Goal: Task Accomplishment & Management: Use online tool/utility

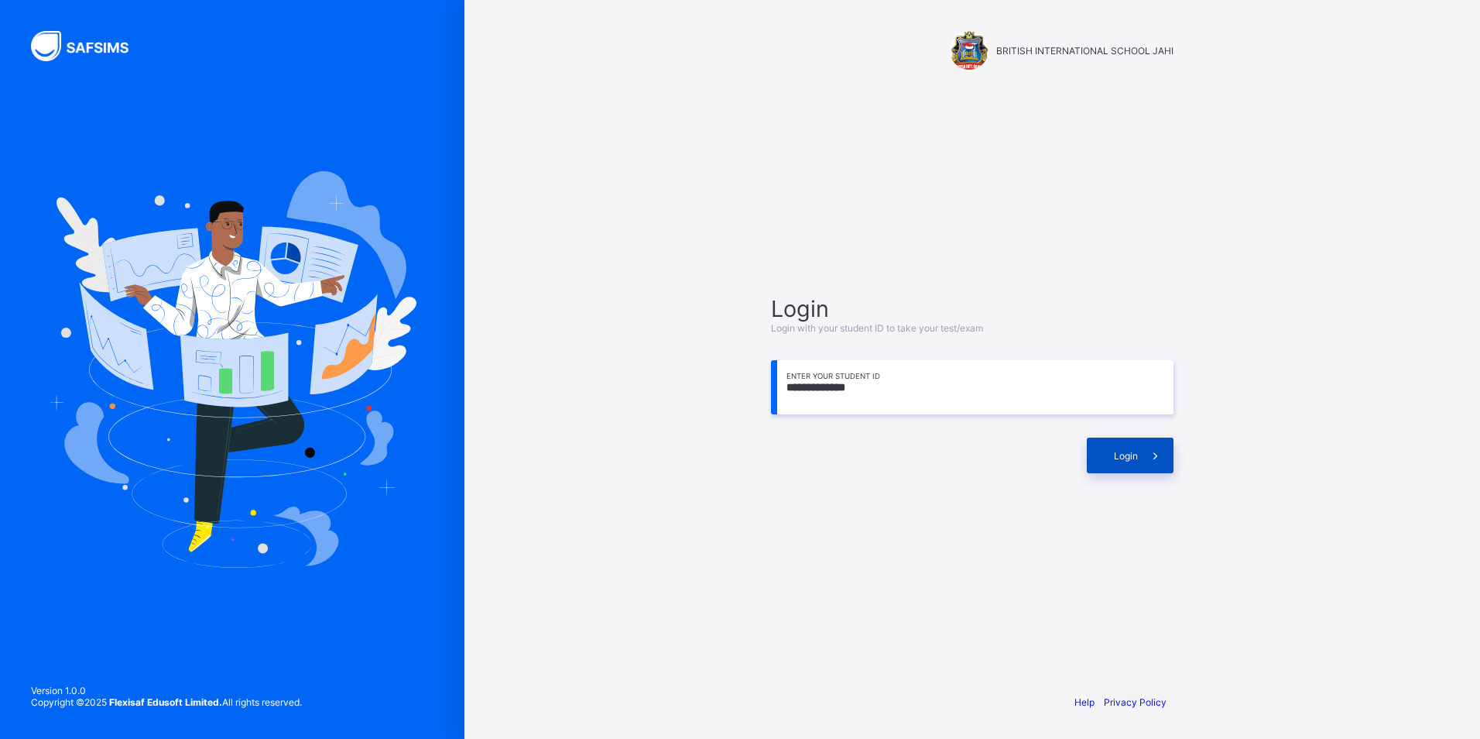
type input "**********"
click at [1110, 461] on div "Login" at bounding box center [1130, 455] width 87 height 36
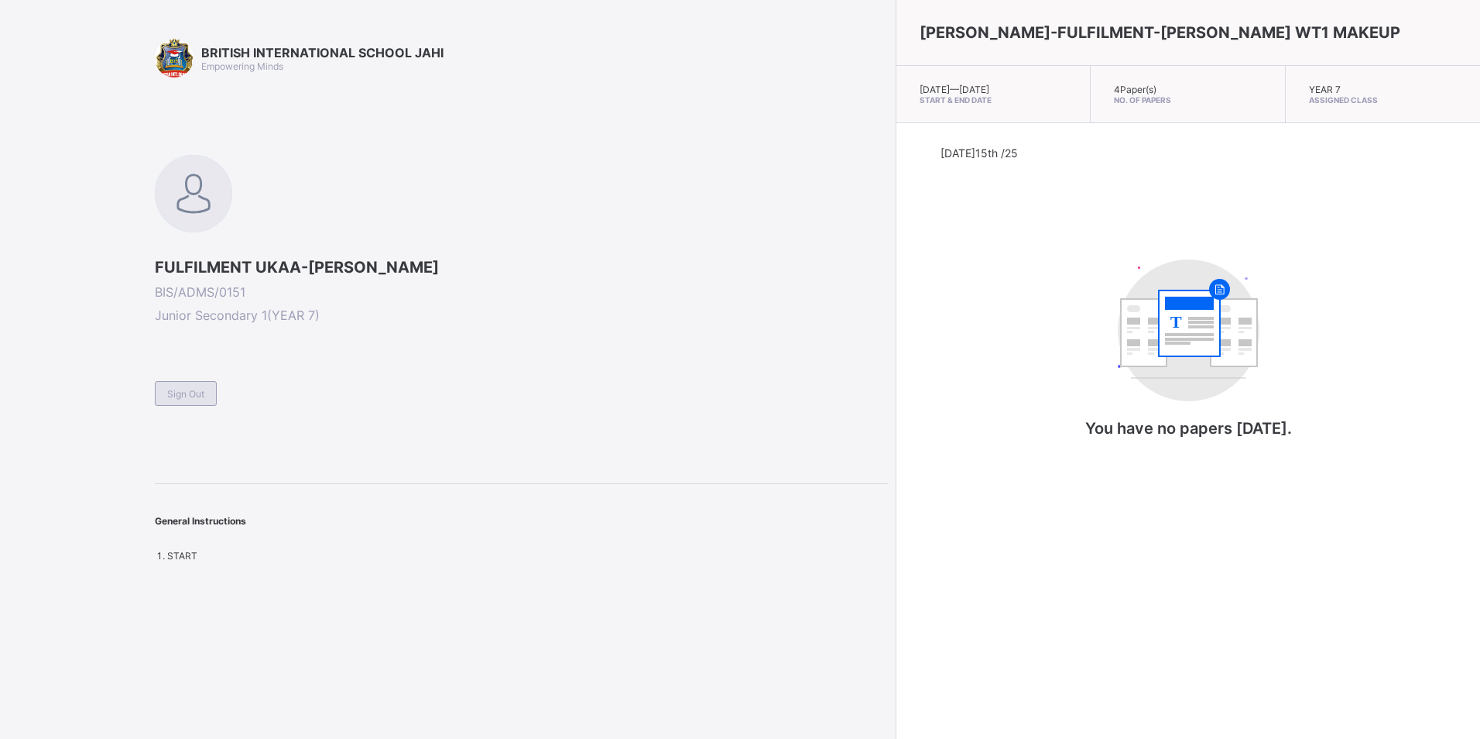
click at [177, 382] on div "Sign Out" at bounding box center [186, 393] width 62 height 25
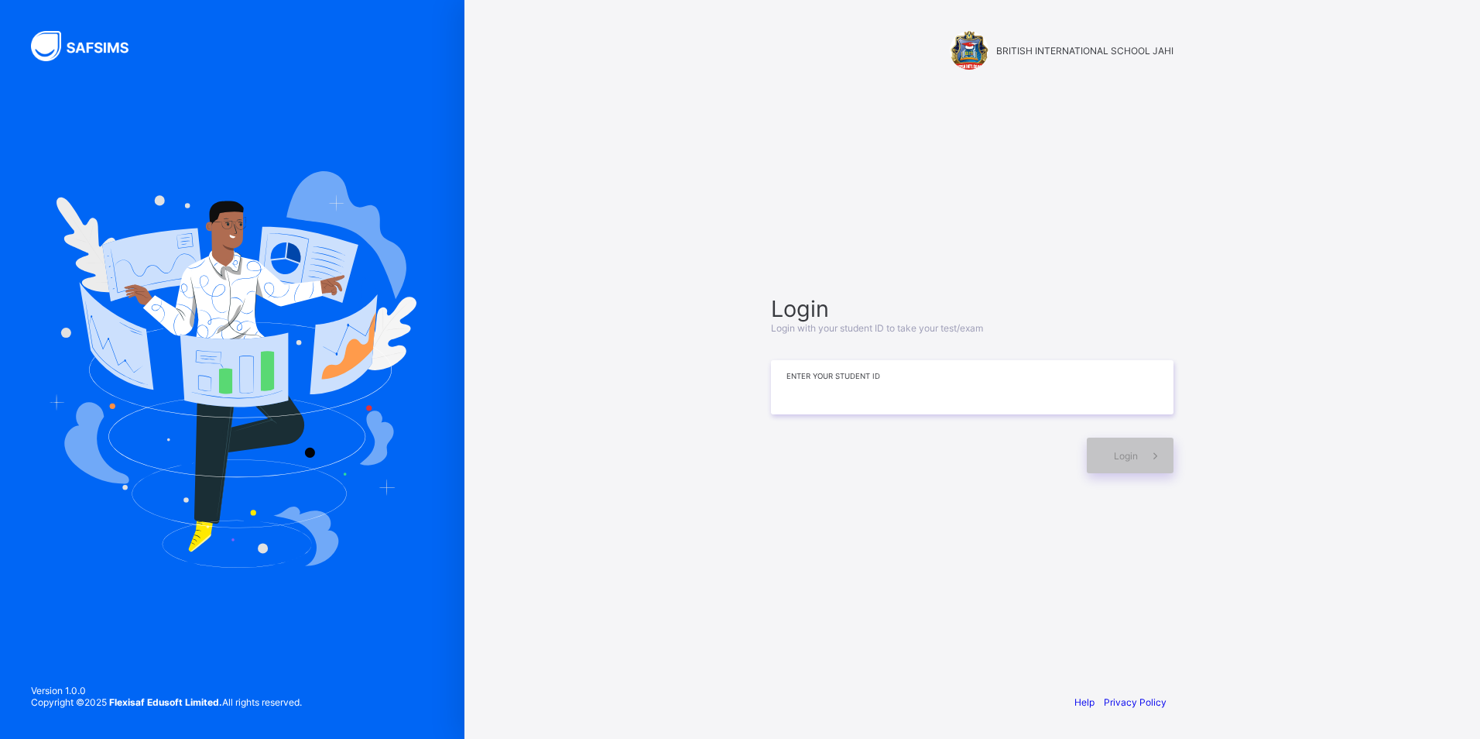
click at [787, 392] on input at bounding box center [972, 387] width 403 height 54
type input "**********"
click at [1129, 461] on span "Login" at bounding box center [1126, 456] width 24 height 12
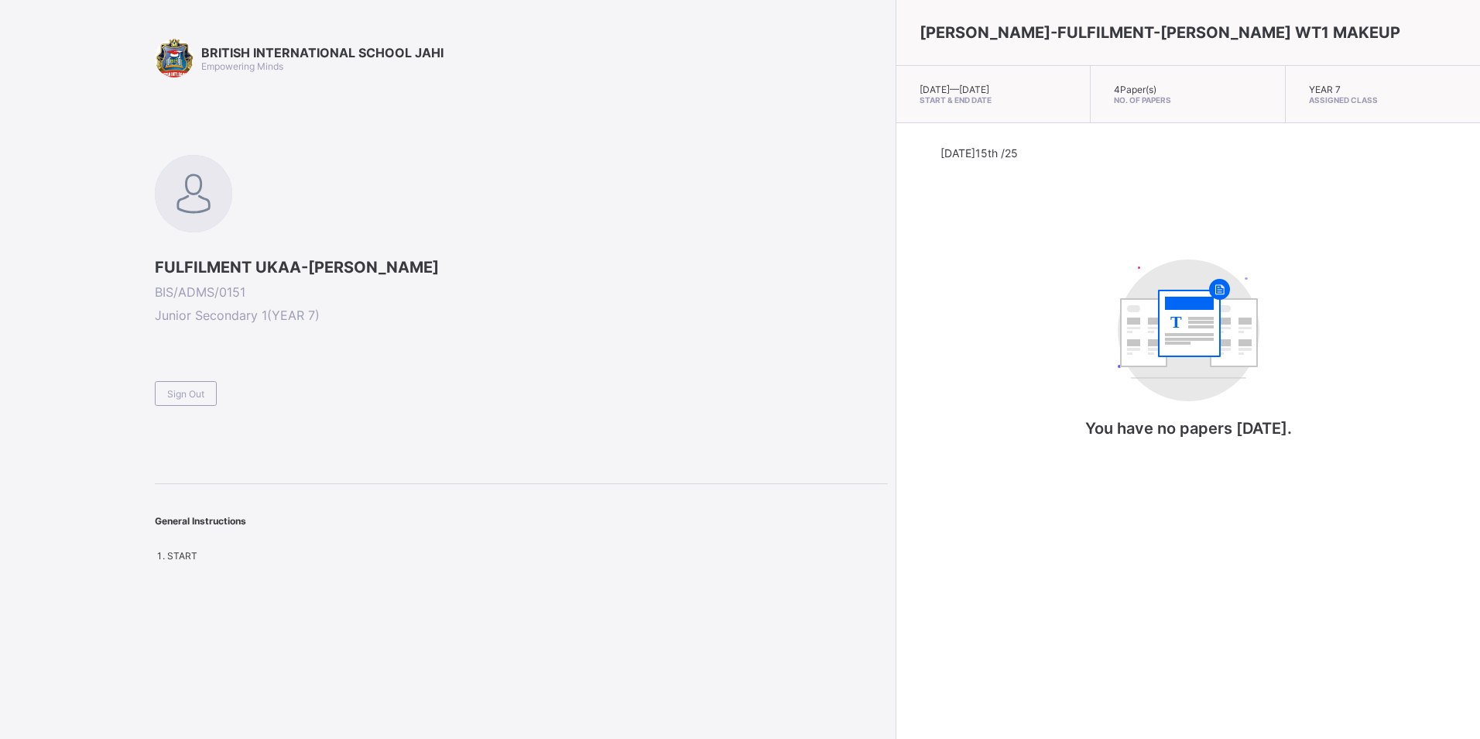
click at [190, 383] on div "Sign Out" at bounding box center [186, 393] width 62 height 25
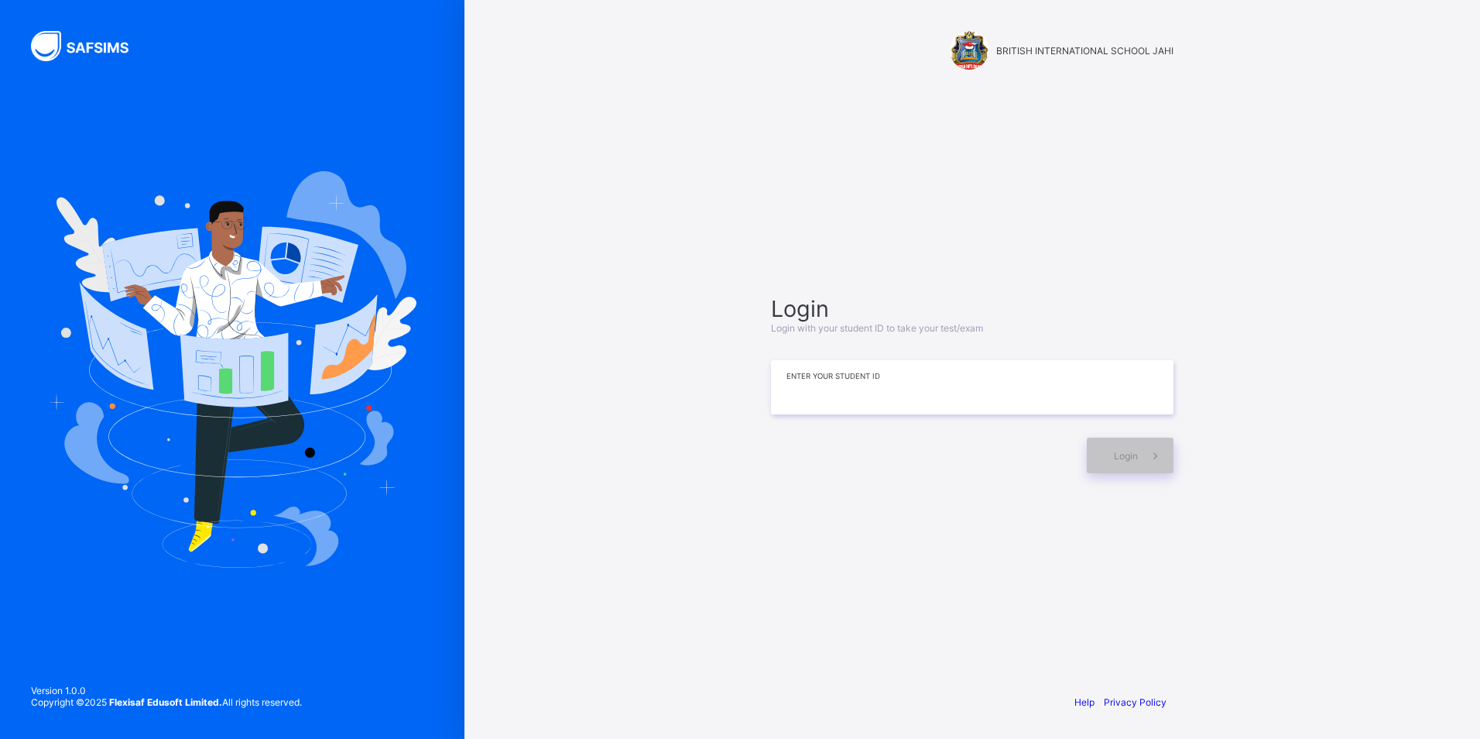
click at [776, 400] on input at bounding box center [972, 387] width 403 height 54
type input "**********"
click at [1126, 451] on span "Login" at bounding box center [1126, 456] width 24 height 12
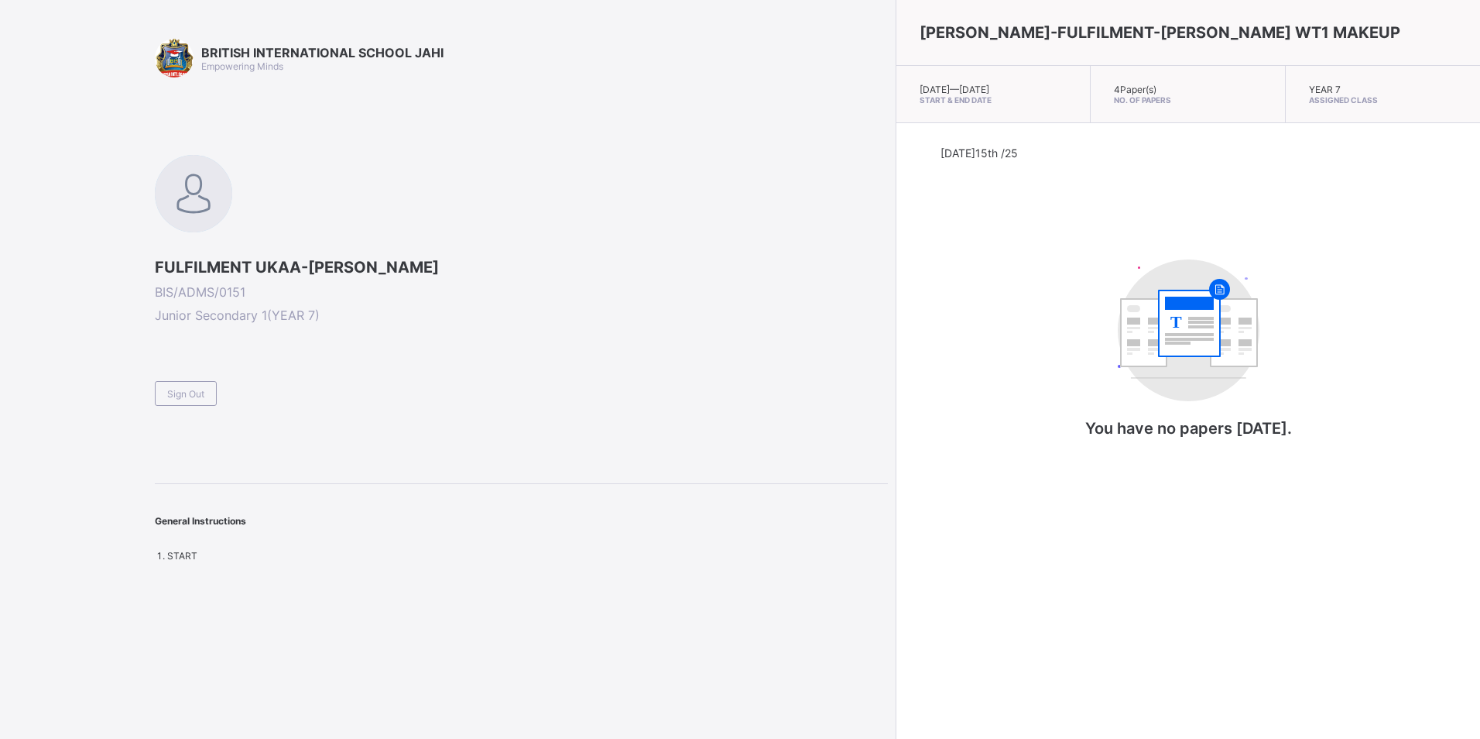
click at [202, 396] on span "Sign Out" at bounding box center [185, 394] width 37 height 12
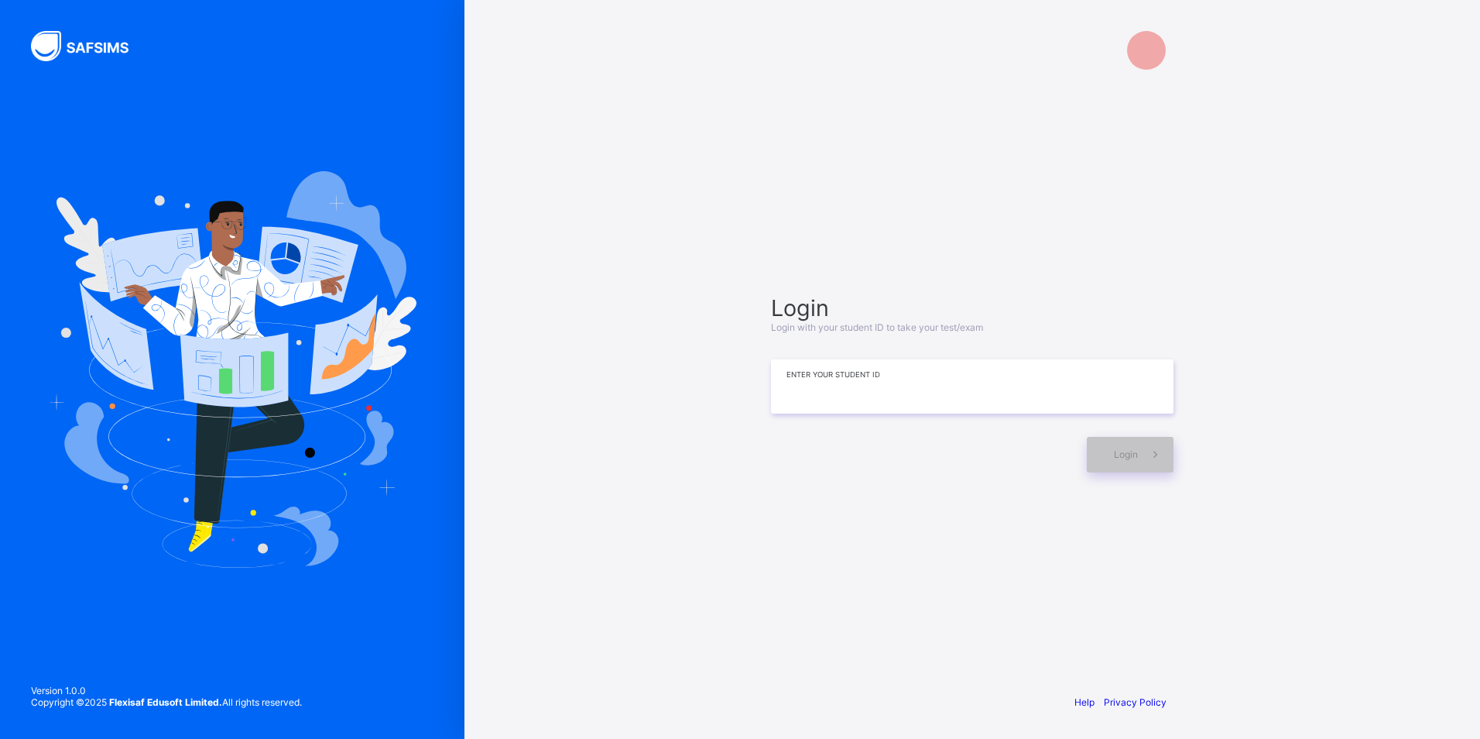
click at [996, 379] on input at bounding box center [972, 386] width 403 height 54
type input "**********"
click at [1109, 447] on div "Login" at bounding box center [1130, 455] width 87 height 36
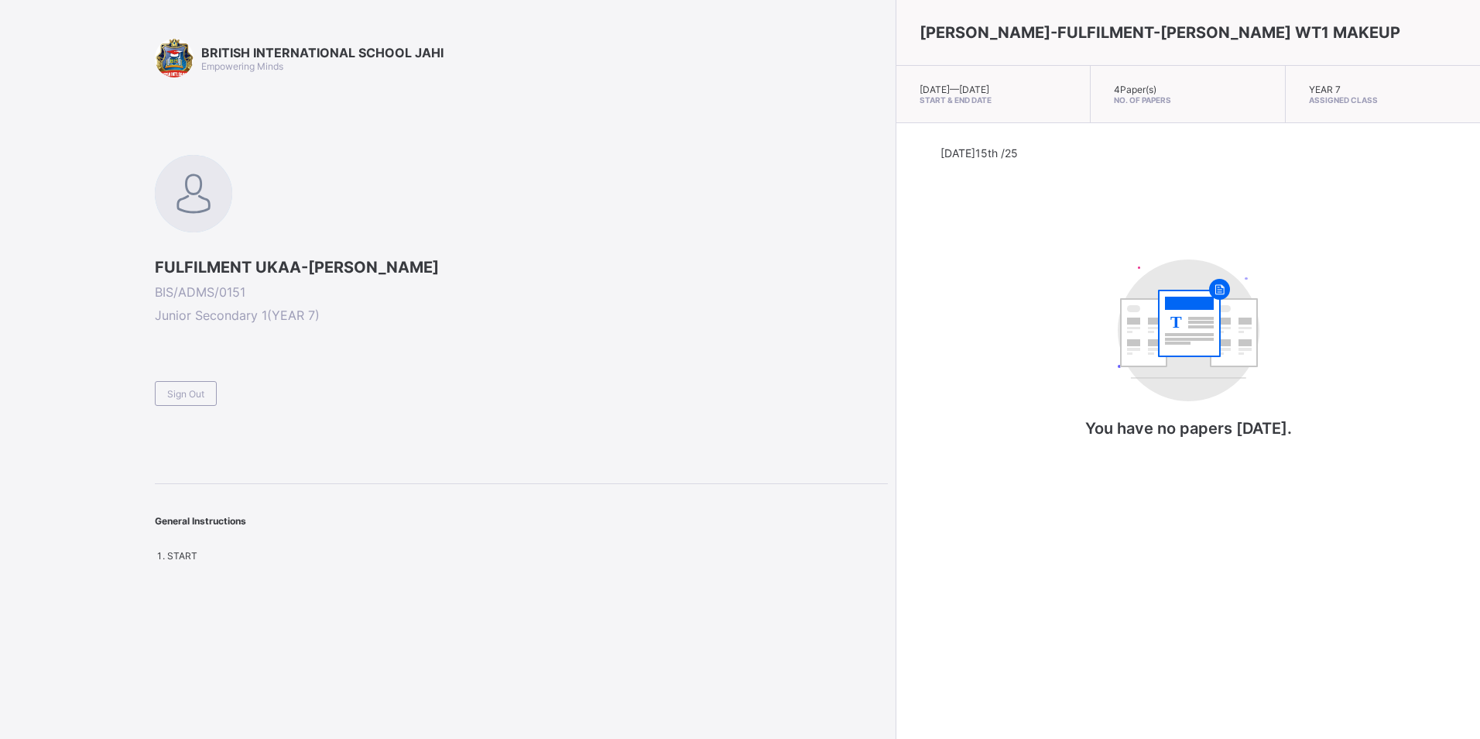
click at [458, 259] on span "FULFILMENT UKAA-[PERSON_NAME]" at bounding box center [521, 267] width 733 height 19
click at [458, 262] on span "FULFILMENT UKAA-[PERSON_NAME]" at bounding box center [521, 267] width 733 height 19
drag, startPoint x: 458, startPoint y: 262, endPoint x: 552, endPoint y: 245, distance: 96.0
click at [552, 245] on div "FULFILMENT UKAA-IKUAN TORKWASE BIS/ADMS/0151 Junior Secondary 1 ( YEAR 7 ) Sign…" at bounding box center [521, 280] width 733 height 251
click at [1114, 101] on span "No. of Papers" at bounding box center [1187, 99] width 147 height 9
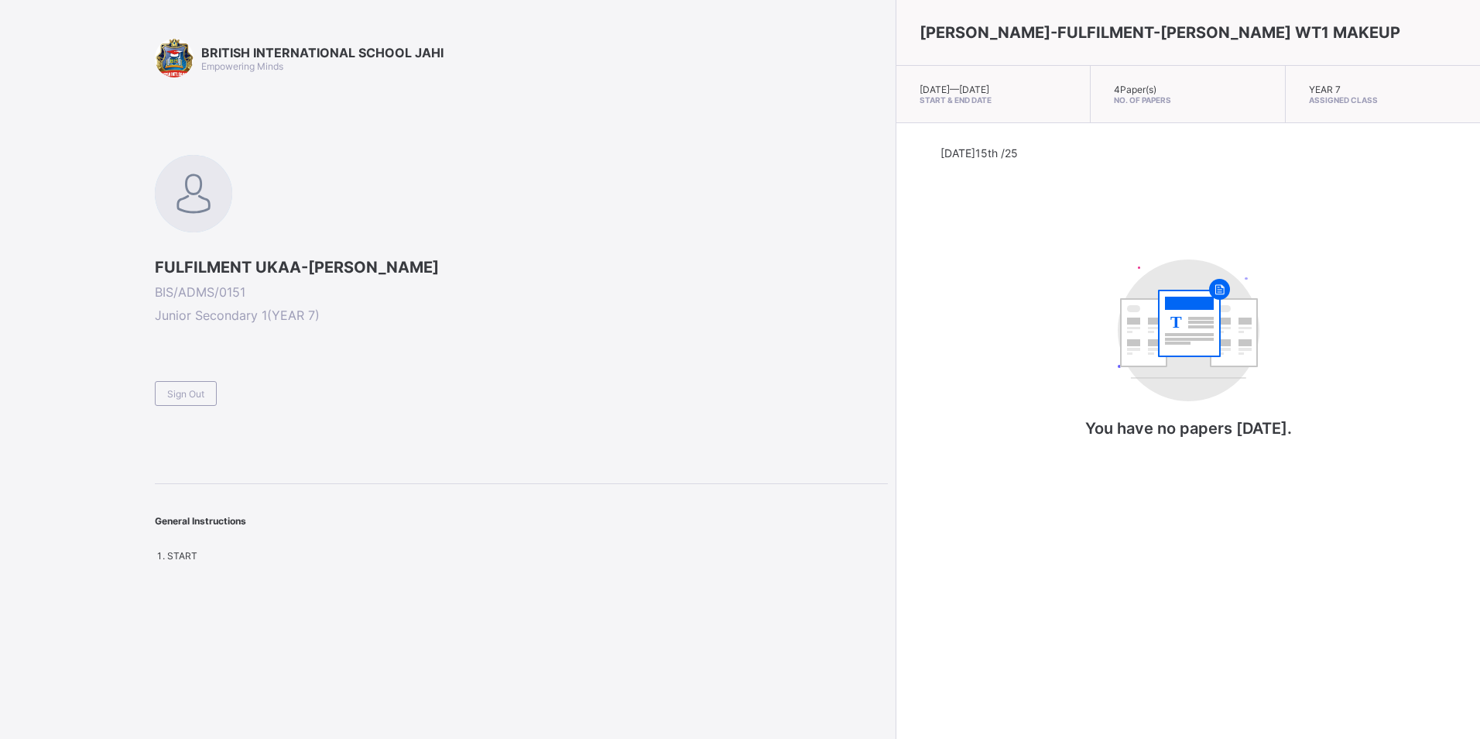
click at [1114, 99] on span "No. of Papers" at bounding box center [1187, 99] width 147 height 9
drag, startPoint x: 1088, startPoint y: 99, endPoint x: 1083, endPoint y: 61, distance: 38.3
drag, startPoint x: 1083, startPoint y: 61, endPoint x: 955, endPoint y: 277, distance: 251.3
drag, startPoint x: 955, startPoint y: 277, endPoint x: 1335, endPoint y: 184, distance: 391.3
drag, startPoint x: 1335, startPoint y: 184, endPoint x: 1224, endPoint y: 156, distance: 114.2
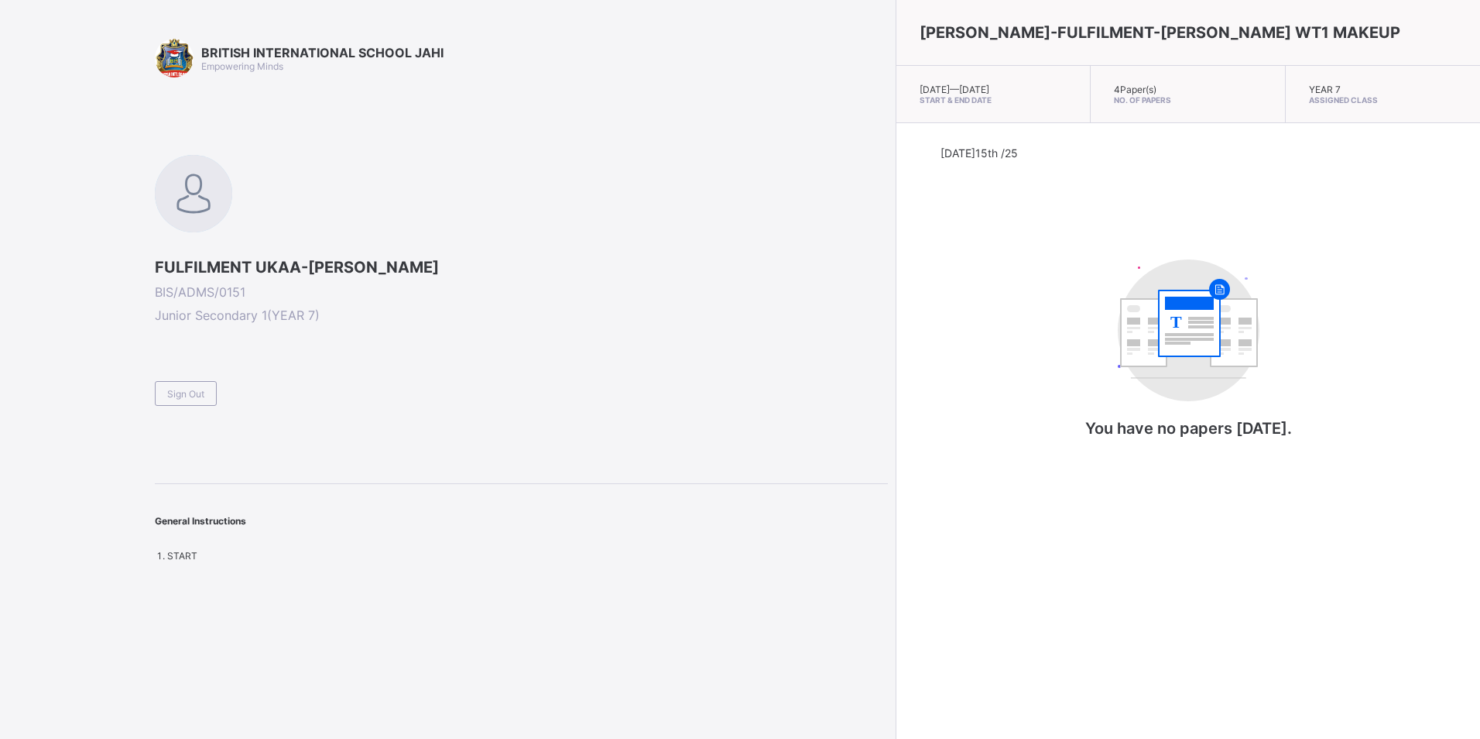
click at [1224, 156] on div "[DATE] 15th /25" at bounding box center [1189, 172] width 496 height 52
click at [171, 395] on span "Sign Out" at bounding box center [185, 394] width 37 height 12
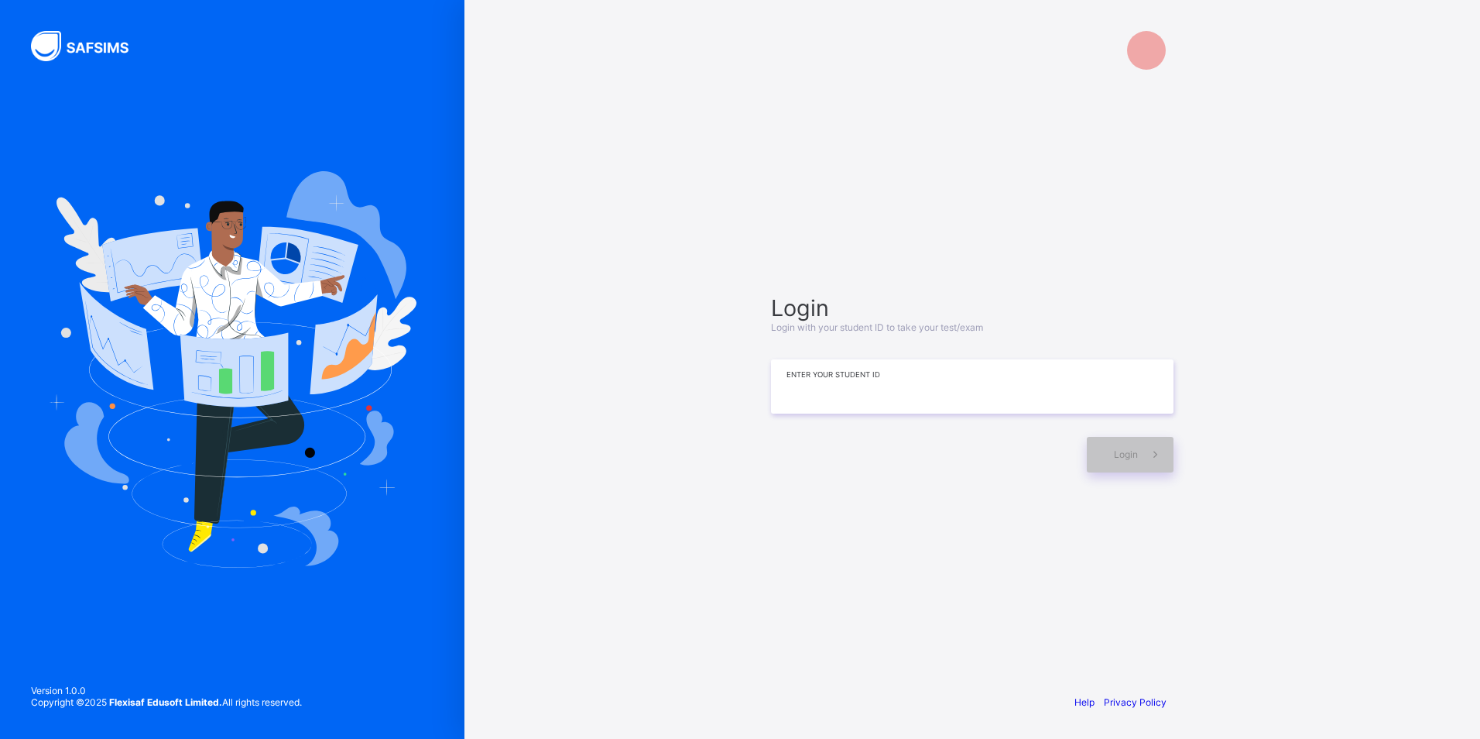
click at [800, 392] on input at bounding box center [972, 386] width 403 height 54
type input "**********"
click at [1133, 468] on div "Login" at bounding box center [1130, 455] width 87 height 36
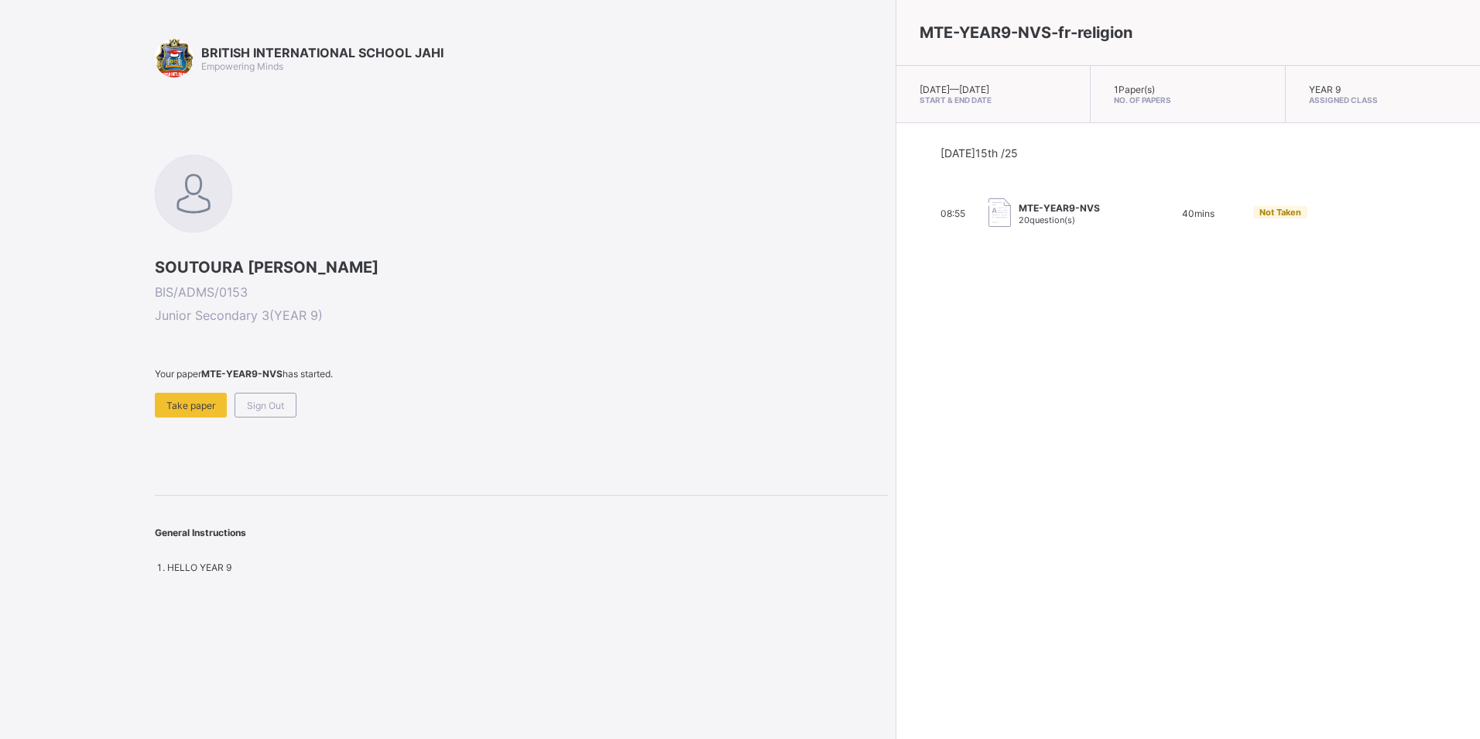
click at [288, 402] on div "Sign Out" at bounding box center [266, 404] width 62 height 25
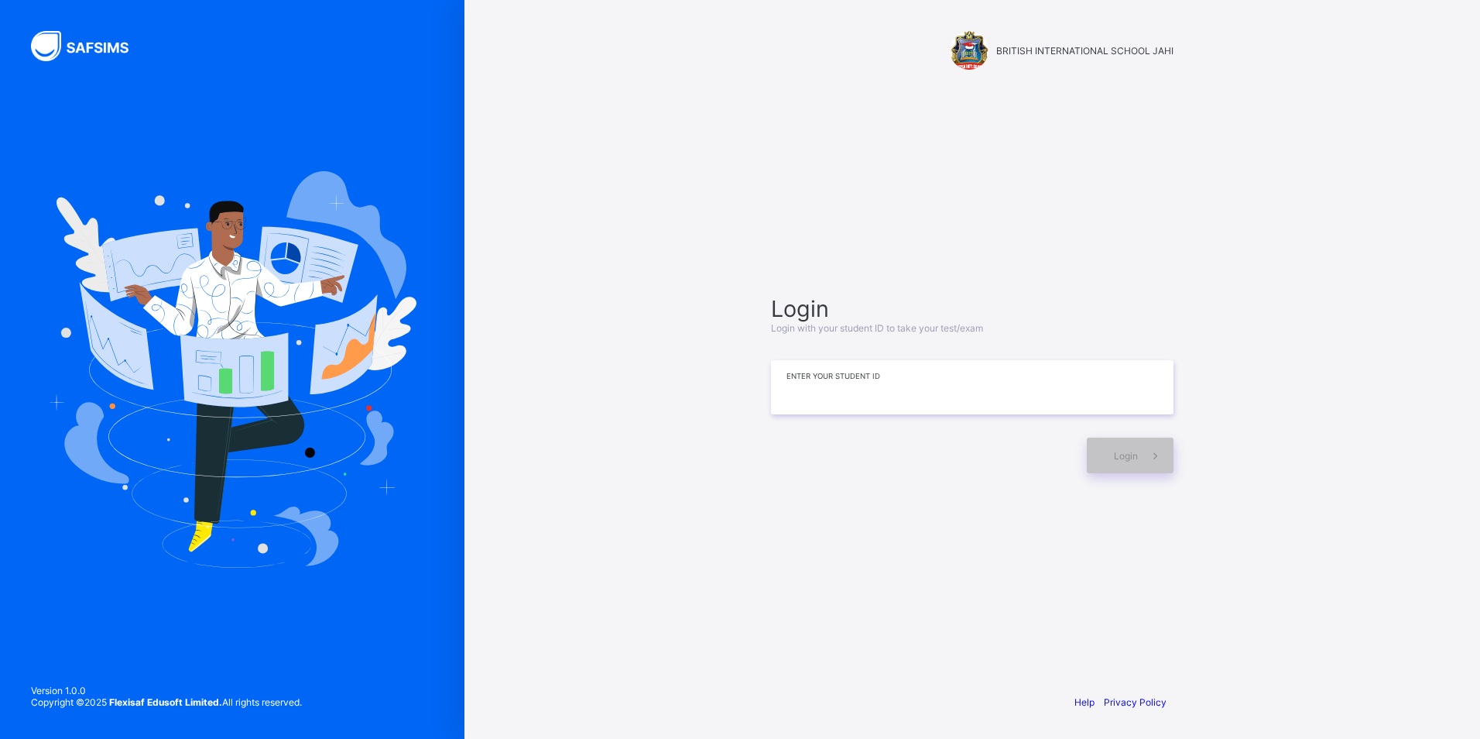
click at [787, 400] on input at bounding box center [972, 387] width 403 height 54
type input "**********"
click at [1143, 456] on span at bounding box center [1156, 455] width 36 height 36
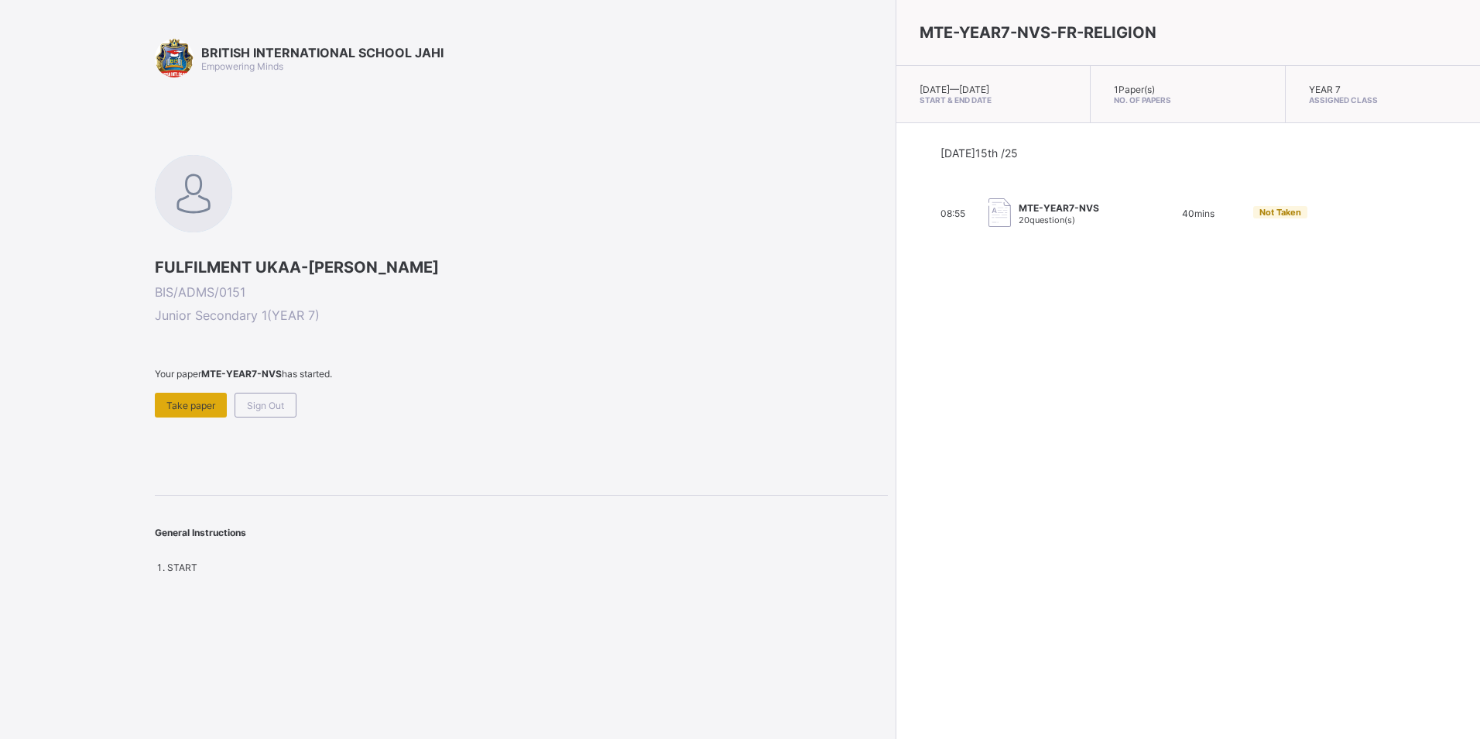
click at [176, 399] on div "Take paper" at bounding box center [191, 404] width 72 height 25
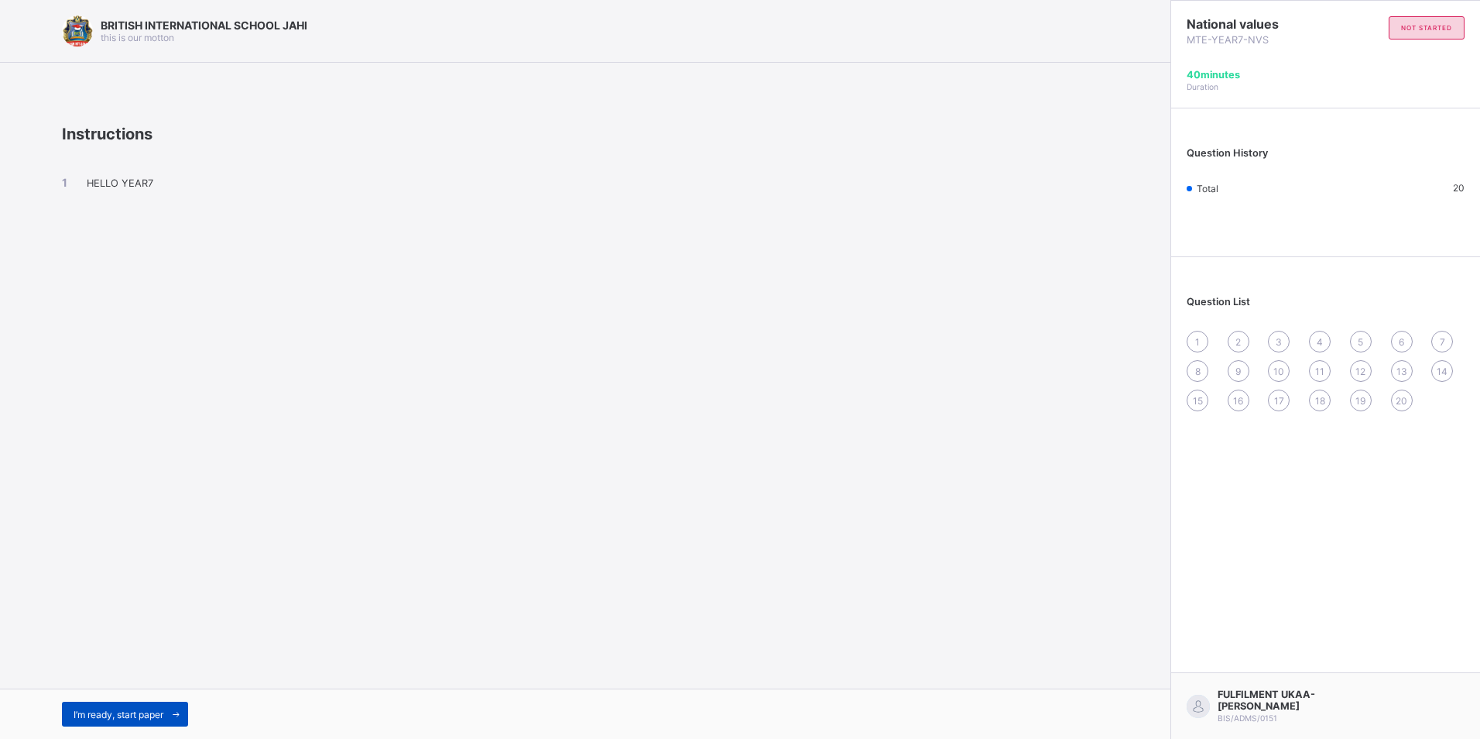
click at [146, 710] on span "I’m ready, start paper" at bounding box center [119, 714] width 90 height 12
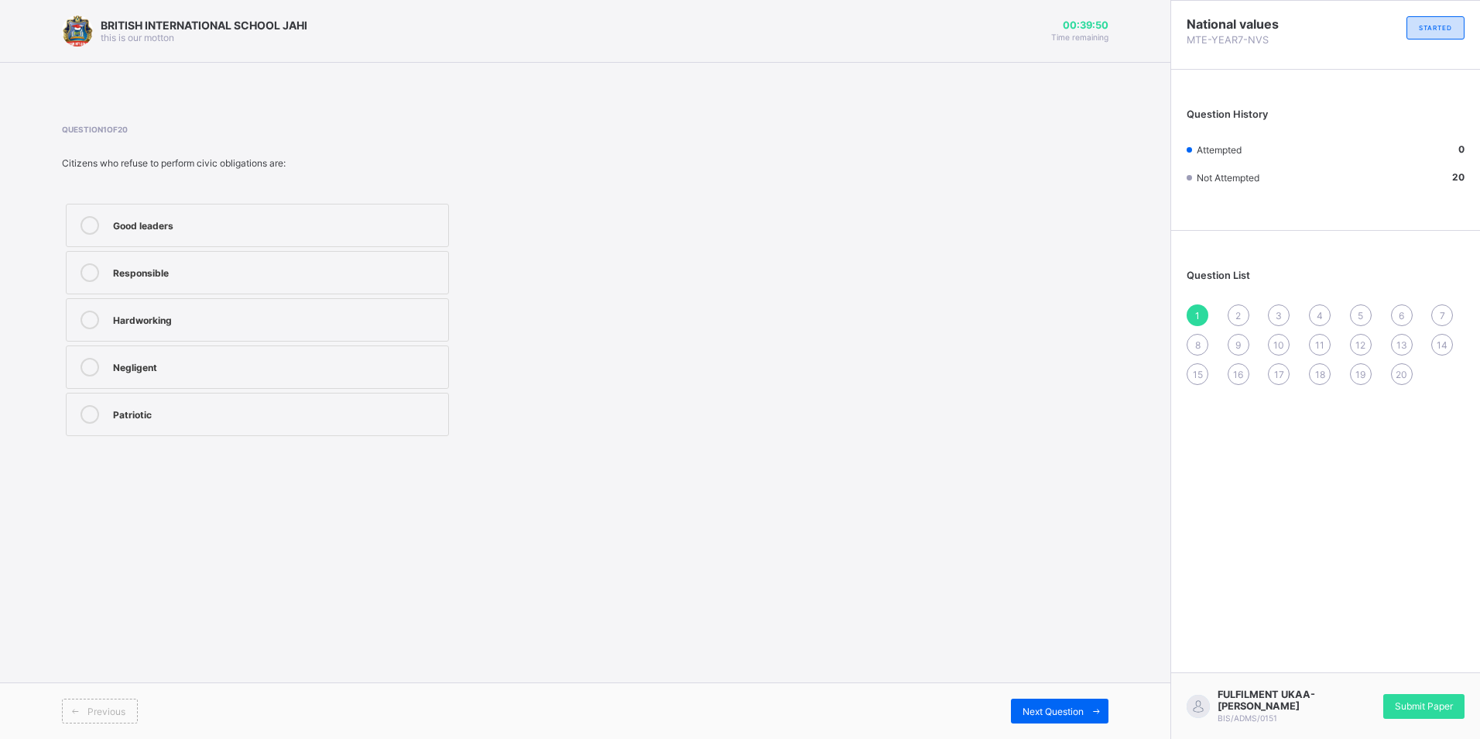
click at [177, 371] on div "Negligent" at bounding box center [276, 365] width 327 height 15
click at [1043, 714] on span "Next Question" at bounding box center [1053, 711] width 61 height 12
click at [204, 369] on div "Enjoying rights" at bounding box center [276, 365] width 327 height 15
click at [1081, 708] on span "Next Question" at bounding box center [1053, 711] width 61 height 12
click at [193, 277] on div "To build public services" at bounding box center [276, 270] width 327 height 15
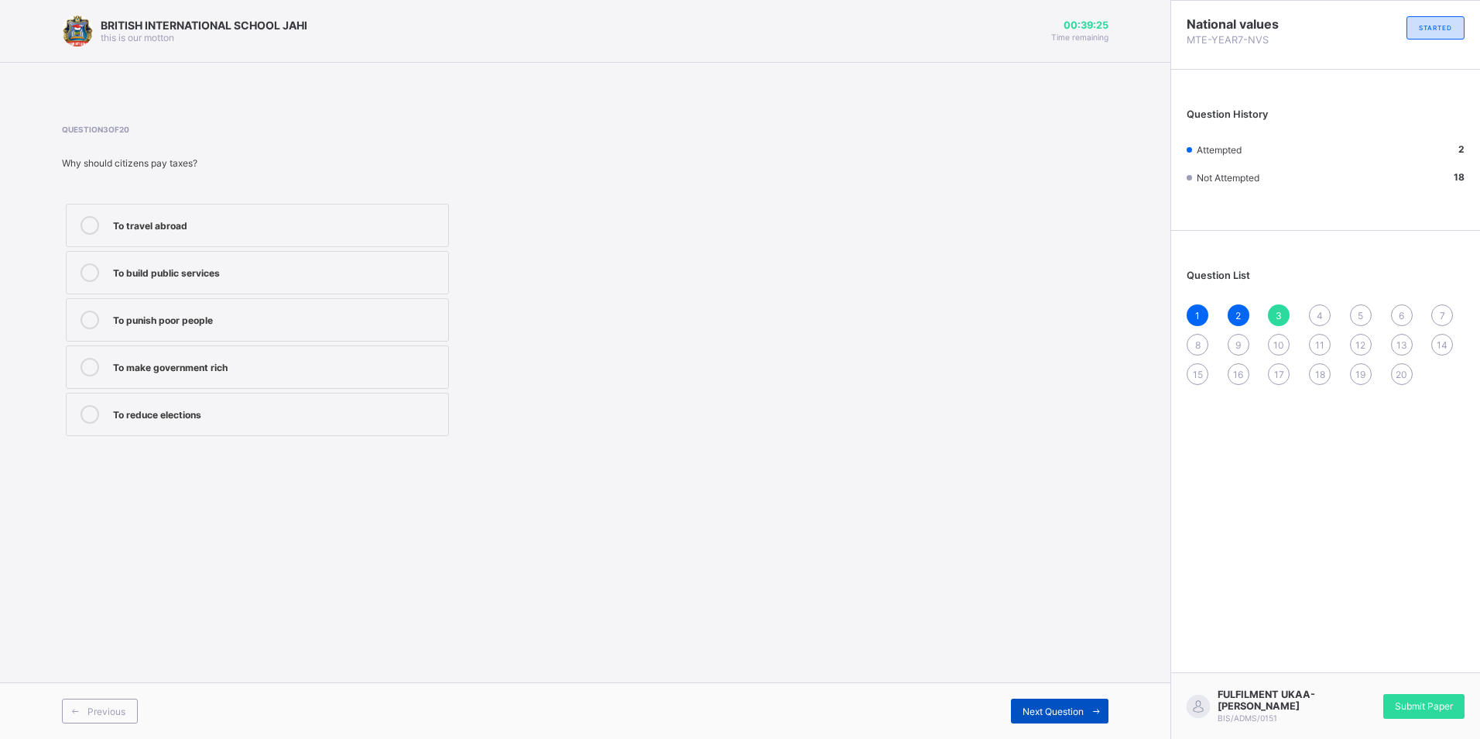
click at [1024, 715] on span "Next Question" at bounding box center [1053, 711] width 61 height 12
click at [180, 317] on div "Obeying laws" at bounding box center [276, 317] width 327 height 15
click at [1020, 706] on div "Next Question" at bounding box center [1060, 710] width 98 height 25
click at [153, 272] on div "Voting" at bounding box center [276, 270] width 327 height 15
click at [1090, 725] on div "Previous Next Question" at bounding box center [585, 710] width 1171 height 57
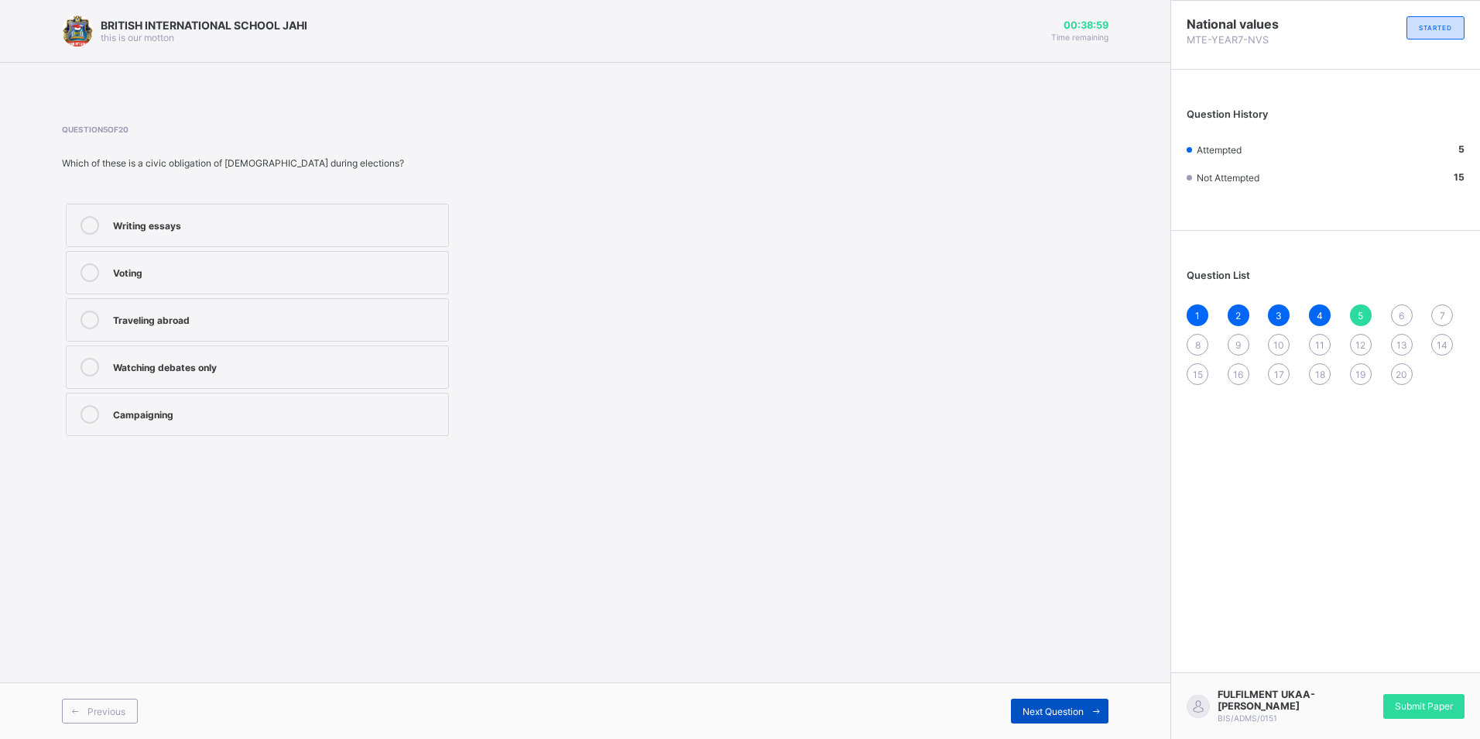
click at [1044, 714] on span "Next Question" at bounding box center [1053, 711] width 61 height 12
click at [114, 316] on div "Obeying national laws" at bounding box center [276, 317] width 327 height 15
click at [1039, 686] on div "Previous Next Question" at bounding box center [585, 710] width 1171 height 57
click at [1043, 707] on span "Next Question" at bounding box center [1053, 711] width 61 height 12
click at [171, 364] on div "Defending the nation" at bounding box center [276, 365] width 327 height 15
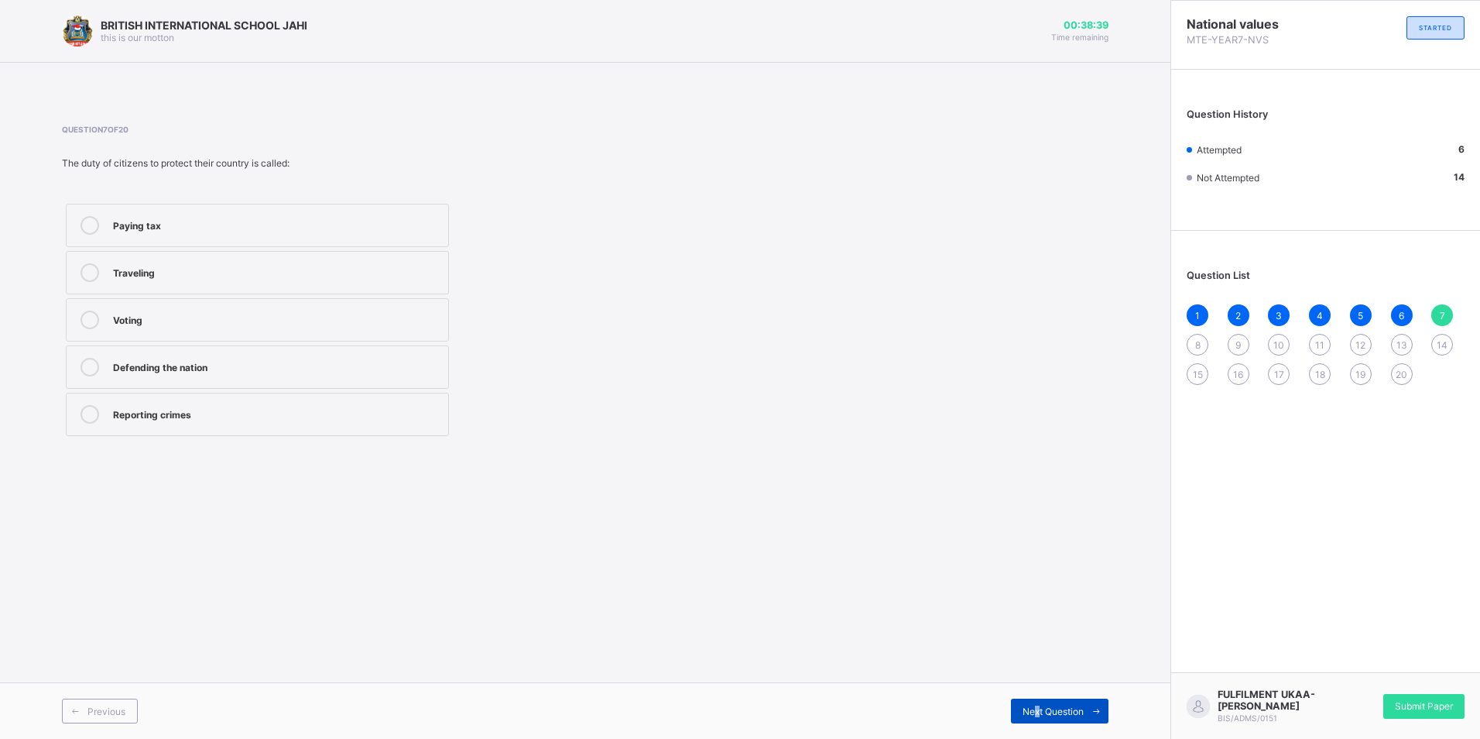
drag, startPoint x: 1040, startPoint y: 708, endPoint x: 1032, endPoint y: 704, distance: 8.3
click at [1032, 705] on span "Next Question" at bounding box center [1053, 711] width 61 height 12
click at [170, 269] on div "Playing games" at bounding box center [276, 270] width 327 height 15
click at [1019, 715] on div "Next Question" at bounding box center [1060, 710] width 98 height 25
click at [149, 411] on div "Provide public services" at bounding box center [276, 412] width 327 height 15
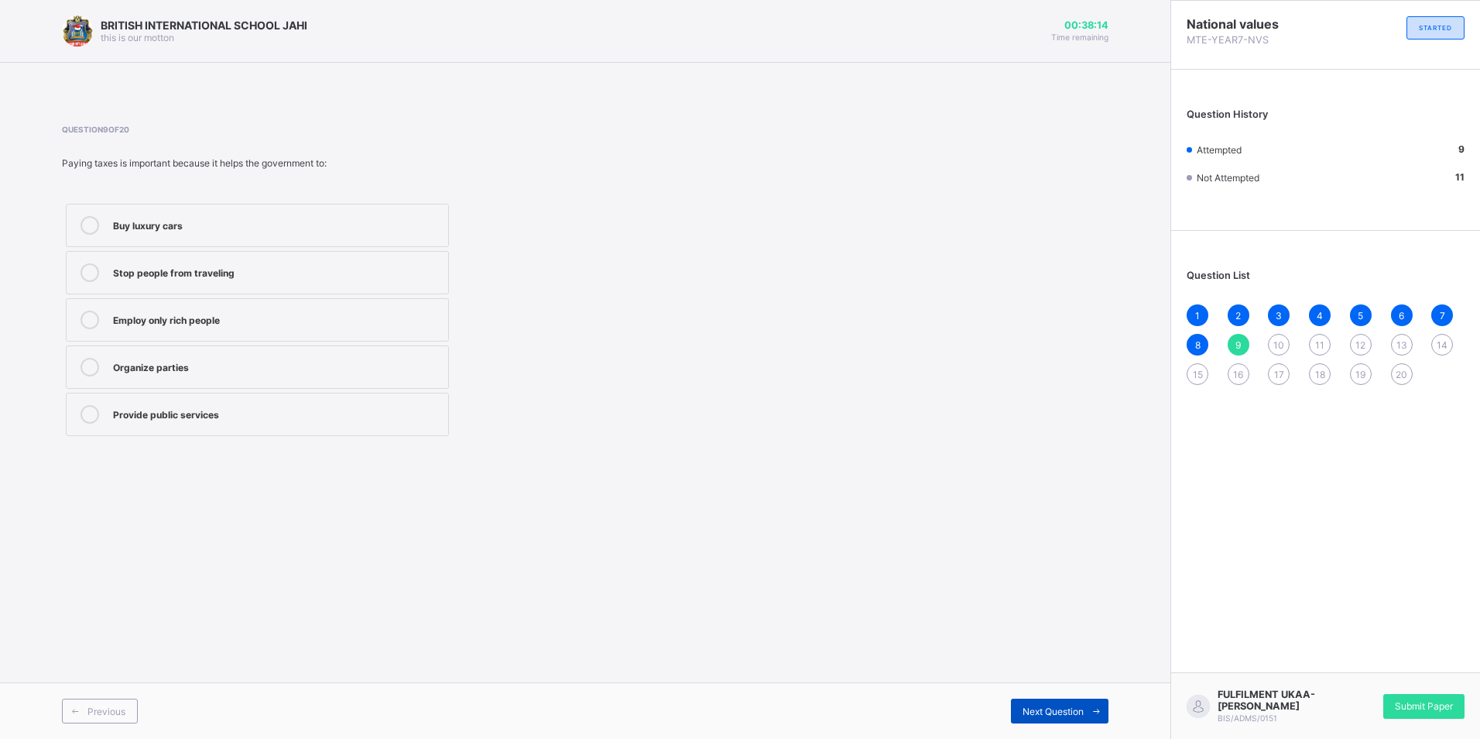
click at [1040, 701] on div "Next Question" at bounding box center [1060, 710] width 98 height 25
drag, startPoint x: 231, startPoint y: 362, endPoint x: 239, endPoint y: 358, distance: 9.0
click at [236, 361] on div "Voting in elections" at bounding box center [276, 365] width 327 height 15
drag, startPoint x: 1037, startPoint y: 703, endPoint x: 1044, endPoint y: 691, distance: 13.2
click at [1038, 703] on div "Next Question" at bounding box center [1060, 710] width 98 height 25
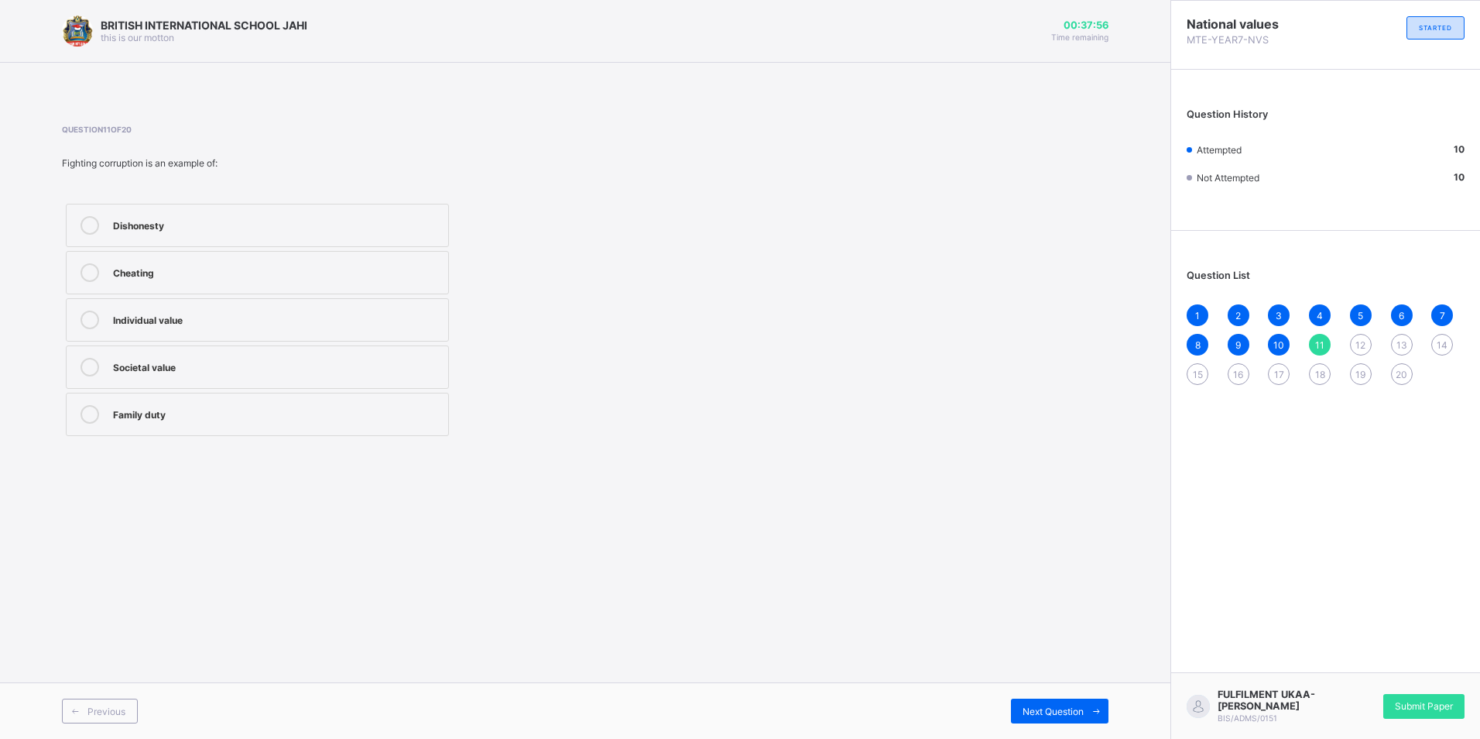
click at [197, 360] on div "Societal value" at bounding box center [276, 365] width 327 height 15
click at [1044, 694] on div "Previous Next Question" at bounding box center [585, 710] width 1171 height 57
click at [1032, 716] on span "Next Question" at bounding box center [1053, 711] width 61 height 12
click at [211, 365] on div "Fairness in law" at bounding box center [276, 365] width 327 height 15
click at [1080, 708] on span "Next Question" at bounding box center [1053, 711] width 61 height 12
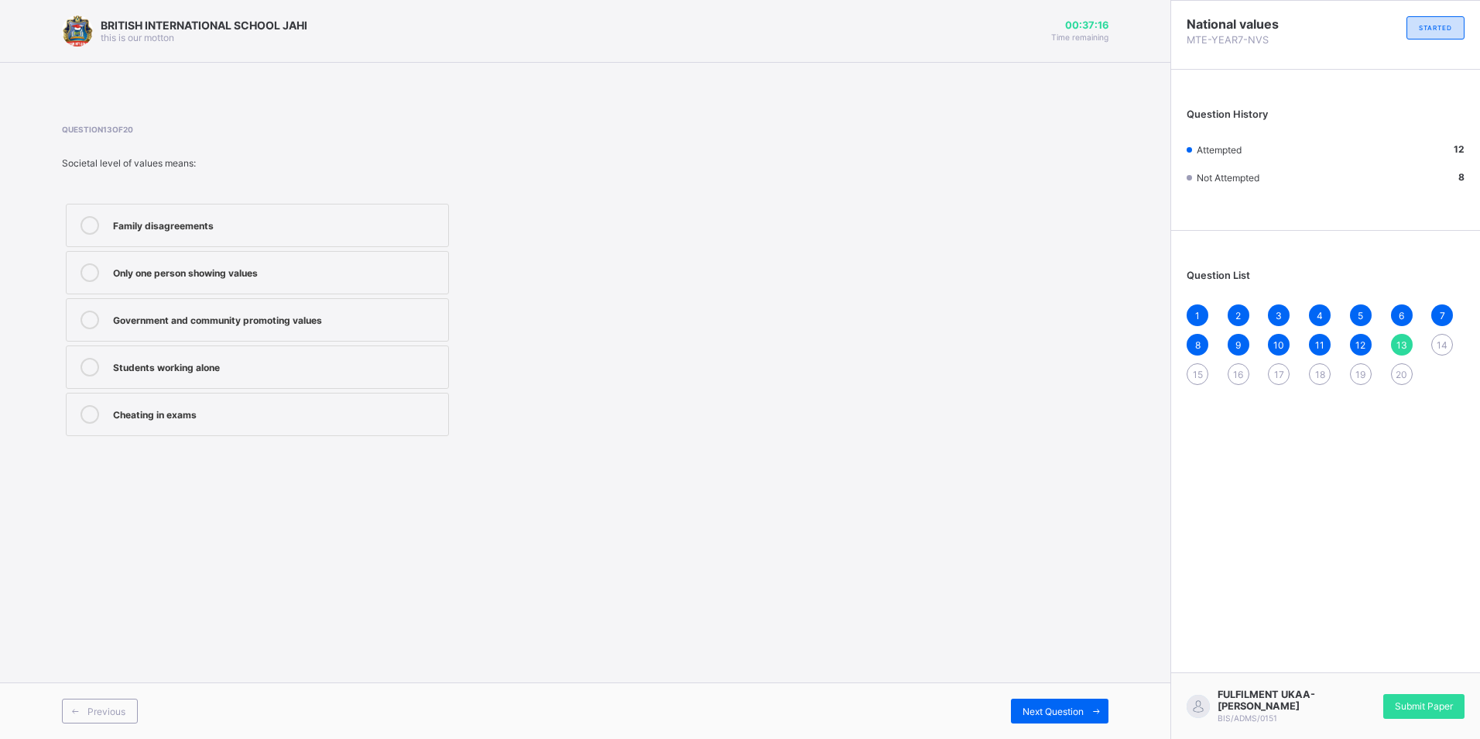
click at [261, 315] on div "Government and community promoting values" at bounding box center [276, 317] width 327 height 15
click at [1033, 697] on div "Previous Next Question" at bounding box center [585, 710] width 1171 height 57
click at [1031, 711] on span "Next Question" at bounding box center [1053, 711] width 61 height 12
click at [272, 355] on label "Respect for parents" at bounding box center [257, 366] width 383 height 43
click at [1077, 702] on div "Next Question" at bounding box center [1060, 710] width 98 height 25
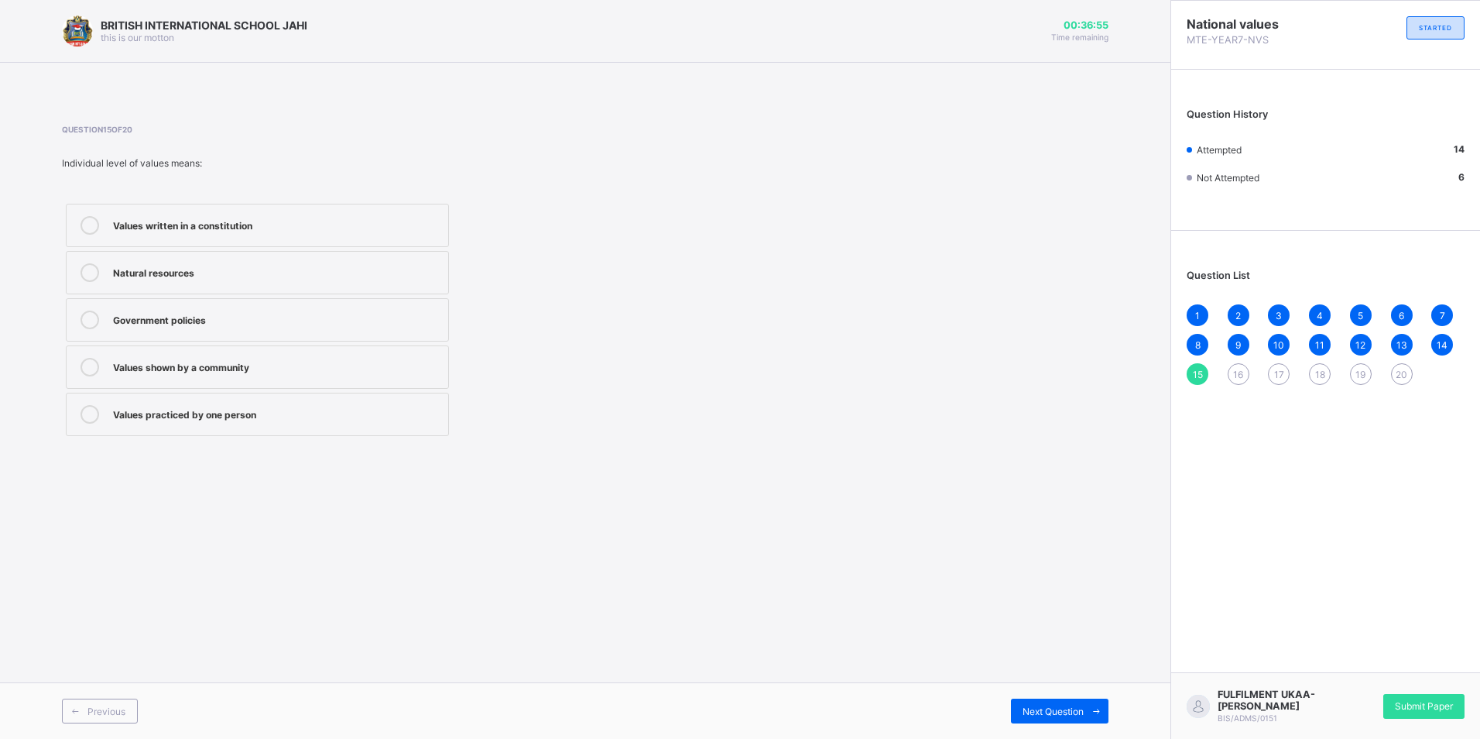
drag, startPoint x: 309, startPoint y: 416, endPoint x: 362, endPoint y: 406, distance: 54.2
click at [312, 414] on div "Values practiced by one person" at bounding box center [276, 412] width 327 height 15
click at [1056, 702] on div "Next Question" at bounding box center [1060, 710] width 98 height 25
drag, startPoint x: 362, startPoint y: 313, endPoint x: 489, endPoint y: 391, distance: 149.8
click at [362, 313] on label "Corruption" at bounding box center [257, 319] width 383 height 43
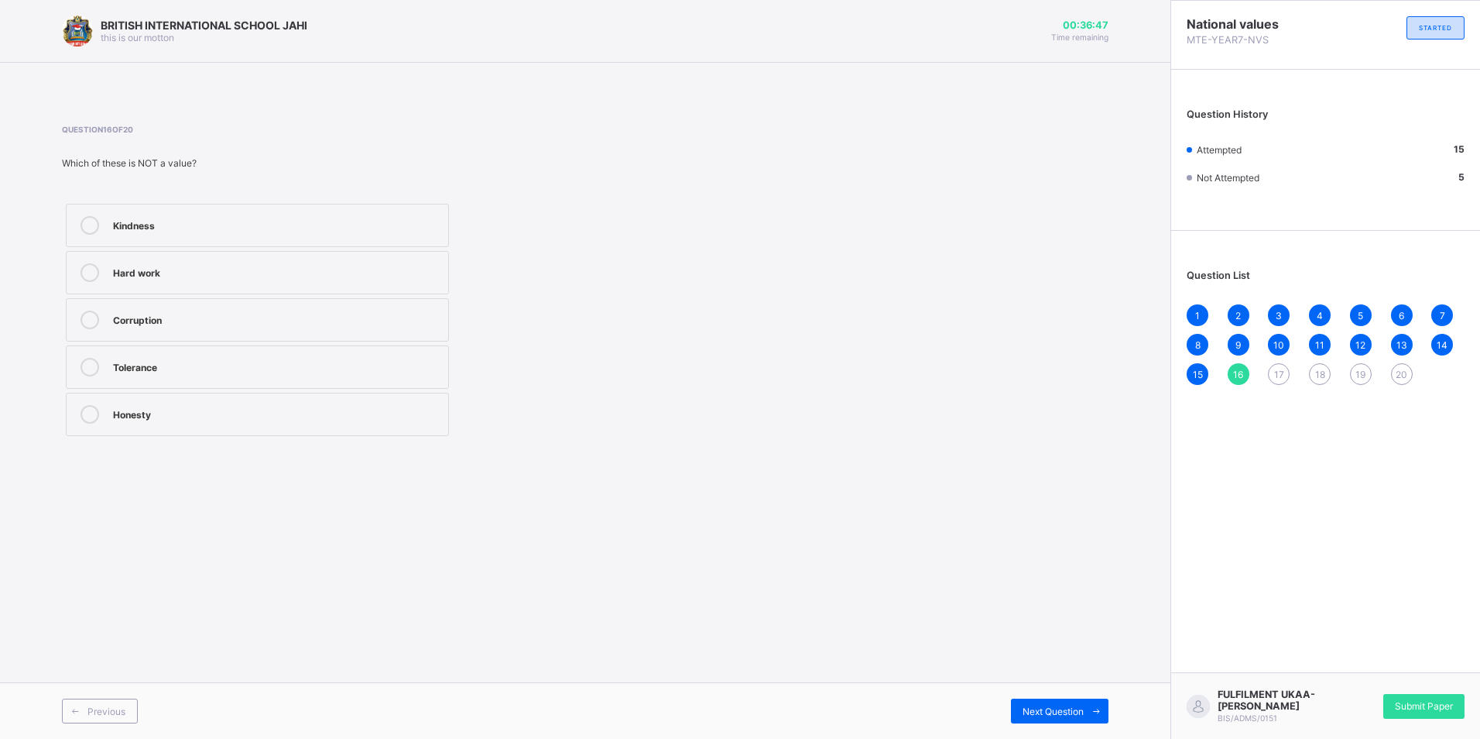
drag, startPoint x: 1070, startPoint y: 711, endPoint x: 1055, endPoint y: 697, distance: 20.3
click at [1070, 708] on span "Next Question" at bounding box center [1053, 711] width 61 height 12
click at [201, 265] on div "Keep quiet when elders are speaking" at bounding box center [276, 270] width 327 height 15
drag, startPoint x: 423, startPoint y: 284, endPoint x: 433, endPoint y: 289, distance: 11.1
click at [423, 284] on label "Keep quiet when elders are speaking" at bounding box center [257, 272] width 383 height 43
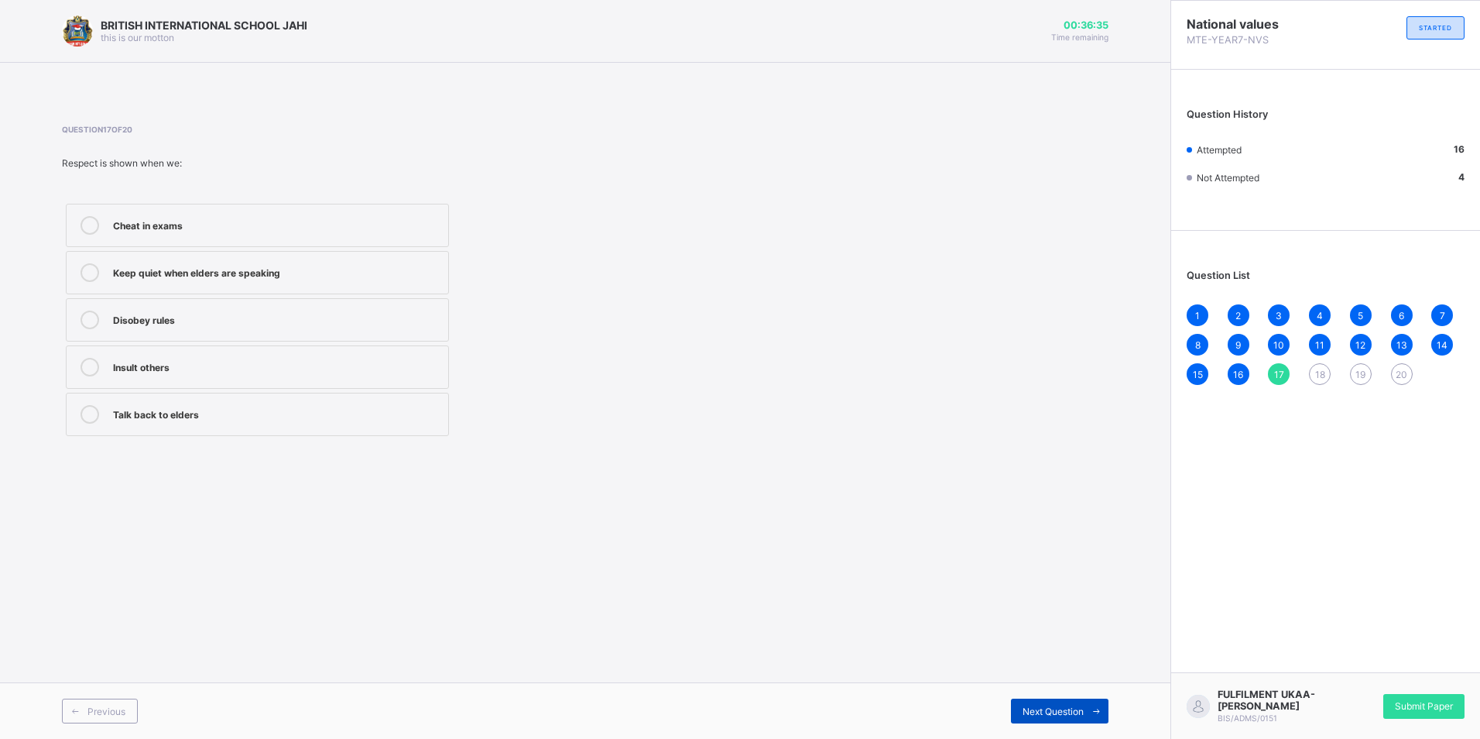
click at [1028, 708] on span "Next Question" at bounding box center [1053, 711] width 61 height 12
click at [428, 314] on div "Know right from wrong" at bounding box center [276, 317] width 327 height 15
click at [1057, 713] on span "Next Question" at bounding box center [1053, 711] width 61 height 12
click at [432, 325] on div "Honesty" at bounding box center [276, 319] width 327 height 19
click at [1044, 702] on div "Next Question" at bounding box center [1060, 710] width 98 height 25
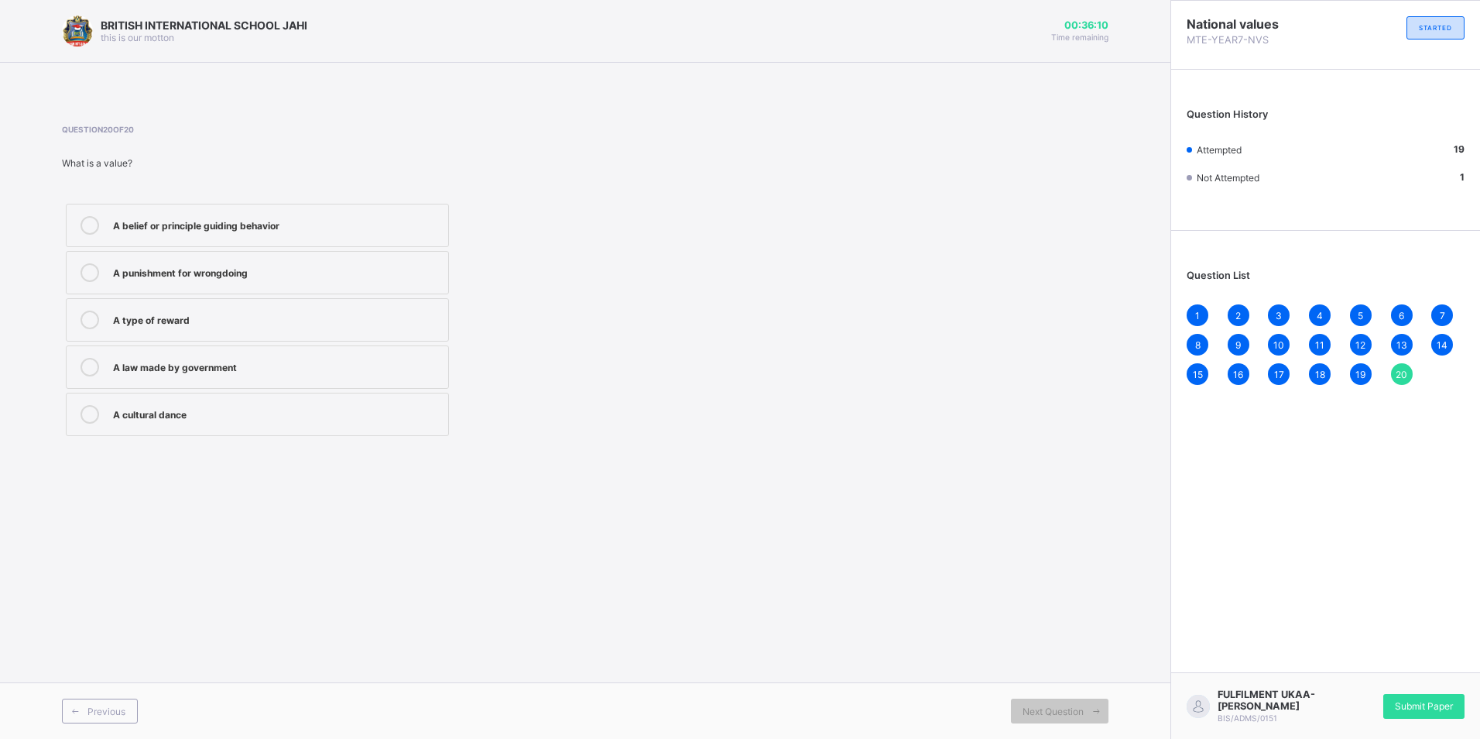
click at [433, 225] on div "A belief or principle guiding behavior" at bounding box center [276, 223] width 327 height 15
drag, startPoint x: 1410, startPoint y: 691, endPoint x: 1411, endPoint y: 707, distance: 15.5
click at [1412, 691] on div "FULFILMENT UKAA-IKUAN TORKWASE BIS/ADMS/0151 Submit Paper" at bounding box center [1326, 705] width 310 height 67
click at [1417, 709] on span "Submit Paper" at bounding box center [1424, 706] width 58 height 12
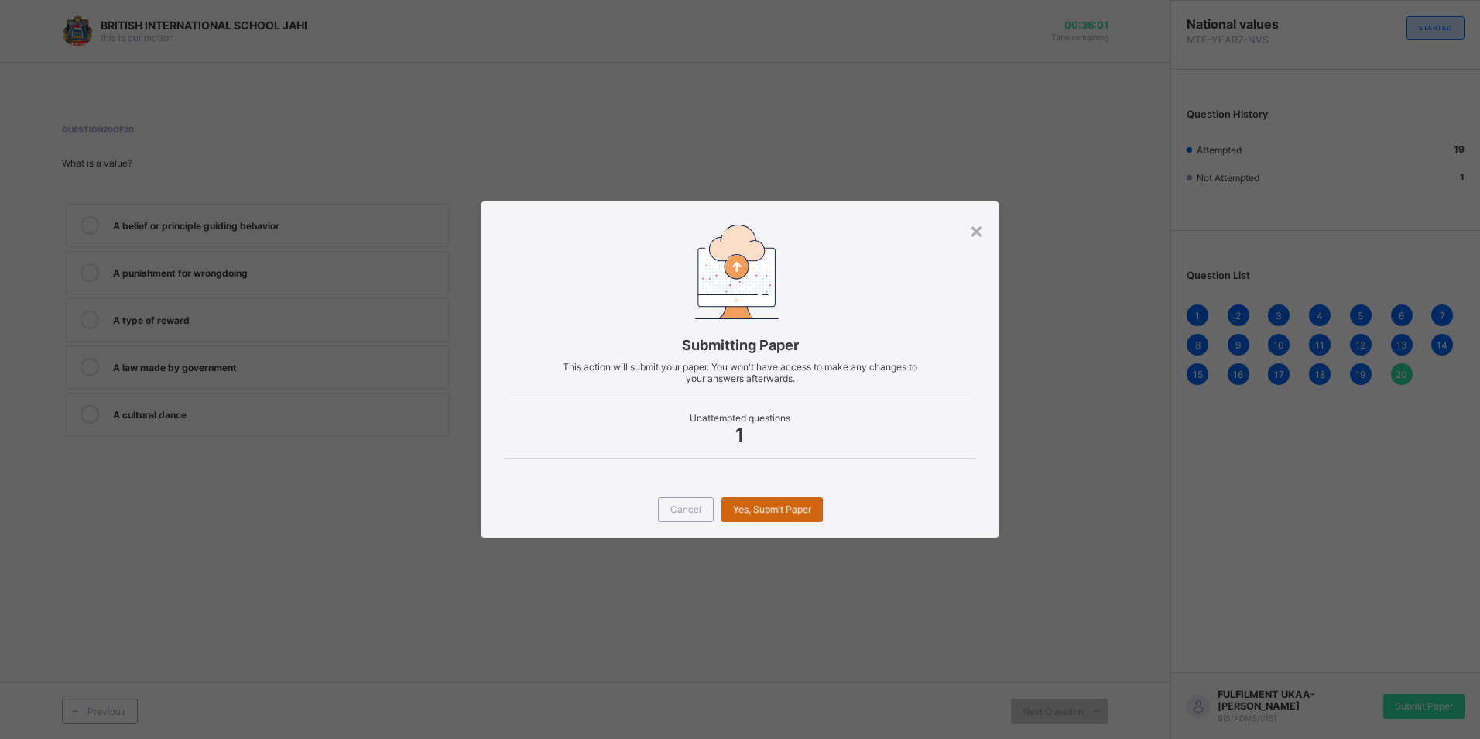
click at [769, 507] on span "Yes, Submit Paper" at bounding box center [772, 509] width 78 height 12
drag, startPoint x: 673, startPoint y: 520, endPoint x: 677, endPoint y: 509, distance: 12.2
click at [677, 509] on div "Cancel" at bounding box center [686, 509] width 56 height 25
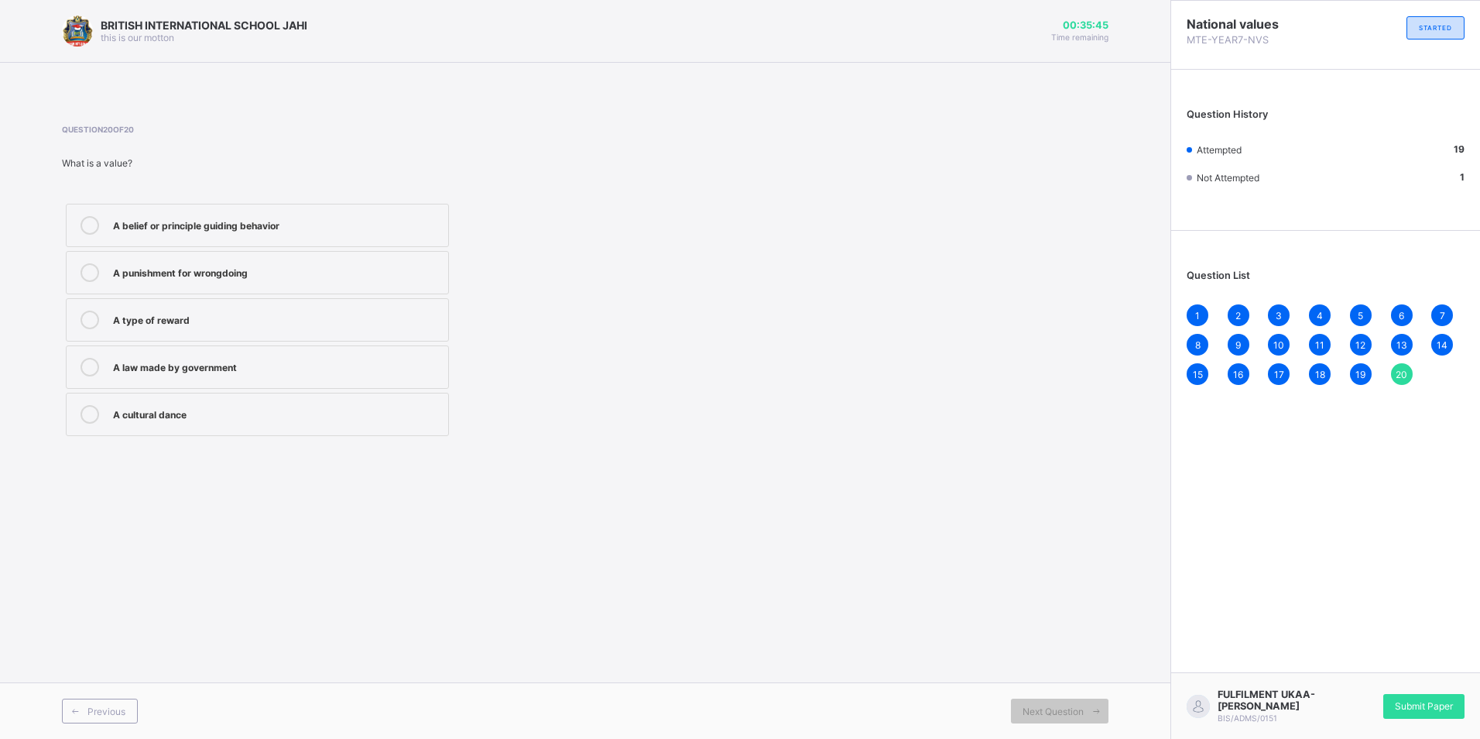
click at [1273, 166] on div "Attempted 19 Not Attempted 1" at bounding box center [1326, 163] width 278 height 40
drag, startPoint x: 1273, startPoint y: 166, endPoint x: 1270, endPoint y: 178, distance: 12.2
click at [1271, 173] on div "Attempted 19 Not Attempted 1" at bounding box center [1326, 163] width 278 height 40
click at [1199, 314] on span "1" at bounding box center [1197, 316] width 5 height 12
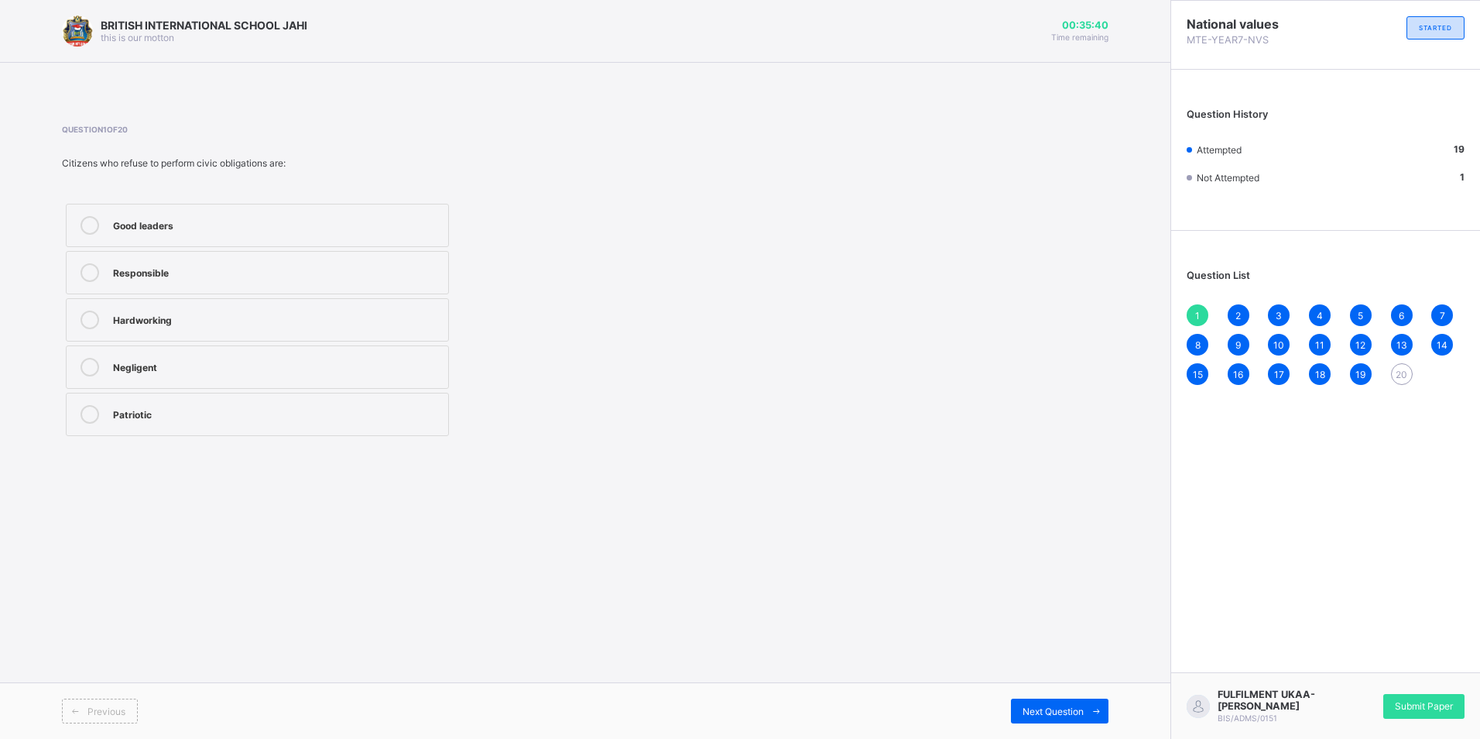
click at [1232, 317] on div "2" at bounding box center [1239, 315] width 22 height 22
click at [1286, 317] on div "3" at bounding box center [1279, 315] width 22 height 22
click at [1320, 315] on span "4" at bounding box center [1320, 316] width 6 height 12
click at [1360, 310] on span "5" at bounding box center [1360, 316] width 5 height 12
click at [1408, 313] on div "6" at bounding box center [1402, 315] width 22 height 22
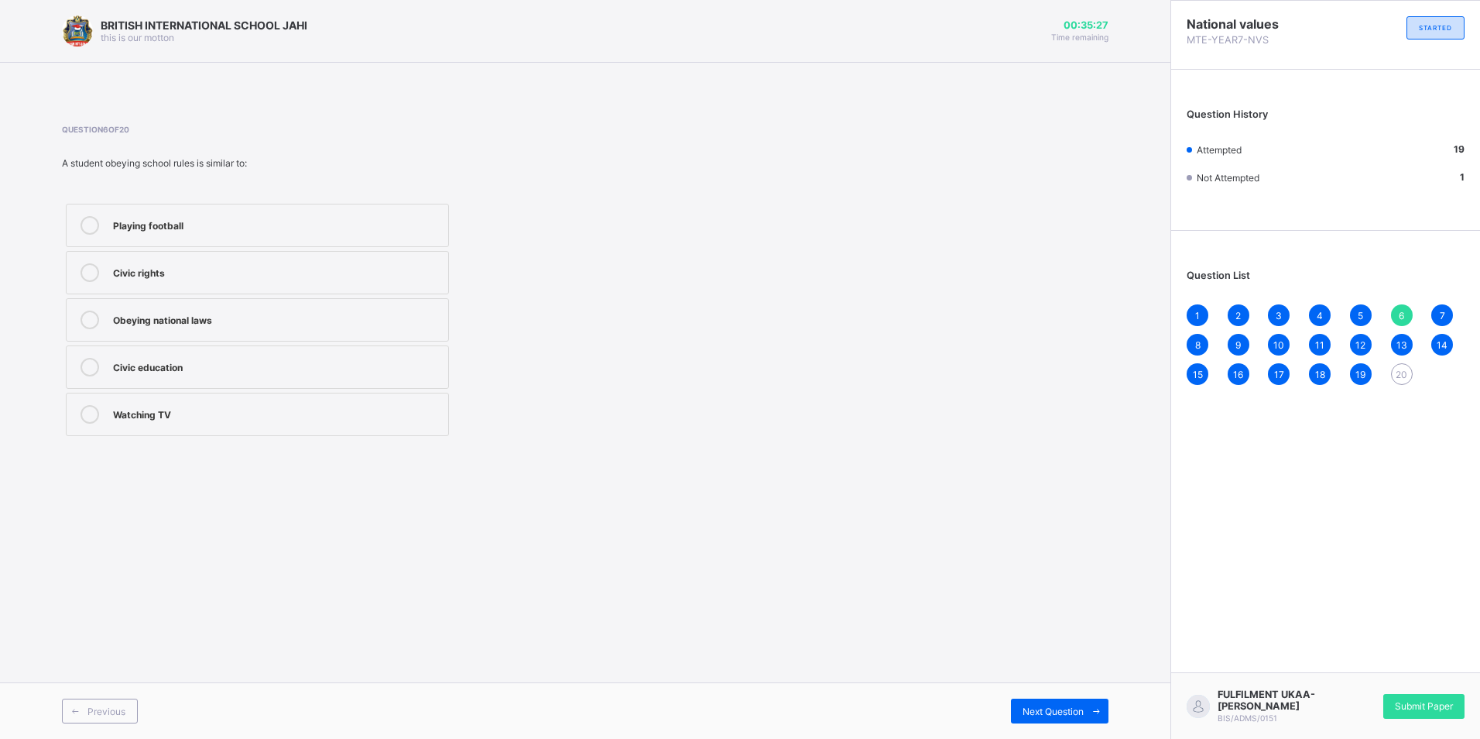
click at [1445, 310] on span "7" at bounding box center [1442, 316] width 5 height 12
click at [1404, 368] on span "20" at bounding box center [1402, 374] width 12 height 12
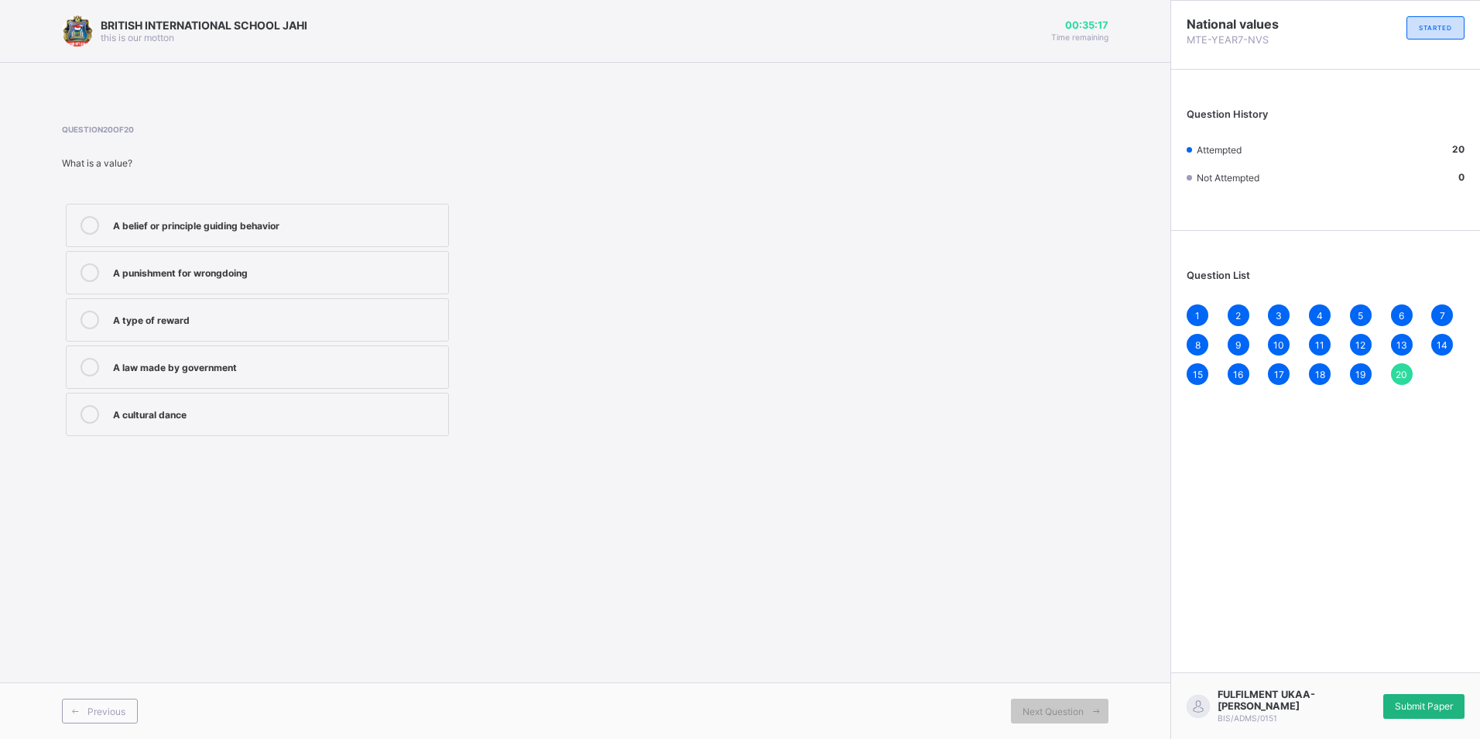
click at [1413, 703] on span "Submit Paper" at bounding box center [1424, 706] width 58 height 12
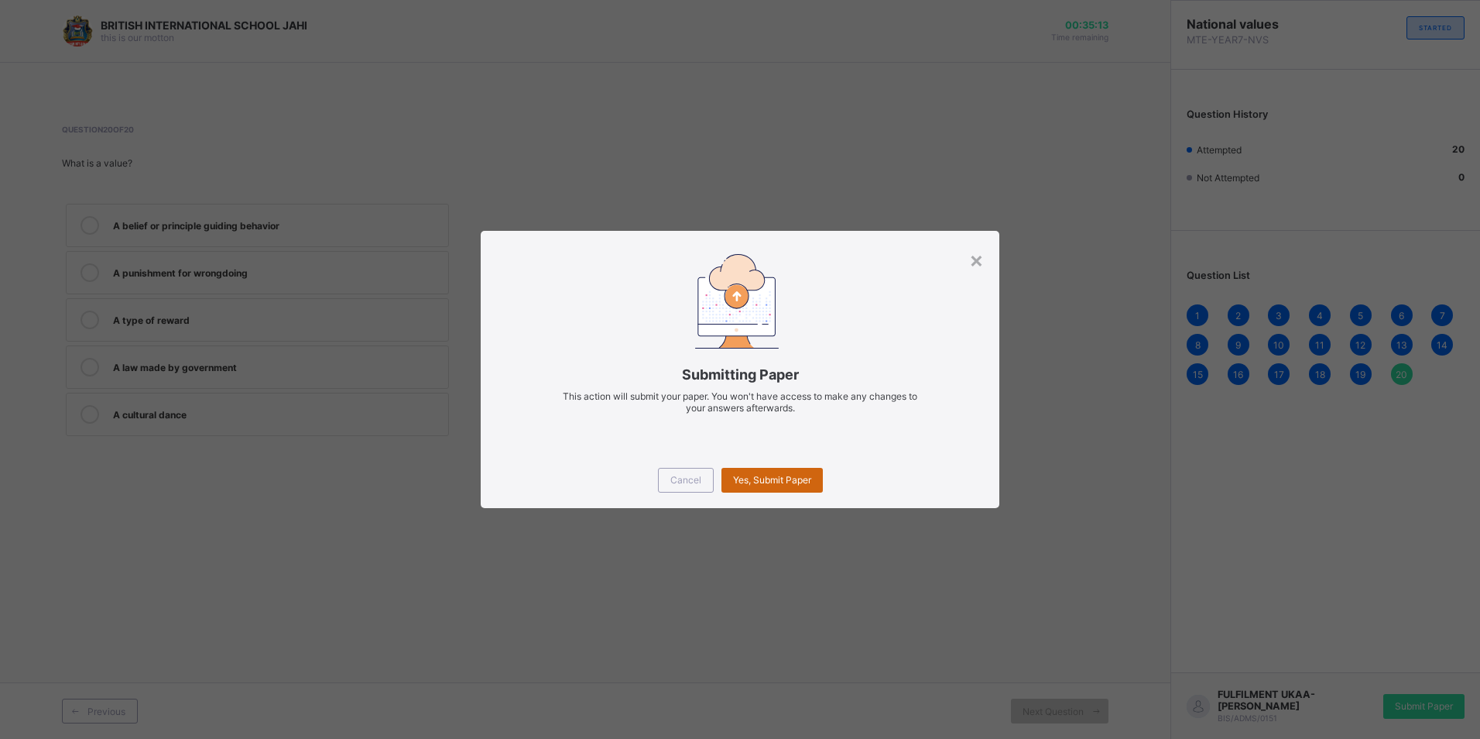
click at [806, 468] on div "Yes, Submit Paper" at bounding box center [772, 480] width 101 height 25
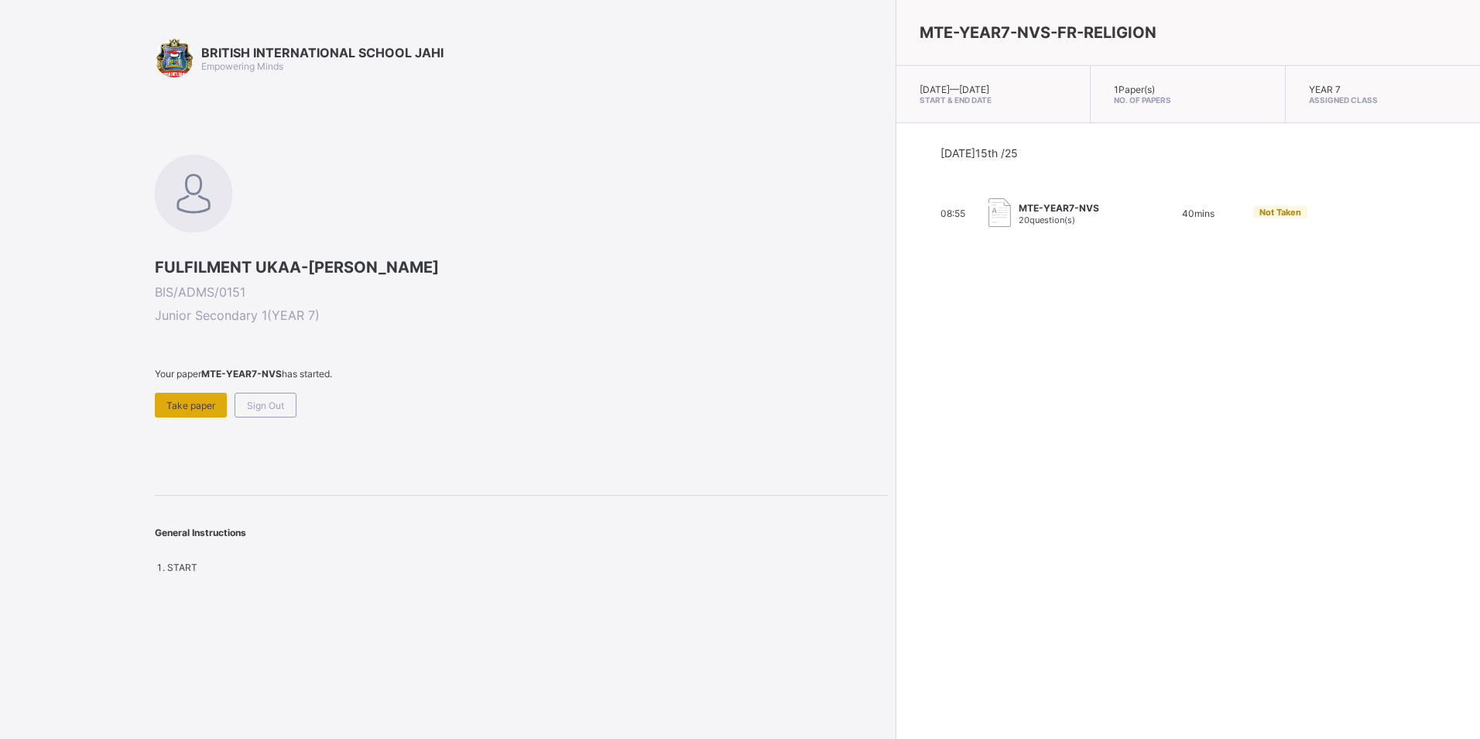
click at [209, 399] on span "Take paper" at bounding box center [190, 405] width 49 height 12
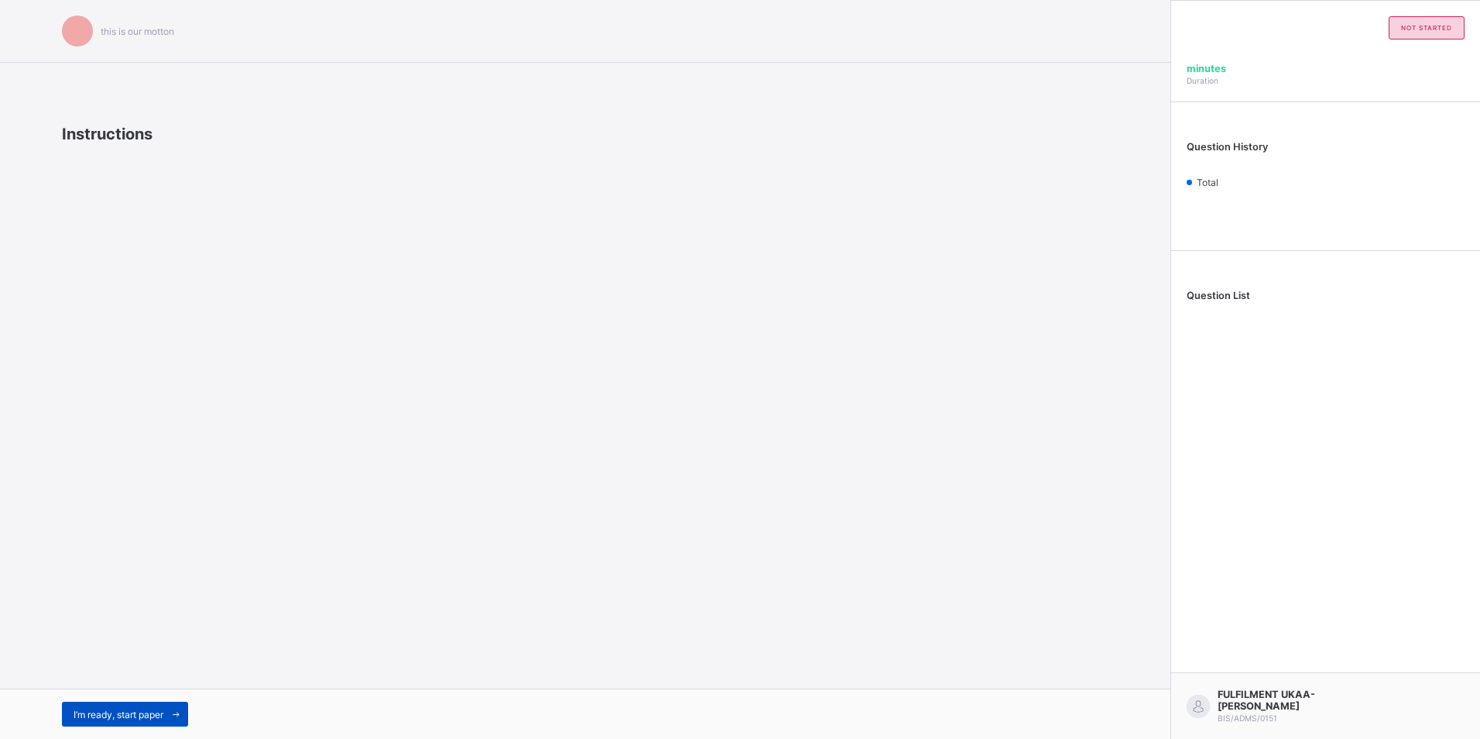
click at [163, 710] on span "I’m ready, start paper" at bounding box center [119, 714] width 90 height 12
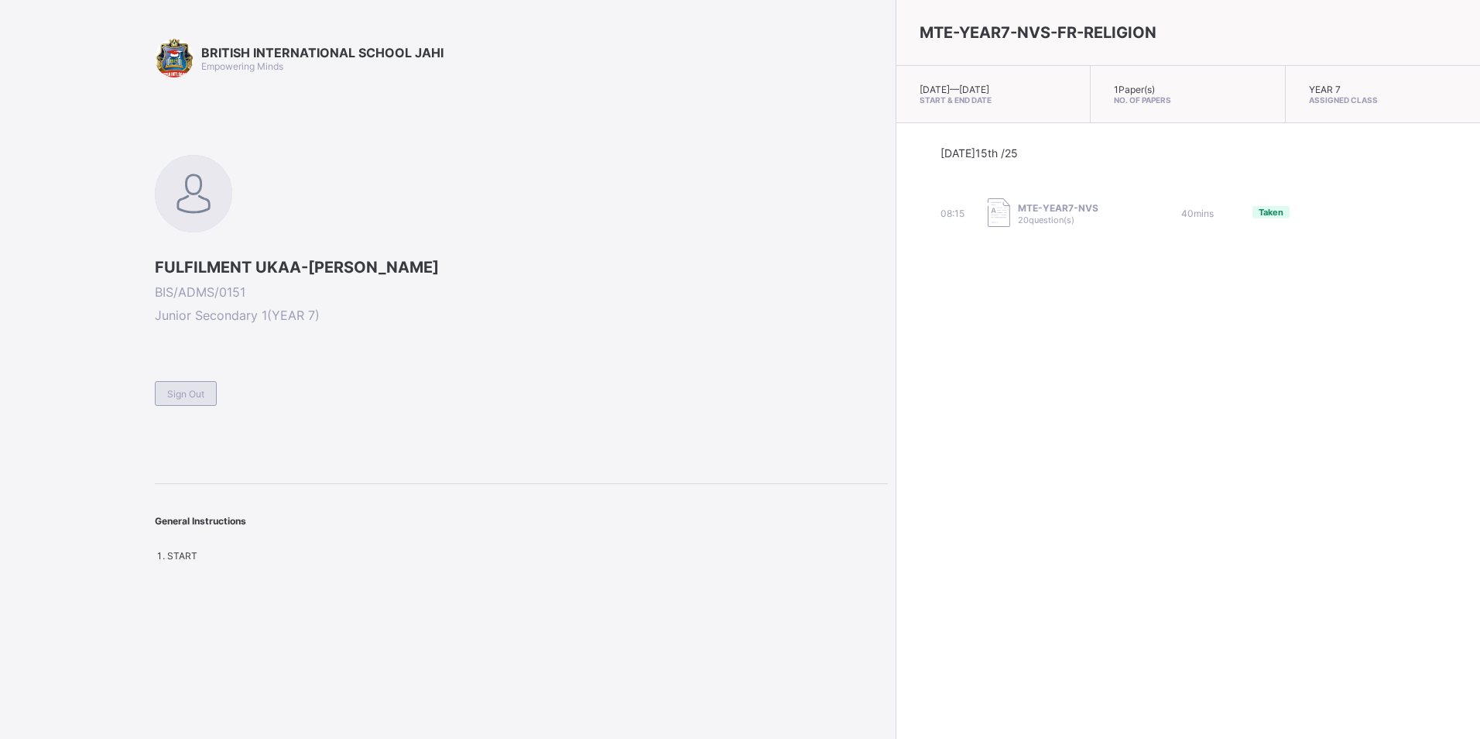
click at [186, 394] on span "Sign Out" at bounding box center [185, 394] width 37 height 12
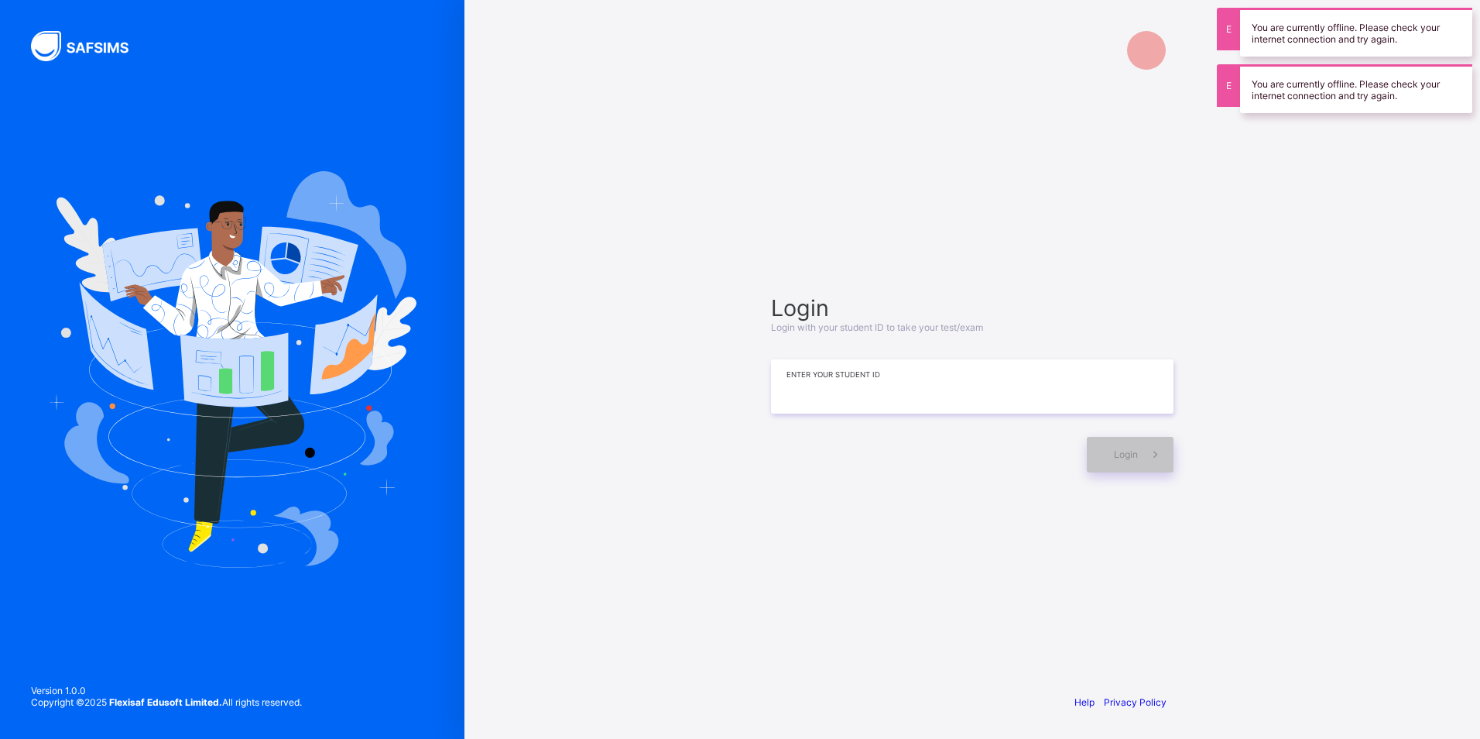
click at [996, 395] on input at bounding box center [972, 386] width 403 height 54
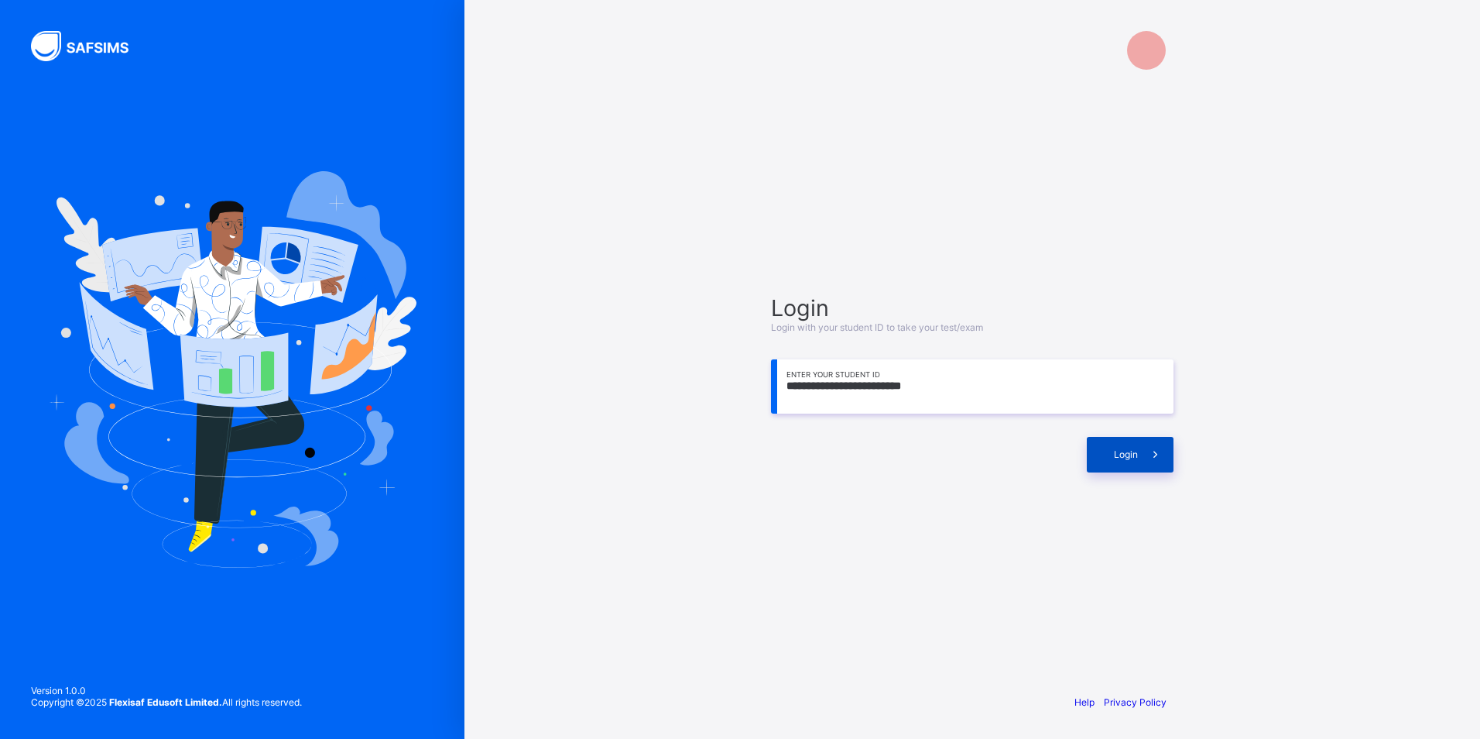
click at [1131, 454] on span "Login" at bounding box center [1126, 454] width 24 height 12
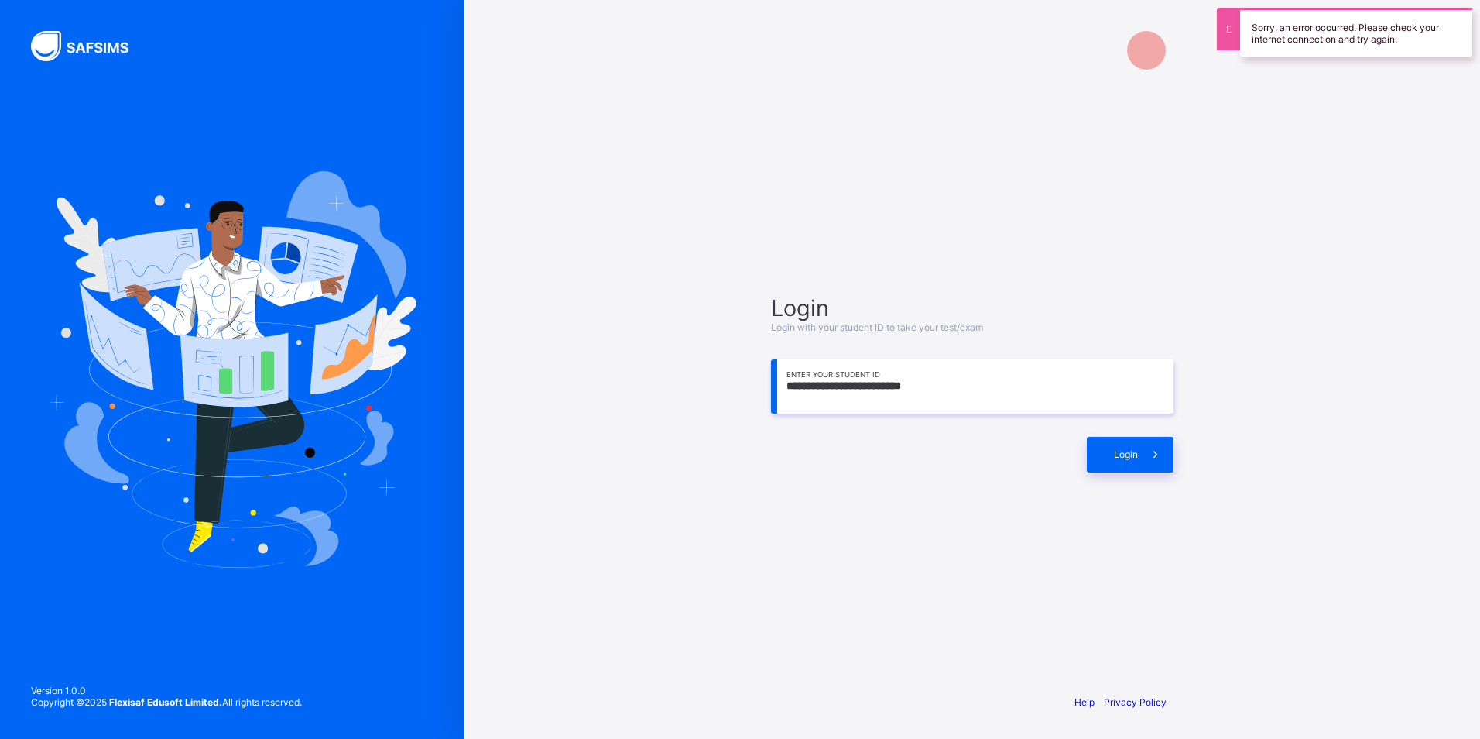
click at [1137, 430] on div "Login" at bounding box center [972, 446] width 403 height 51
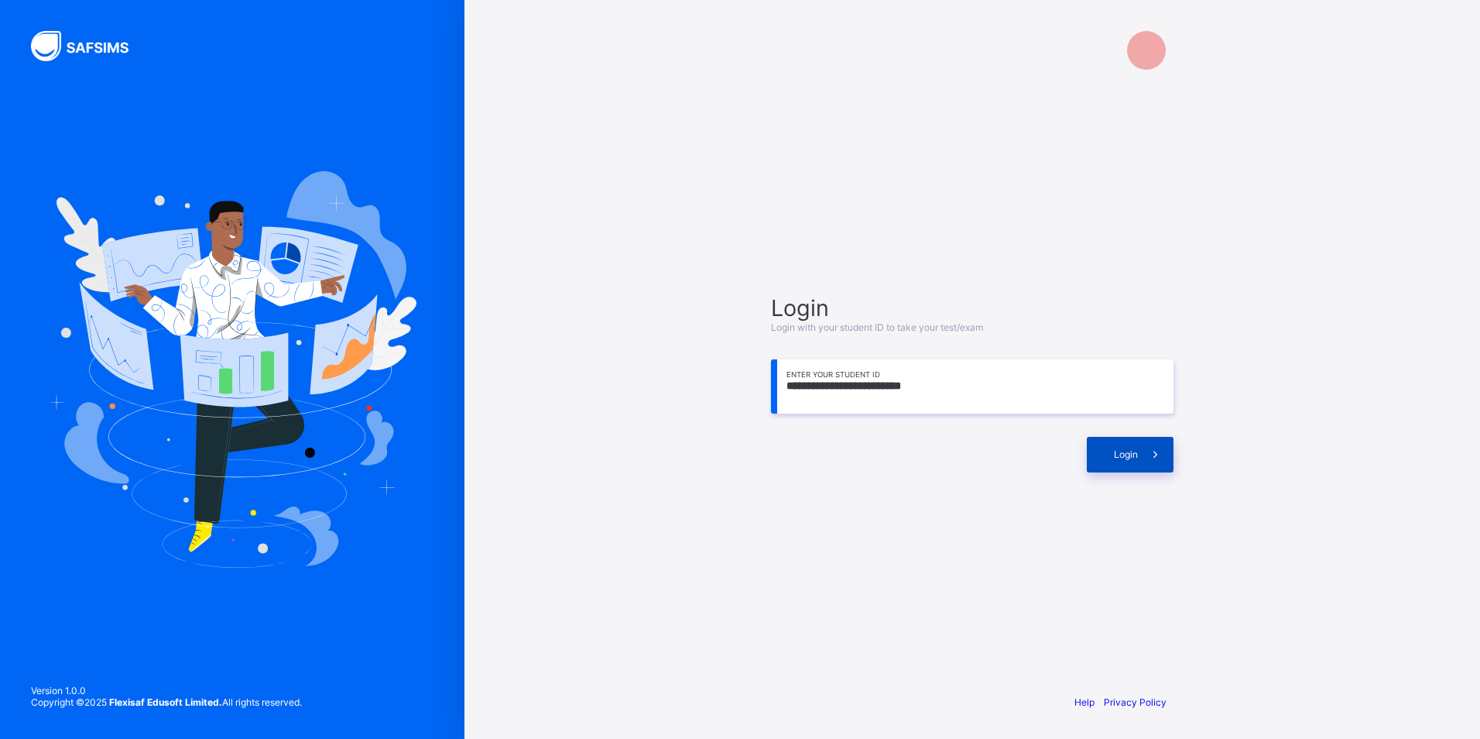
click at [1139, 446] on span at bounding box center [1156, 455] width 36 height 36
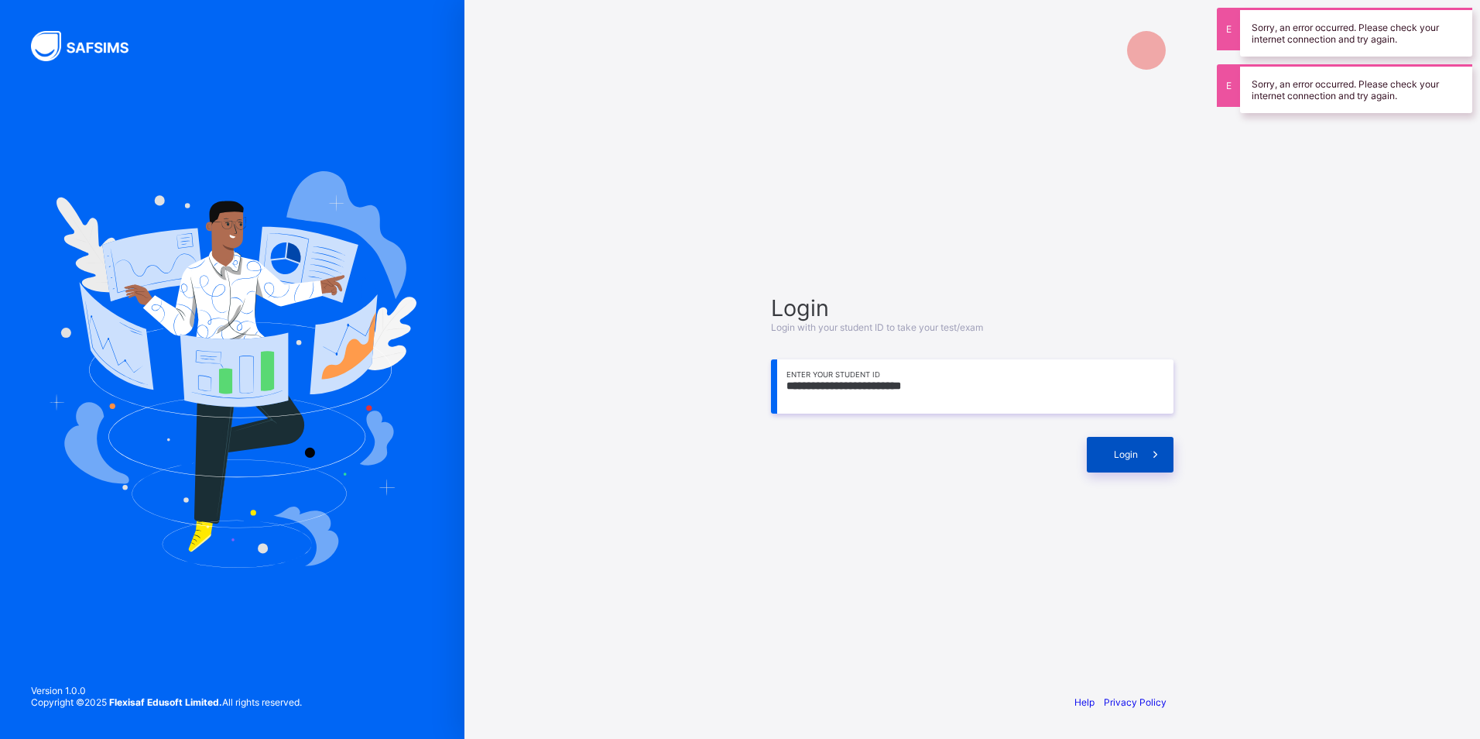
click at [1140, 445] on span at bounding box center [1156, 455] width 36 height 36
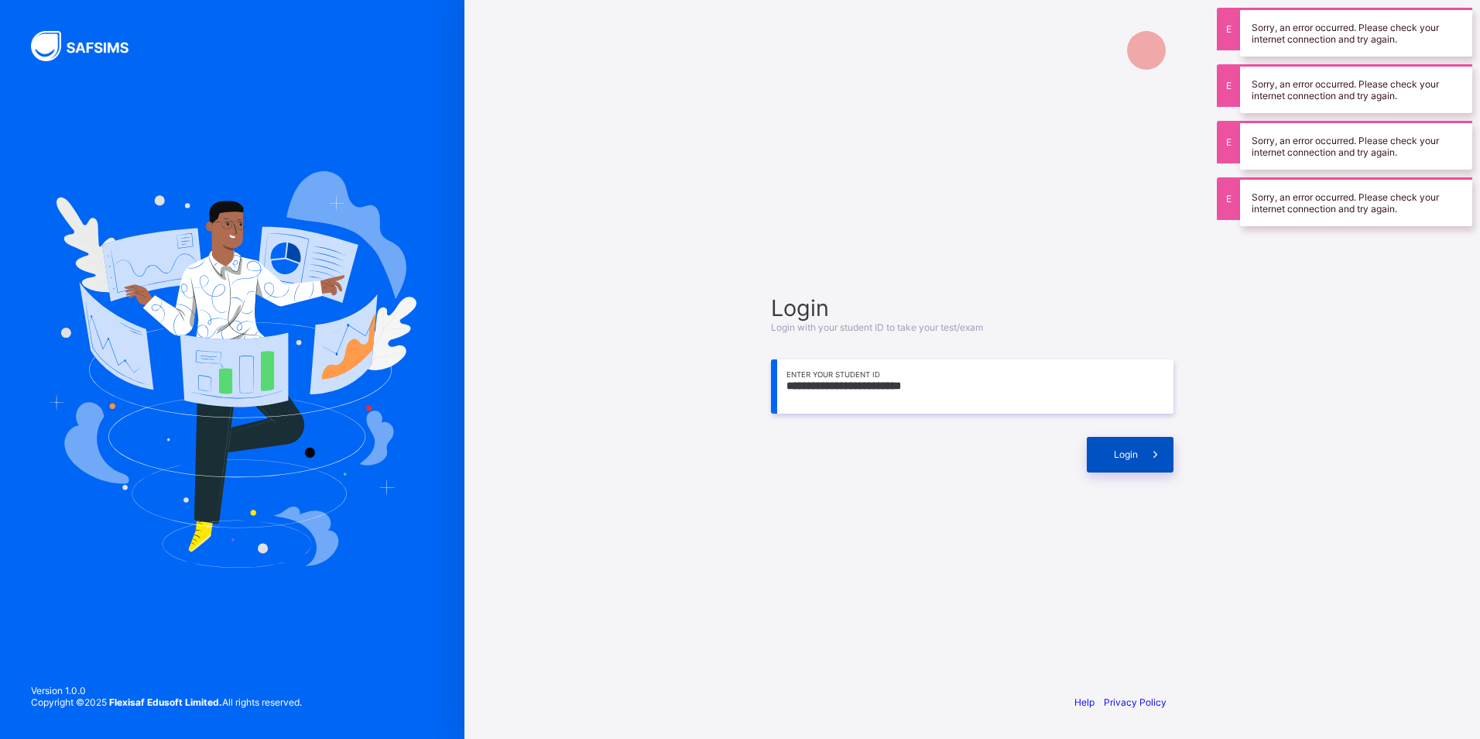
click at [1140, 445] on span at bounding box center [1156, 455] width 36 height 36
click at [1147, 447] on span at bounding box center [1156, 455] width 36 height 36
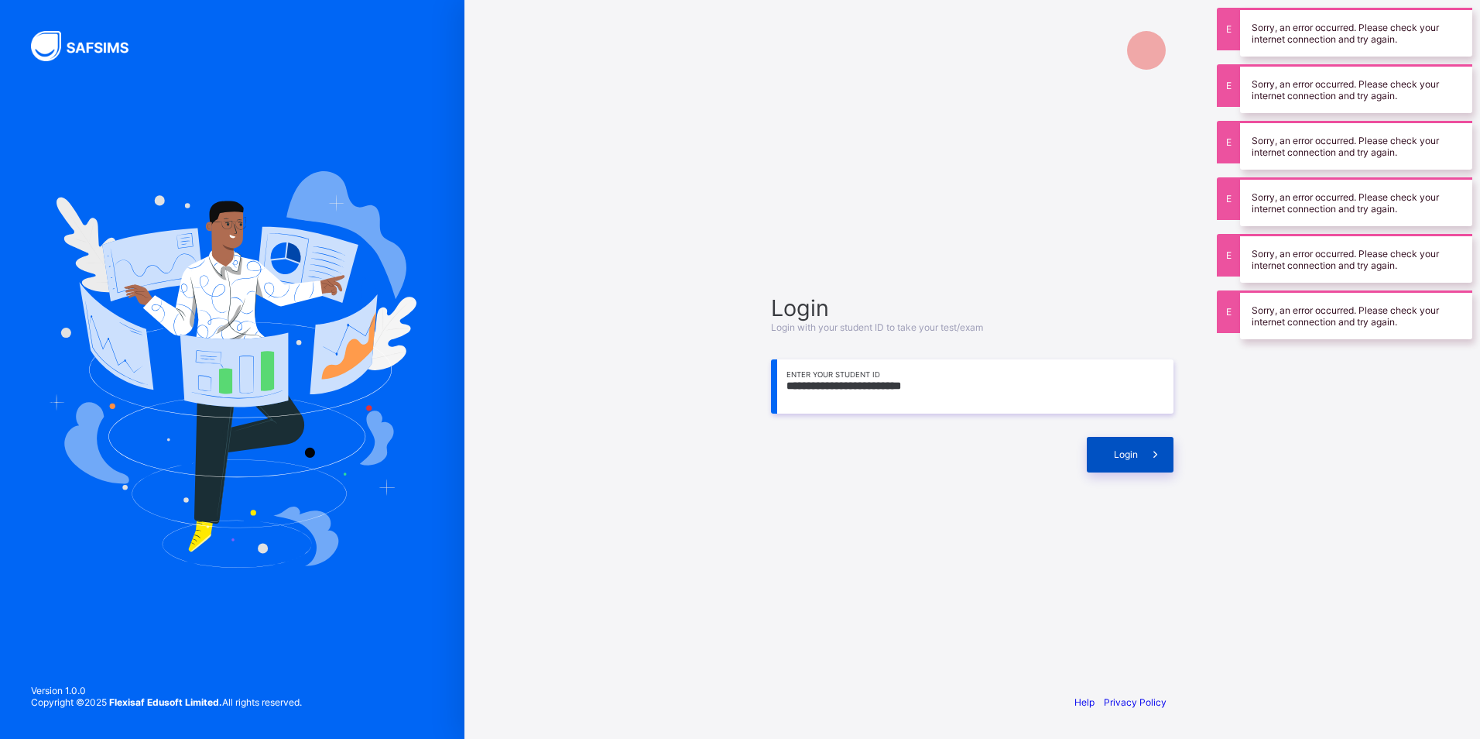
click at [1147, 447] on span at bounding box center [1156, 455] width 36 height 36
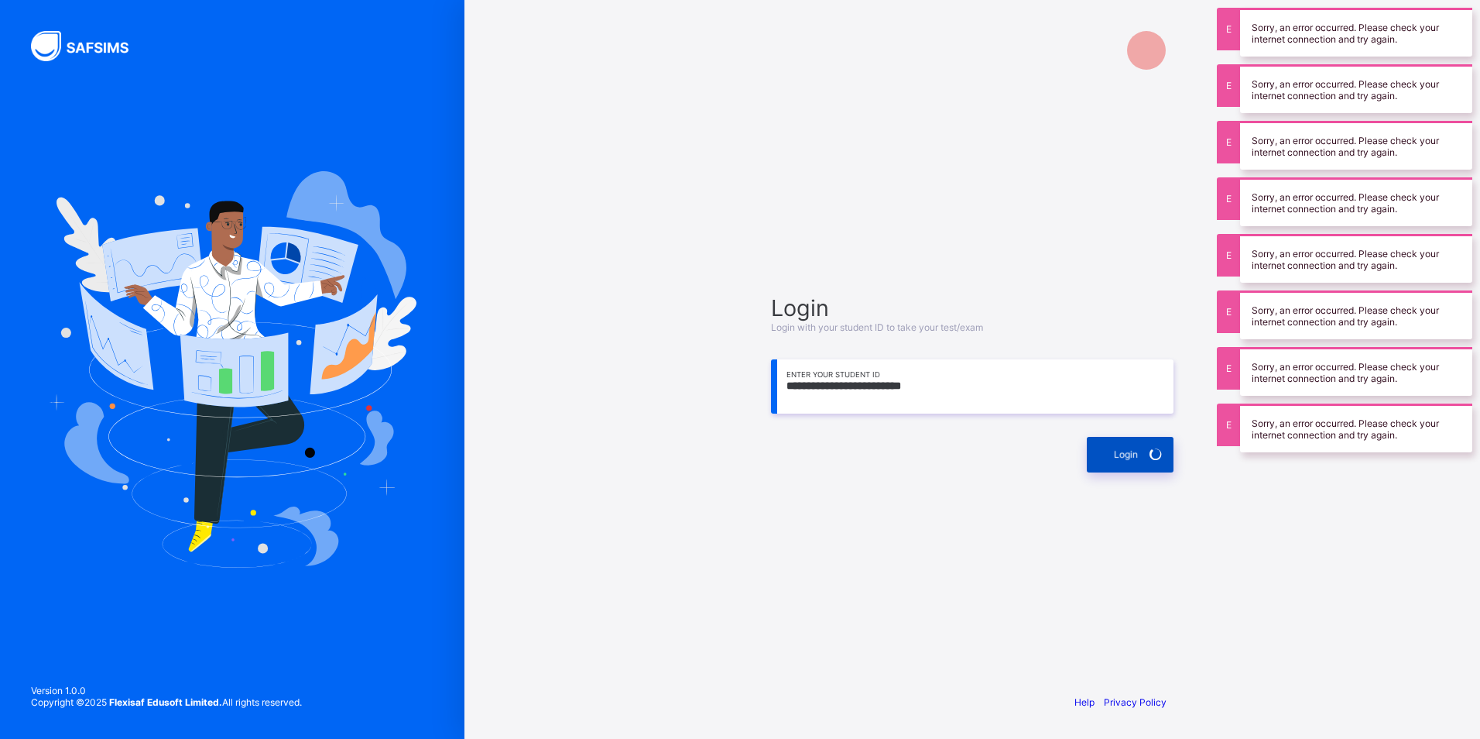
click at [1147, 447] on span at bounding box center [1156, 455] width 36 height 36
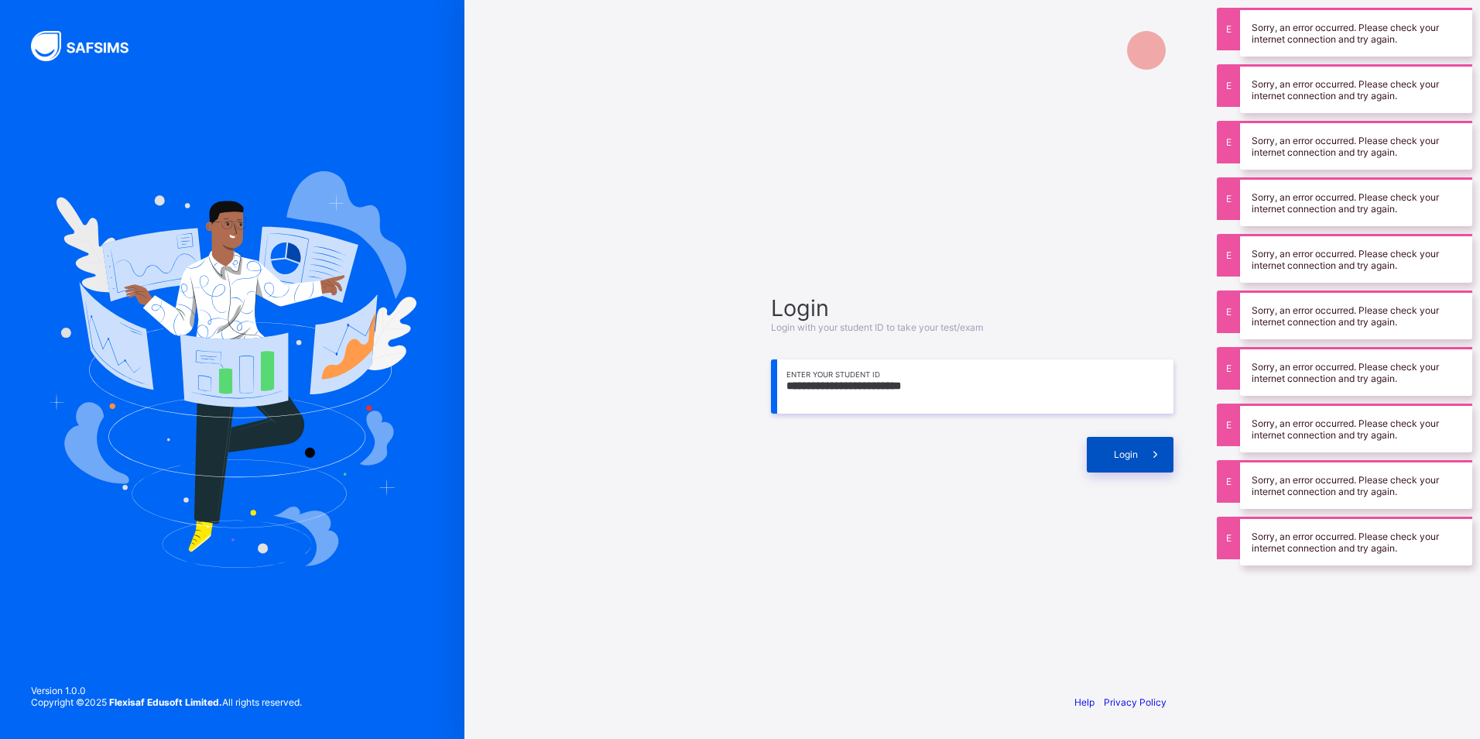
click at [1147, 447] on span at bounding box center [1156, 455] width 36 height 36
click at [1142, 443] on span at bounding box center [1156, 455] width 36 height 36
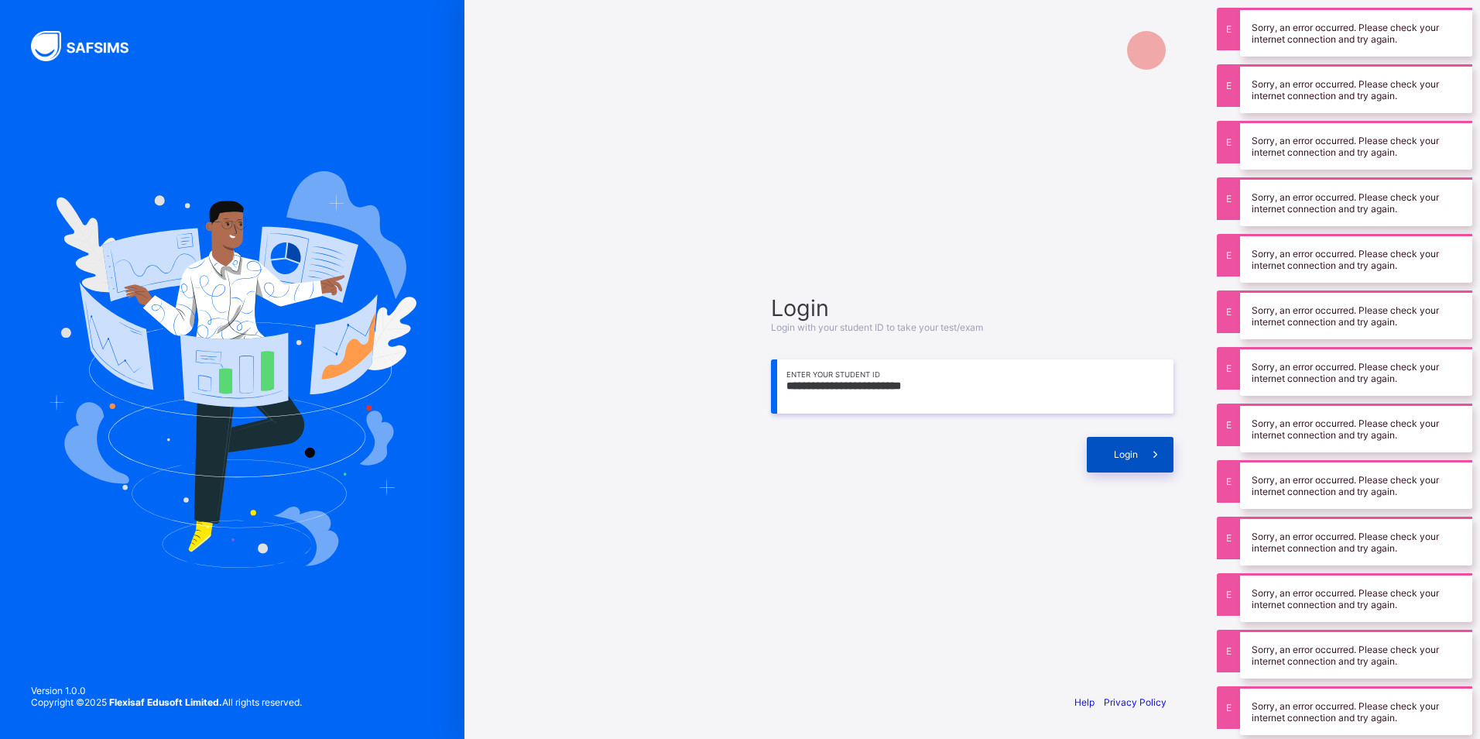
click at [1142, 443] on span at bounding box center [1156, 455] width 36 height 36
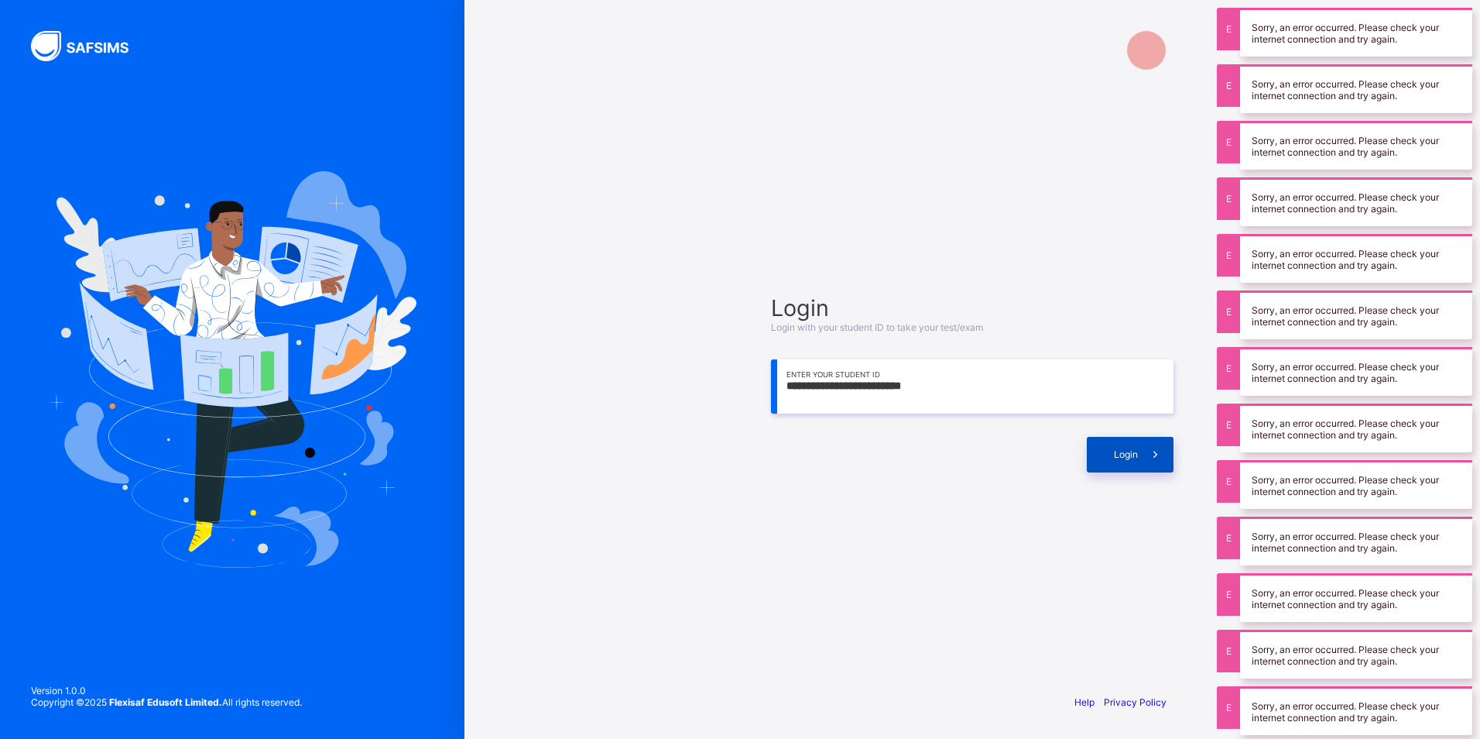
click at [1142, 443] on span at bounding box center [1156, 455] width 36 height 36
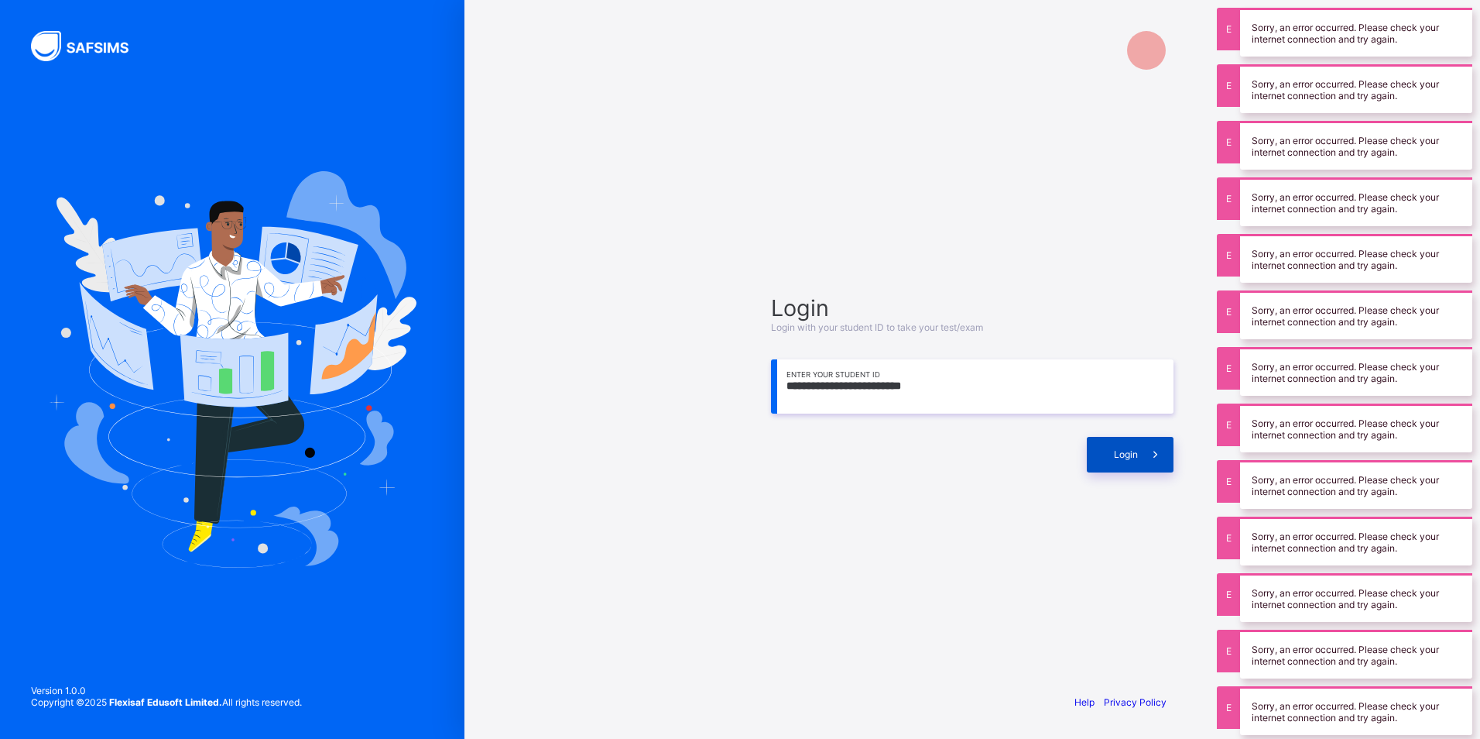
click at [1140, 443] on span at bounding box center [1156, 455] width 36 height 36
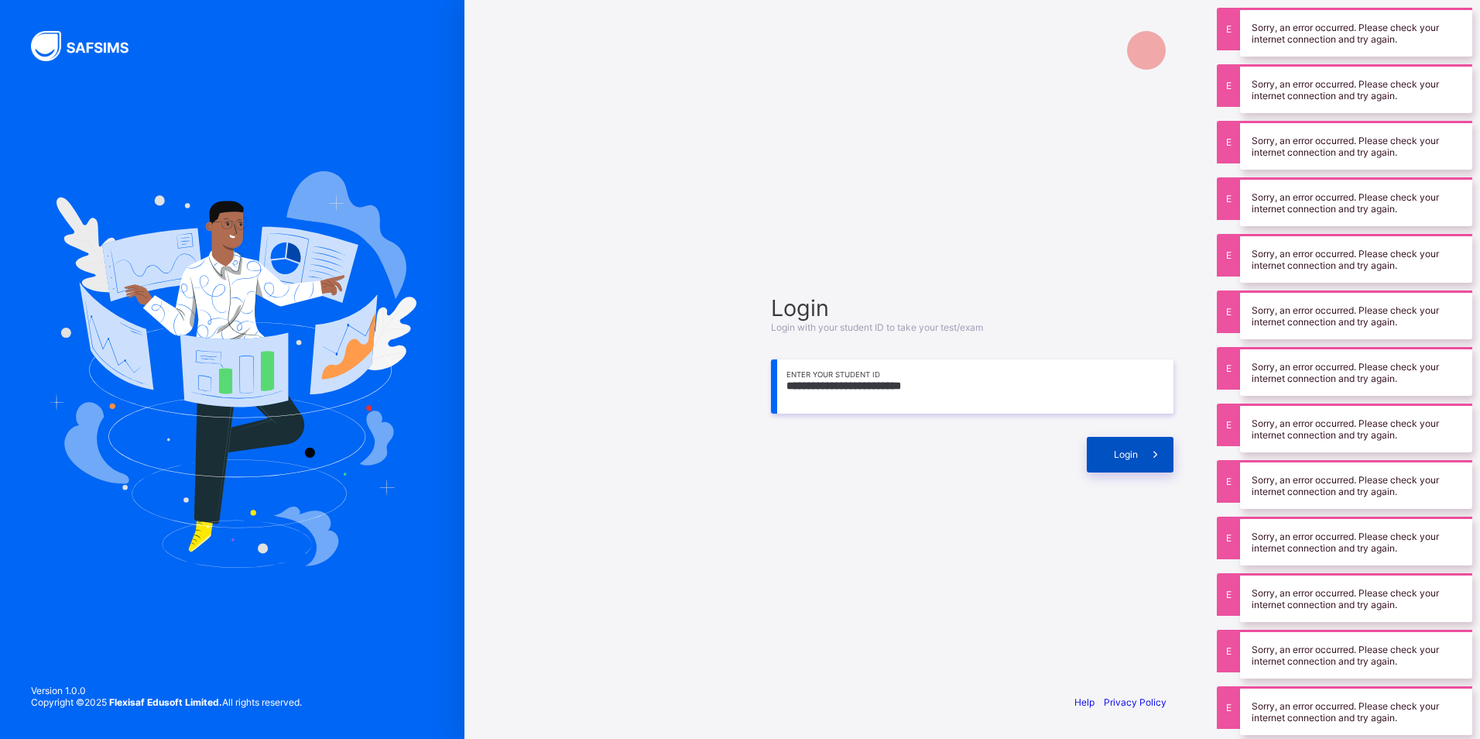
click at [1140, 443] on span at bounding box center [1156, 455] width 36 height 36
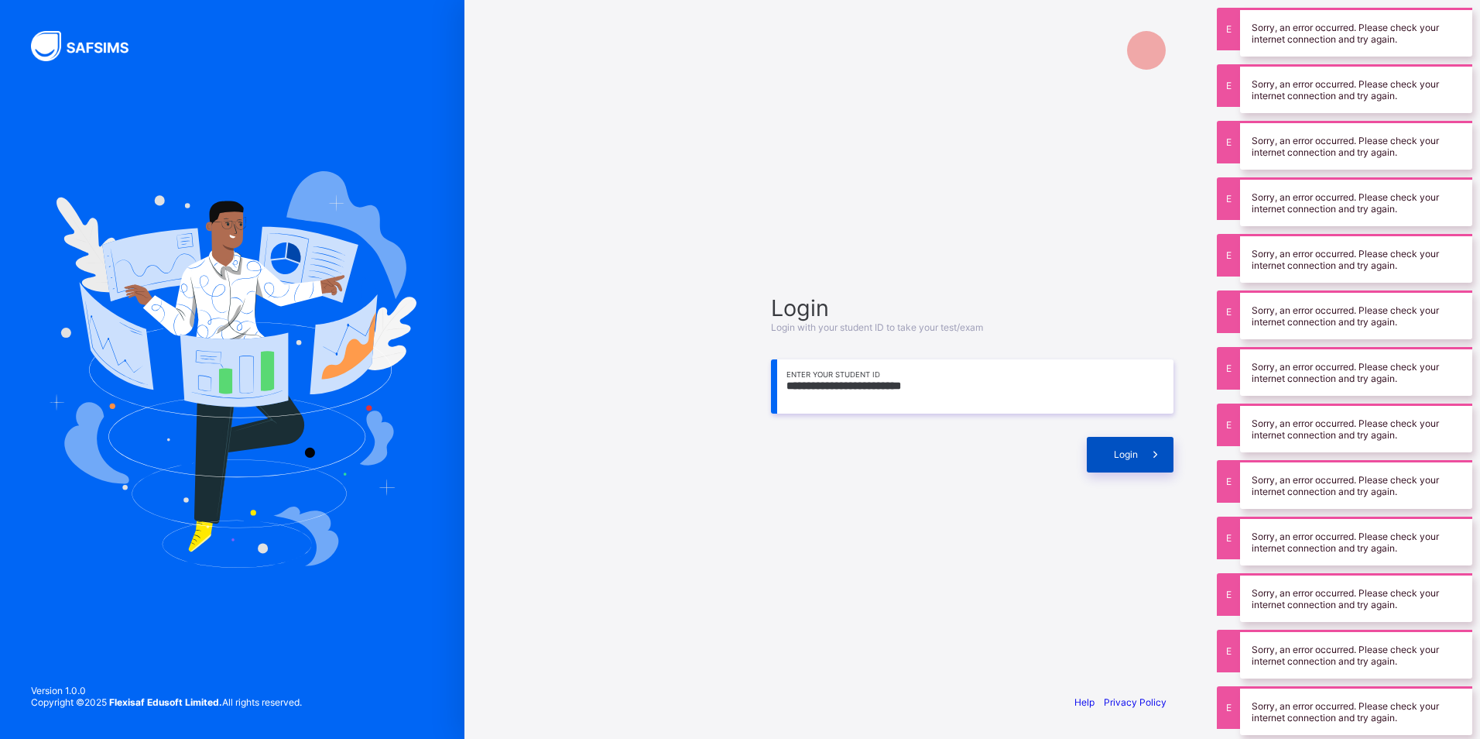
click at [1140, 443] on span at bounding box center [1156, 455] width 36 height 36
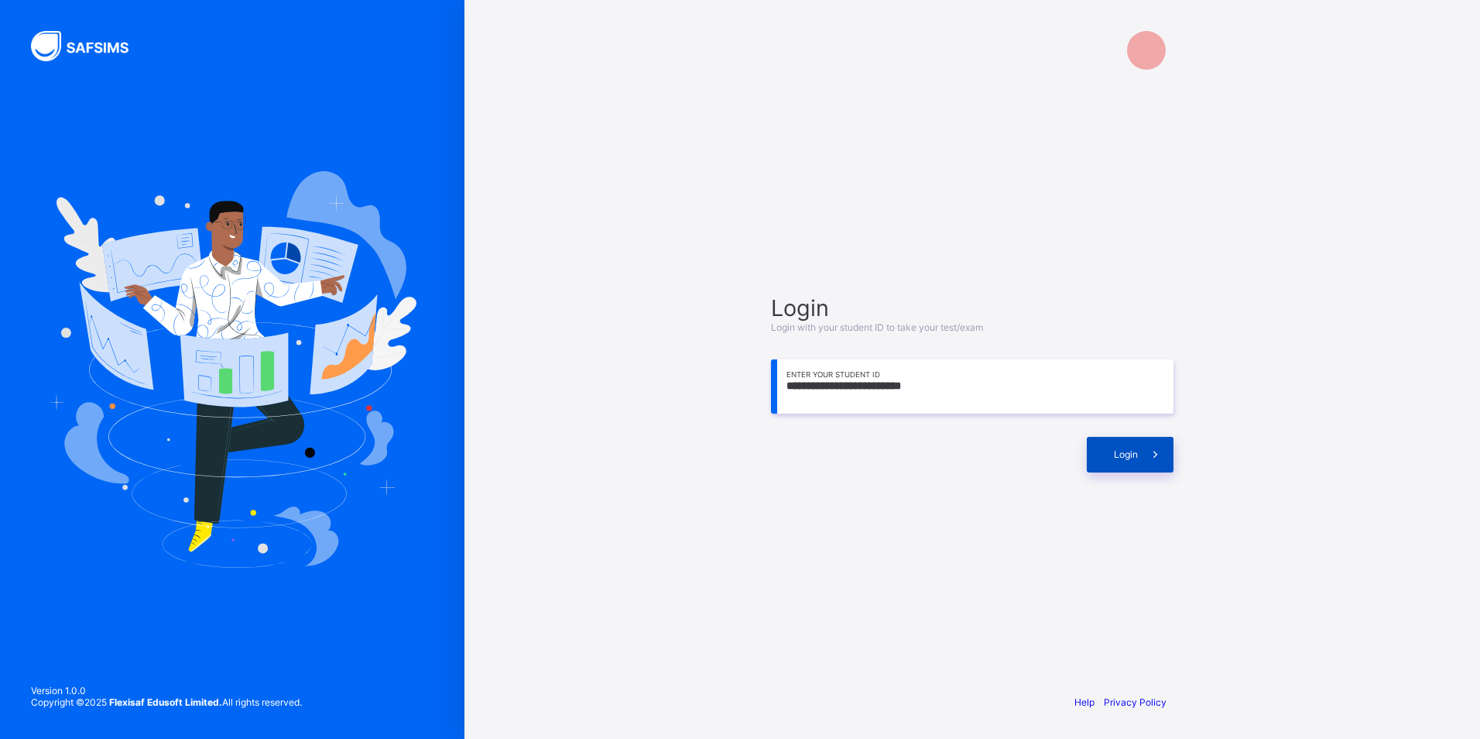
click at [1130, 448] on span "Login" at bounding box center [1126, 454] width 24 height 12
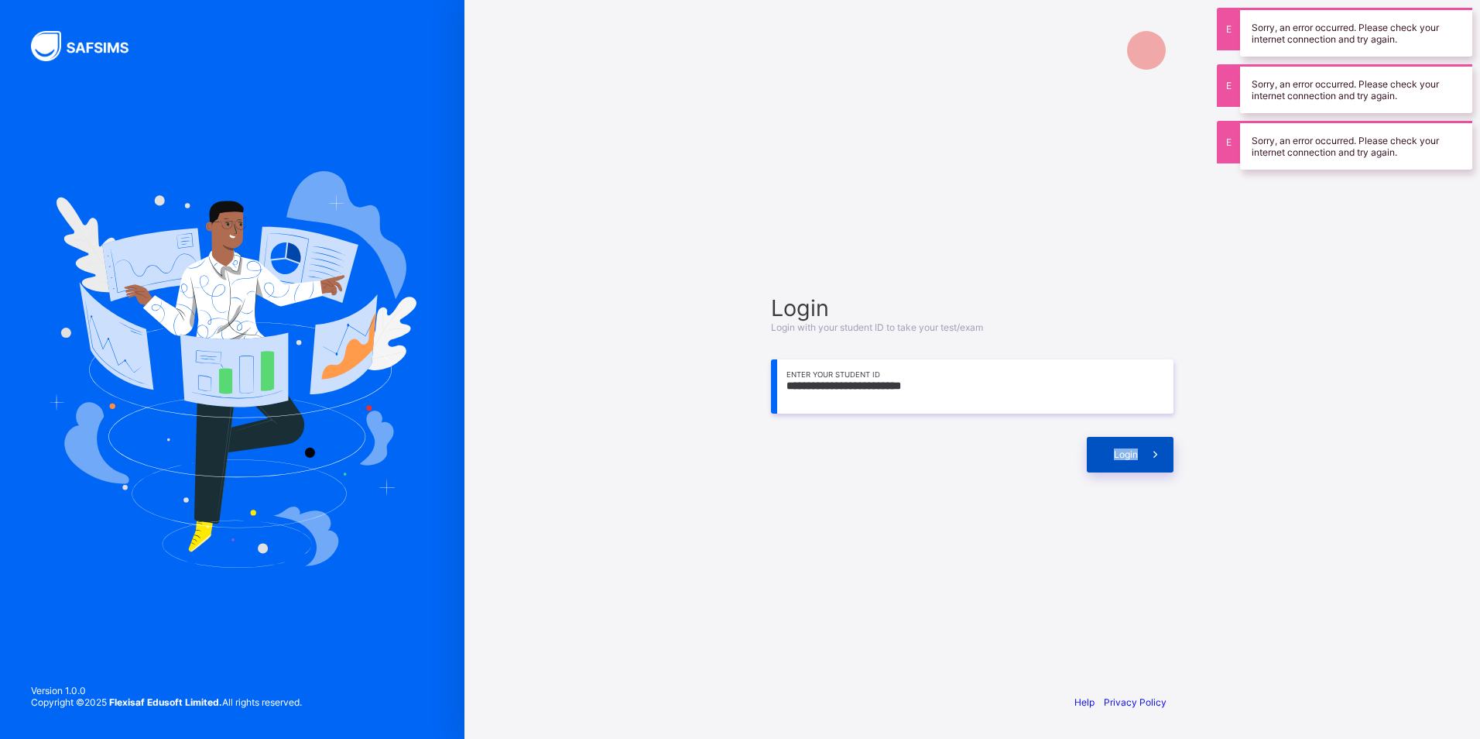
click at [1130, 448] on span "Login" at bounding box center [1126, 454] width 24 height 12
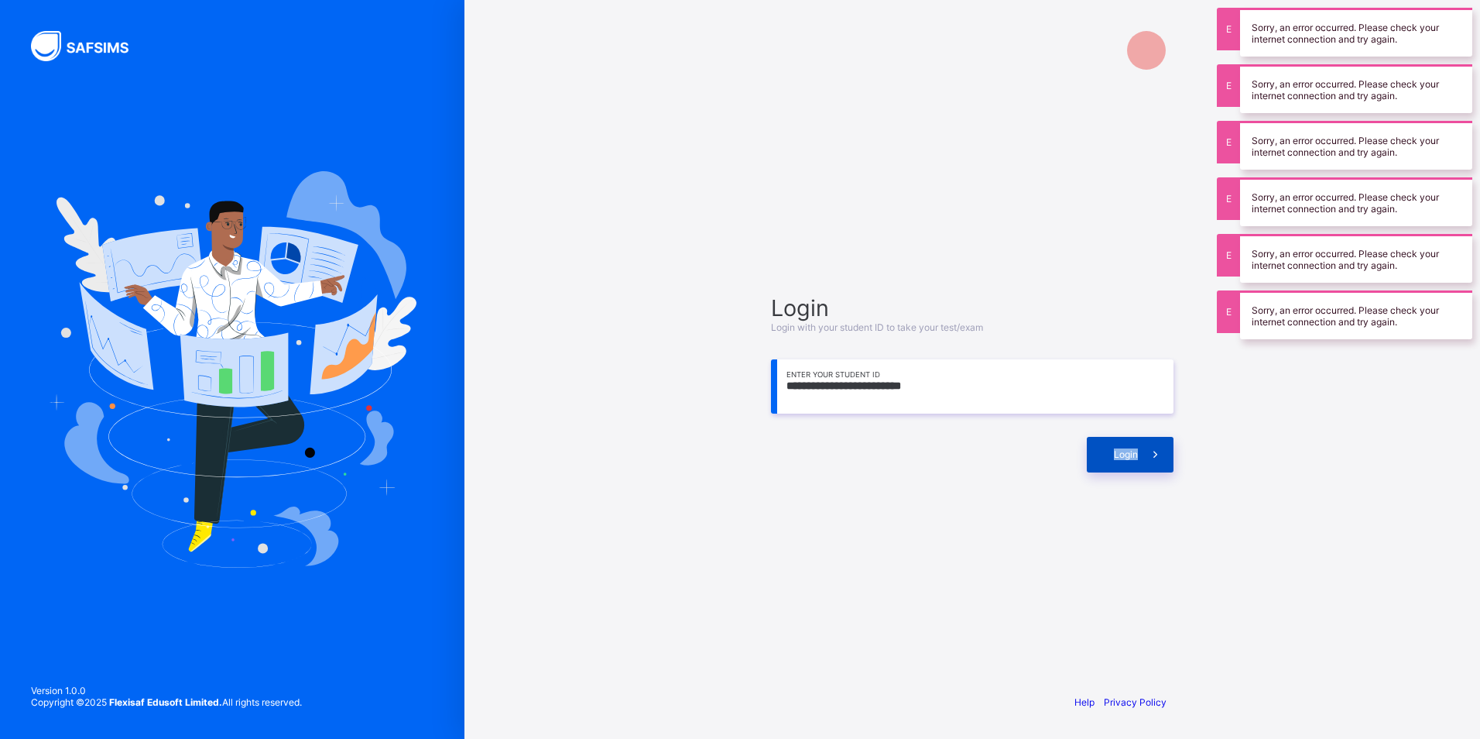
click at [1130, 448] on span "Login" at bounding box center [1126, 454] width 24 height 12
click at [1128, 448] on span "Login" at bounding box center [1126, 454] width 24 height 12
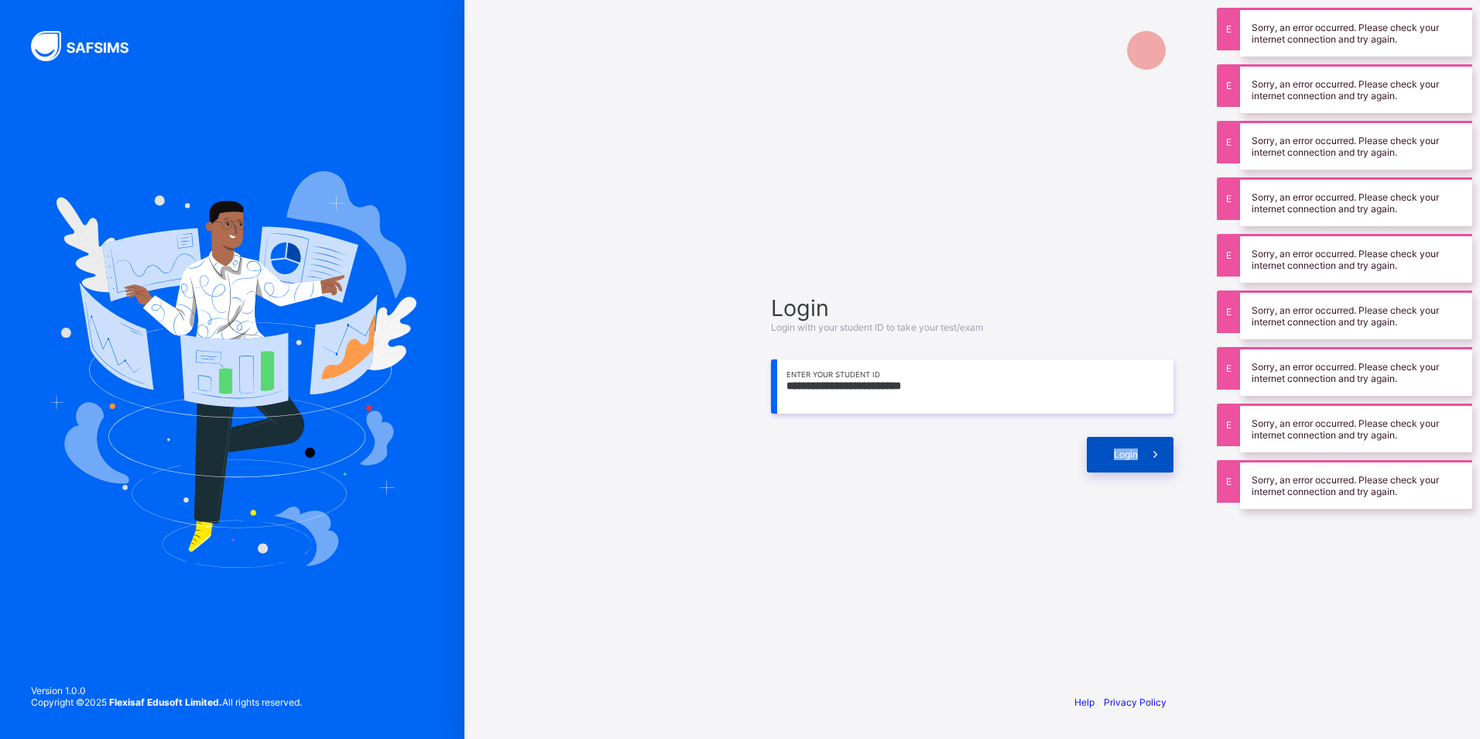
click at [1128, 448] on span "Login" at bounding box center [1126, 454] width 24 height 12
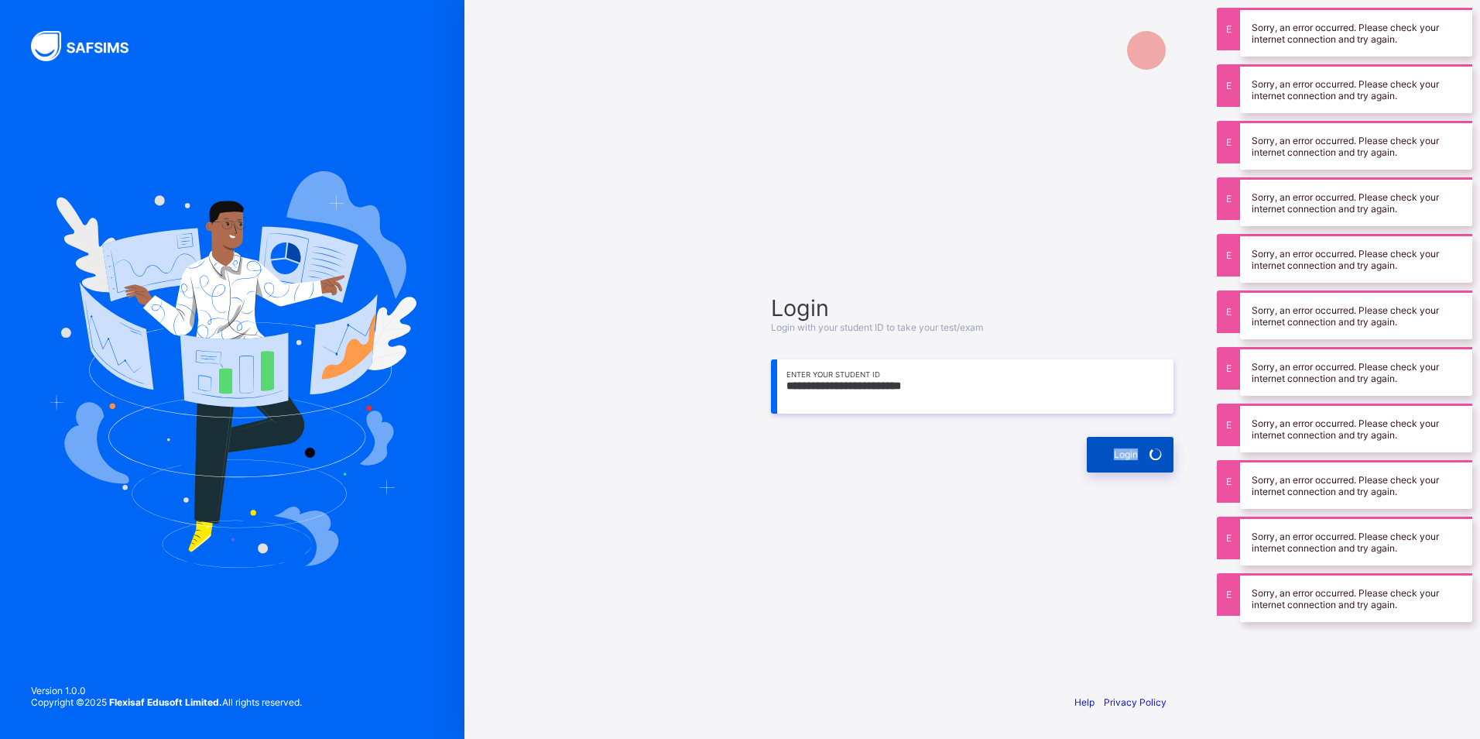
click at [1128, 448] on span "Login" at bounding box center [1126, 454] width 24 height 12
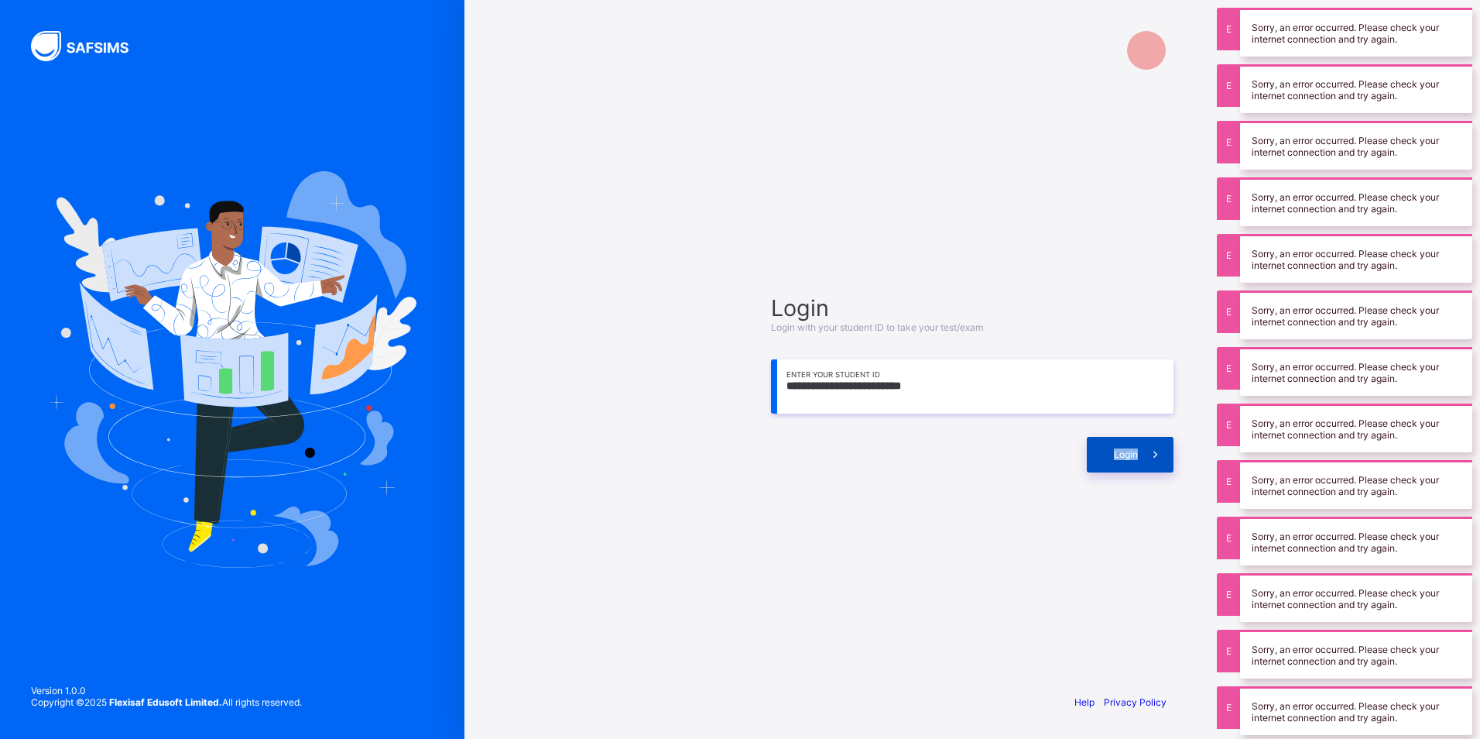
click at [1128, 448] on span "Login" at bounding box center [1126, 454] width 24 height 12
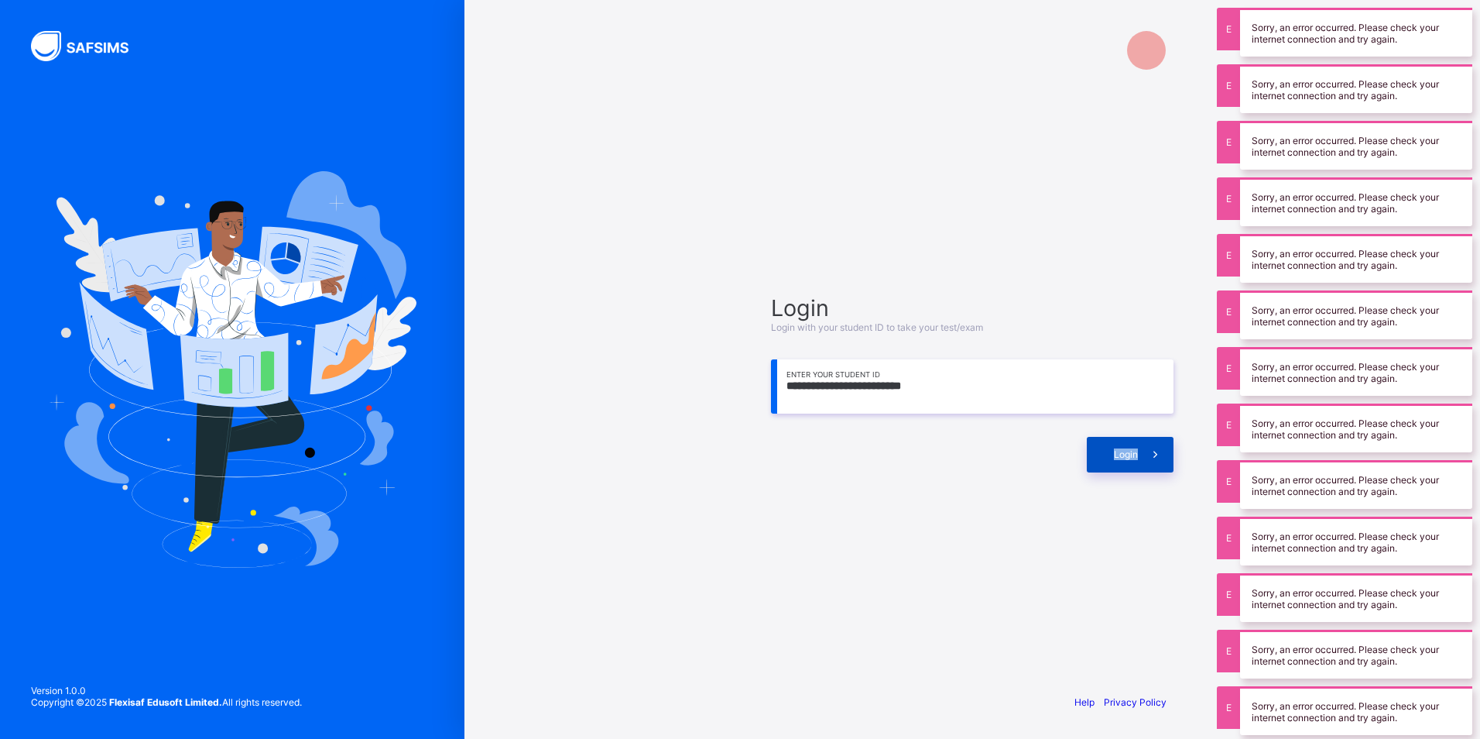
click at [1128, 448] on span "Login" at bounding box center [1126, 454] width 24 height 12
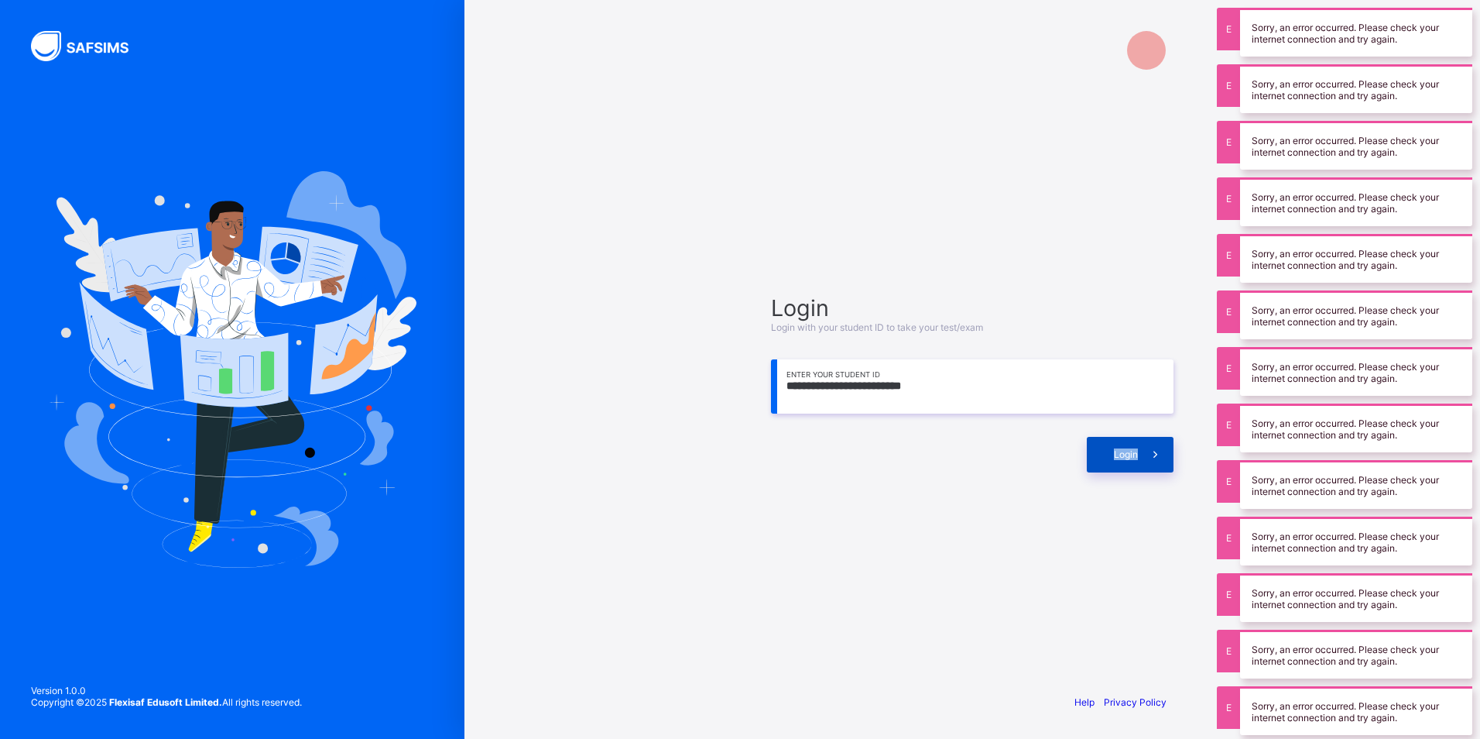
click at [1128, 448] on span "Login" at bounding box center [1126, 454] width 24 height 12
click at [1132, 448] on span "Login" at bounding box center [1126, 454] width 24 height 12
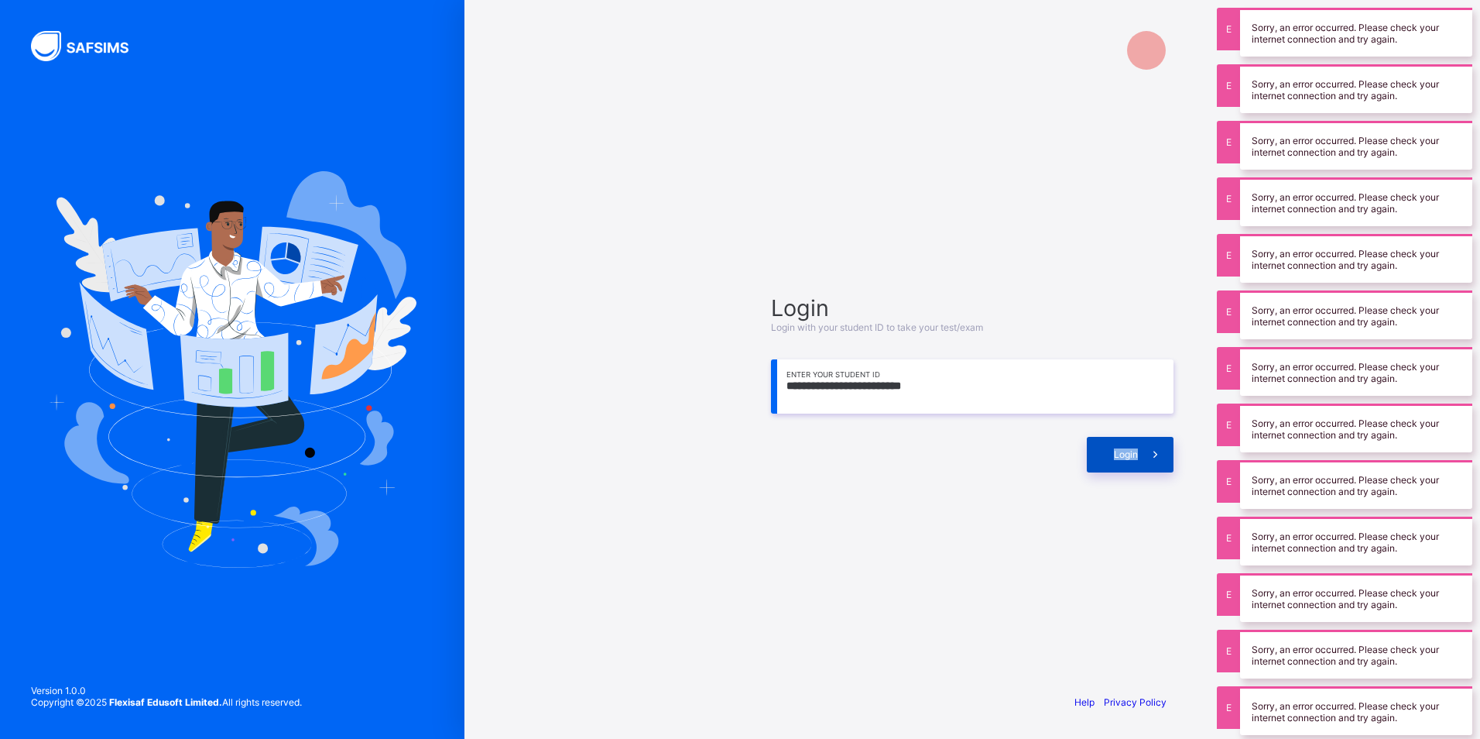
click at [1132, 448] on span "Login" at bounding box center [1126, 454] width 24 height 12
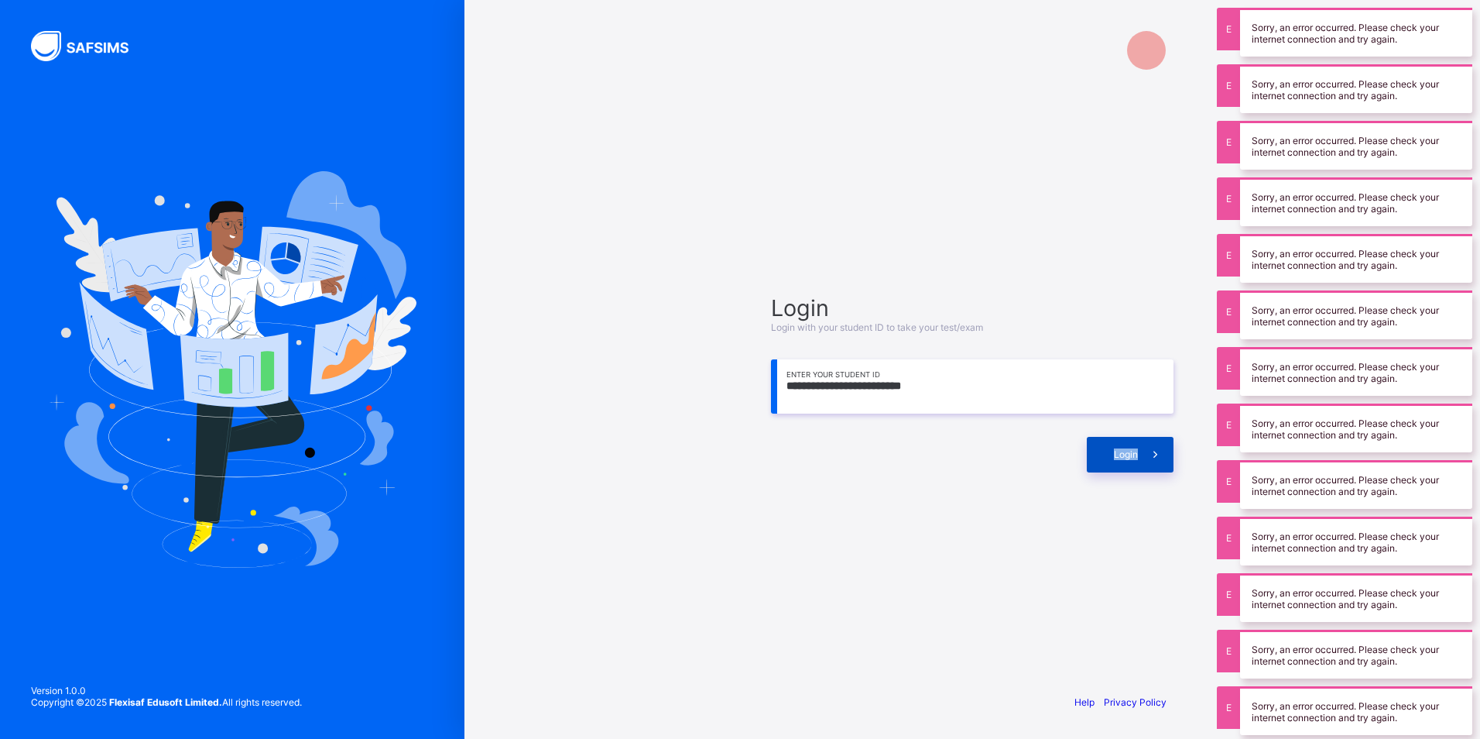
click at [1132, 448] on span "Login" at bounding box center [1126, 454] width 24 height 12
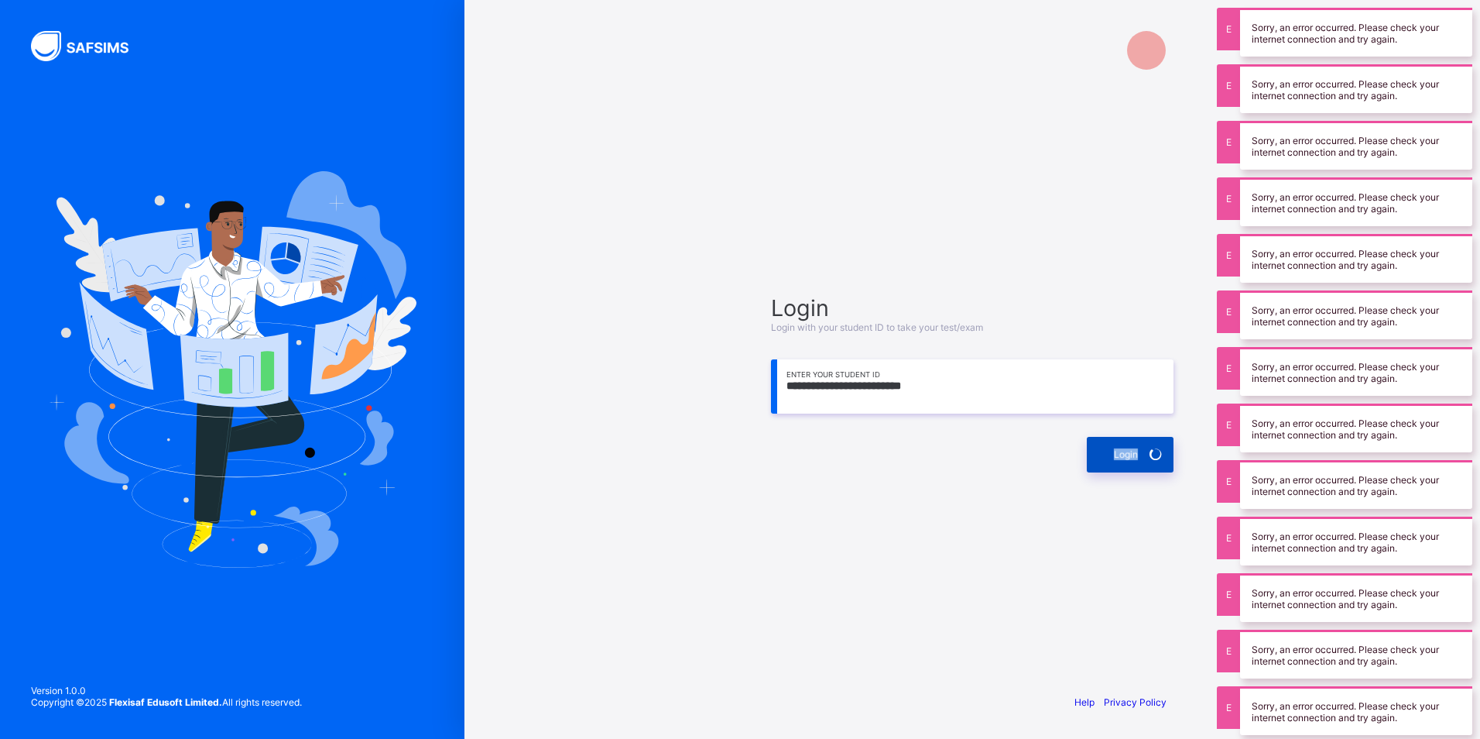
click at [1133, 448] on span "Login" at bounding box center [1126, 454] width 24 height 12
click at [1134, 447] on div "Login" at bounding box center [1130, 455] width 87 height 36
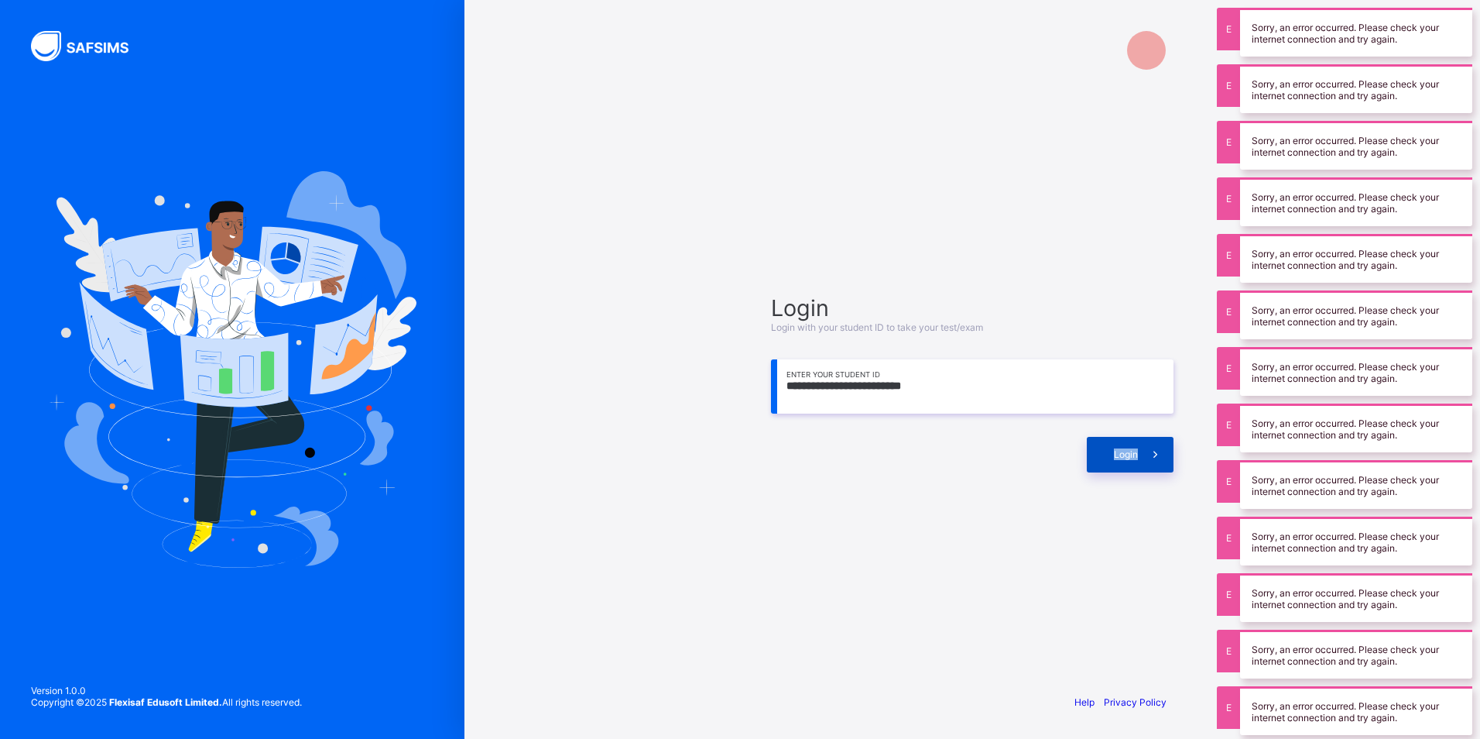
click at [1134, 447] on div "Login" at bounding box center [1130, 455] width 87 height 36
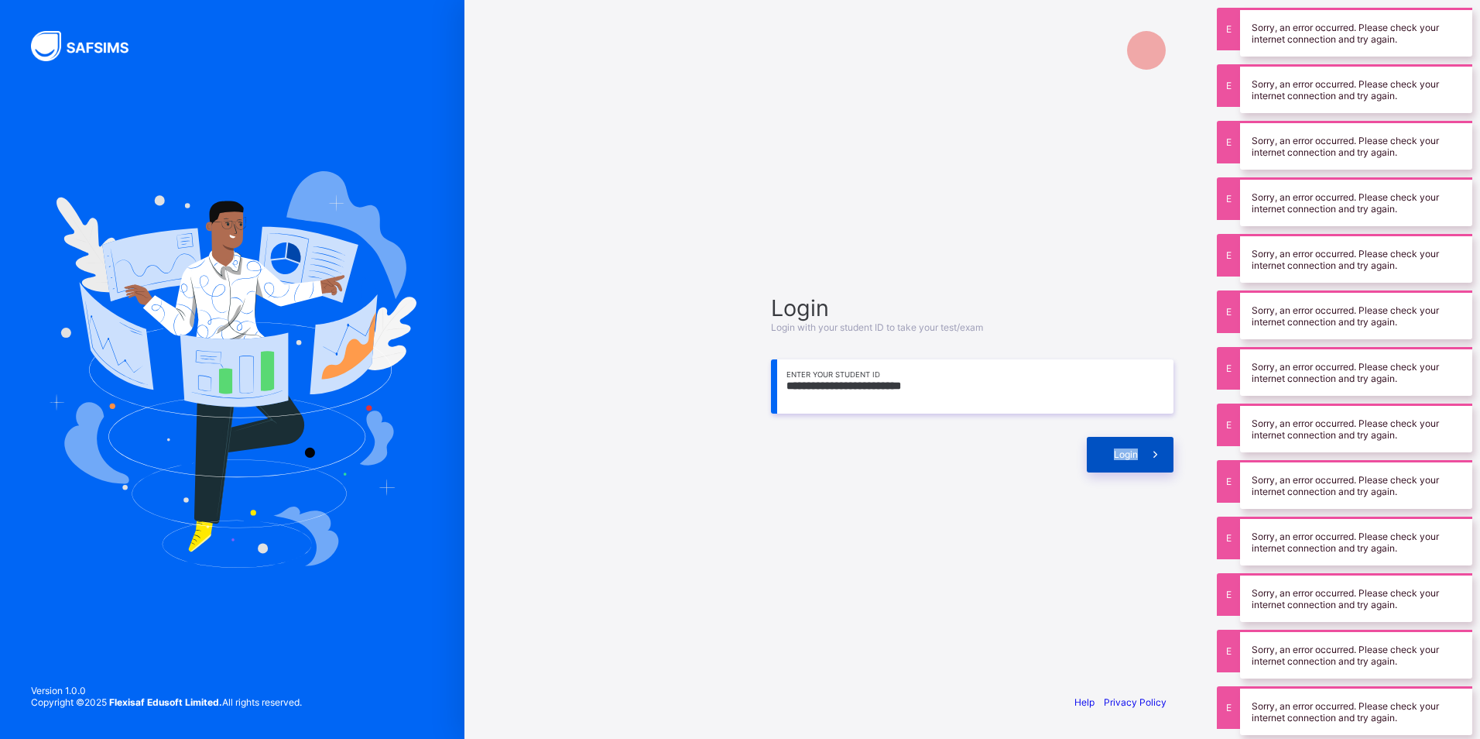
click at [1134, 447] on div "Login" at bounding box center [1130, 455] width 87 height 36
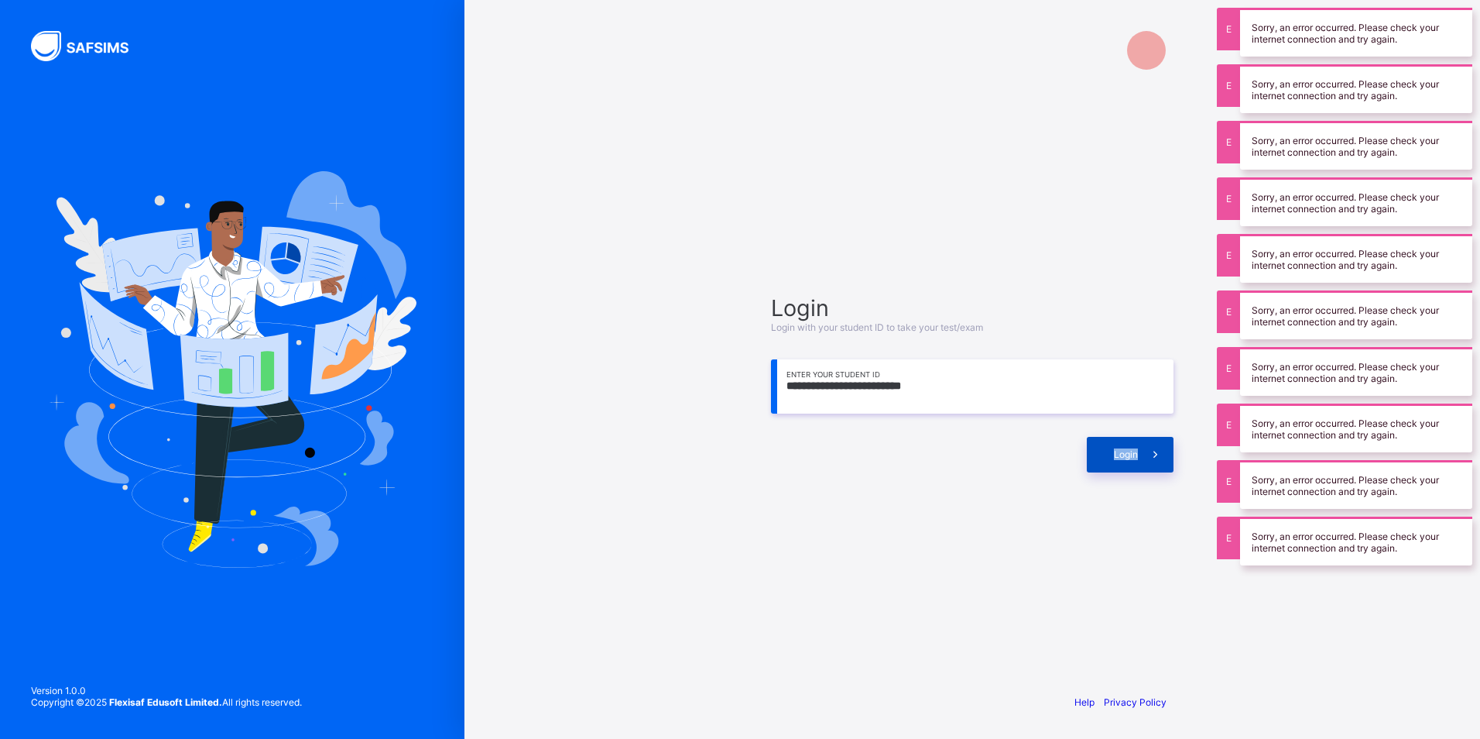
click at [1134, 447] on div "Login" at bounding box center [1130, 455] width 87 height 36
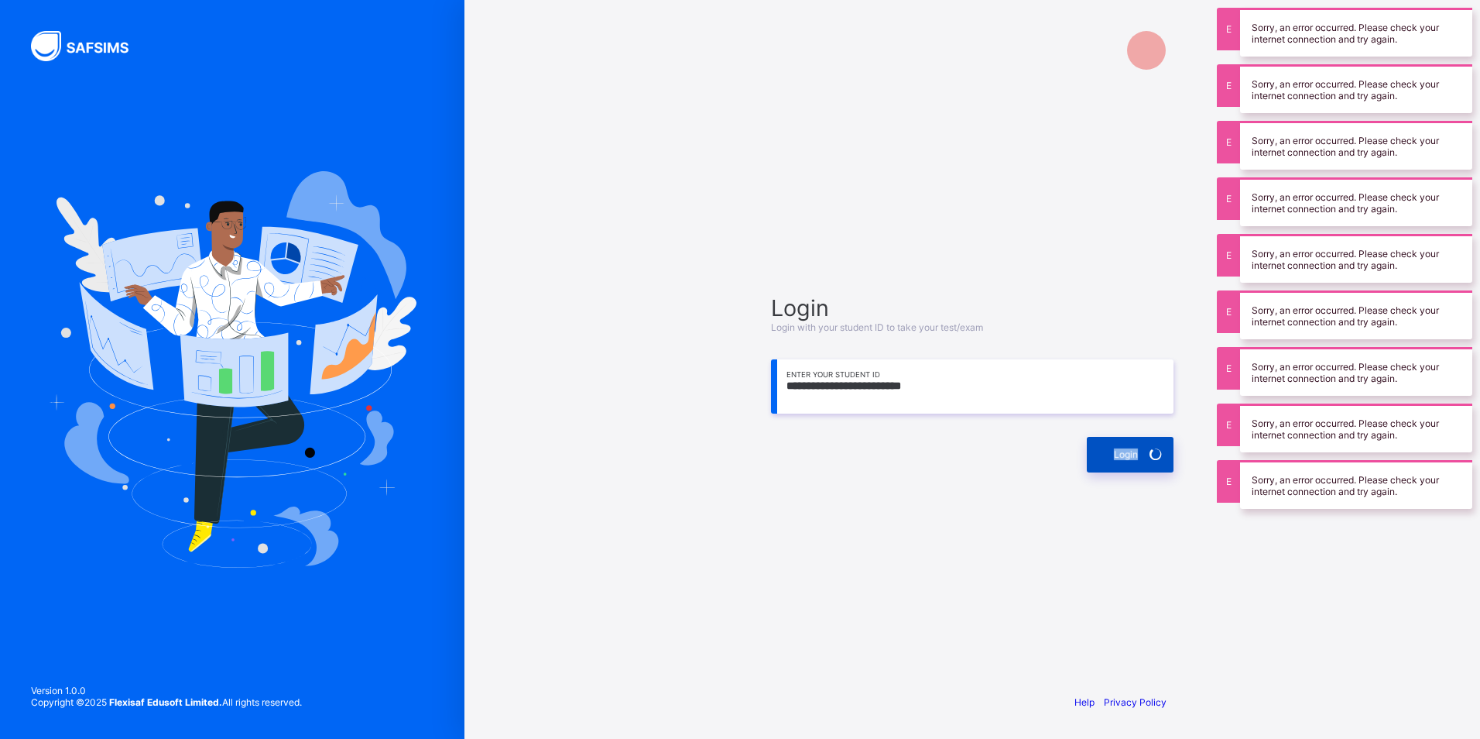
click at [1134, 447] on div "Login" at bounding box center [1130, 455] width 87 height 36
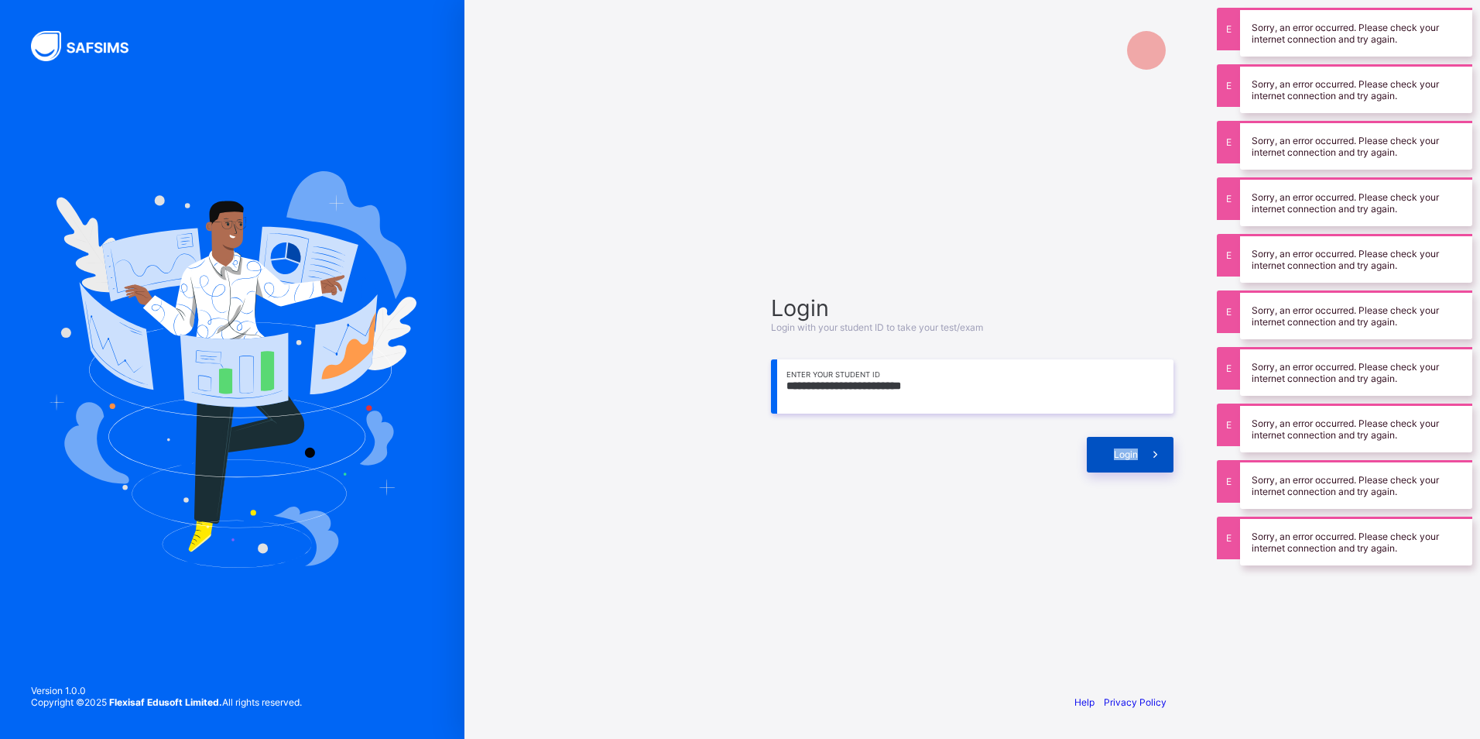
click at [1134, 447] on div "Login" at bounding box center [1130, 455] width 87 height 36
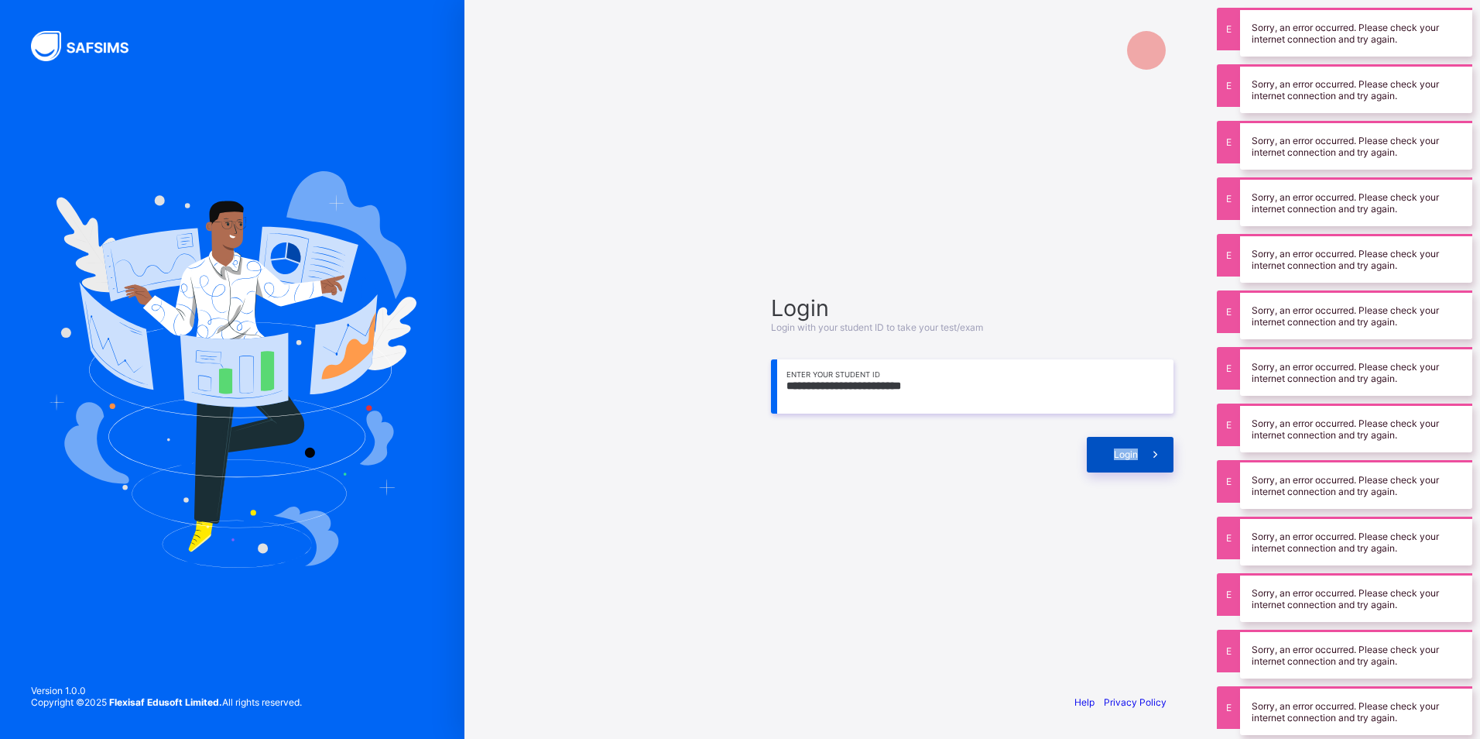
click at [1134, 447] on div "Login" at bounding box center [1130, 455] width 87 height 36
click at [1134, 444] on div "Login" at bounding box center [1130, 455] width 87 height 36
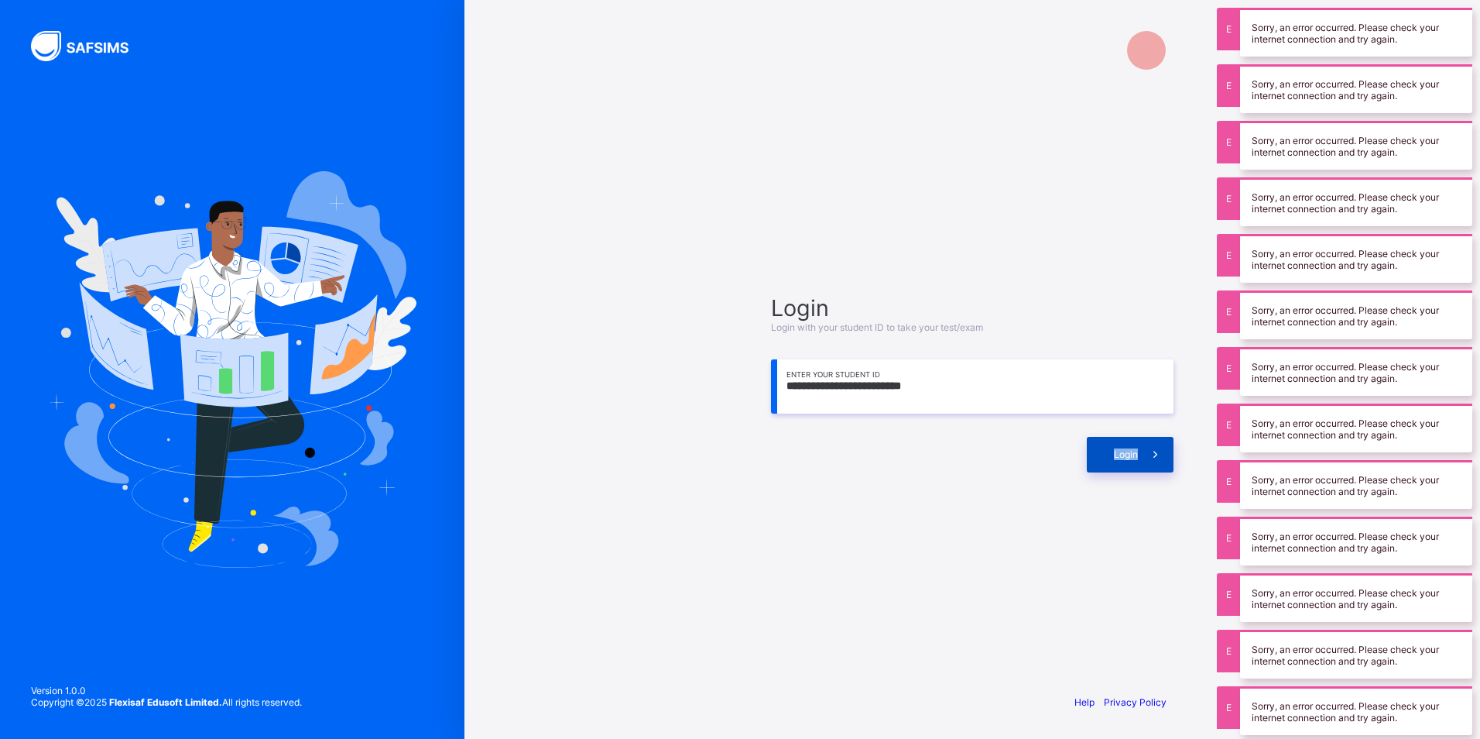
click at [1134, 444] on div "Login" at bounding box center [1130, 455] width 87 height 36
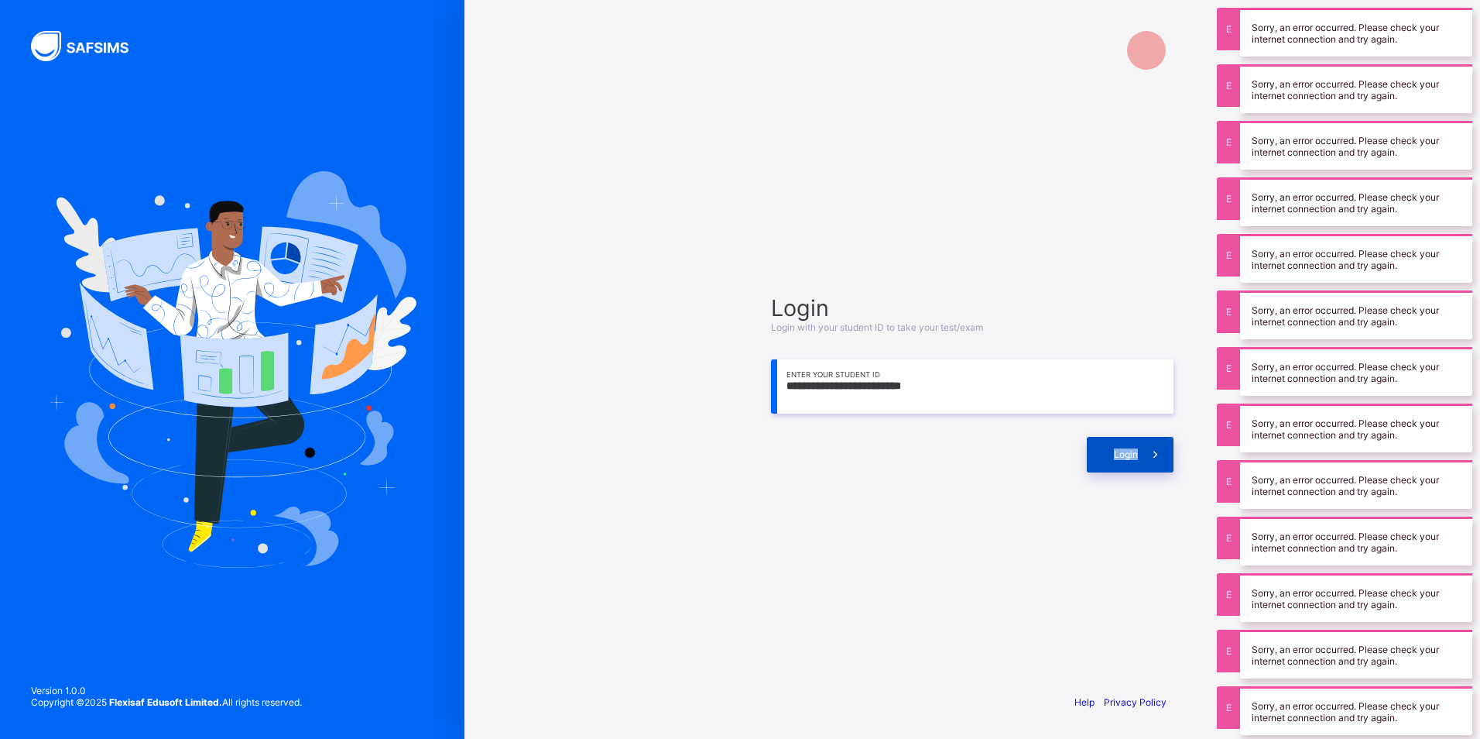
click at [1134, 444] on div "Login" at bounding box center [1130, 455] width 87 height 36
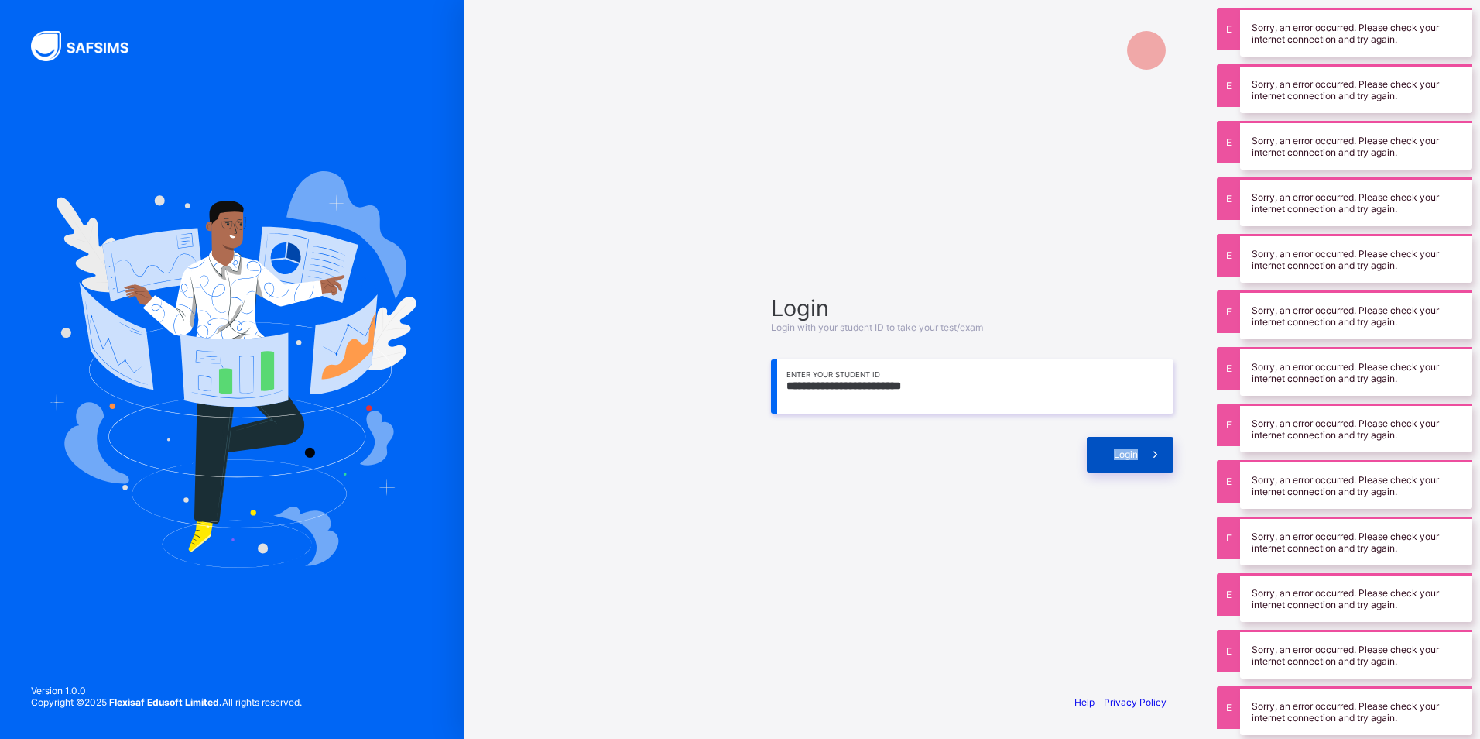
click at [1134, 444] on div "Login" at bounding box center [1130, 455] width 87 height 36
click at [1136, 439] on div "Login" at bounding box center [1130, 455] width 87 height 36
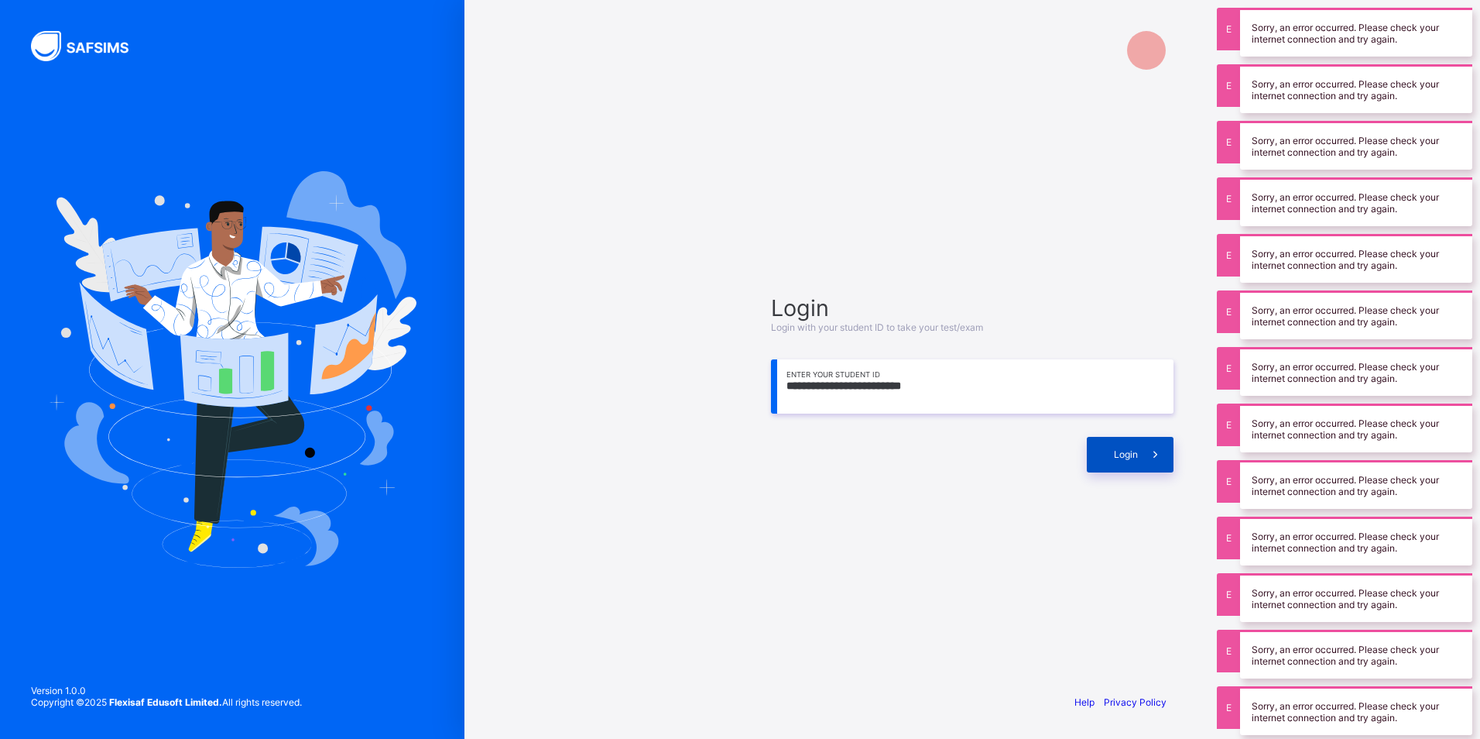
click at [1136, 439] on div "Login" at bounding box center [1130, 455] width 87 height 36
click at [1136, 432] on div "Login" at bounding box center [972, 446] width 403 height 51
click at [1136, 433] on div "Login" at bounding box center [972, 446] width 403 height 51
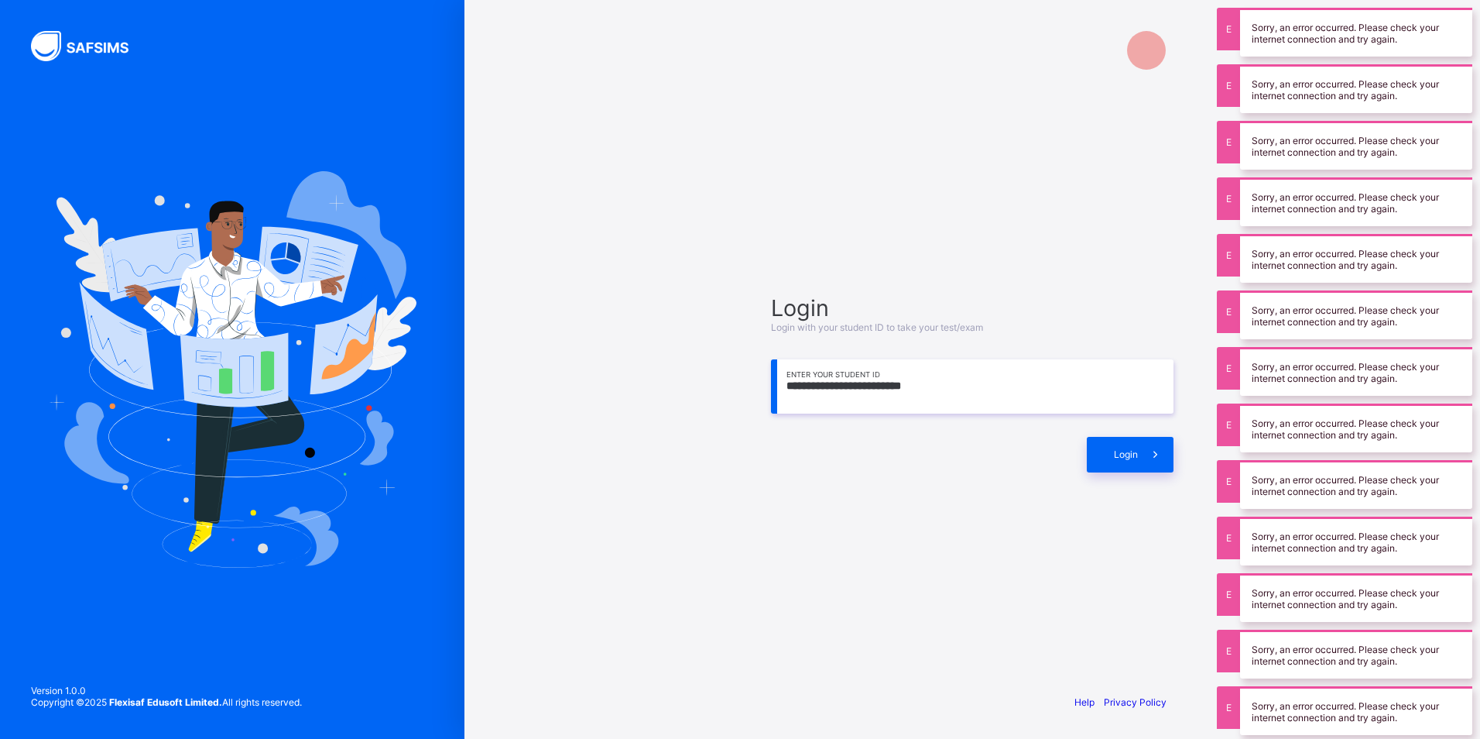
click at [1136, 433] on div "Login" at bounding box center [972, 446] width 403 height 51
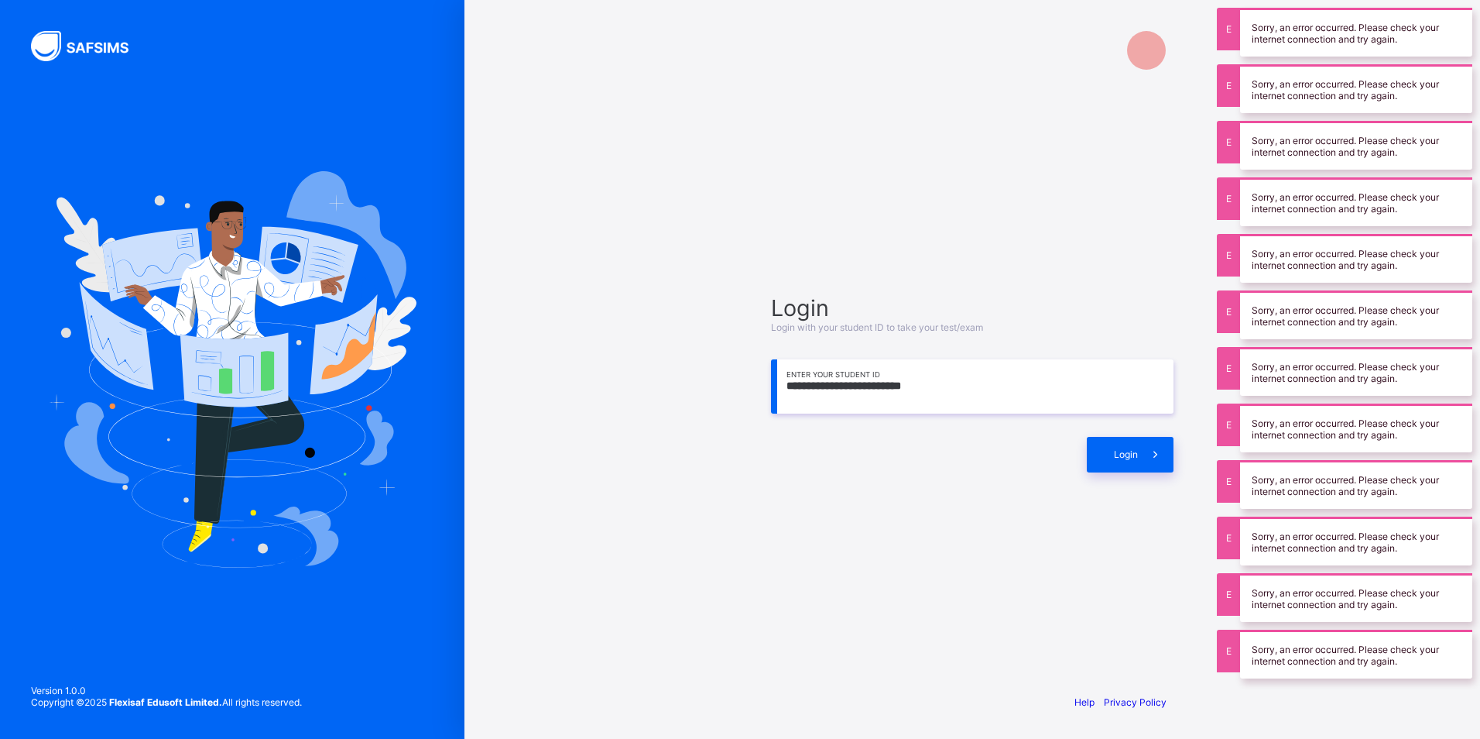
click at [1136, 433] on div "Login" at bounding box center [972, 446] width 403 height 51
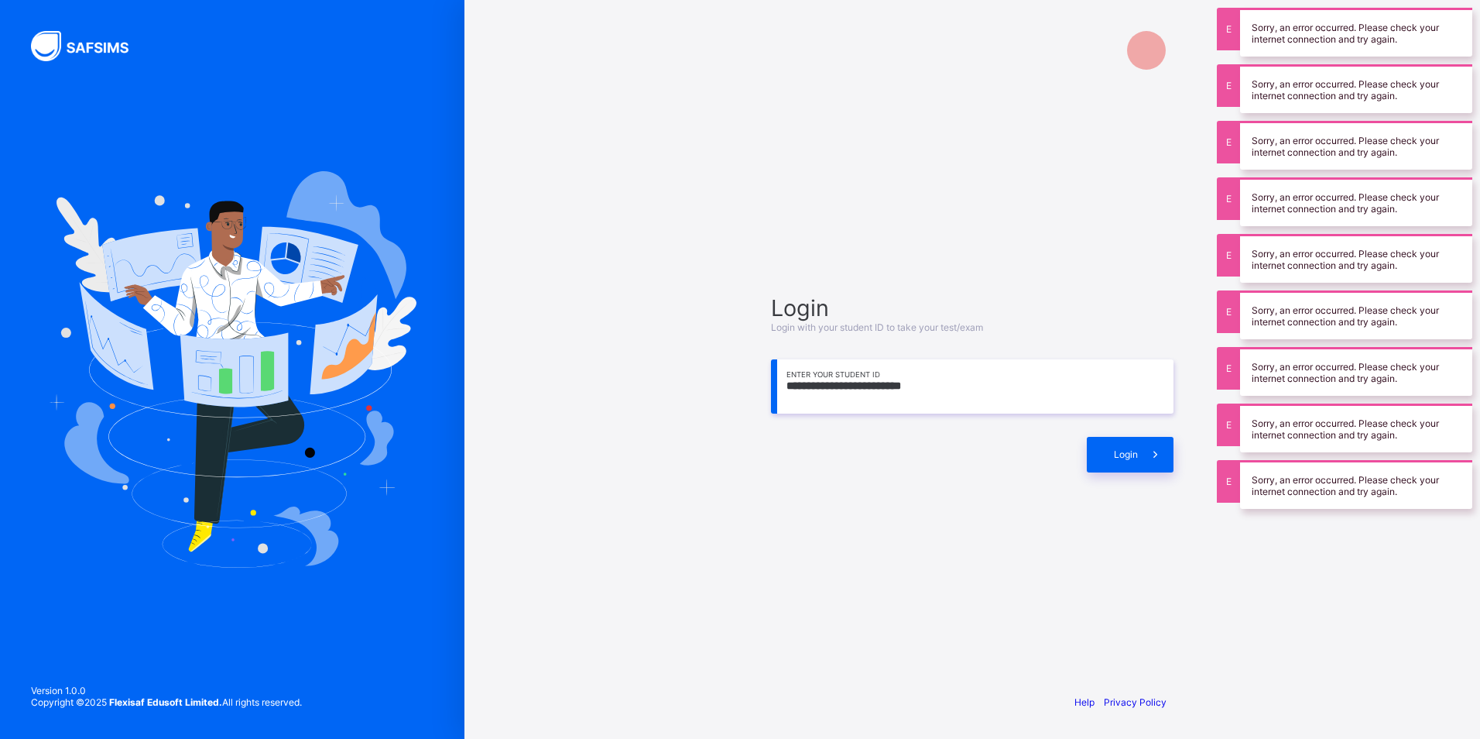
click at [1136, 433] on div "Login" at bounding box center [972, 446] width 403 height 51
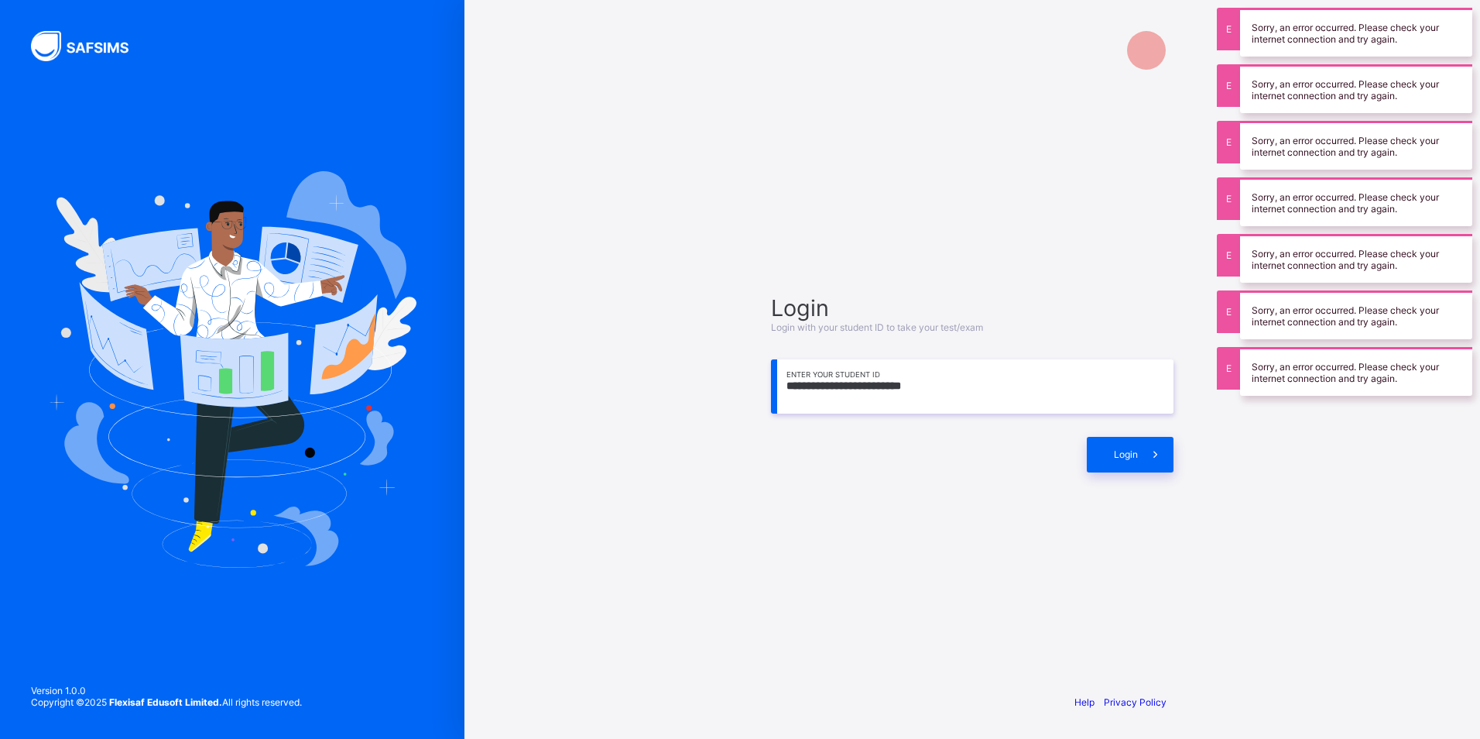
click at [1136, 433] on div "Login" at bounding box center [972, 446] width 403 height 51
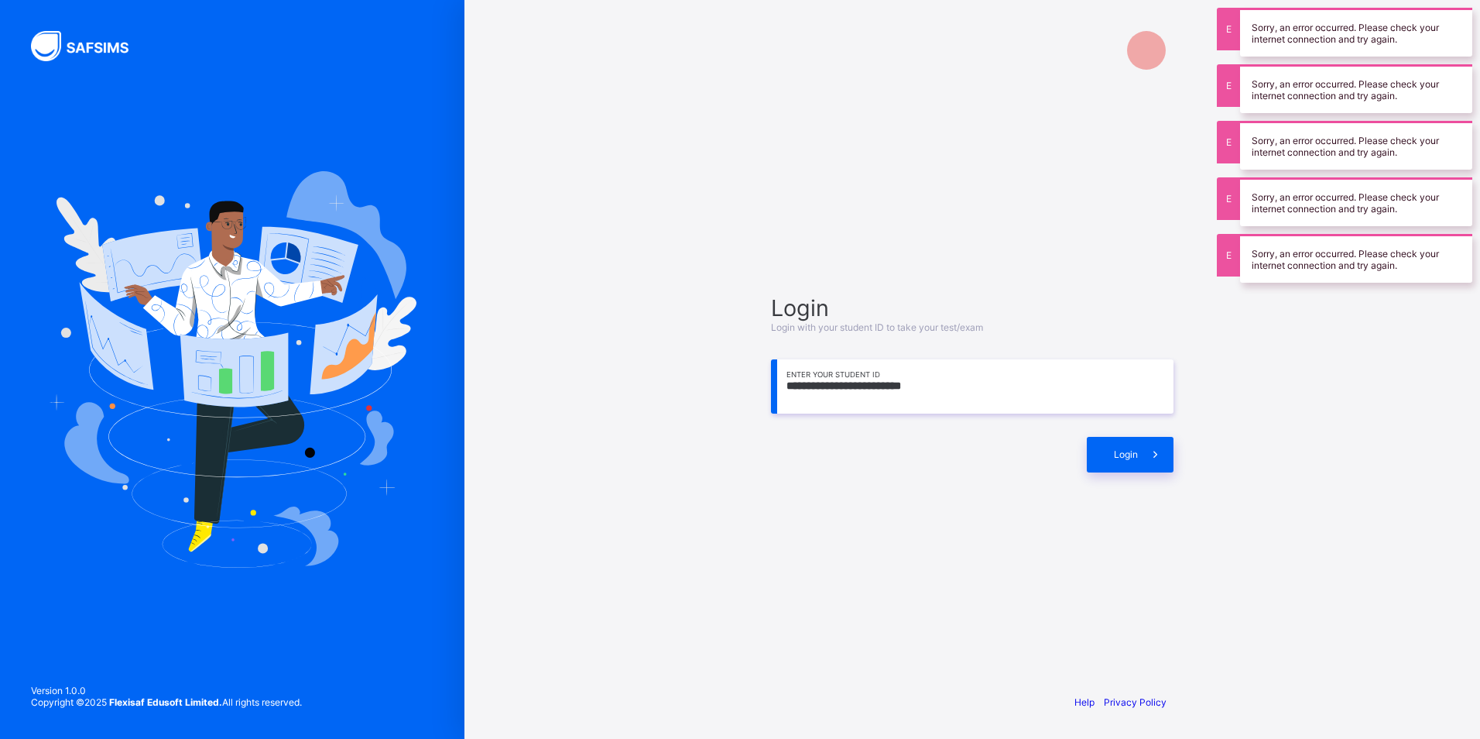
click at [1136, 433] on div "Login" at bounding box center [972, 446] width 403 height 51
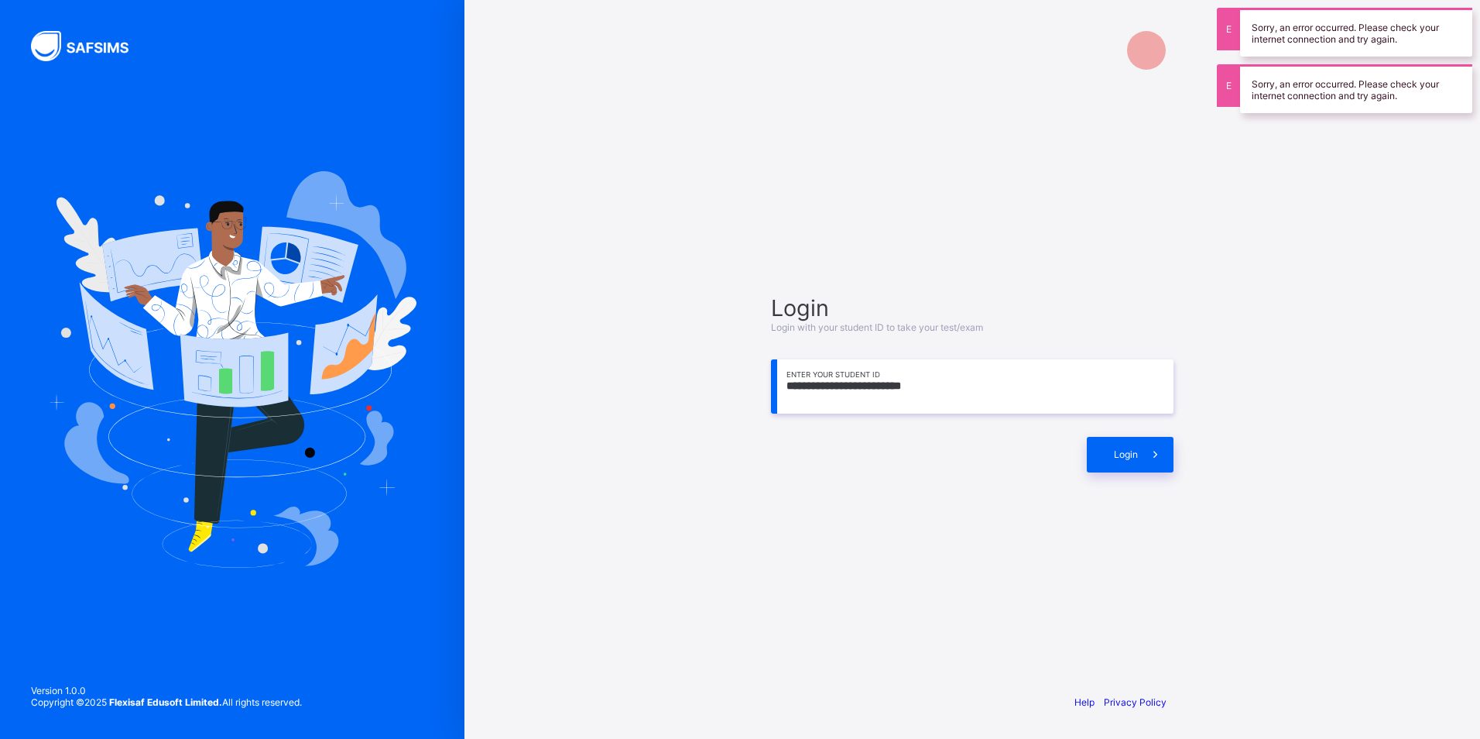
click at [1136, 433] on div "Login" at bounding box center [972, 446] width 403 height 51
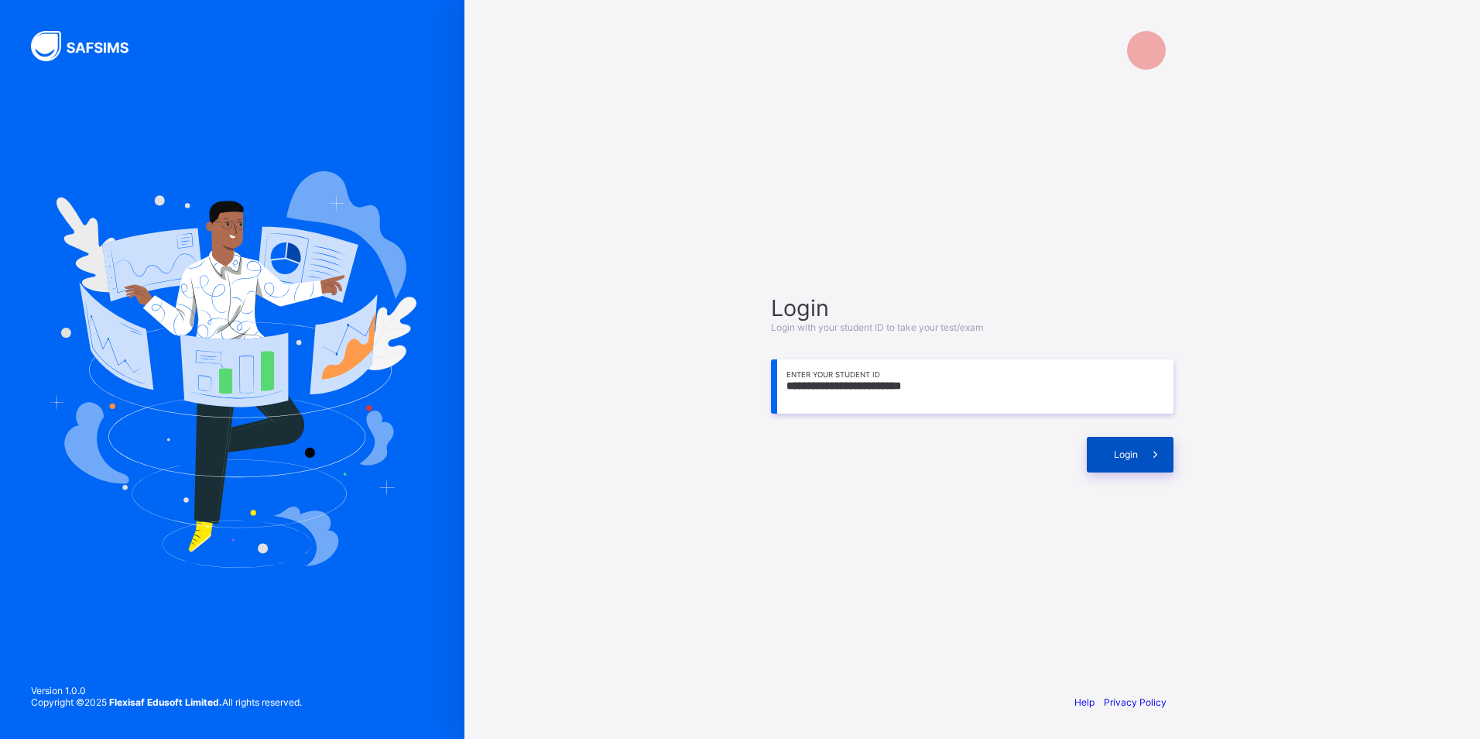
click at [1115, 439] on div "Login" at bounding box center [1130, 455] width 87 height 36
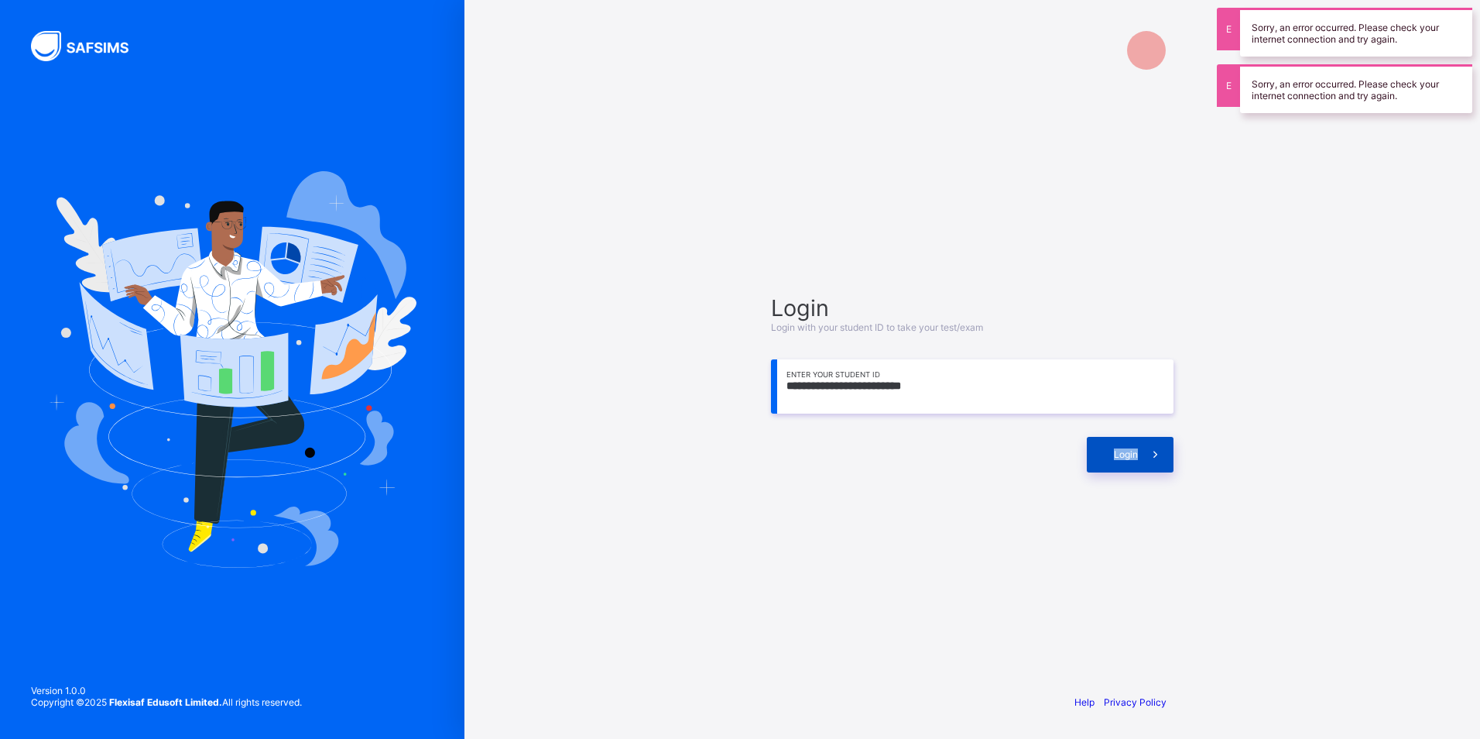
click at [1115, 439] on div "Login" at bounding box center [1130, 455] width 87 height 36
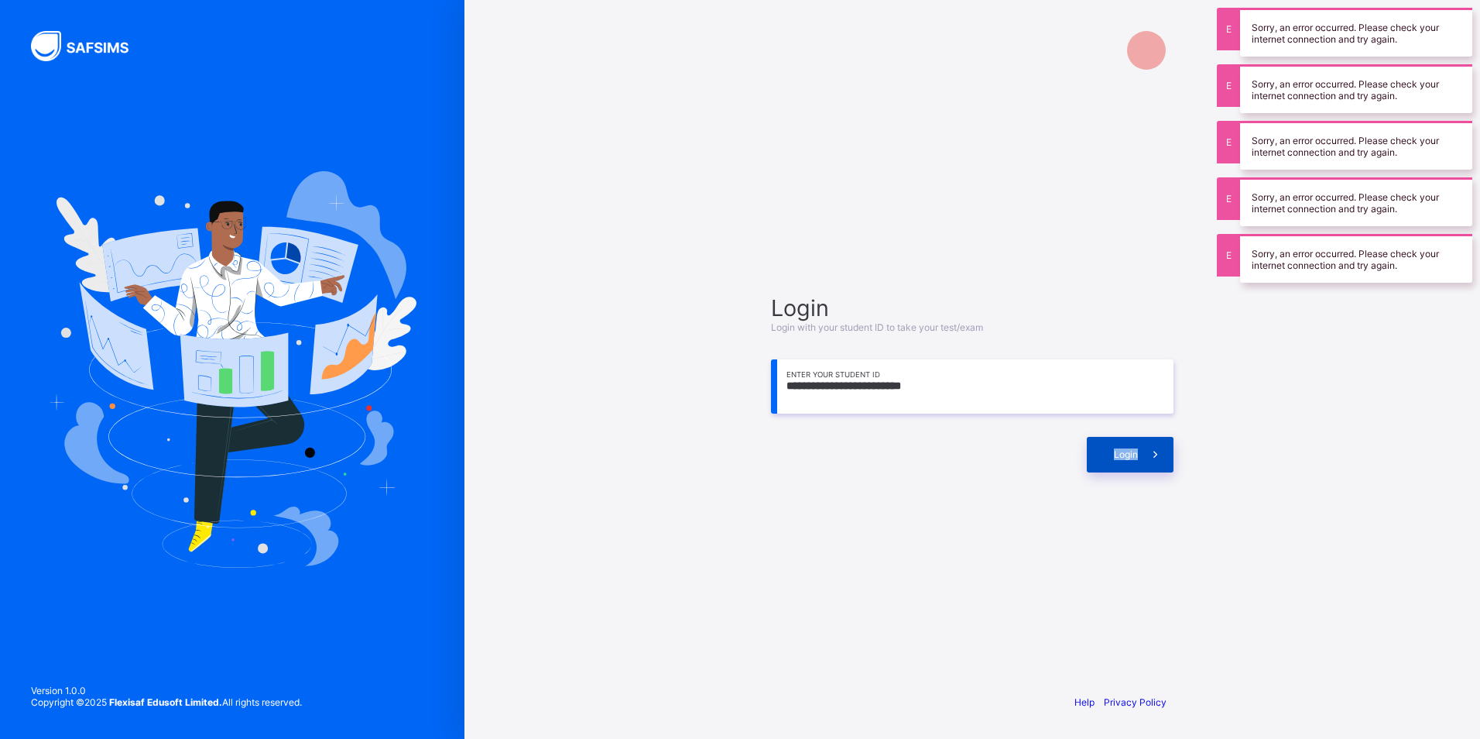
drag, startPoint x: 1115, startPoint y: 439, endPoint x: 1101, endPoint y: 461, distance: 26.4
click at [1102, 460] on div "Login" at bounding box center [1130, 455] width 87 height 36
click at [1101, 461] on div "Login" at bounding box center [1130, 455] width 87 height 36
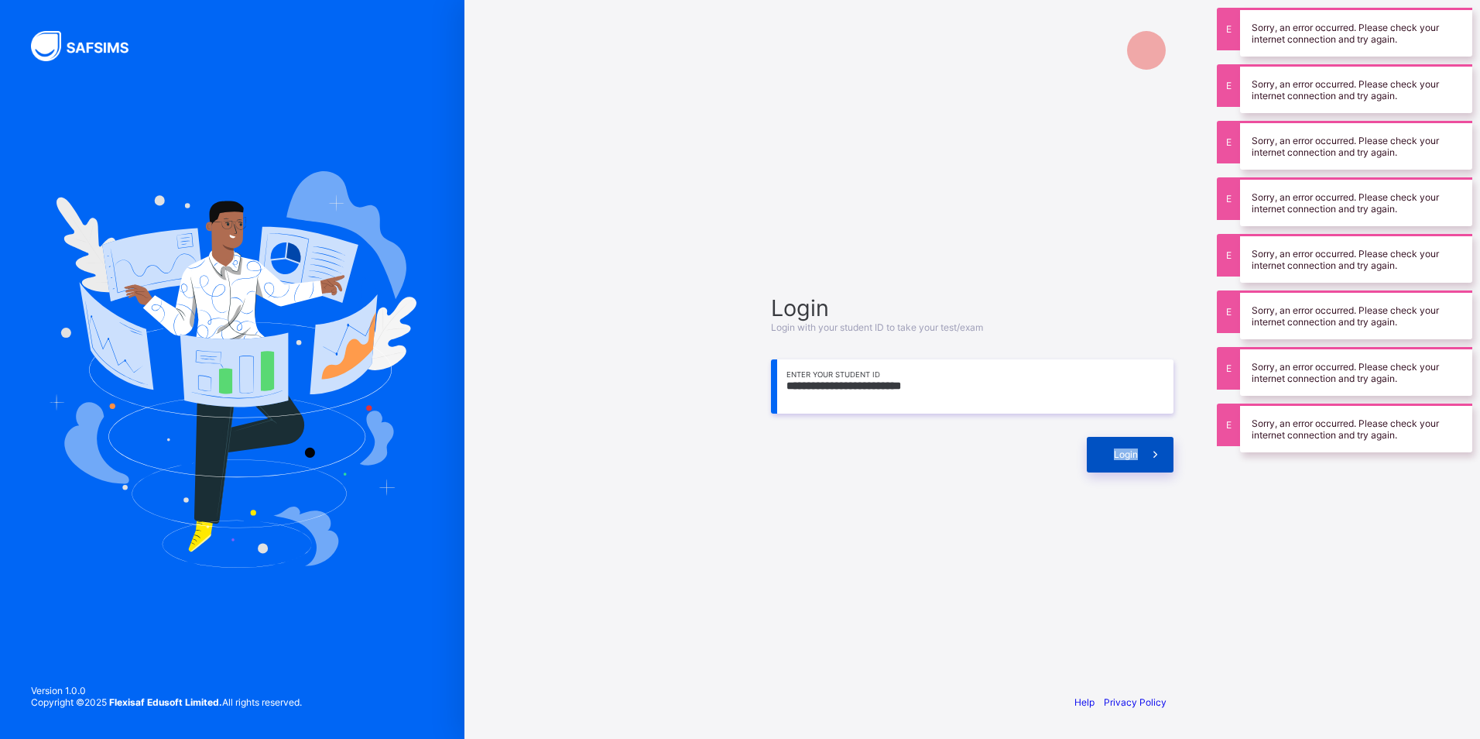
click at [1101, 461] on div "Login" at bounding box center [1130, 455] width 87 height 36
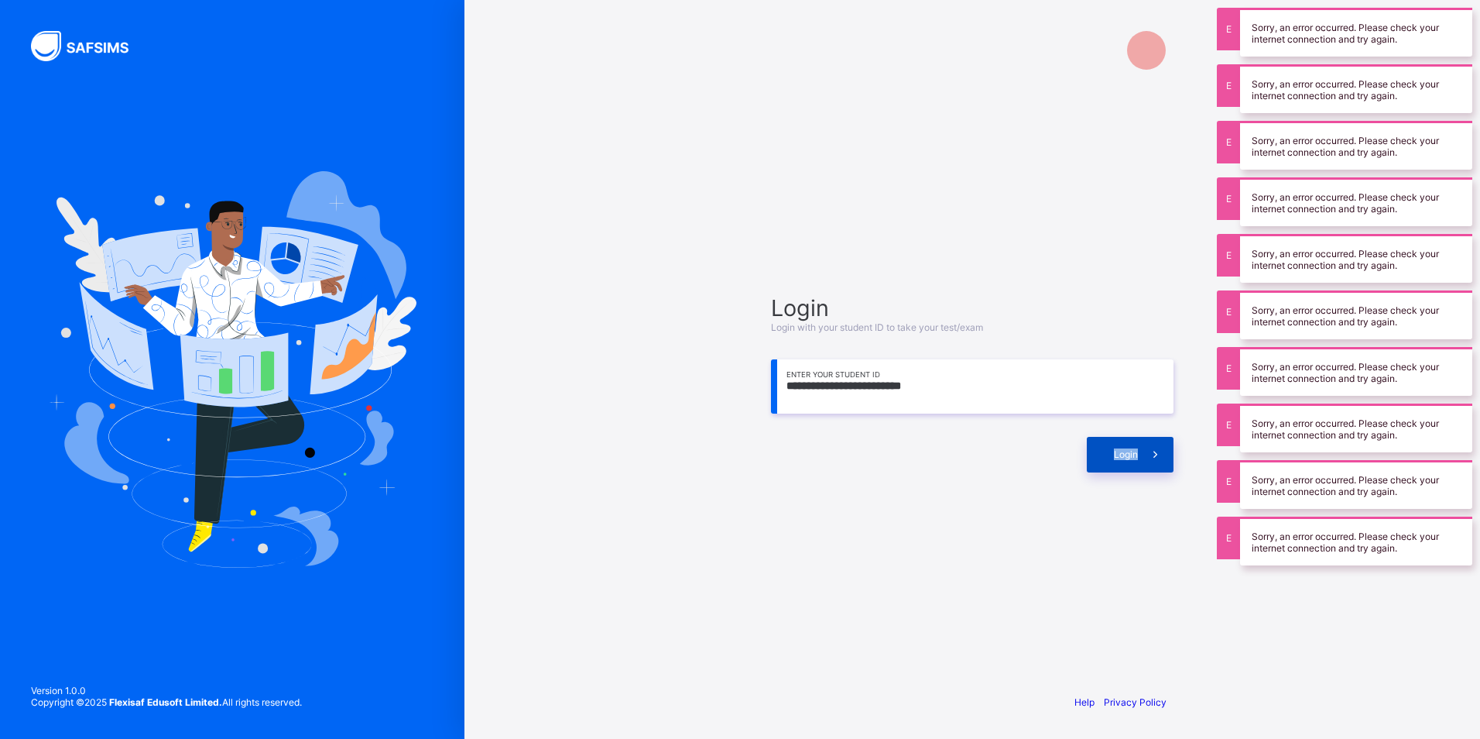
click at [1102, 458] on div "Login" at bounding box center [1130, 455] width 87 height 36
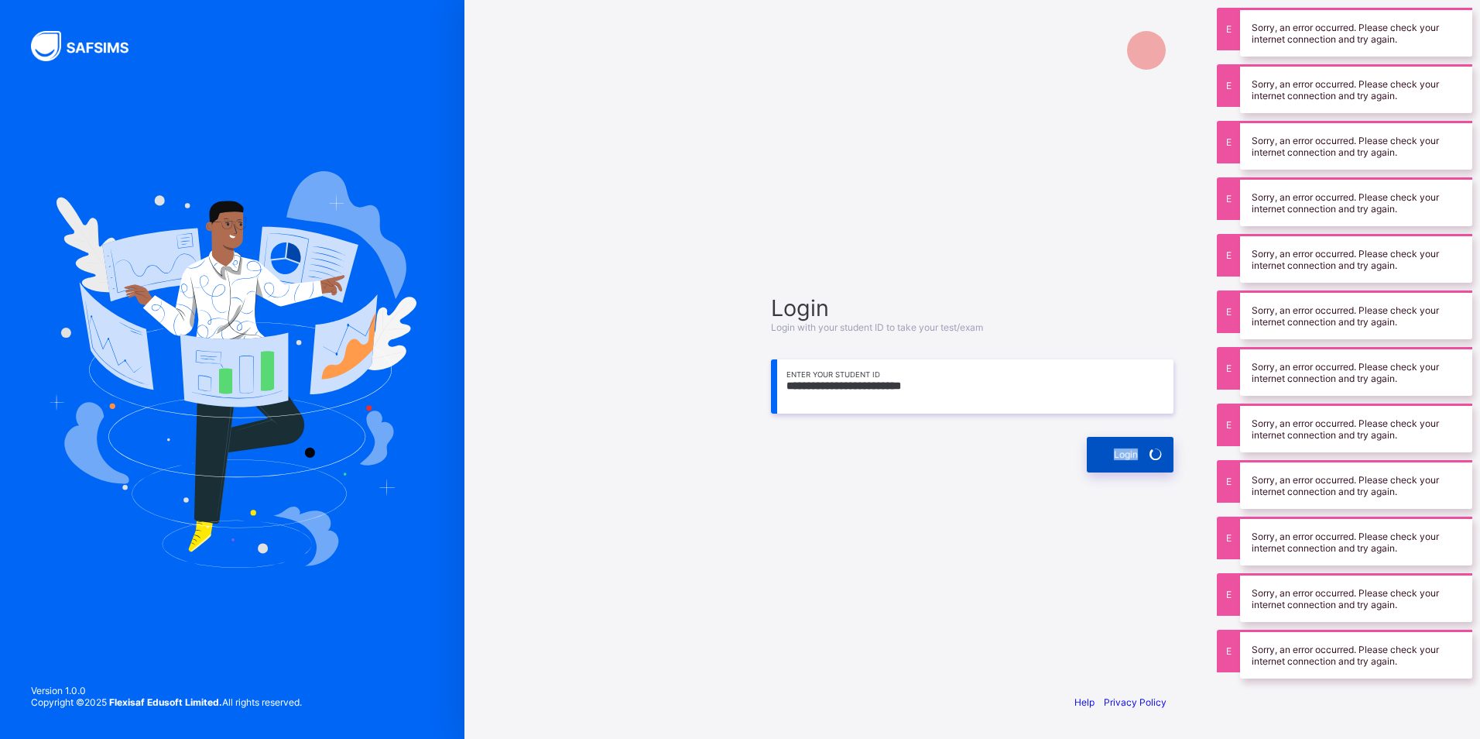
click at [1102, 458] on div "Login" at bounding box center [1130, 455] width 87 height 36
click at [1103, 457] on div "Login" at bounding box center [1130, 455] width 87 height 36
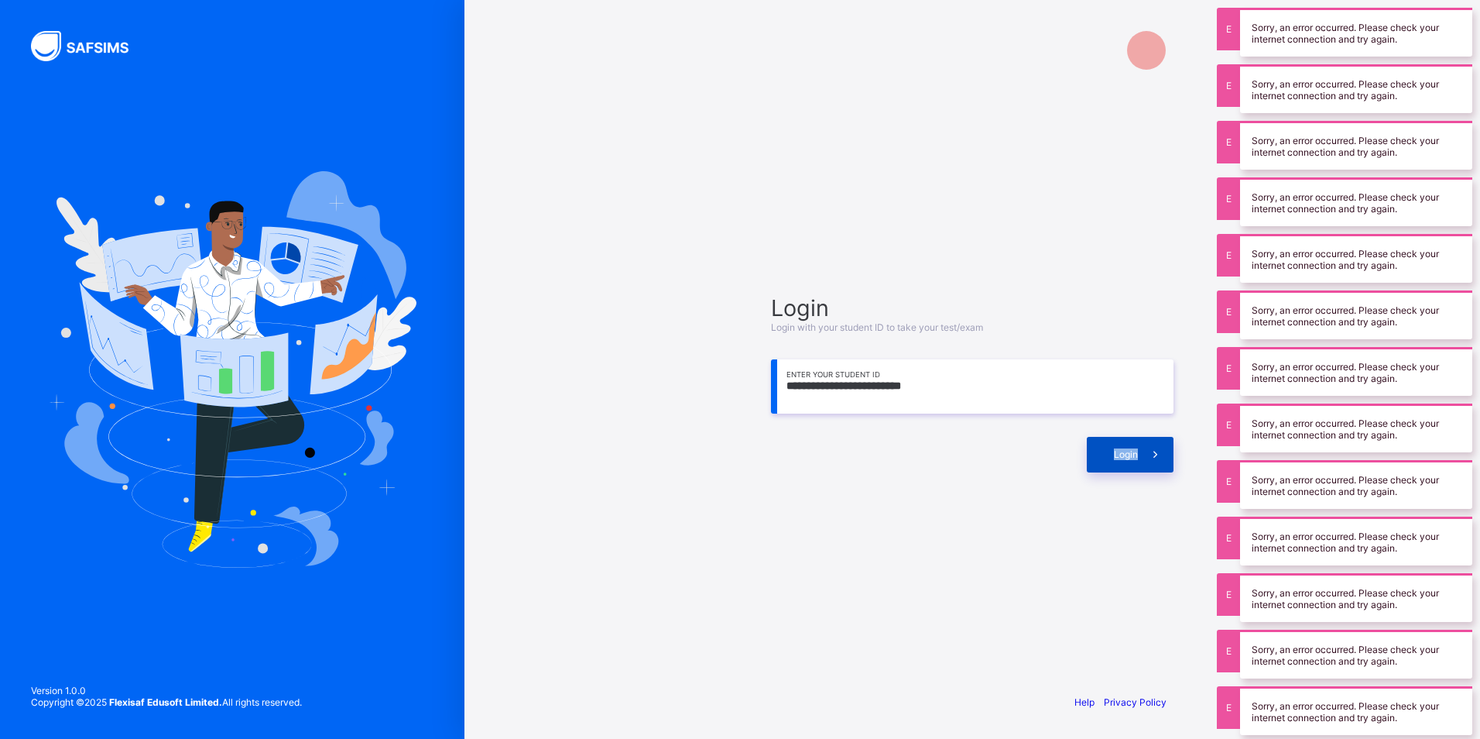
click at [1103, 457] on div "Login" at bounding box center [1130, 455] width 87 height 36
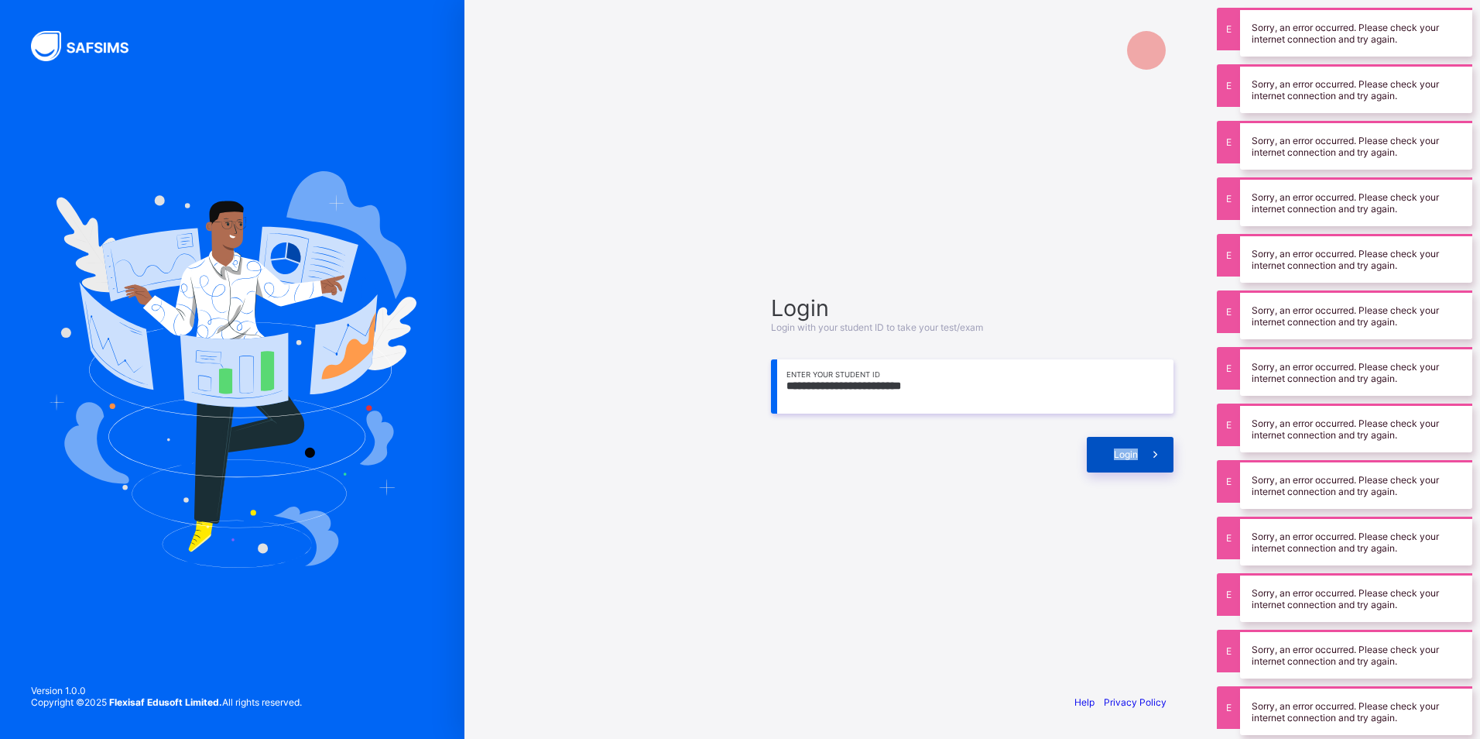
click at [1103, 457] on div "Login" at bounding box center [1130, 455] width 87 height 36
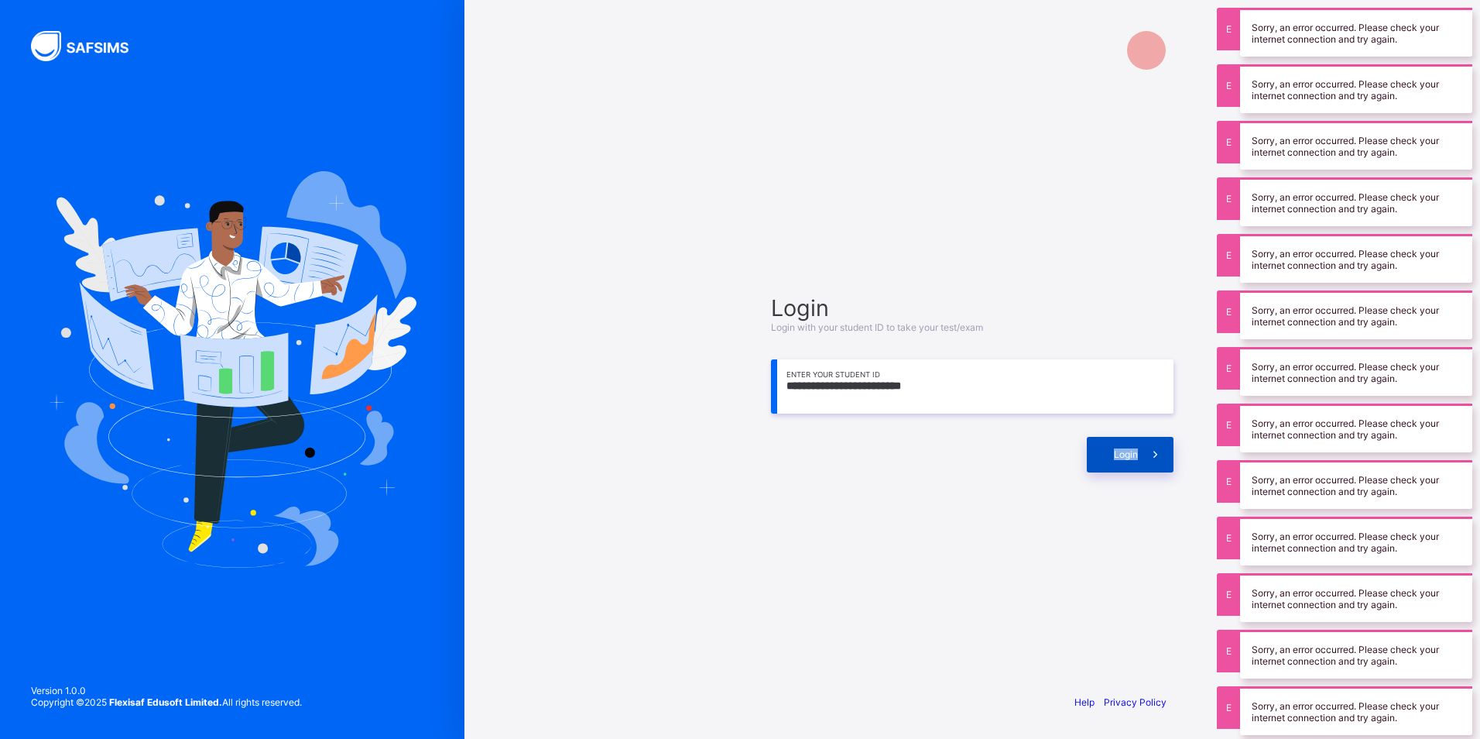
click at [1103, 457] on div "Login" at bounding box center [1130, 455] width 87 height 36
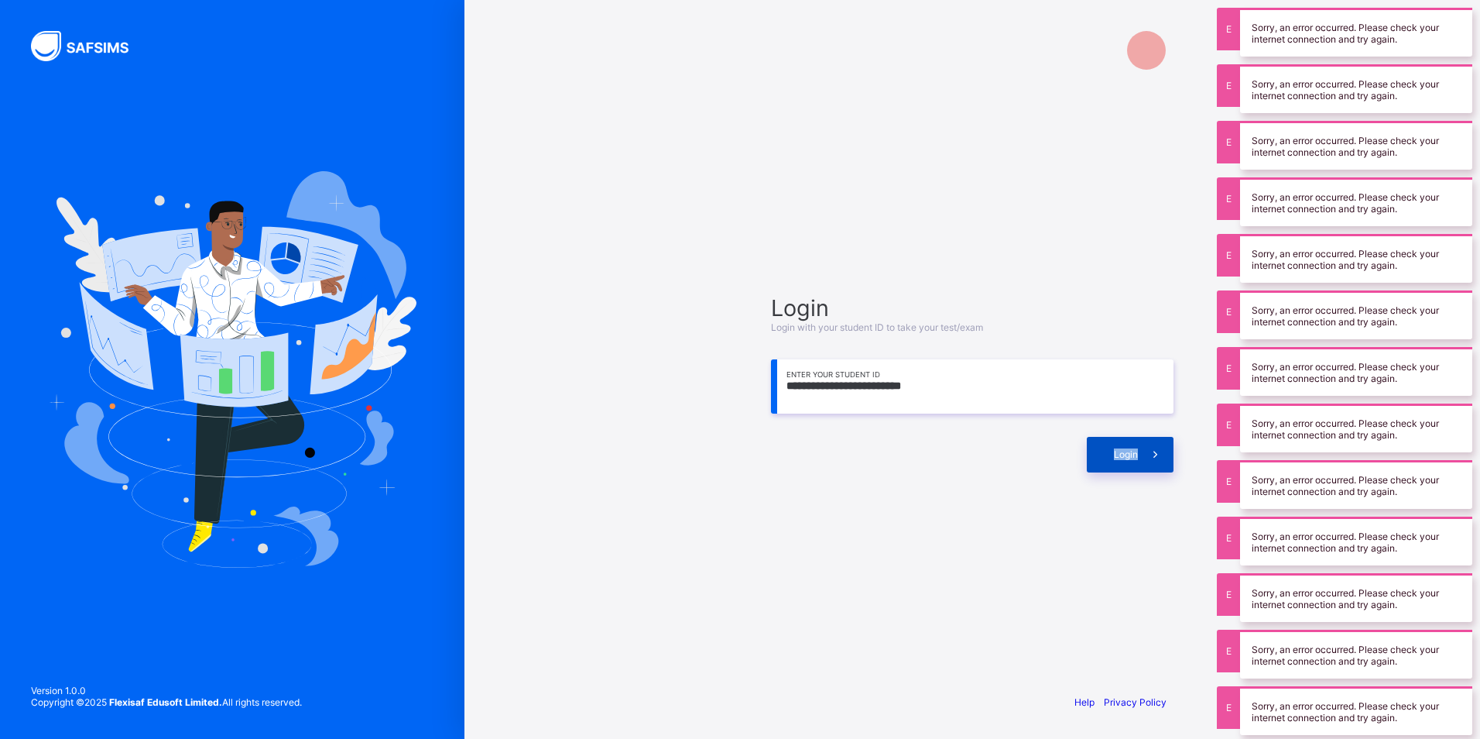
click at [1103, 457] on div "Login" at bounding box center [1130, 455] width 87 height 36
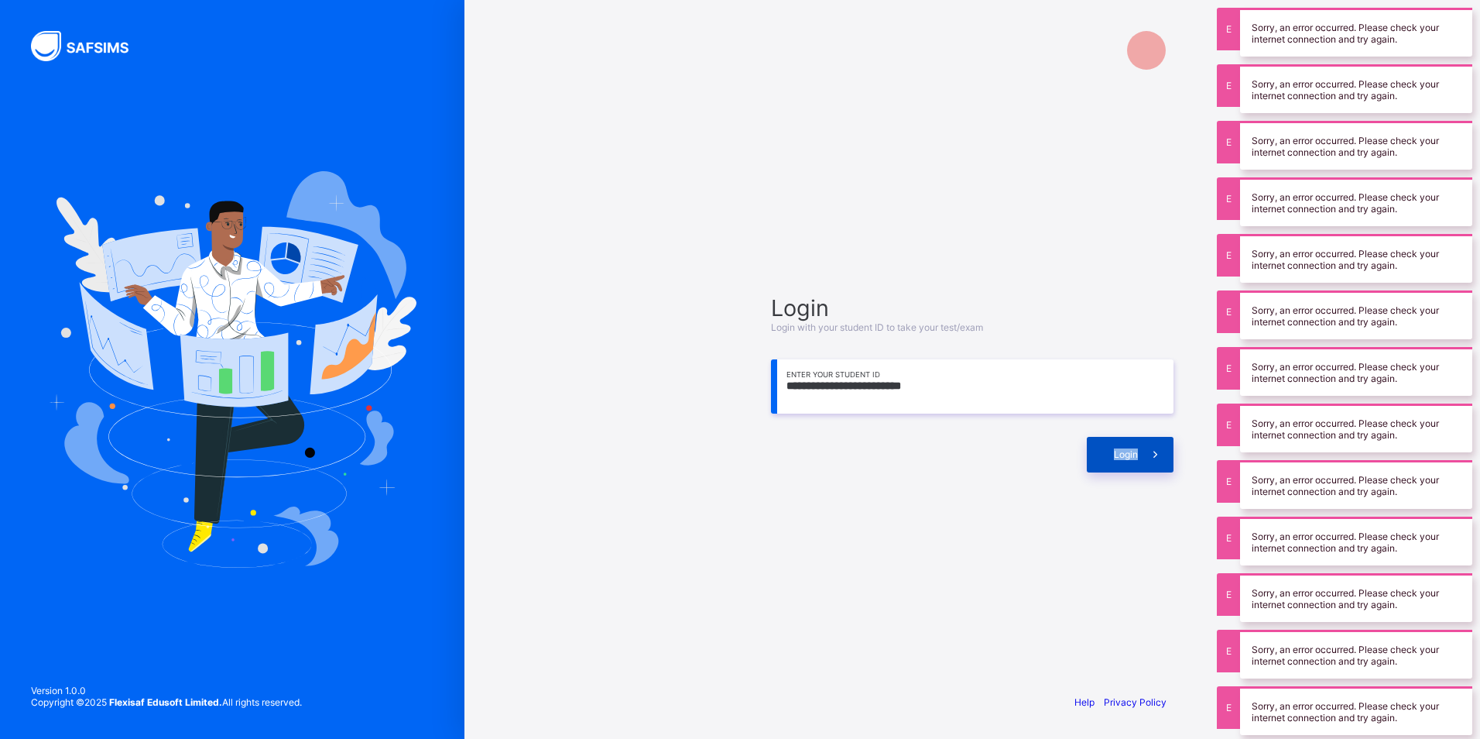
click at [1103, 457] on div "Login" at bounding box center [1130, 455] width 87 height 36
click at [1104, 452] on div "Login" at bounding box center [1130, 455] width 87 height 36
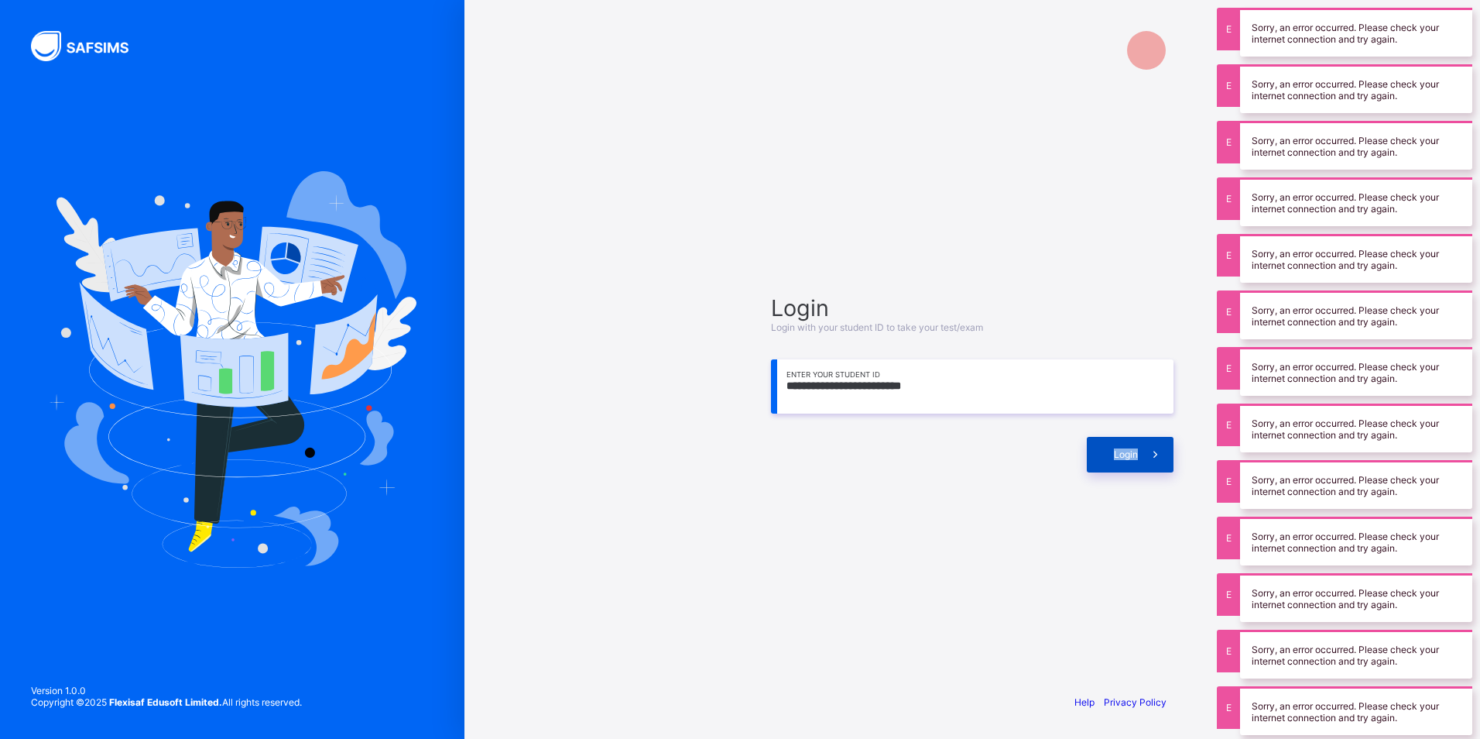
click at [1104, 452] on div "Login" at bounding box center [1130, 455] width 87 height 36
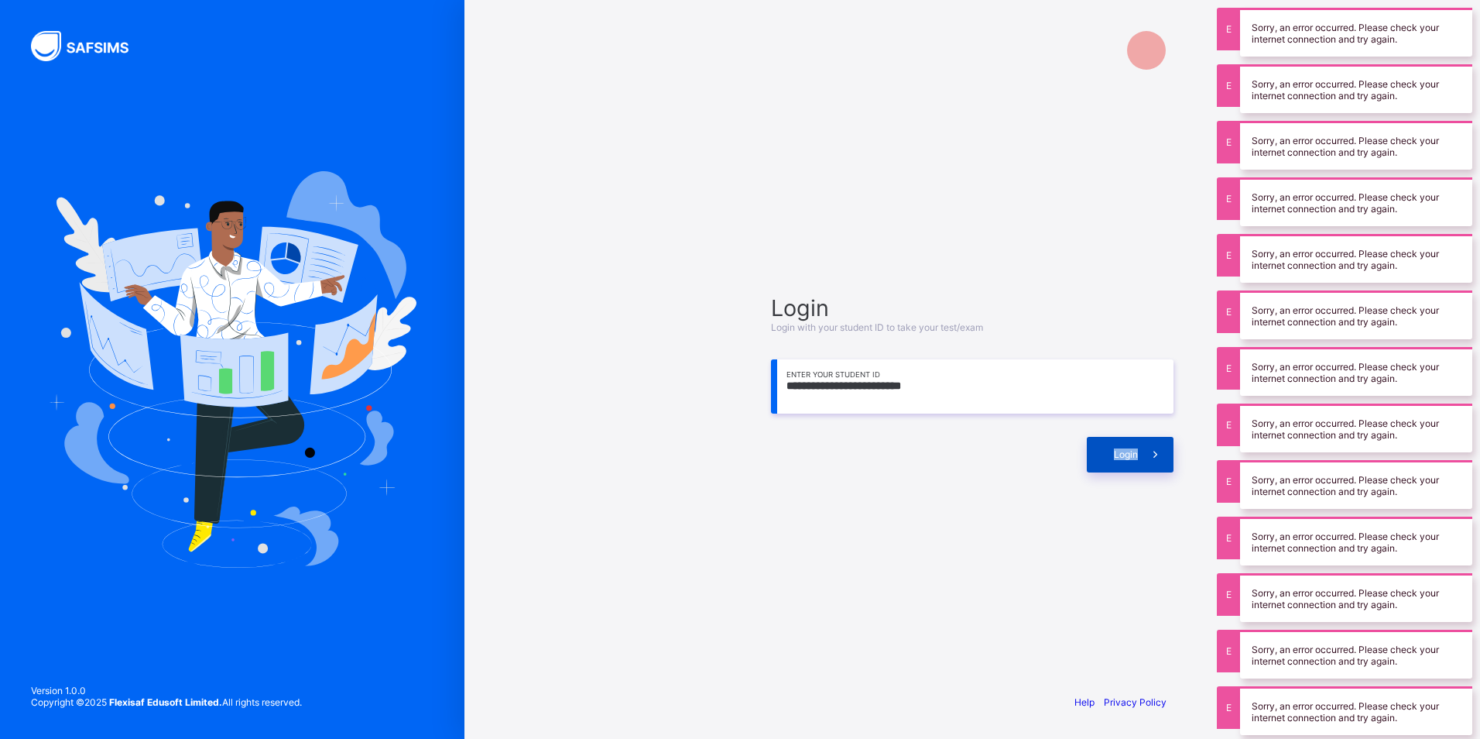
click at [1104, 452] on div "Login" at bounding box center [1130, 455] width 87 height 36
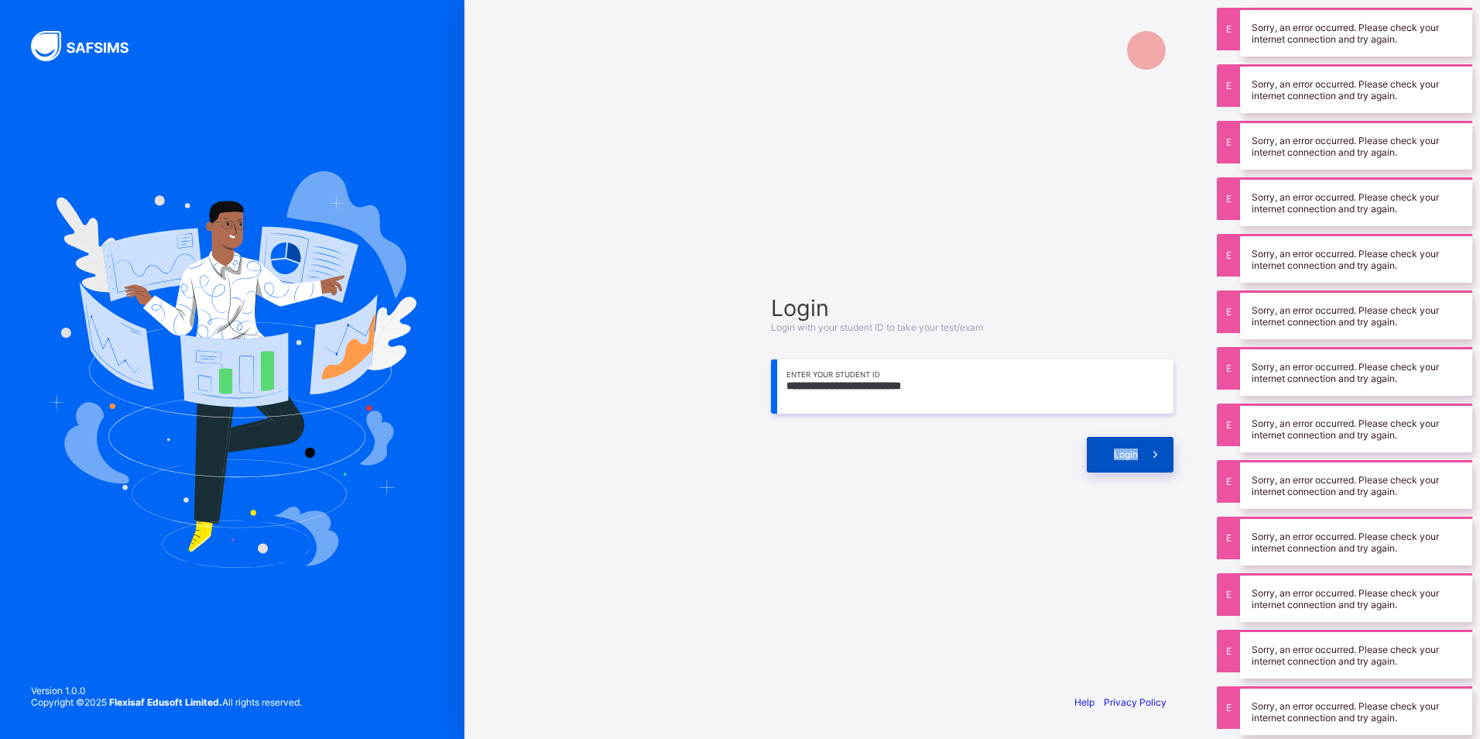
click at [1104, 452] on div "Login" at bounding box center [1130, 455] width 87 height 36
click at [1098, 390] on input "**********" at bounding box center [972, 386] width 403 height 54
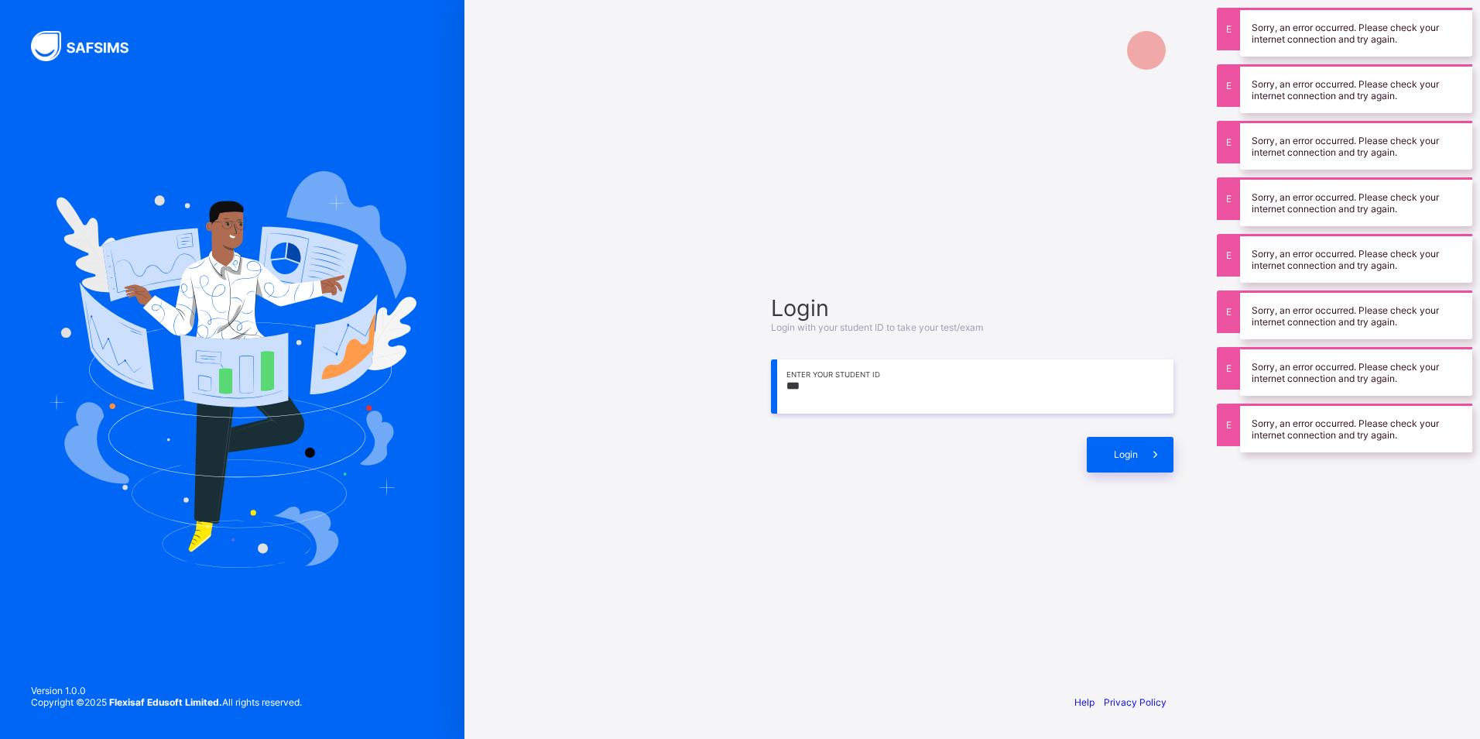
type input "*"
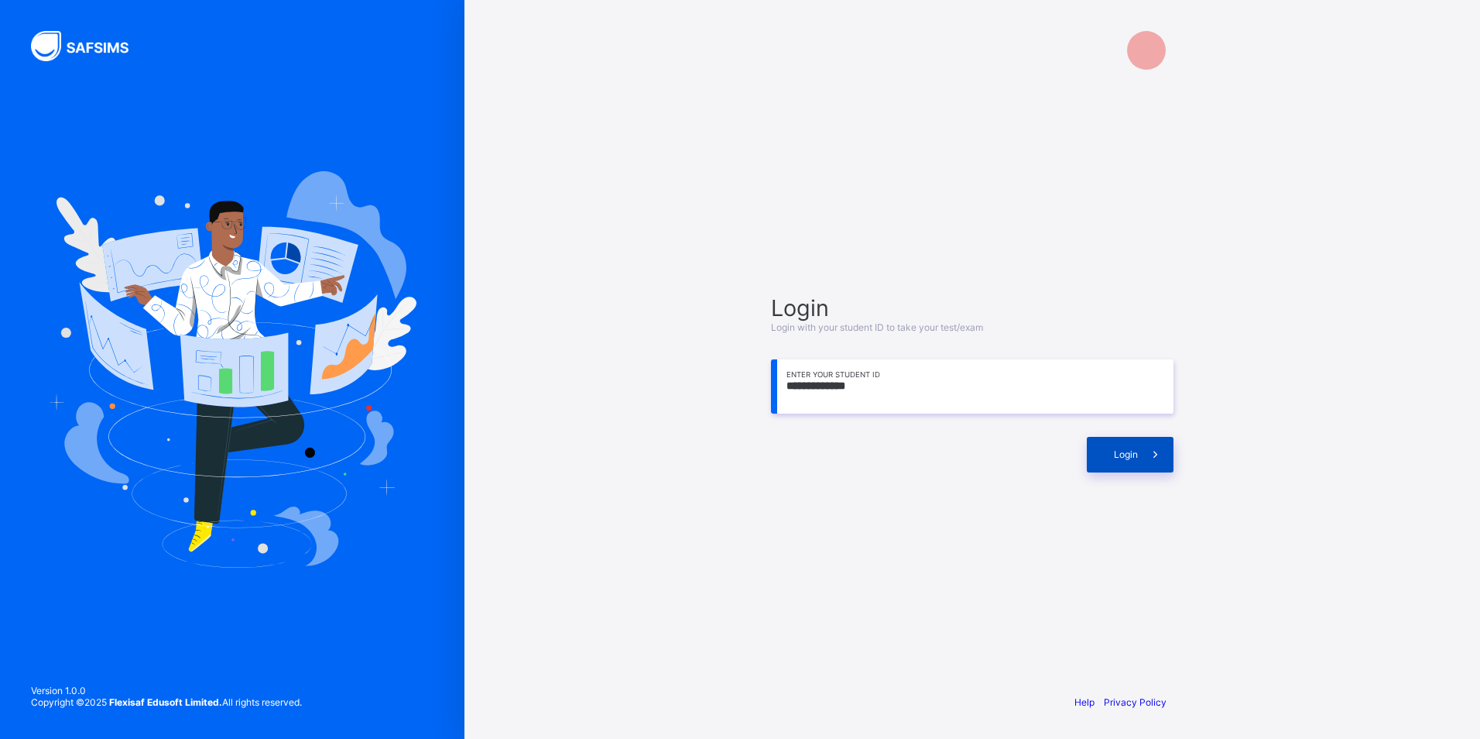
click at [1114, 458] on span "Login" at bounding box center [1126, 454] width 24 height 12
click at [1106, 458] on div "Login" at bounding box center [1130, 455] width 87 height 36
click at [989, 407] on input "**********" at bounding box center [972, 386] width 403 height 54
click at [1138, 440] on span at bounding box center [1156, 455] width 36 height 36
click at [1148, 437] on span at bounding box center [1156, 455] width 36 height 36
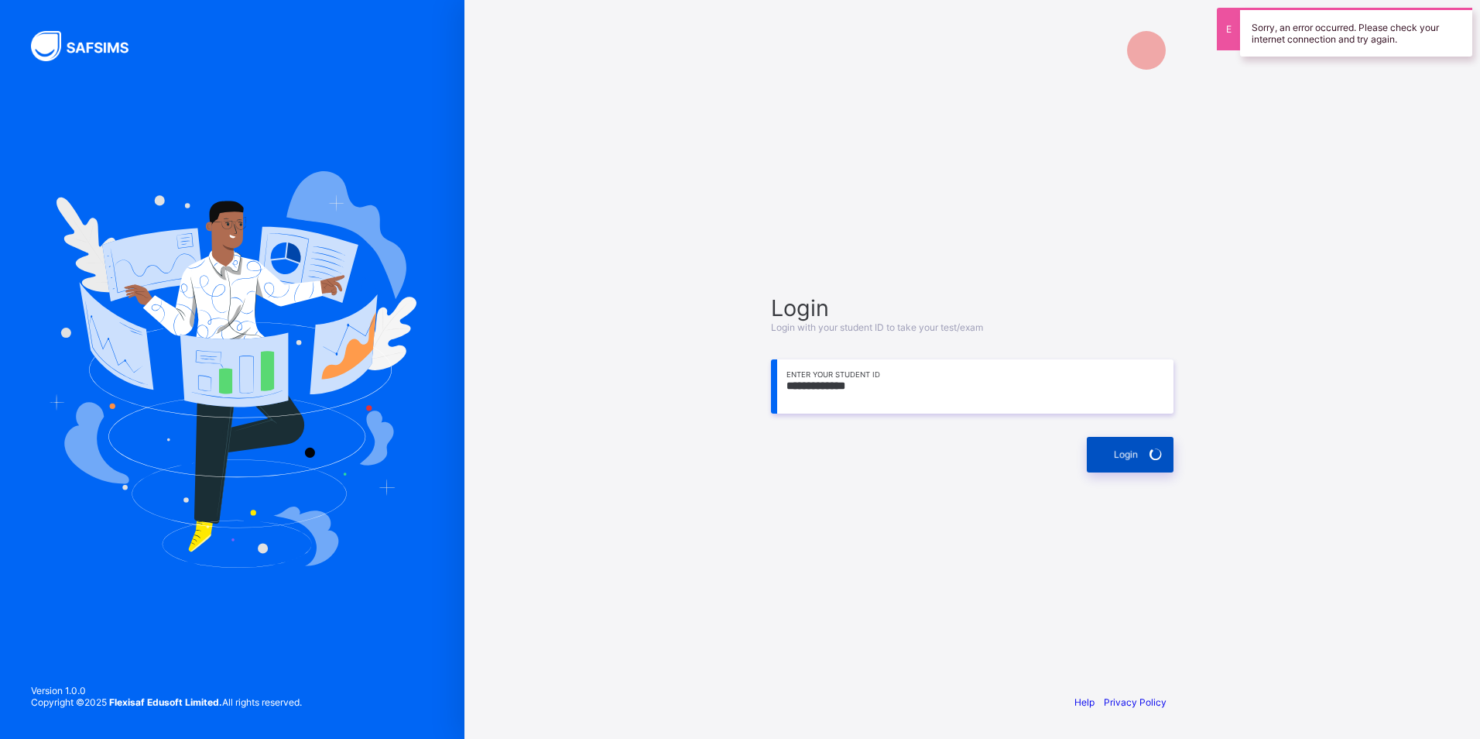
click at [1148, 437] on span at bounding box center [1156, 455] width 36 height 36
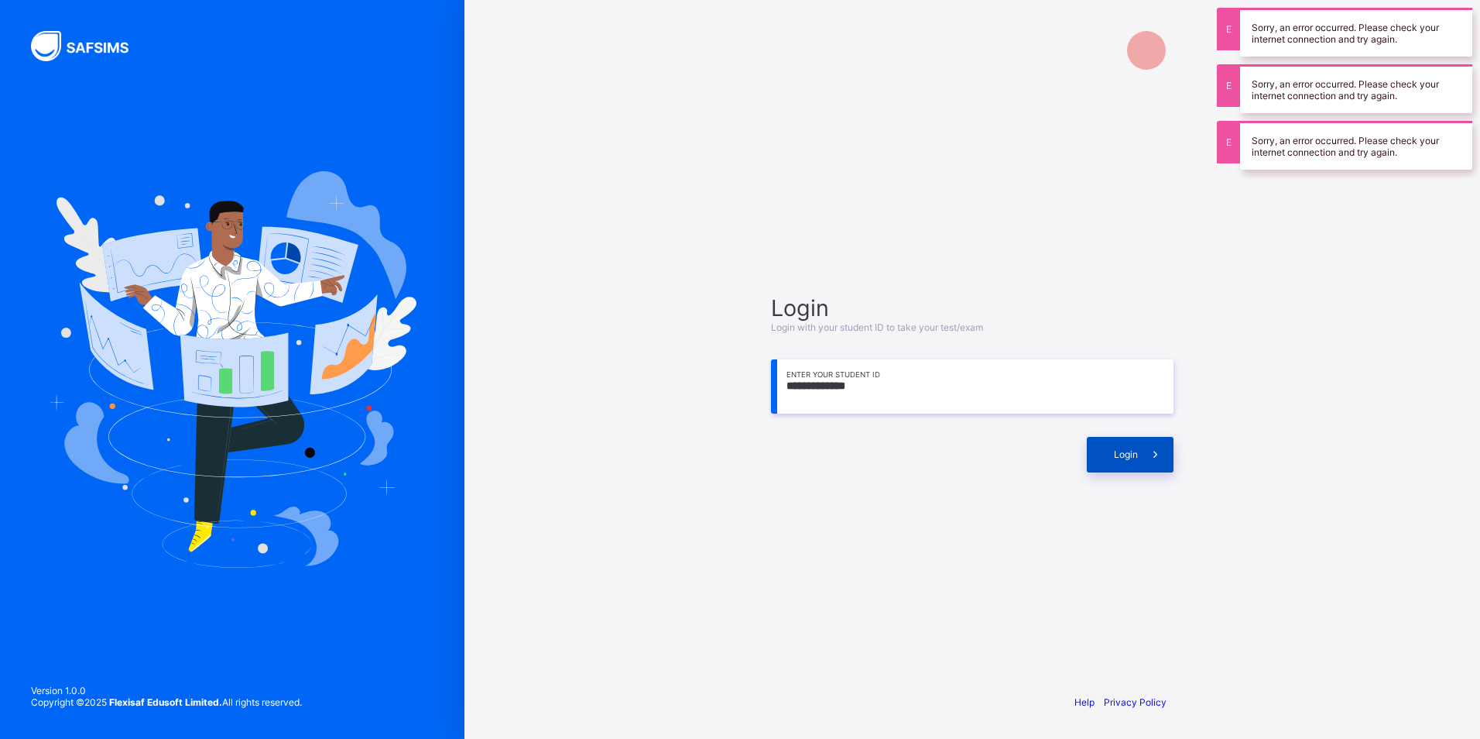
click at [1148, 437] on span at bounding box center [1156, 455] width 36 height 36
click at [1124, 430] on div "Login" at bounding box center [972, 446] width 403 height 51
click at [1123, 430] on div "Login" at bounding box center [972, 446] width 403 height 51
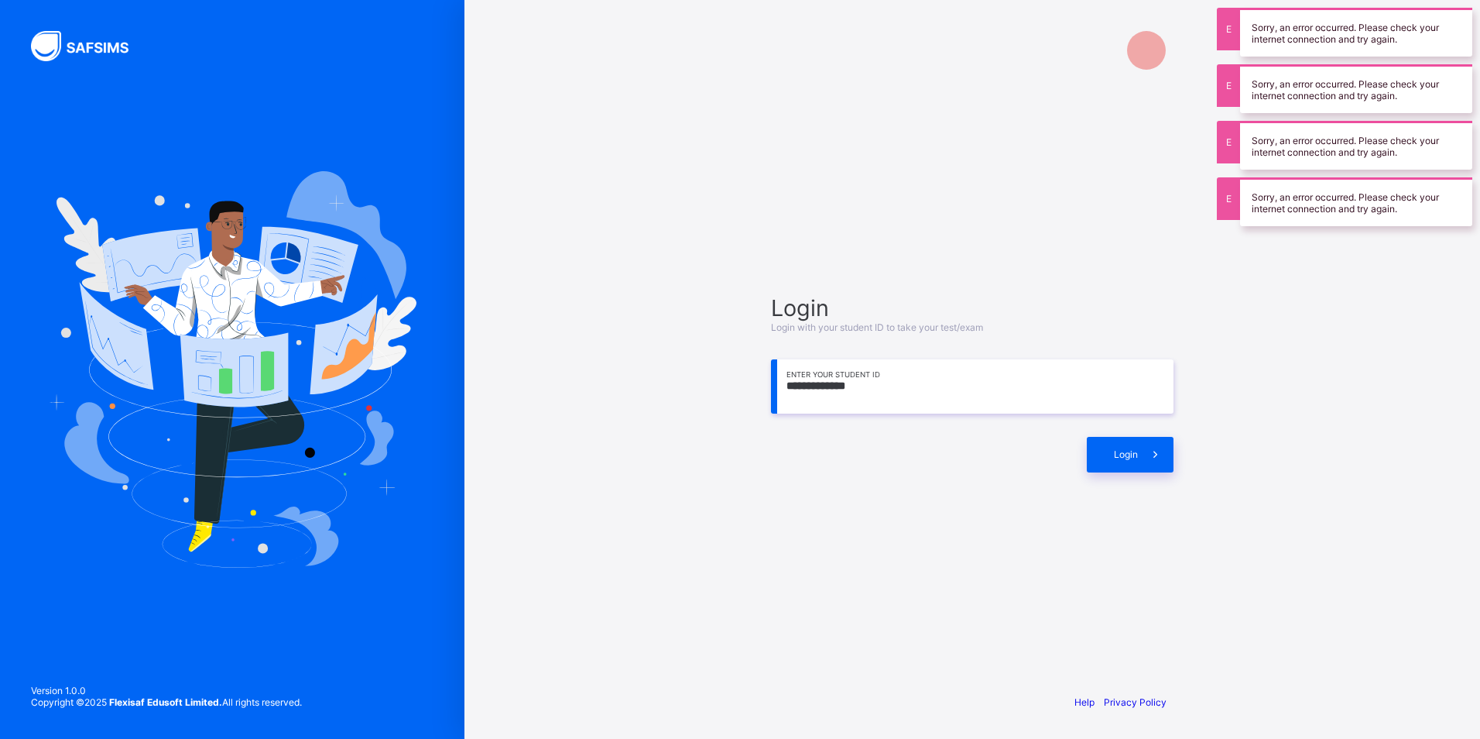
click at [1122, 434] on div "Login" at bounding box center [972, 446] width 403 height 51
click at [1122, 435] on div "Login" at bounding box center [972, 446] width 403 height 51
click at [1122, 440] on div "Login" at bounding box center [1130, 455] width 87 height 36
drag, startPoint x: 1113, startPoint y: 454, endPoint x: 1104, endPoint y: 446, distance: 12.6
click at [1112, 454] on div "Login" at bounding box center [1130, 455] width 87 height 36
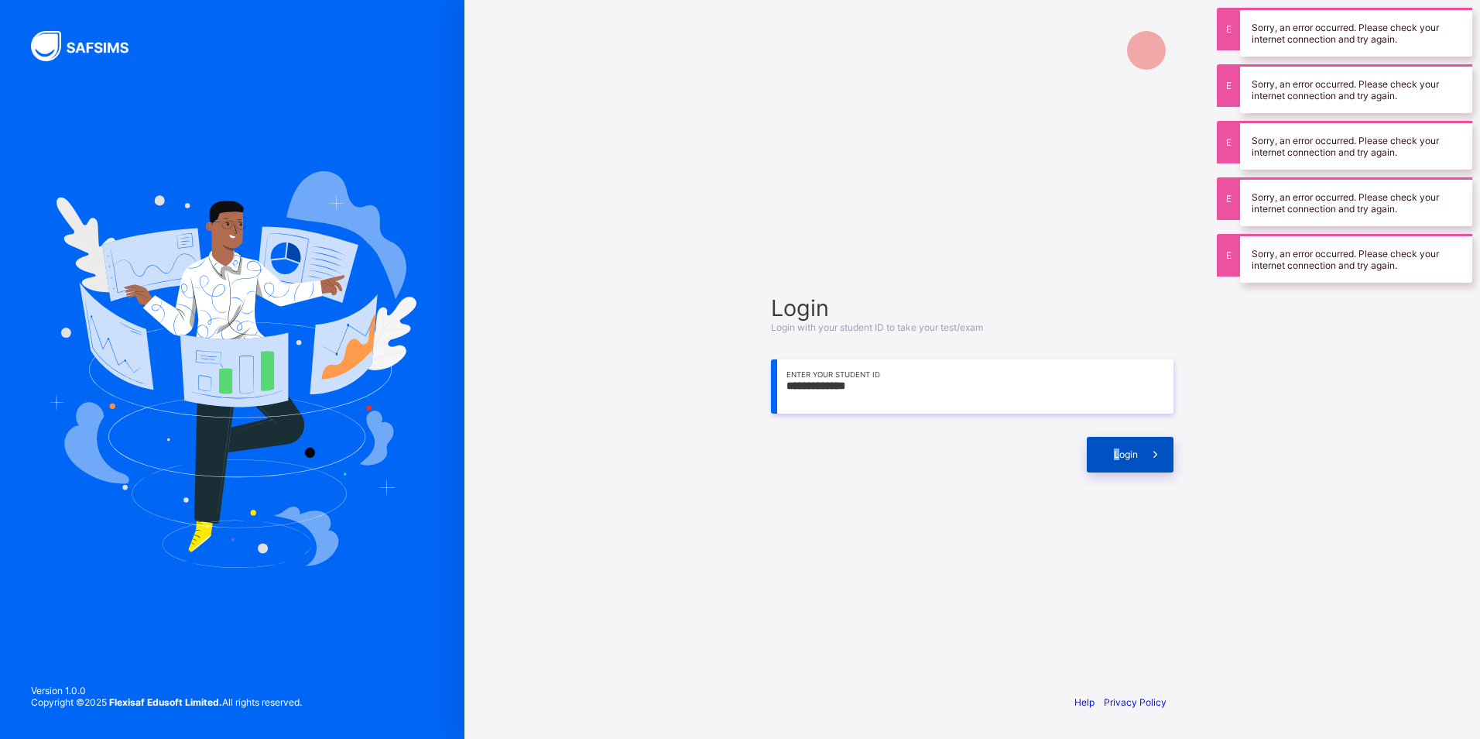
click at [1103, 454] on div "Login" at bounding box center [1130, 455] width 87 height 36
click at [1104, 454] on div "Login" at bounding box center [1130, 455] width 87 height 36
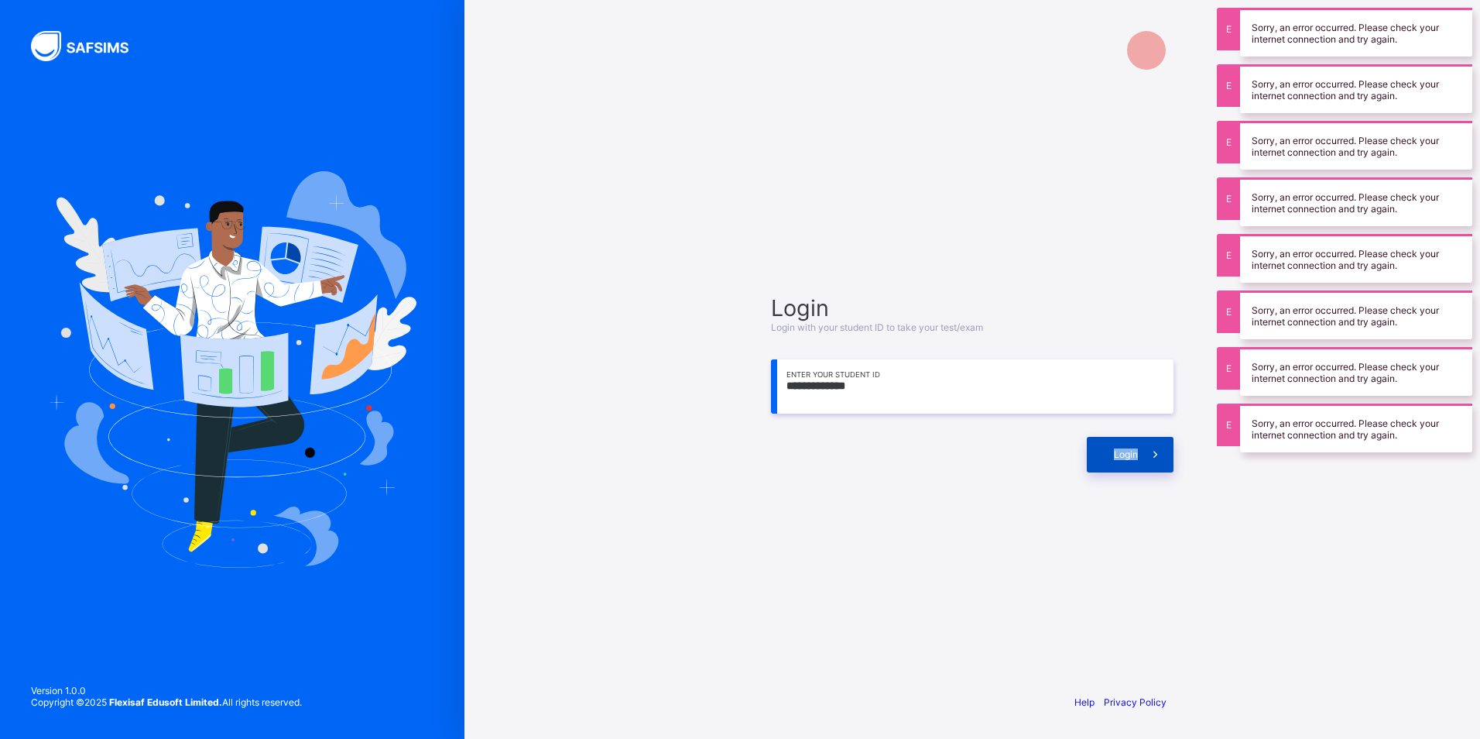
click at [1104, 454] on div "Login" at bounding box center [1130, 455] width 87 height 36
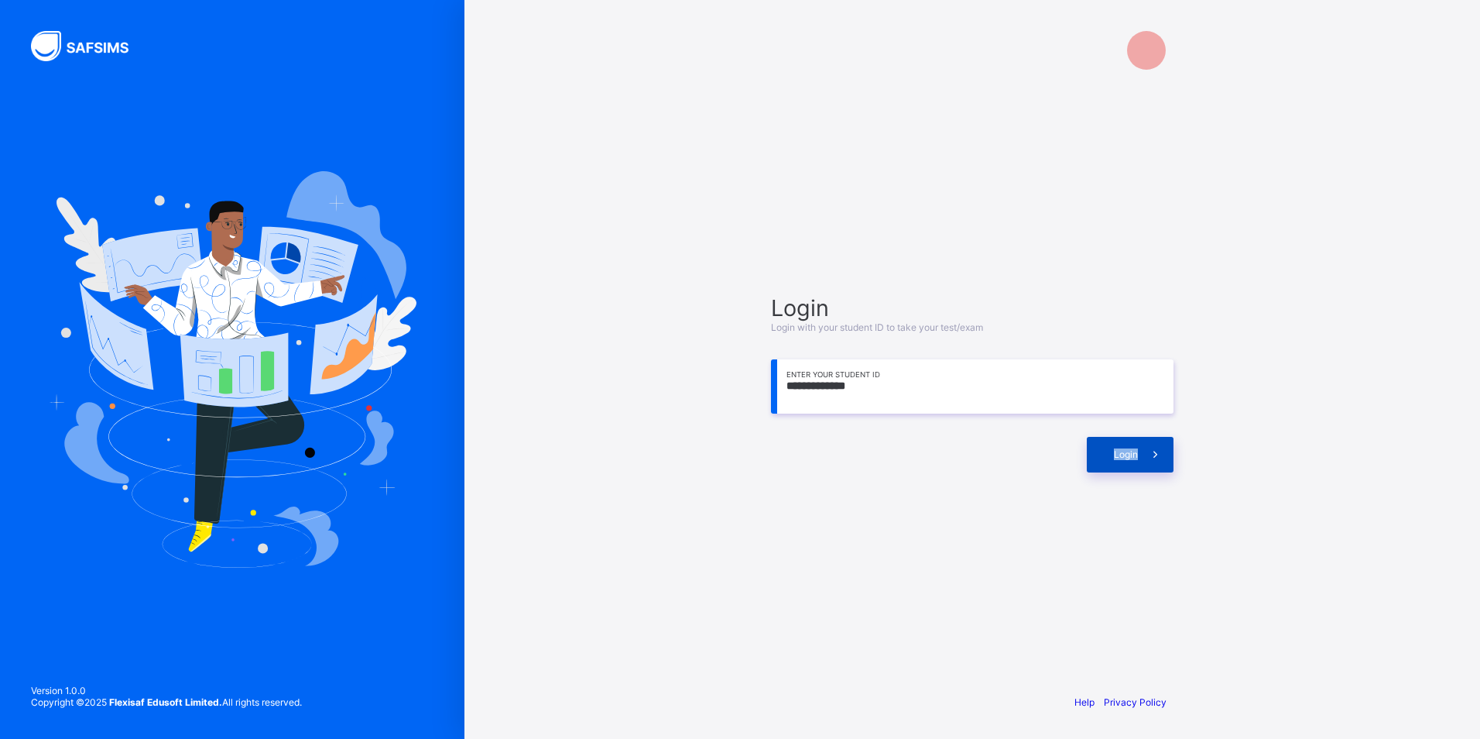
click at [1142, 447] on span at bounding box center [1156, 455] width 36 height 36
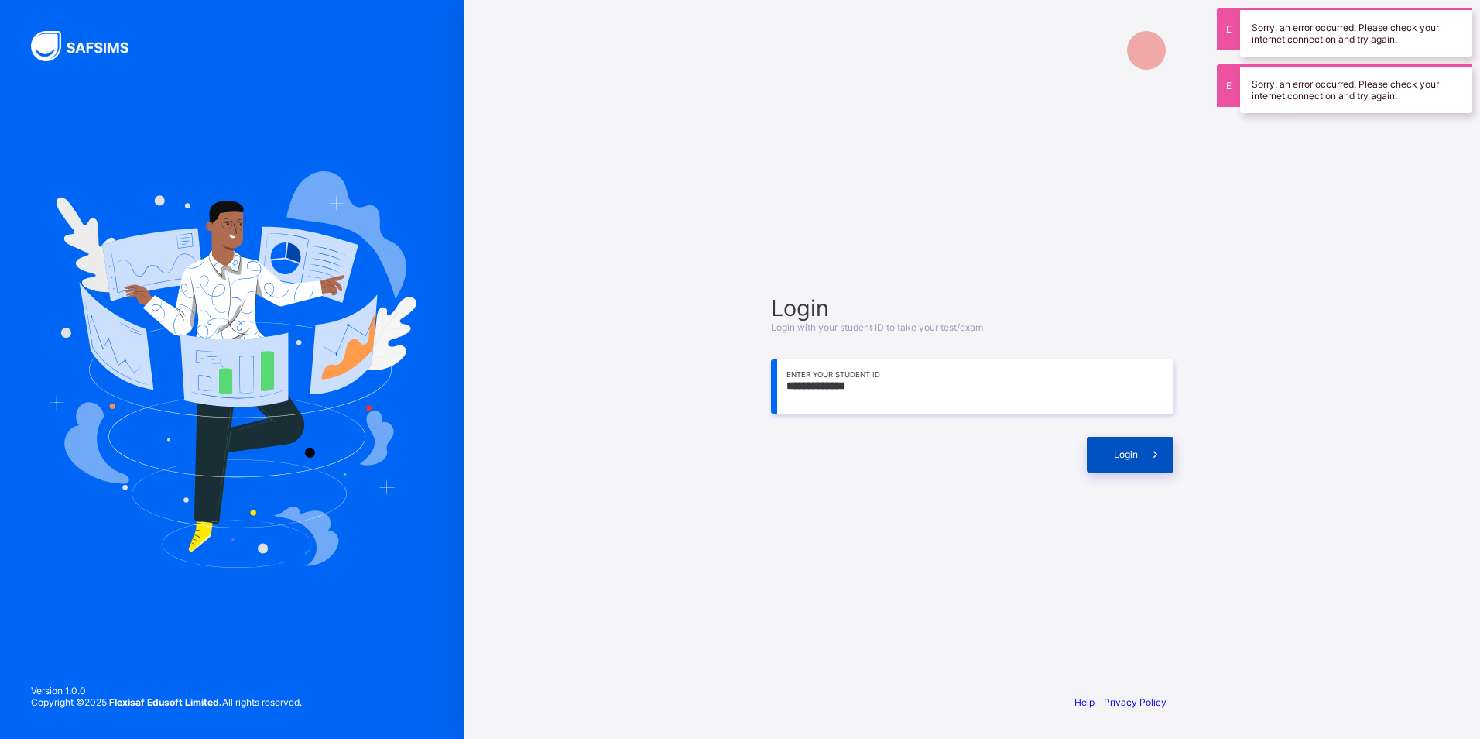
click at [1142, 447] on span at bounding box center [1156, 455] width 36 height 36
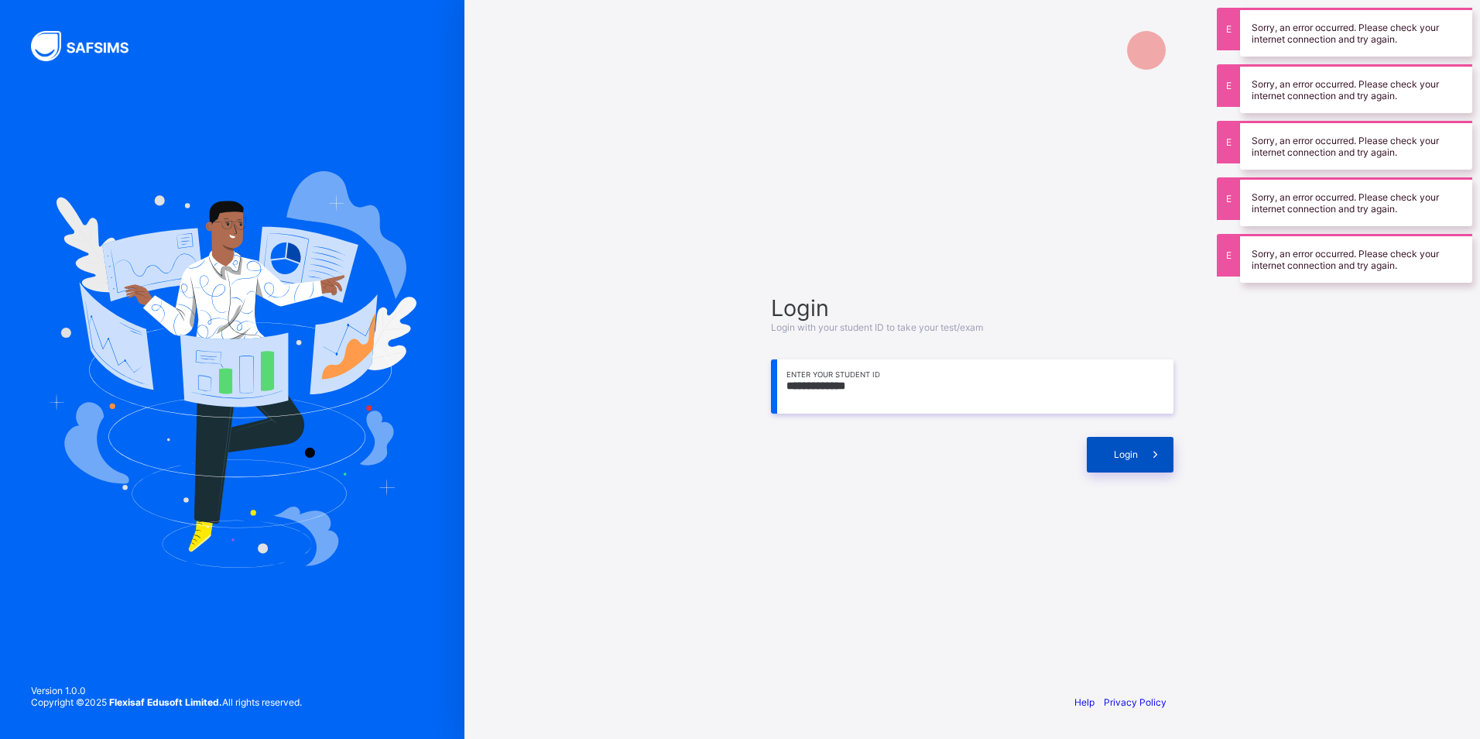
click at [1142, 447] on span at bounding box center [1156, 455] width 36 height 36
click at [1144, 446] on span at bounding box center [1156, 455] width 36 height 36
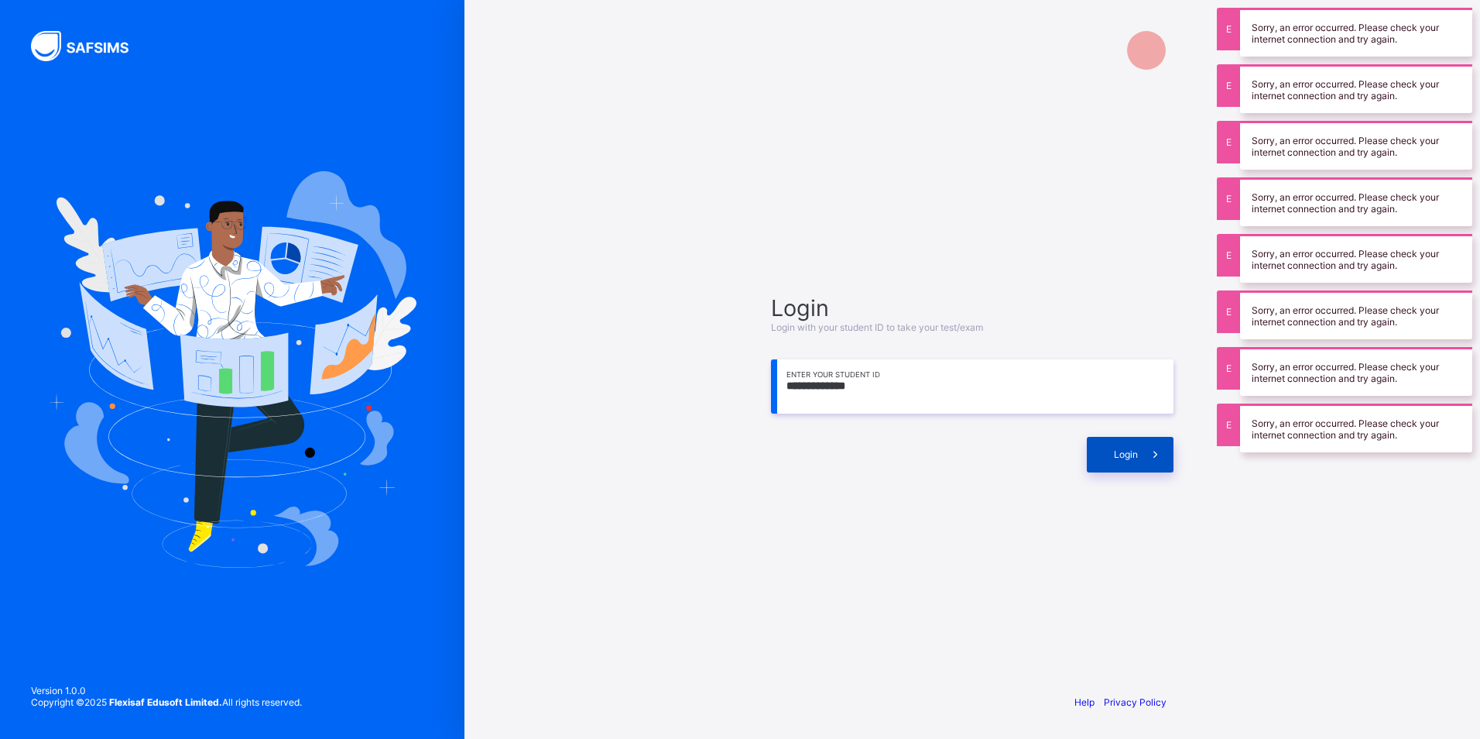
click at [1144, 444] on span at bounding box center [1156, 455] width 36 height 36
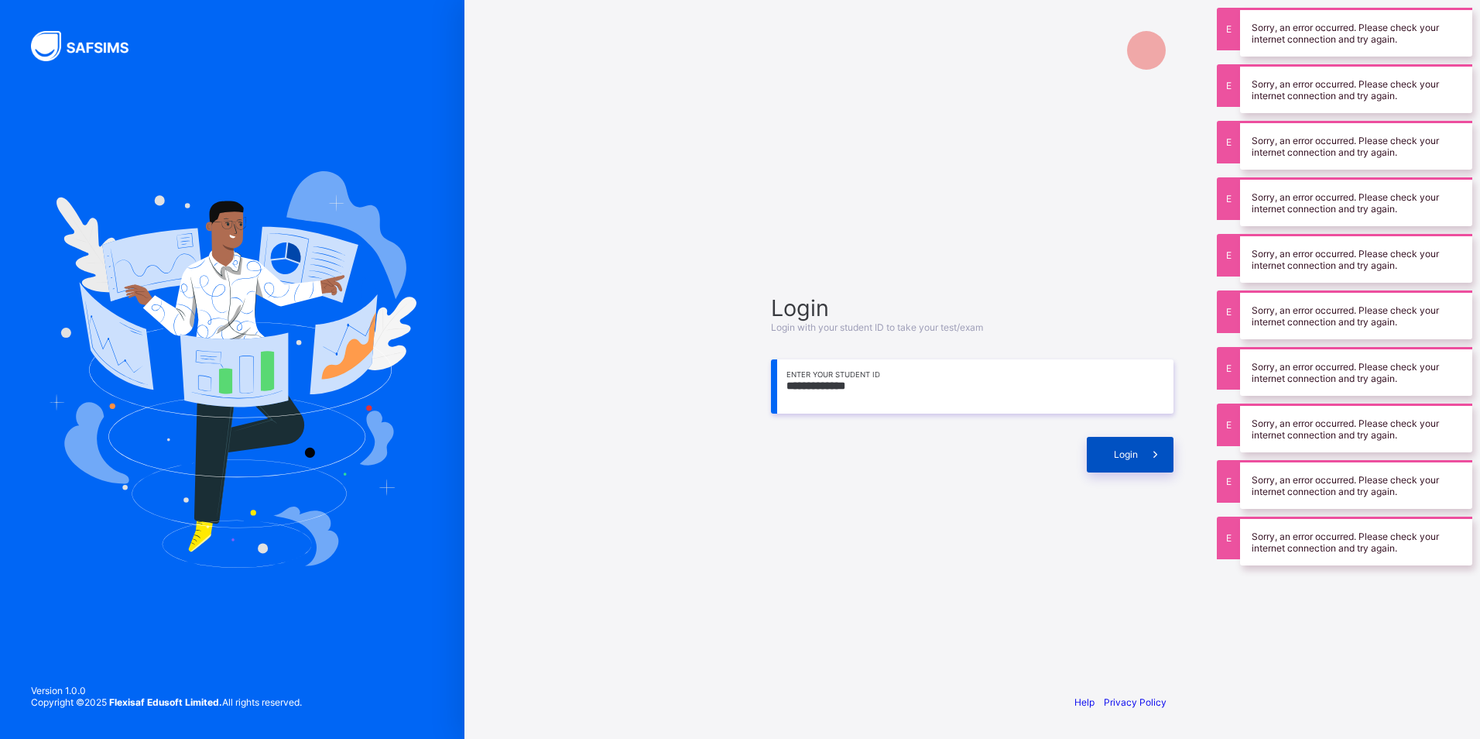
click at [1144, 444] on span at bounding box center [1156, 455] width 36 height 36
click at [1139, 446] on span at bounding box center [1156, 455] width 36 height 36
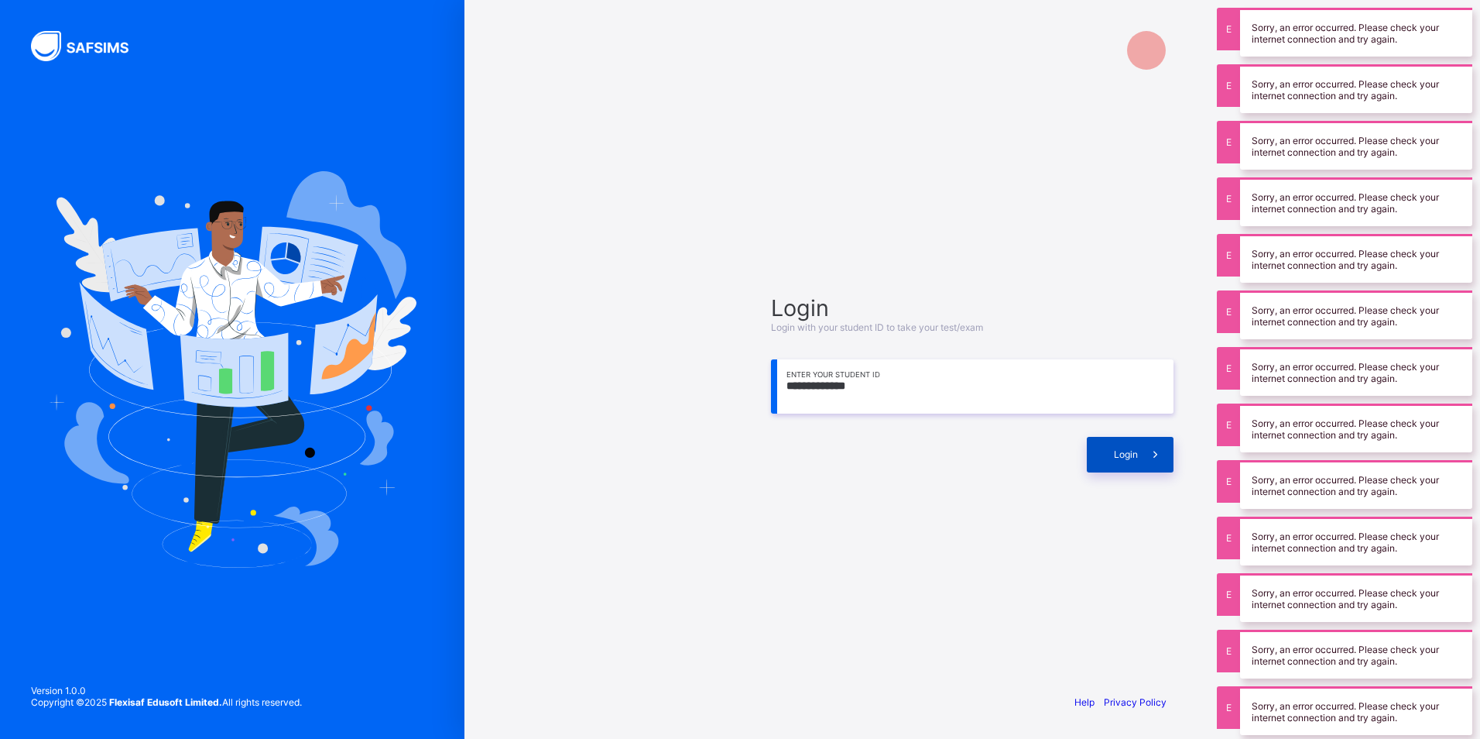
click at [1138, 446] on span at bounding box center [1156, 455] width 36 height 36
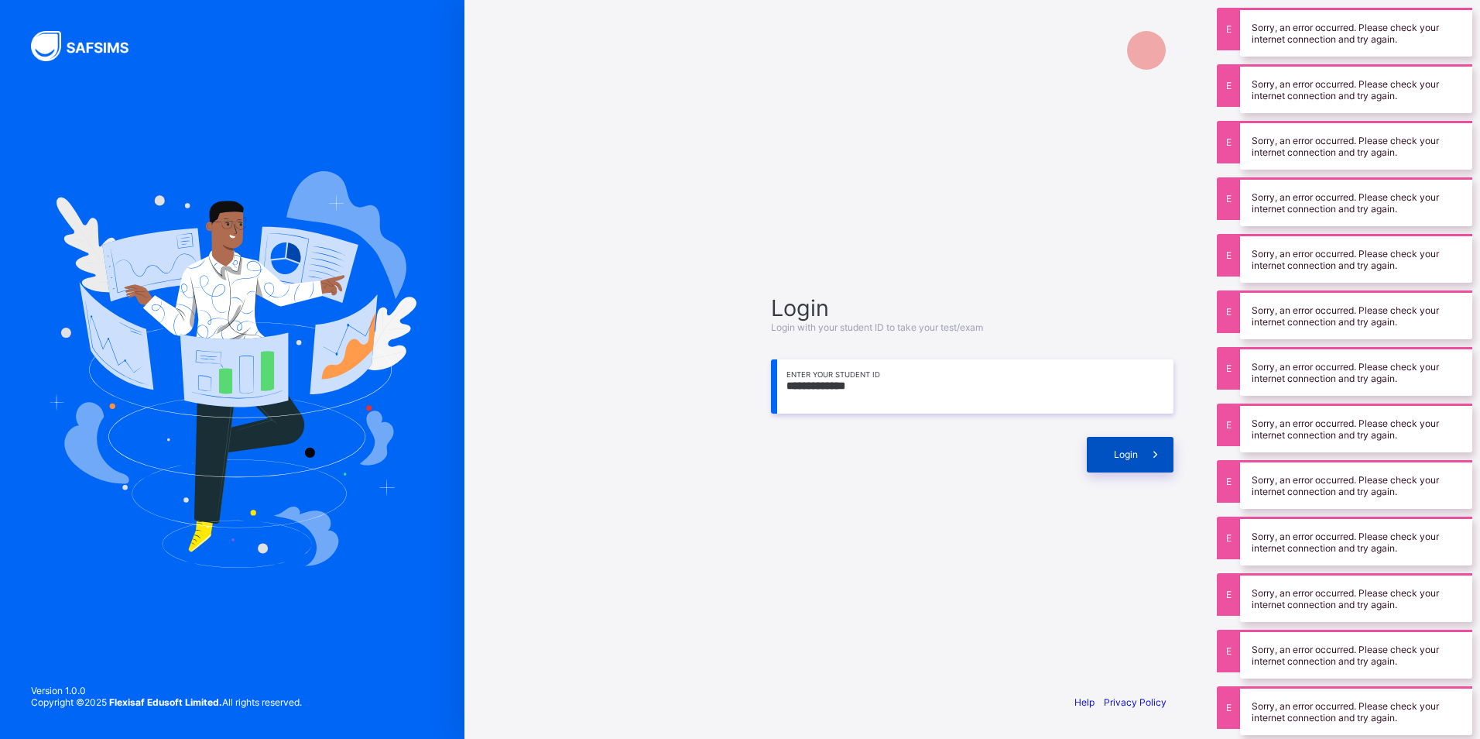
click at [1141, 442] on span at bounding box center [1156, 455] width 36 height 36
drag, startPoint x: 1141, startPoint y: 442, endPoint x: 1321, endPoint y: 314, distance: 221.5
click at [1166, 426] on div "Login" at bounding box center [972, 446] width 403 height 51
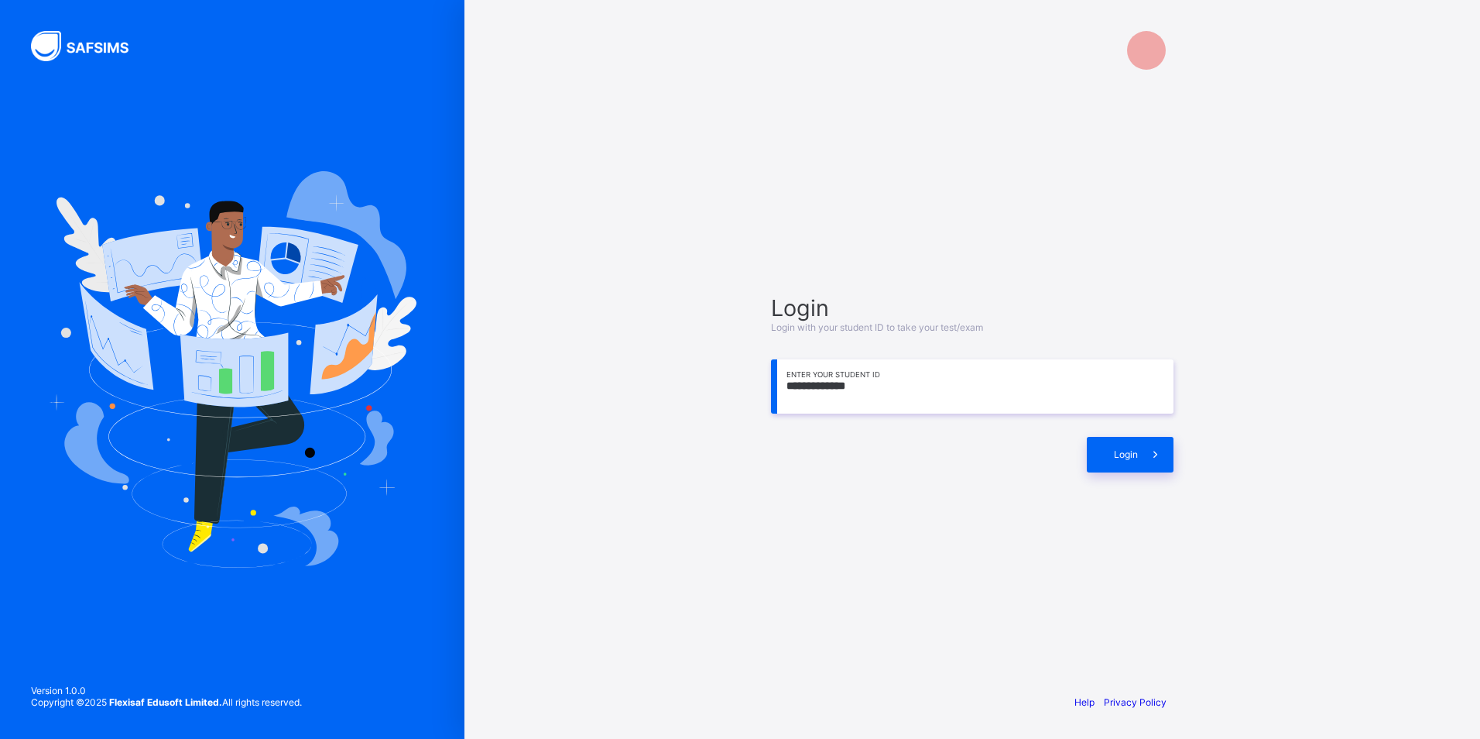
click at [958, 388] on input "**********" at bounding box center [972, 386] width 403 height 54
click at [1133, 451] on span "Login" at bounding box center [1126, 454] width 24 height 12
click at [1108, 388] on input "**********" at bounding box center [972, 386] width 403 height 54
click at [1154, 461] on span at bounding box center [1156, 455] width 36 height 36
click at [1098, 378] on input "**********" at bounding box center [972, 386] width 403 height 54
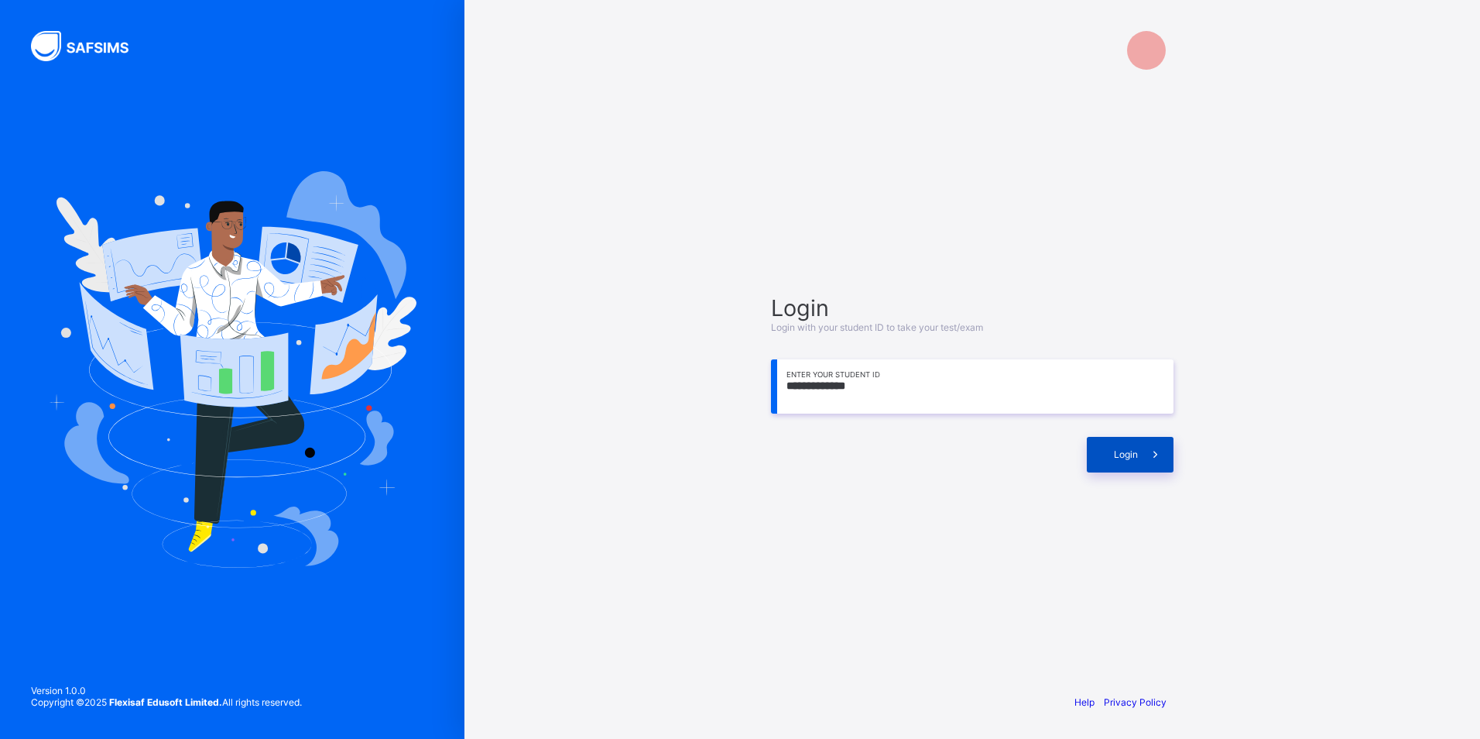
click at [1143, 449] on span at bounding box center [1156, 455] width 36 height 36
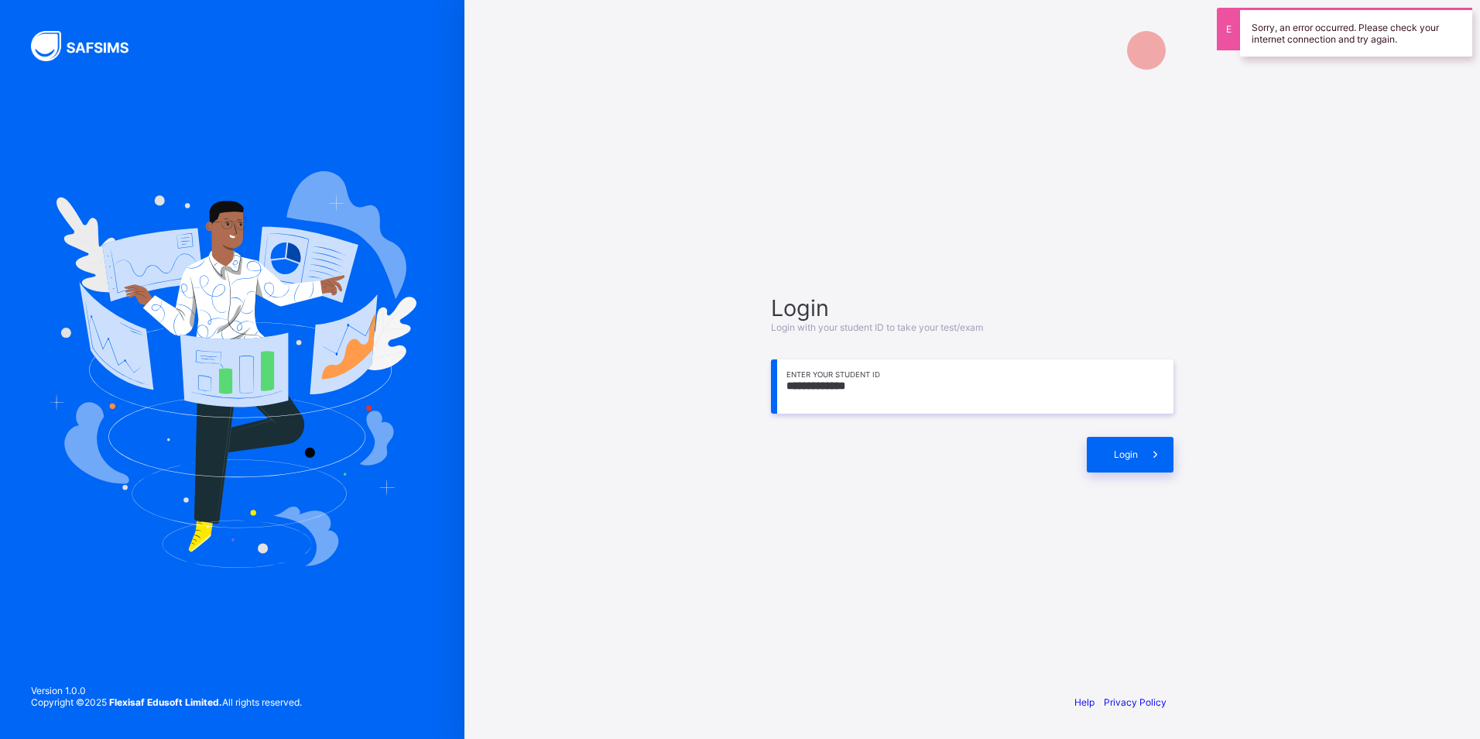
click at [1129, 400] on input "**********" at bounding box center [972, 386] width 403 height 54
click at [771, 436] on div "Login Login with your student ID to take your test/exam ********* Enter your St…" at bounding box center [973, 382] width 434 height 533
click at [857, 384] on input "*********" at bounding box center [972, 386] width 403 height 54
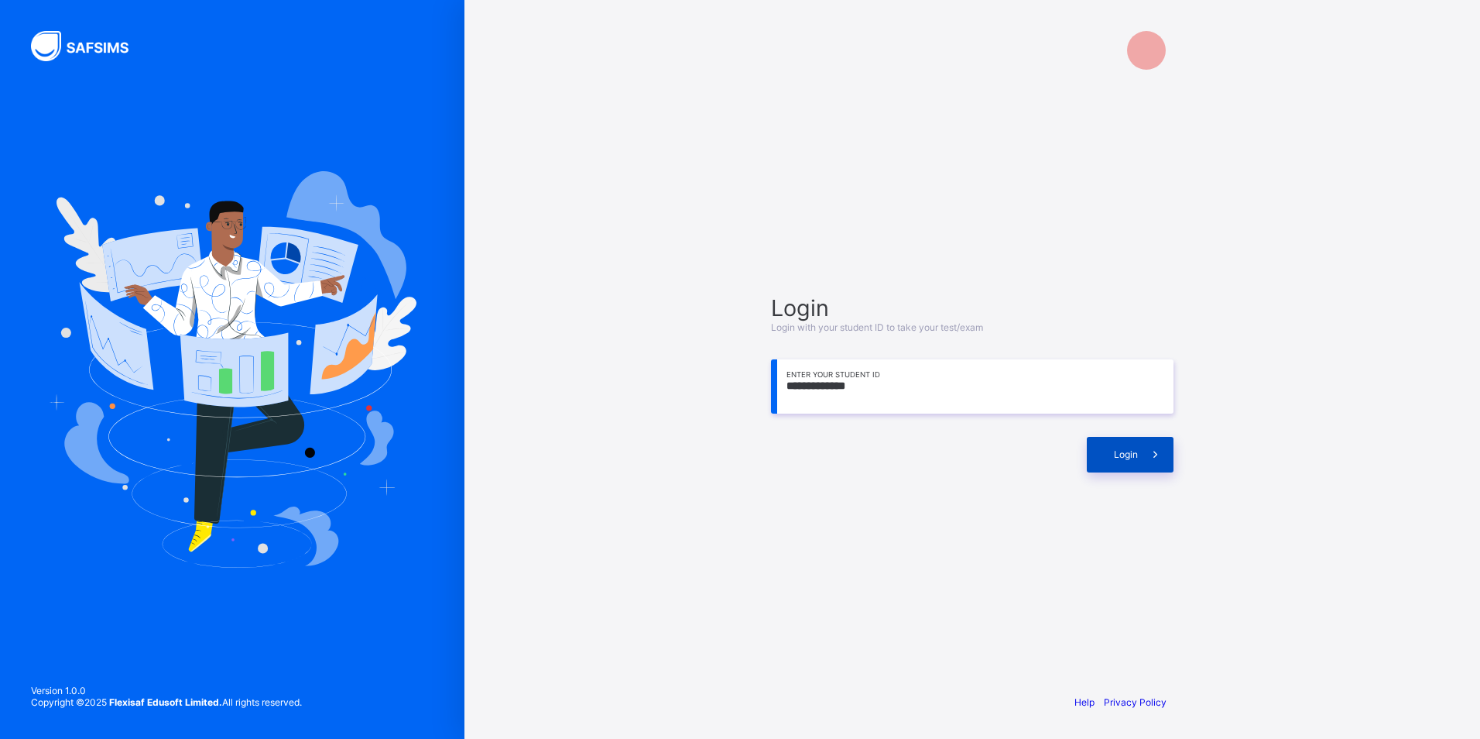
click at [1155, 447] on icon at bounding box center [1156, 453] width 19 height 17
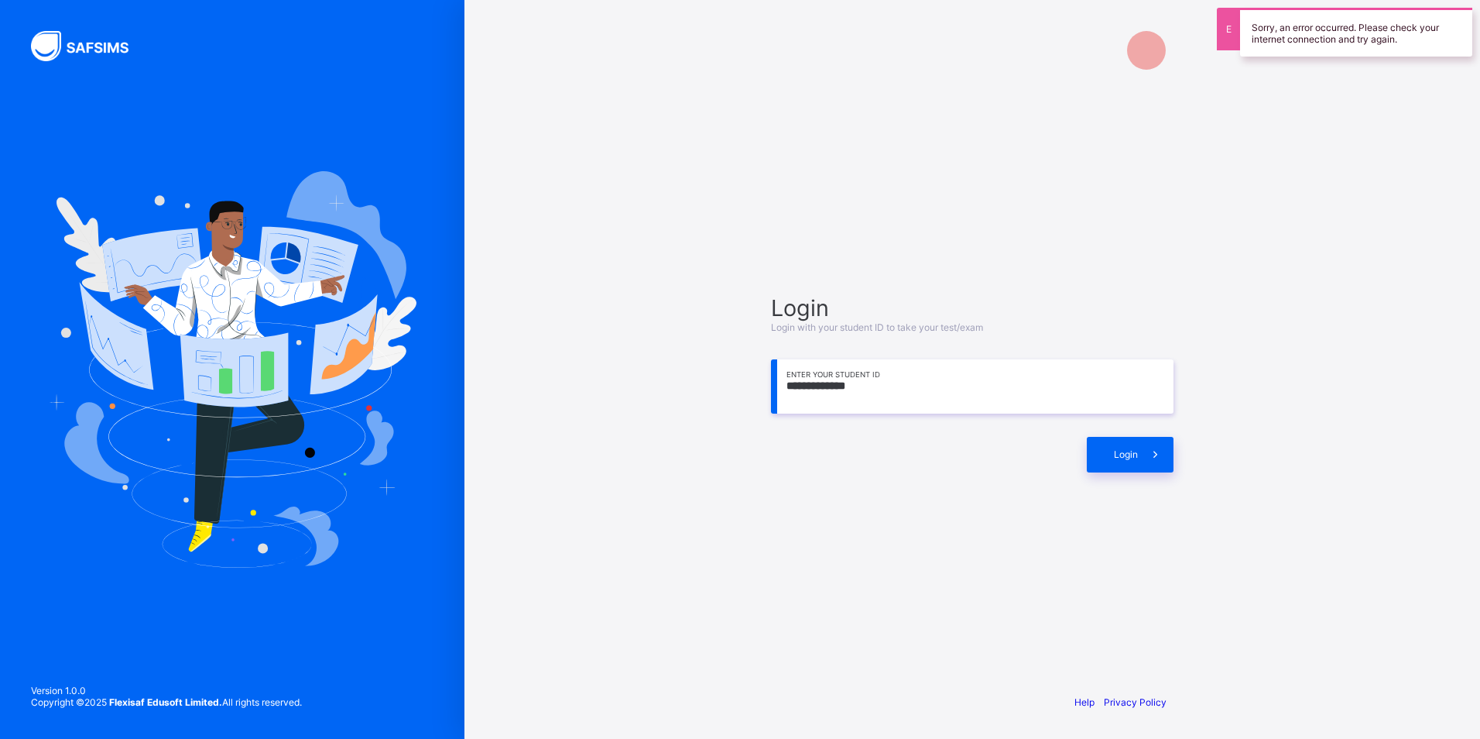
click at [1030, 384] on input "**********" at bounding box center [972, 386] width 403 height 54
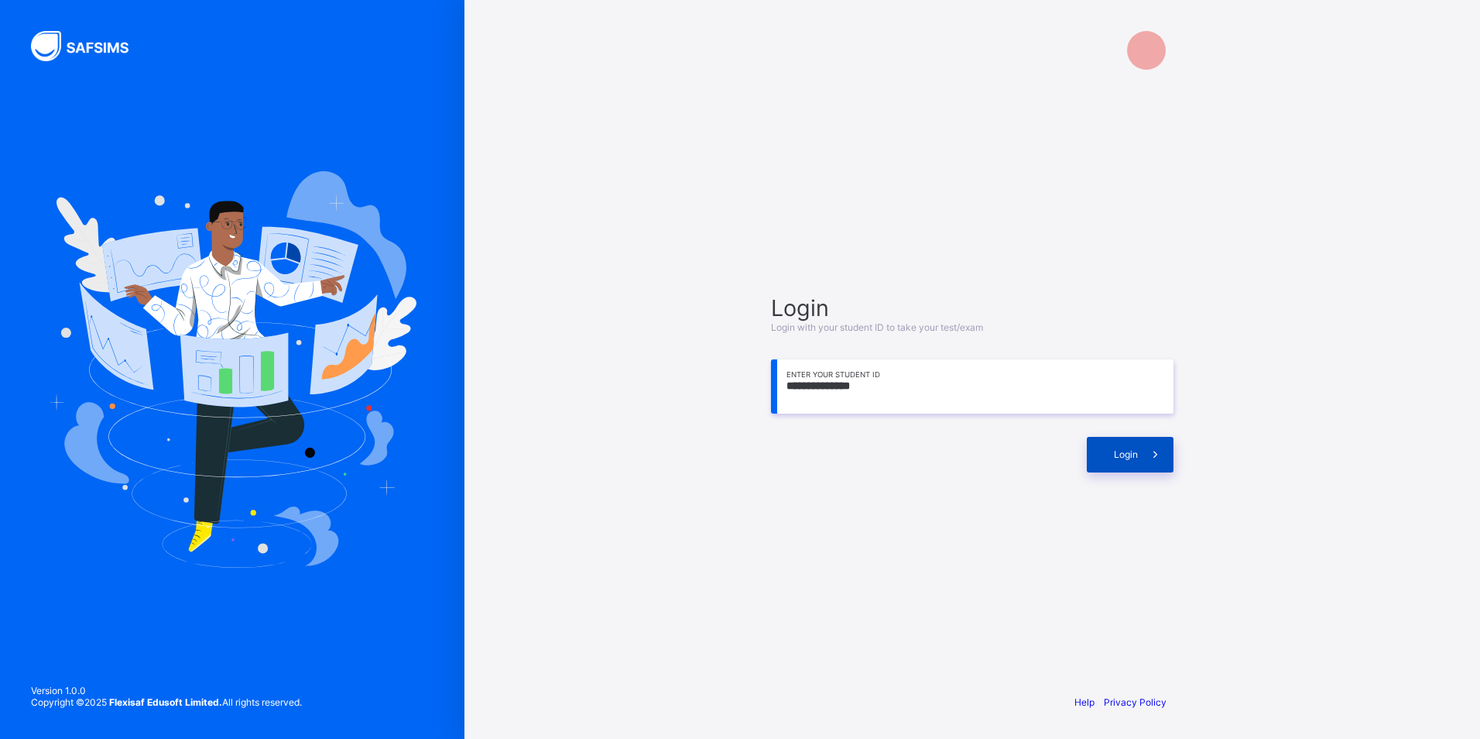
click at [1144, 437] on span at bounding box center [1156, 455] width 36 height 36
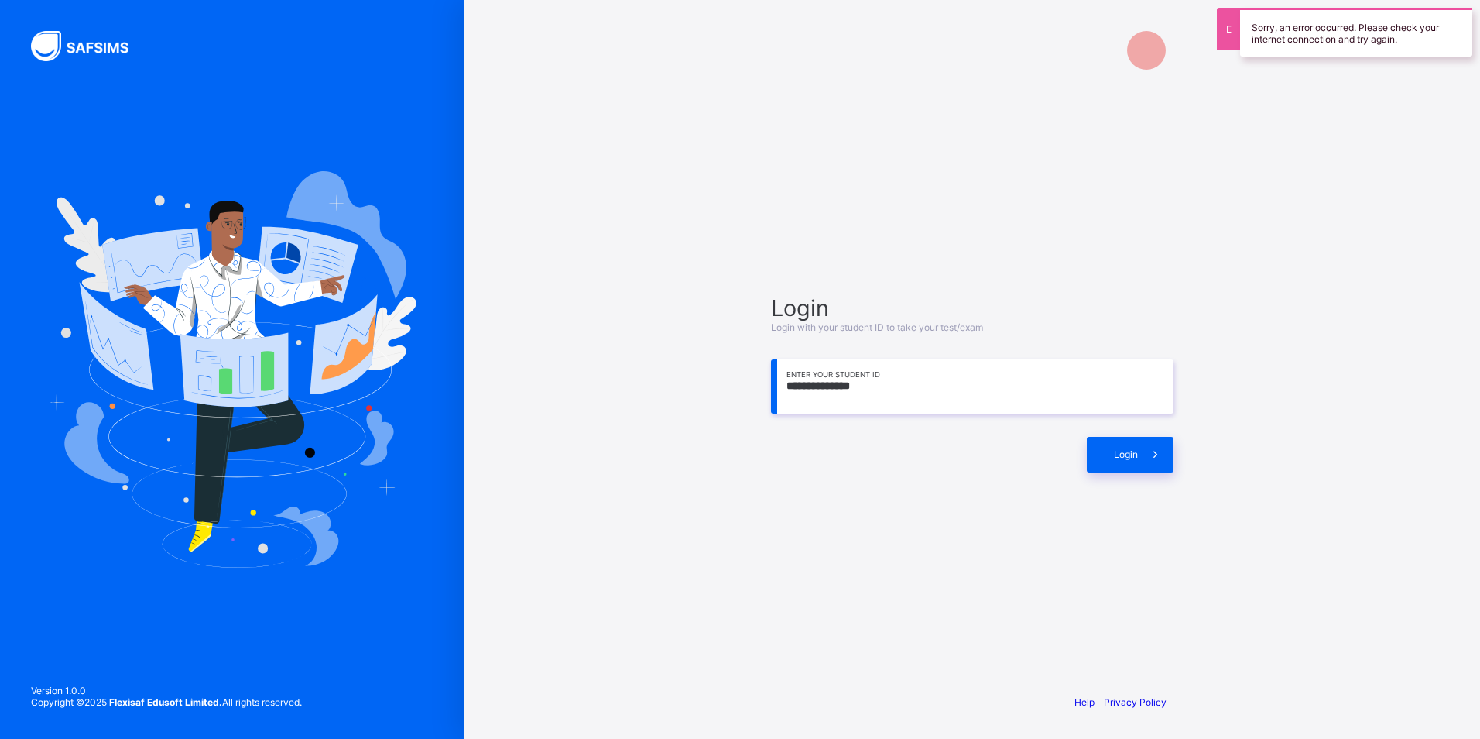
click at [1002, 387] on input "**********" at bounding box center [972, 386] width 403 height 54
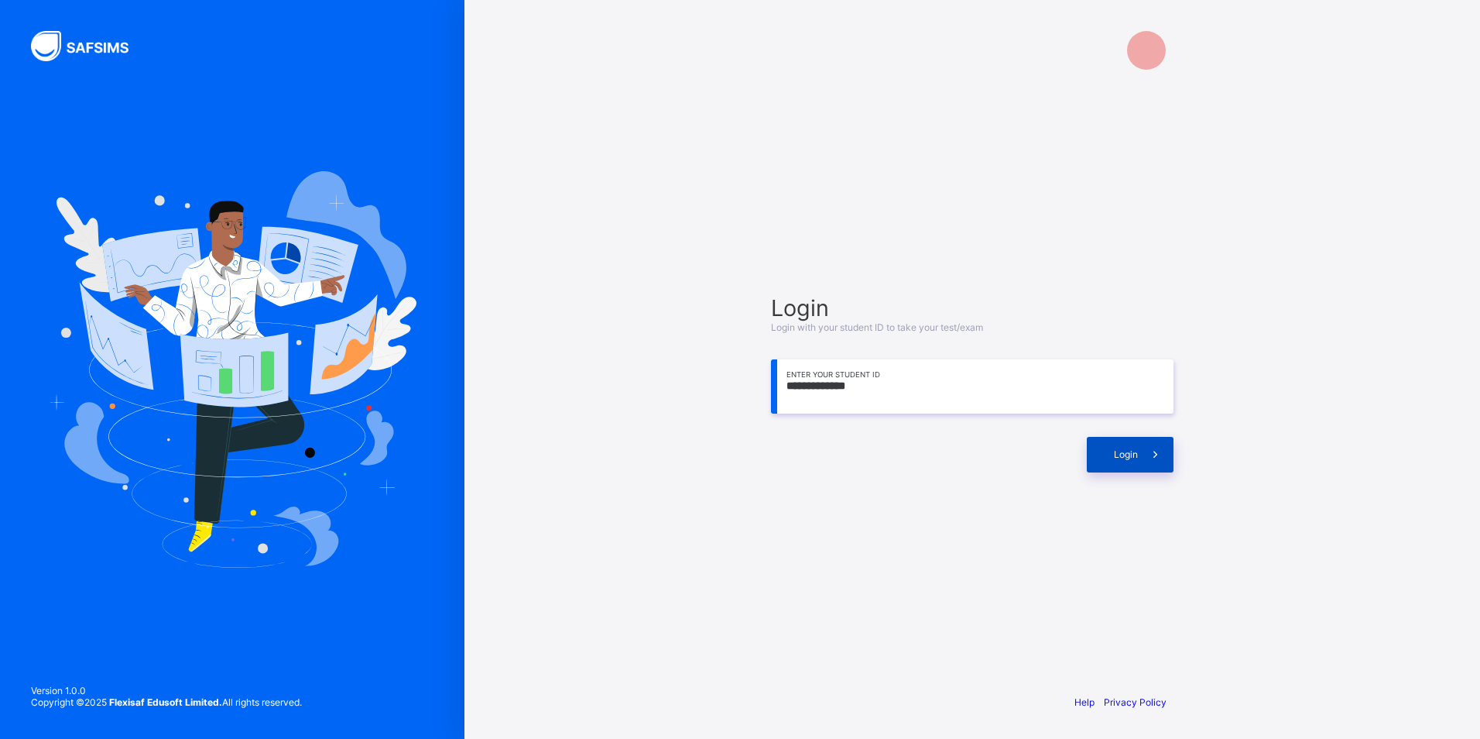
click at [1160, 469] on span at bounding box center [1156, 455] width 36 height 36
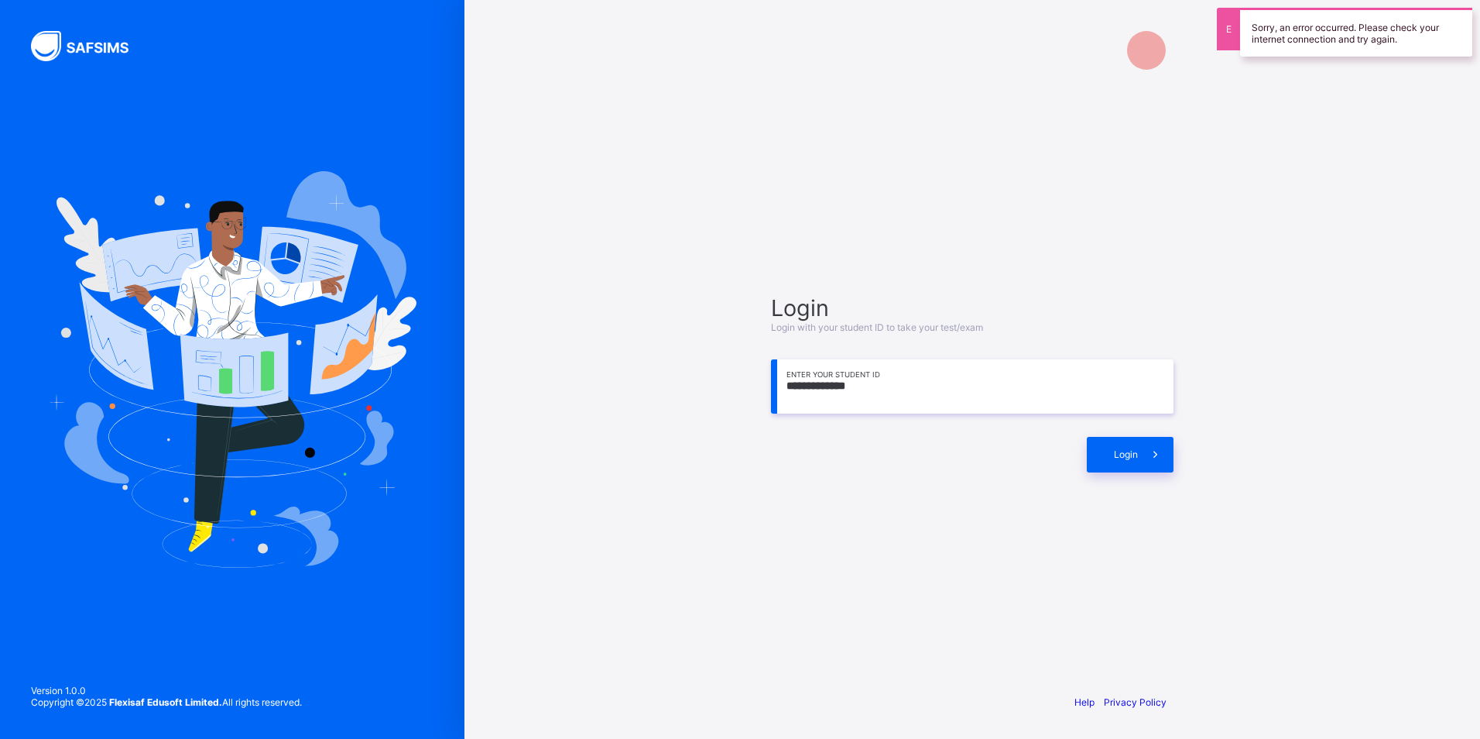
click at [1132, 375] on input "**********" at bounding box center [972, 386] width 403 height 54
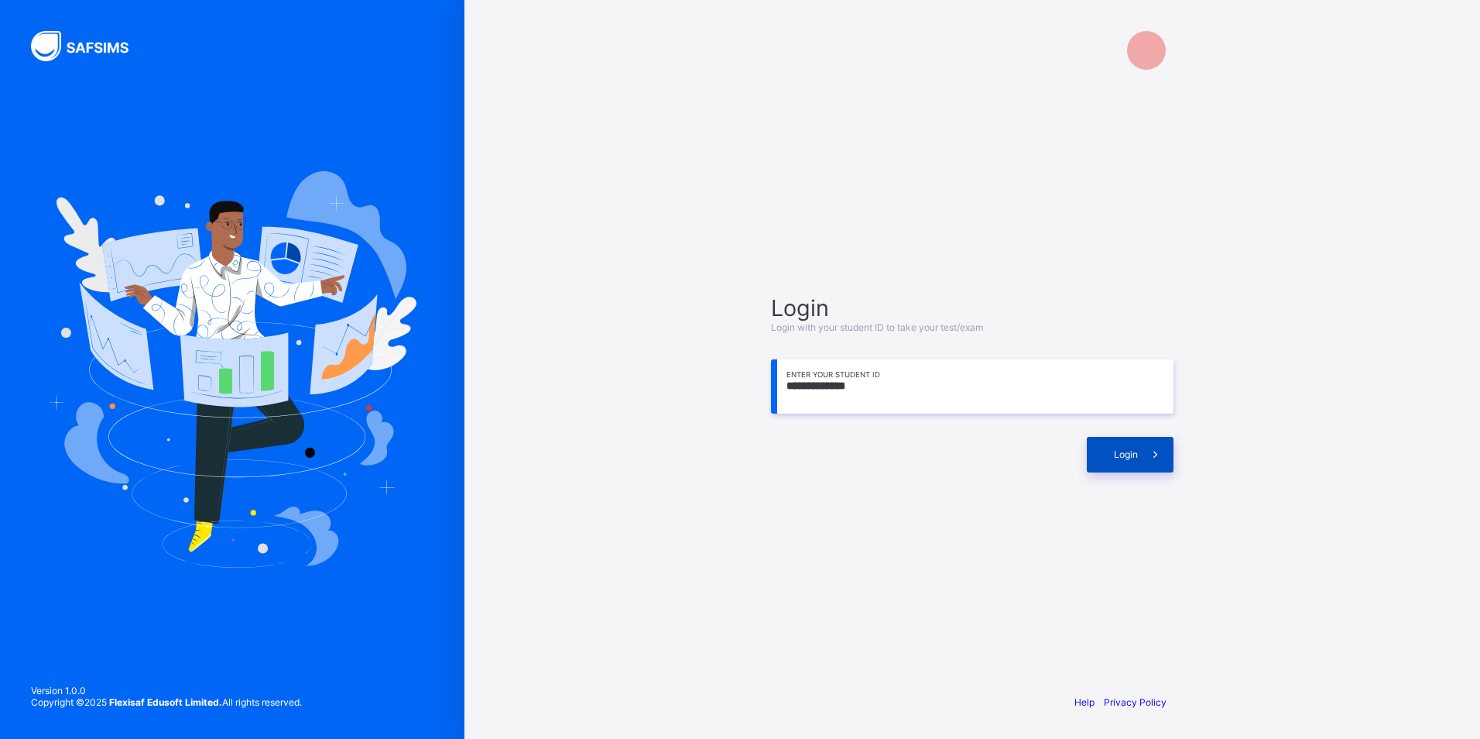
click at [1141, 446] on span at bounding box center [1156, 455] width 36 height 36
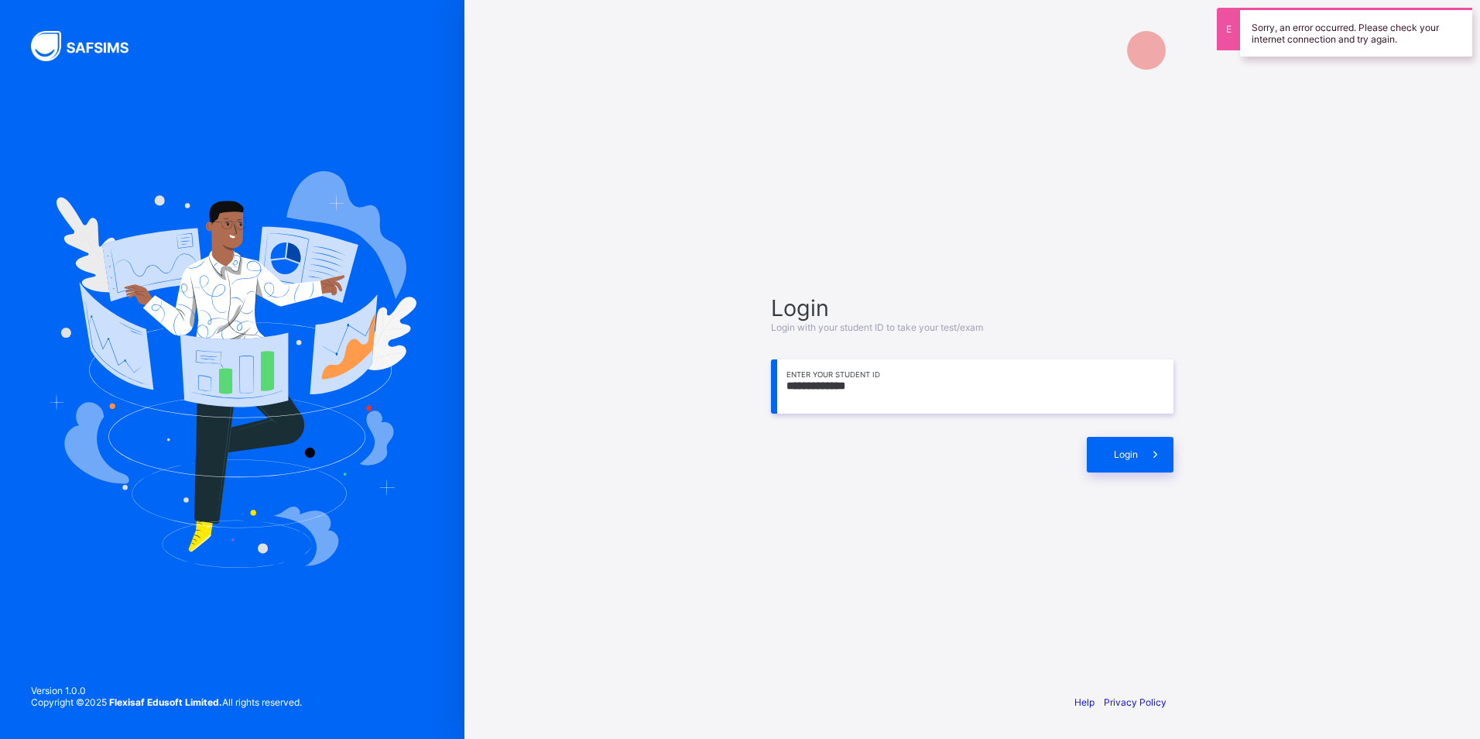
click at [1055, 378] on input "**********" at bounding box center [972, 386] width 403 height 54
type input "**********"
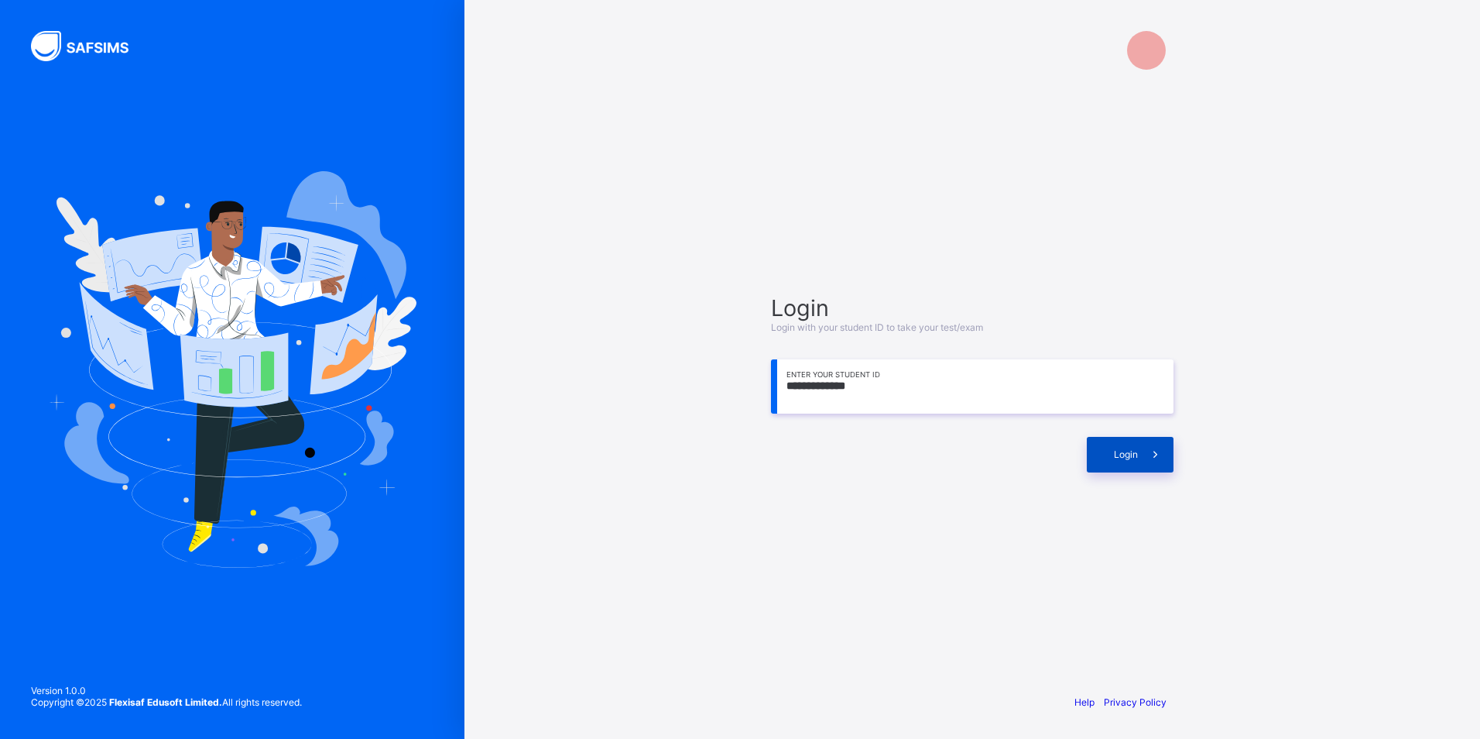
click at [1160, 453] on icon at bounding box center [1155, 453] width 17 height 15
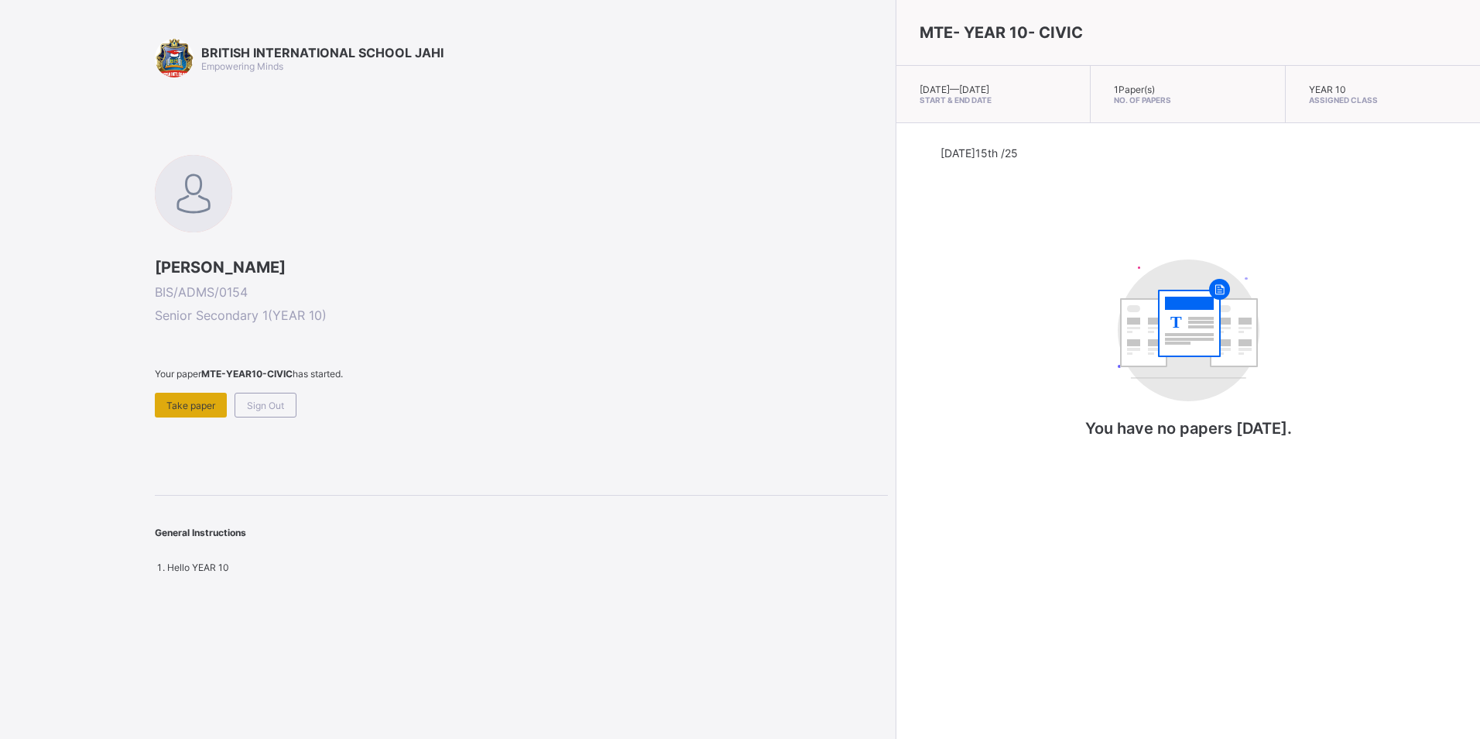
click at [195, 399] on span "Take paper" at bounding box center [190, 405] width 49 height 12
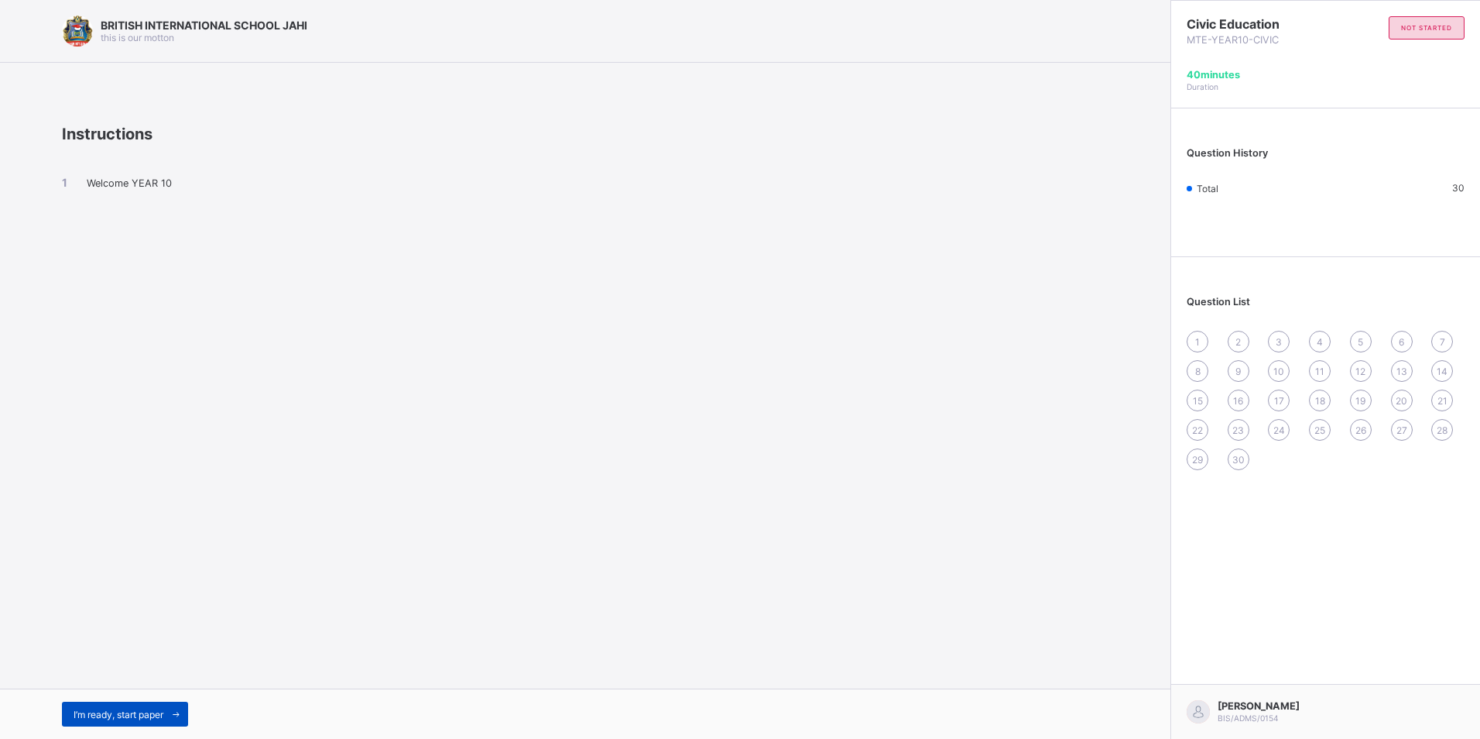
click at [76, 714] on span "I’m ready, start paper" at bounding box center [119, 714] width 90 height 12
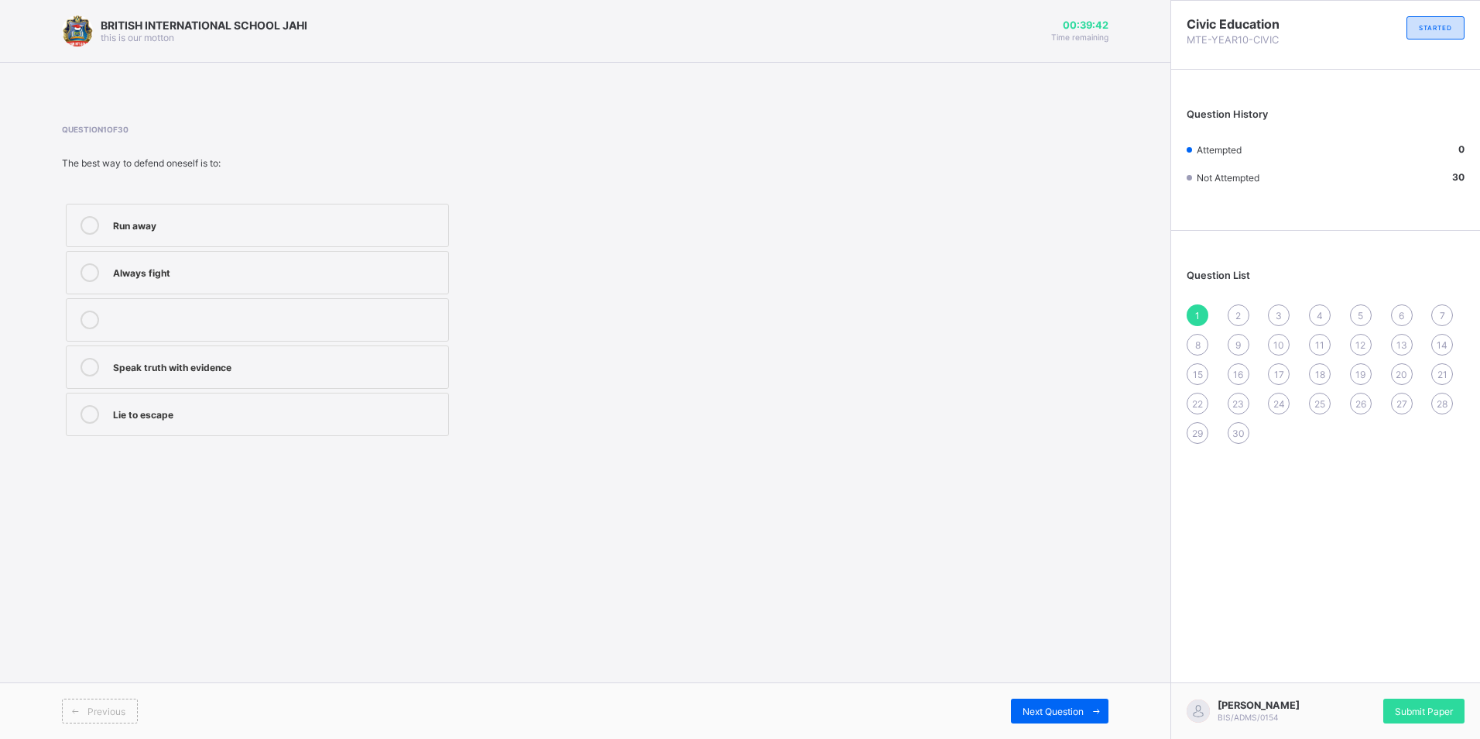
click at [197, 349] on label "Speak truth with evidence" at bounding box center [257, 366] width 383 height 43
click at [1035, 704] on div "Next Question" at bounding box center [1060, 710] width 98 height 25
click at [202, 231] on div "Staying calm" at bounding box center [276, 223] width 327 height 15
click at [1029, 701] on div "Next Question" at bounding box center [1060, 710] width 98 height 25
click at [233, 393] on label "It makes matters worse" at bounding box center [257, 413] width 383 height 43
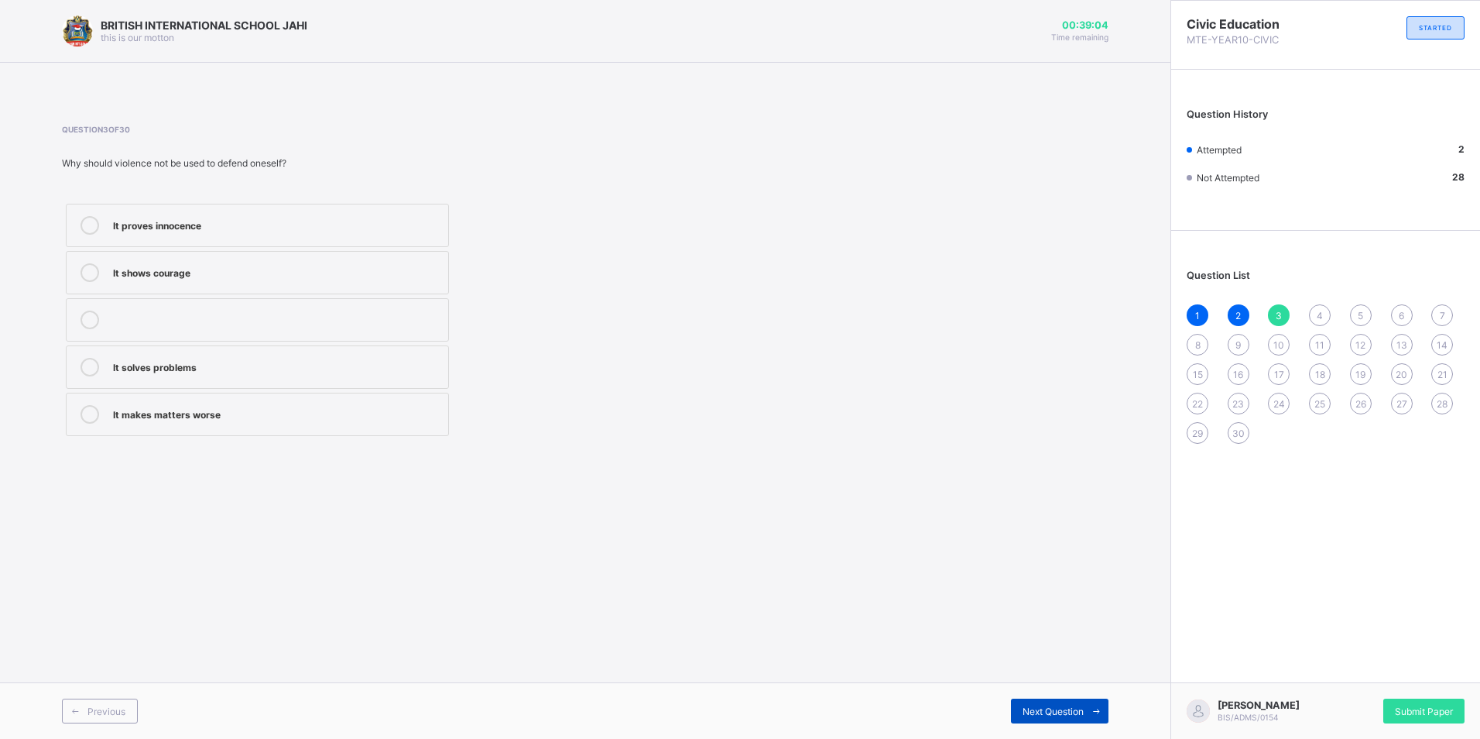
click at [1078, 714] on span "Next Question" at bounding box center [1053, 711] width 61 height 12
click at [222, 320] on div "Teacher or principal" at bounding box center [276, 317] width 327 height 15
click at [1032, 702] on div "Next Question" at bounding box center [1060, 710] width 98 height 25
click at [201, 351] on label "Prove innocence" at bounding box center [257, 366] width 383 height 43
click at [1043, 701] on div "Next Question" at bounding box center [1060, 710] width 98 height 25
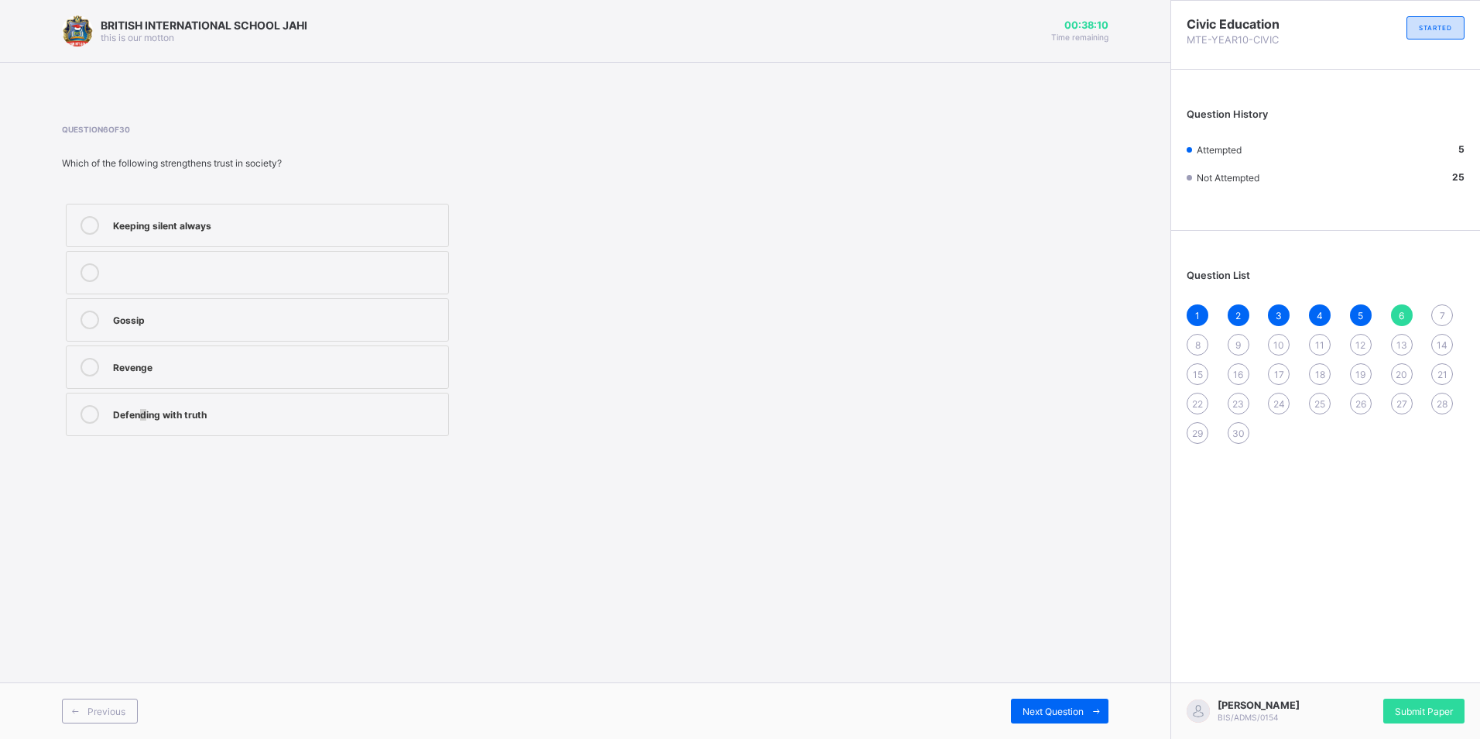
drag, startPoint x: 144, startPoint y: 406, endPoint x: 183, endPoint y: 466, distance: 71.5
click at [147, 406] on div "Defending with truth" at bounding box center [276, 412] width 327 height 15
drag, startPoint x: 89, startPoint y: 415, endPoint x: 177, endPoint y: 500, distance: 122.6
click at [91, 415] on icon at bounding box center [90, 414] width 19 height 19
click at [1033, 705] on span "Next Question" at bounding box center [1053, 711] width 61 height 12
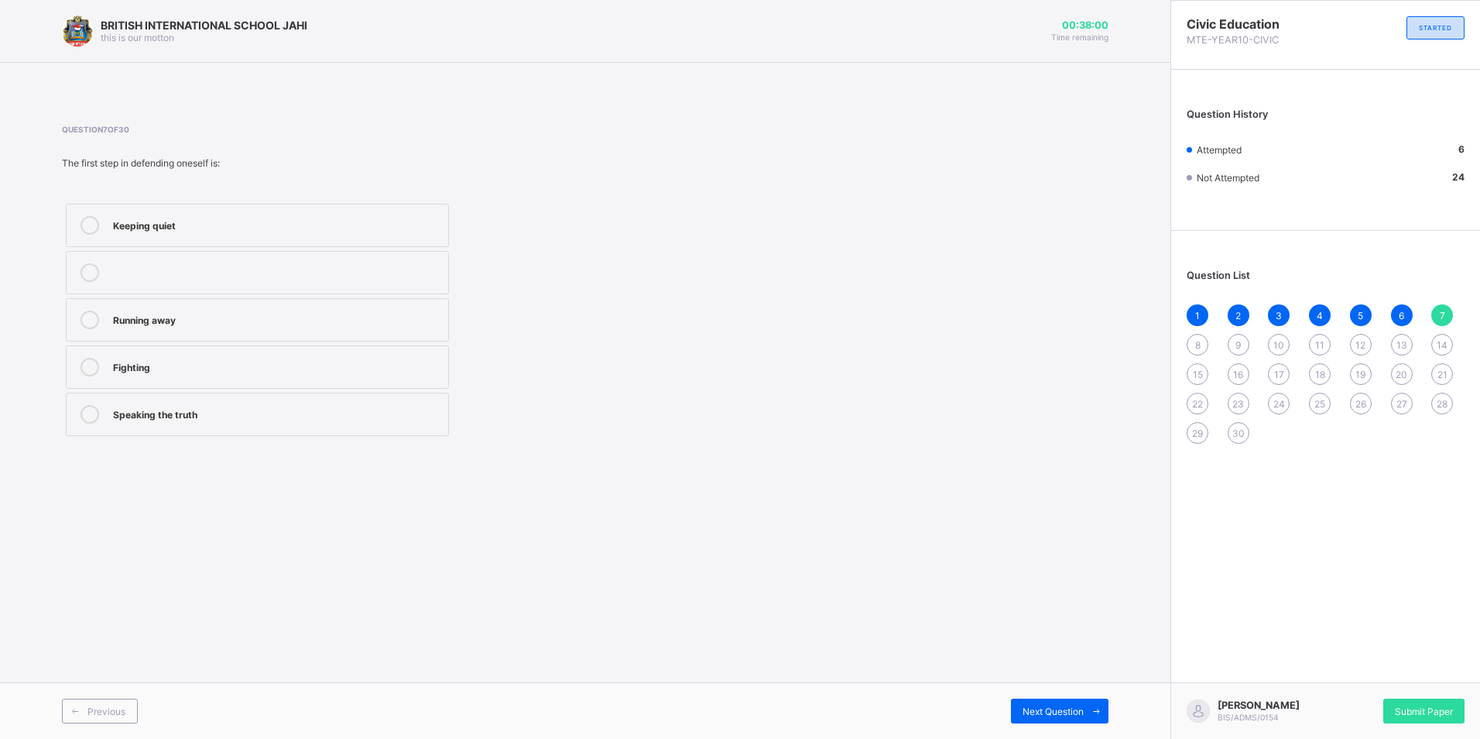
click at [187, 398] on label "Speaking the truth" at bounding box center [257, 413] width 383 height 43
click at [1043, 723] on div "Previous Next Question" at bounding box center [585, 710] width 1171 height 57
click at [1043, 718] on div "Next Question" at bounding box center [1060, 710] width 98 height 25
click at [244, 413] on div "Lying to escape blame" at bounding box center [276, 412] width 327 height 15
click at [1040, 712] on span "Next Question" at bounding box center [1053, 711] width 61 height 12
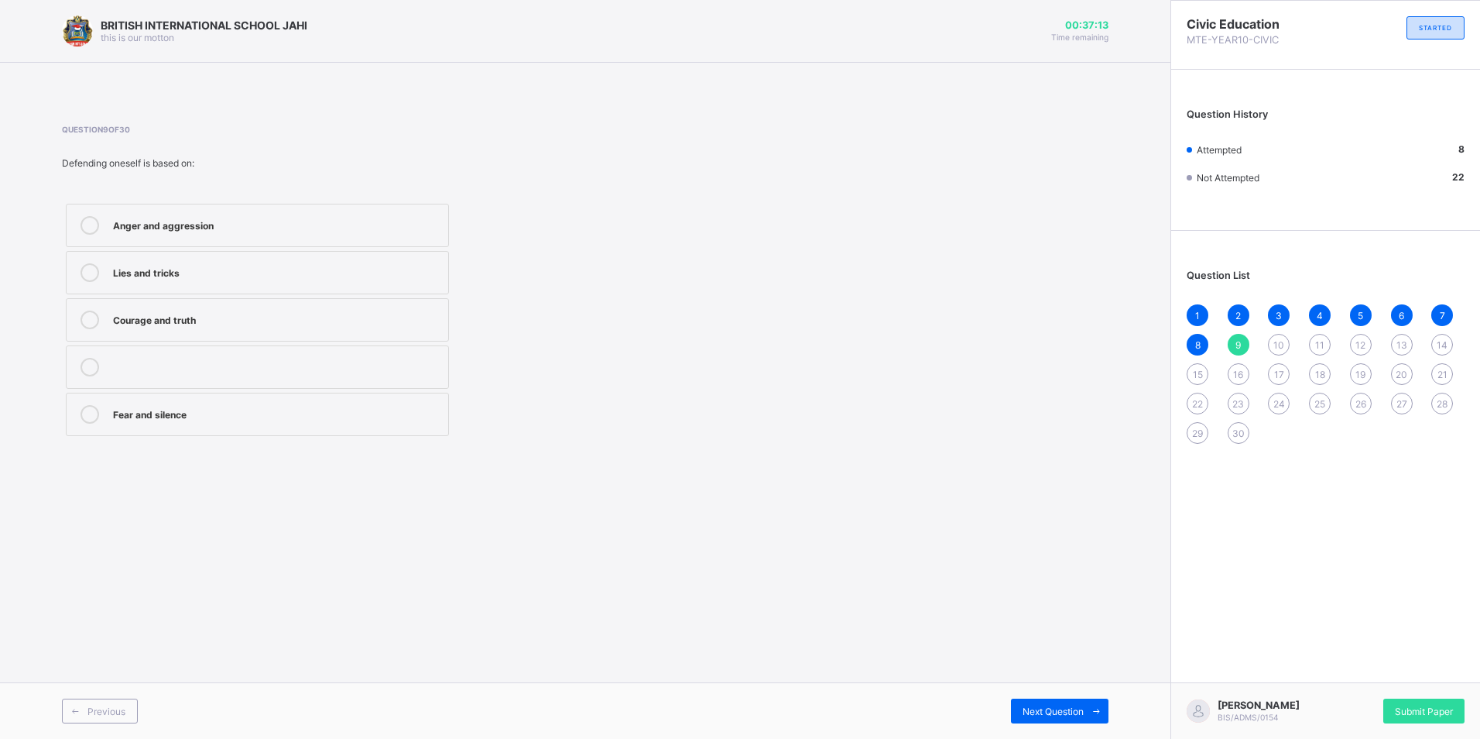
click at [224, 321] on div "Courage and truth" at bounding box center [276, 317] width 327 height 15
click at [1033, 713] on span "Next Question" at bounding box center [1053, 711] width 61 height 12
click at [291, 349] on label "Wrong punishment is avoided" at bounding box center [257, 366] width 383 height 43
click at [1031, 698] on div "Next Question" at bounding box center [1060, 710] width 98 height 25
click at [264, 411] on div "Reporting to authorities" at bounding box center [276, 412] width 327 height 15
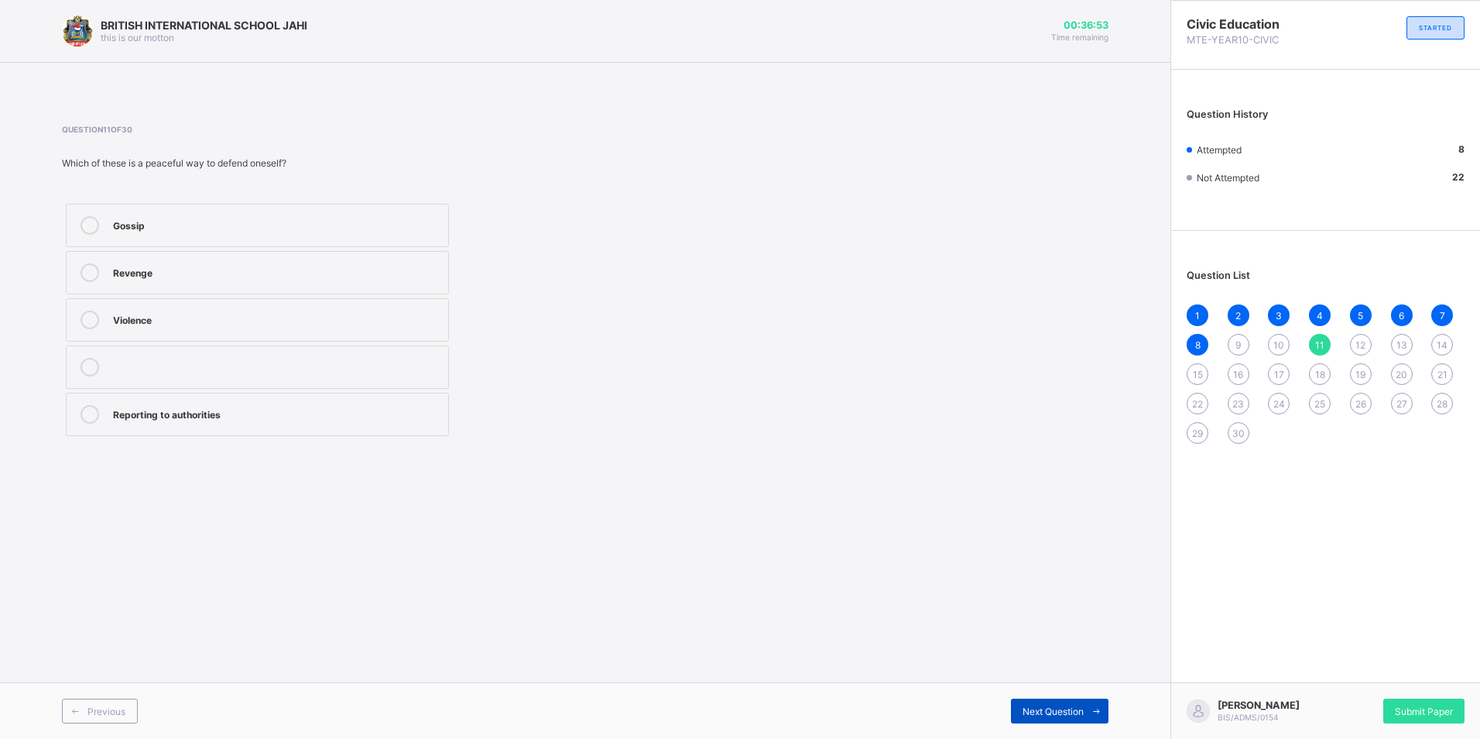
click at [1012, 708] on div "Next Question" at bounding box center [1060, 710] width 98 height 25
click at [208, 225] on div "Explaining with evidence" at bounding box center [276, 223] width 327 height 15
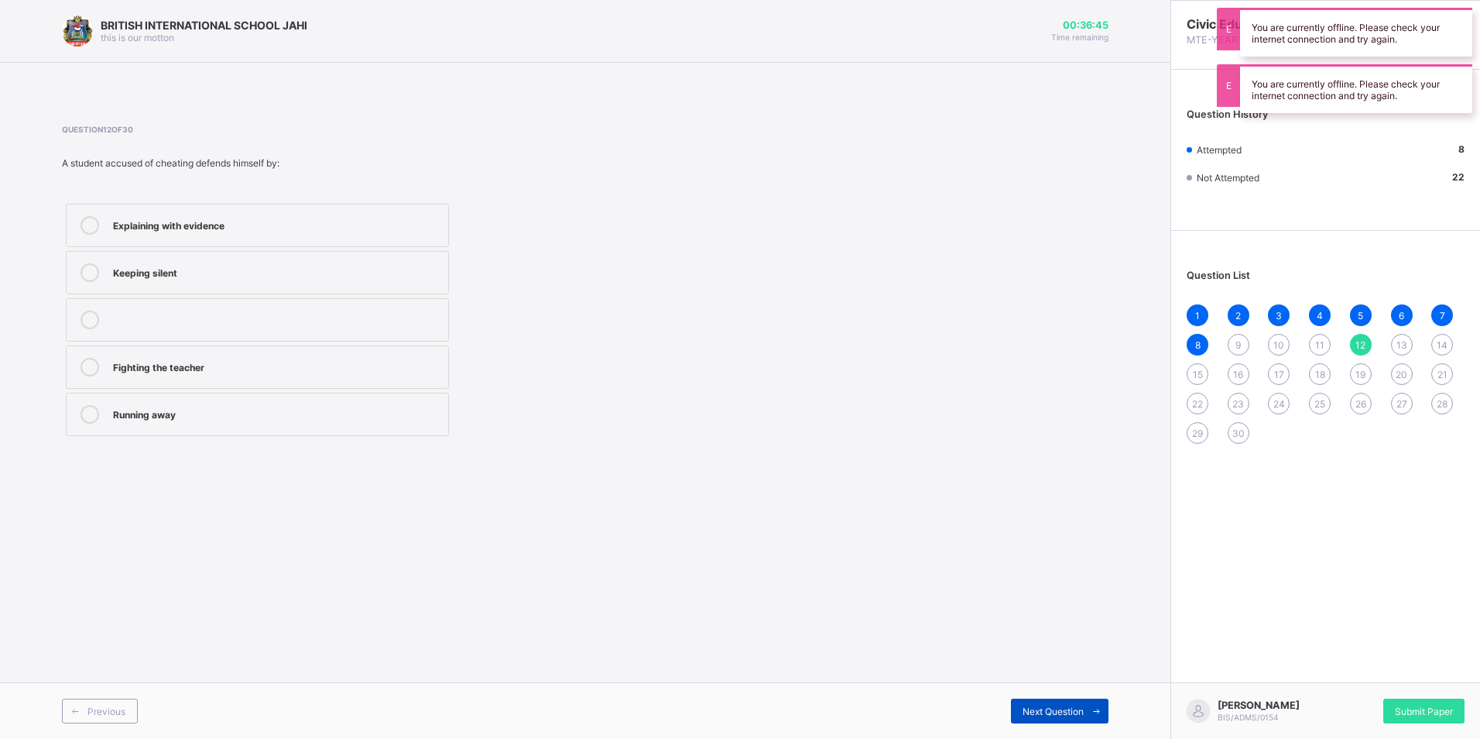
click at [1023, 710] on span "Next Question" at bounding box center [1053, 711] width 61 height 12
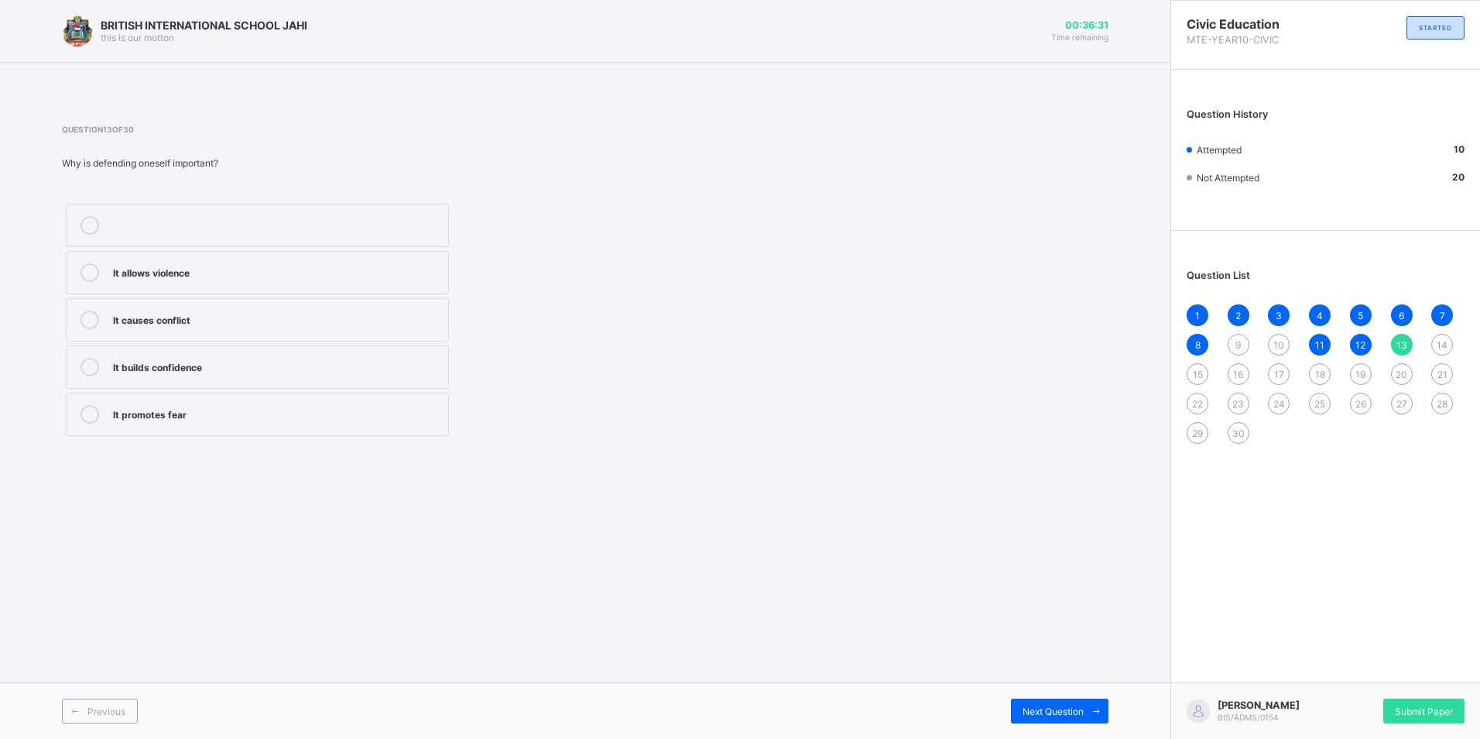
click at [217, 351] on label "It builds confidence" at bounding box center [257, 366] width 383 height 43
click at [1064, 719] on div "Next Question" at bounding box center [1060, 710] width 98 height 25
click at [1232, 351] on div "9" at bounding box center [1239, 345] width 22 height 22
click at [204, 325] on div "Courage and truth" at bounding box center [276, 317] width 327 height 15
click at [1026, 715] on span "Next Question" at bounding box center [1053, 711] width 61 height 12
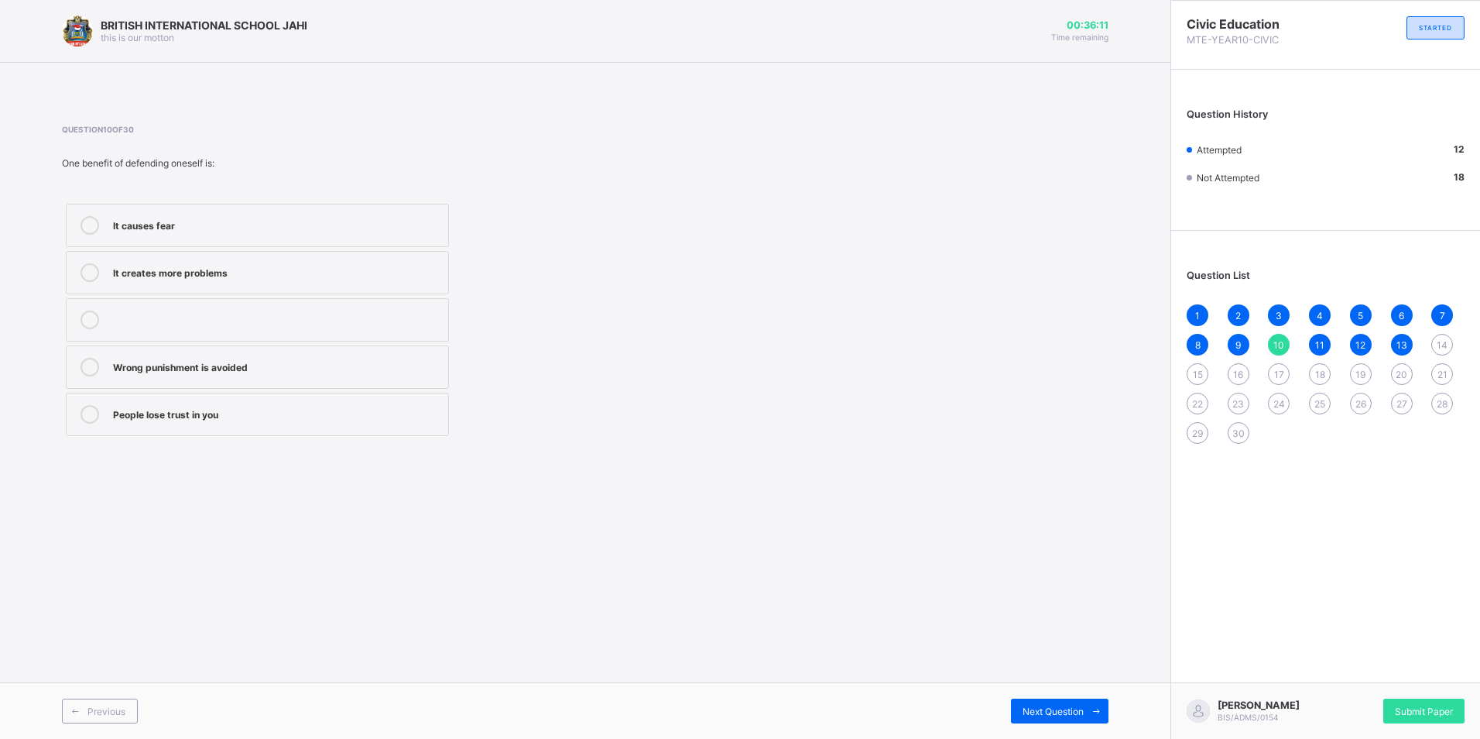
click at [238, 352] on label "Wrong punishment is avoided" at bounding box center [257, 366] width 383 height 43
click at [1057, 709] on span "Next Question" at bounding box center [1053, 711] width 61 height 12
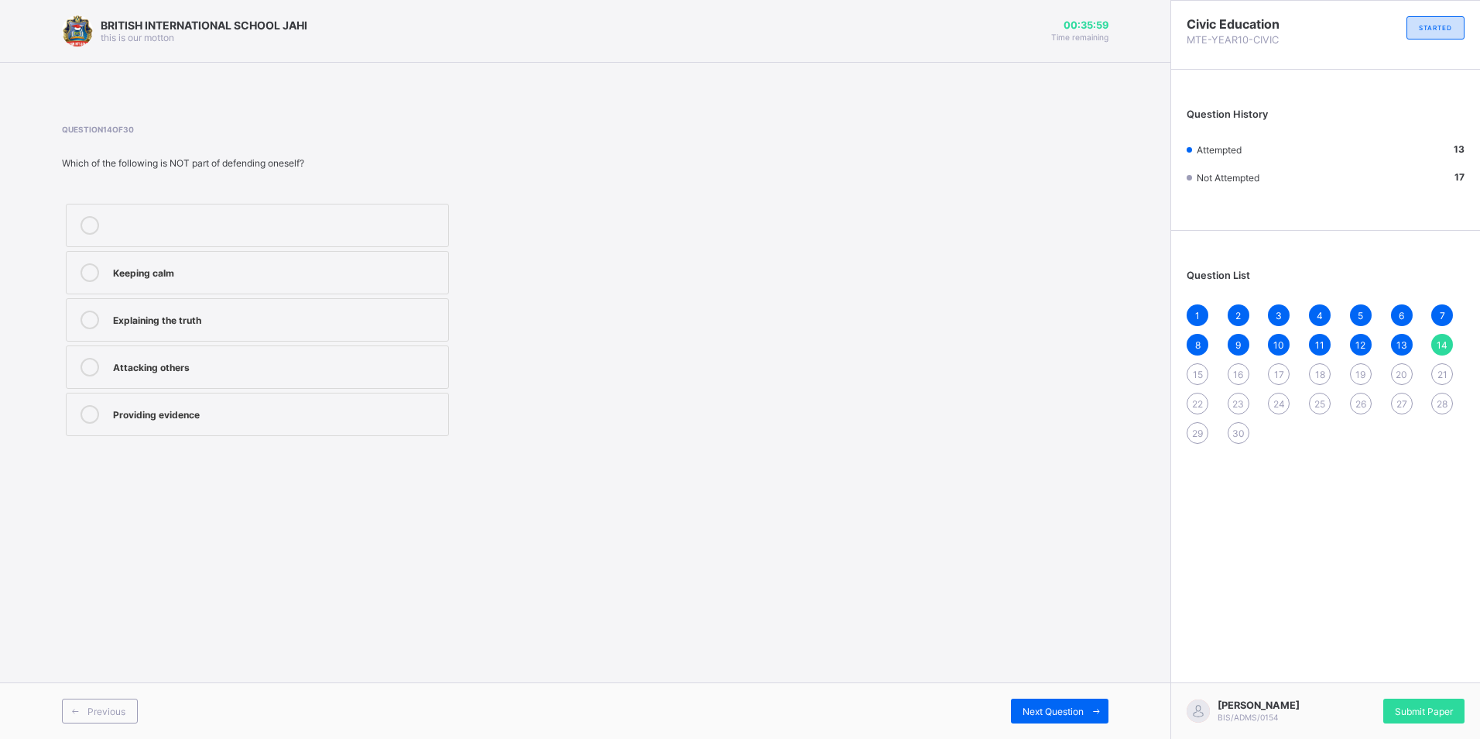
click at [228, 358] on div "Attacking others" at bounding box center [276, 365] width 327 height 15
click at [1040, 703] on div "Next Question" at bounding box center [1060, 710] width 98 height 25
click at [244, 365] on div "Protecting your rights peacefully" at bounding box center [276, 365] width 327 height 15
click at [1047, 705] on span "Next Question" at bounding box center [1053, 711] width 61 height 12
click at [286, 316] on div "Promote fairness and sacrifice" at bounding box center [276, 317] width 327 height 15
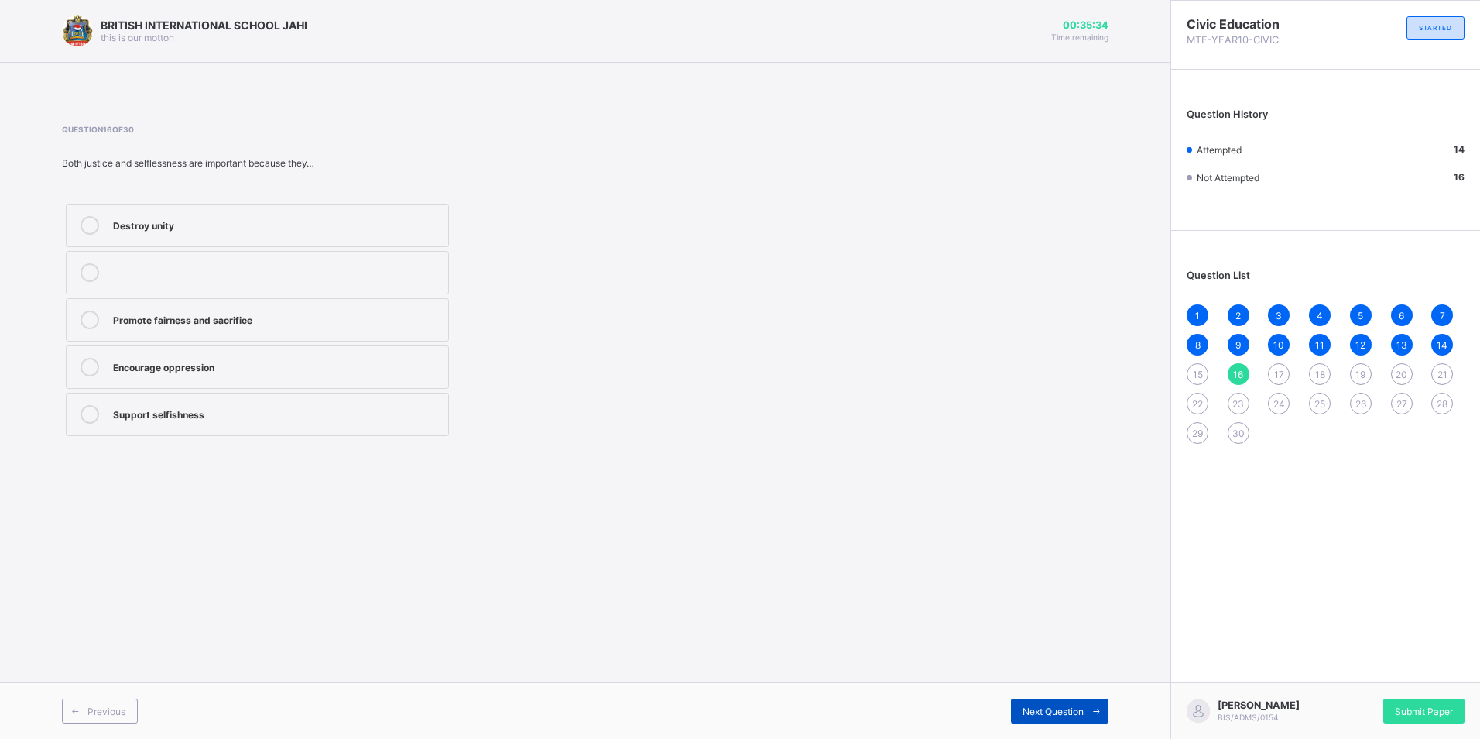
click at [1057, 705] on span "Next Question" at bounding box center [1053, 711] width 61 height 12
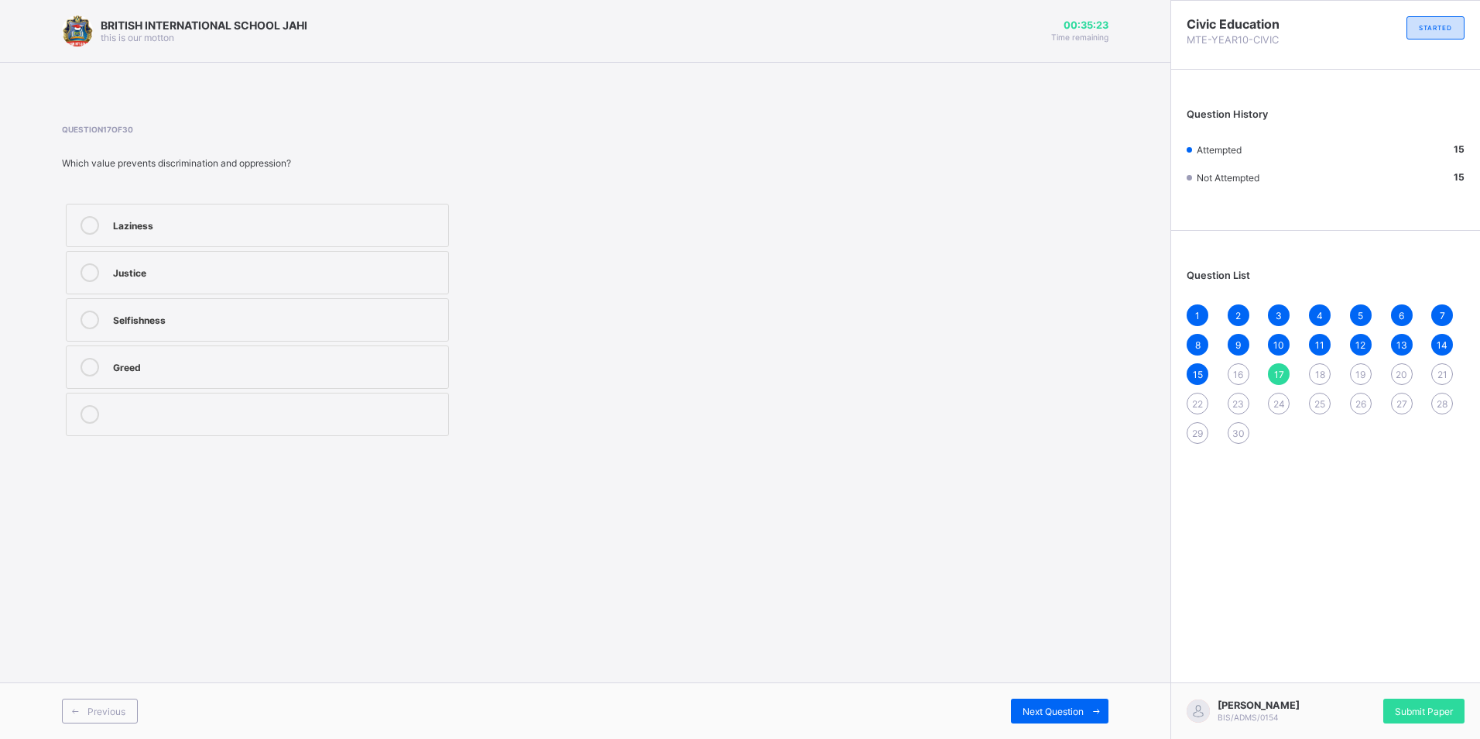
click at [210, 272] on div "Justice" at bounding box center [276, 270] width 327 height 15
click at [1008, 705] on div "Next Question" at bounding box center [846, 710] width 523 height 25
click at [1023, 699] on div "Next Question" at bounding box center [1060, 710] width 98 height 25
click at [288, 228] on div "Selflessness" at bounding box center [276, 223] width 327 height 15
click at [1039, 719] on div "Next Question" at bounding box center [1060, 710] width 98 height 25
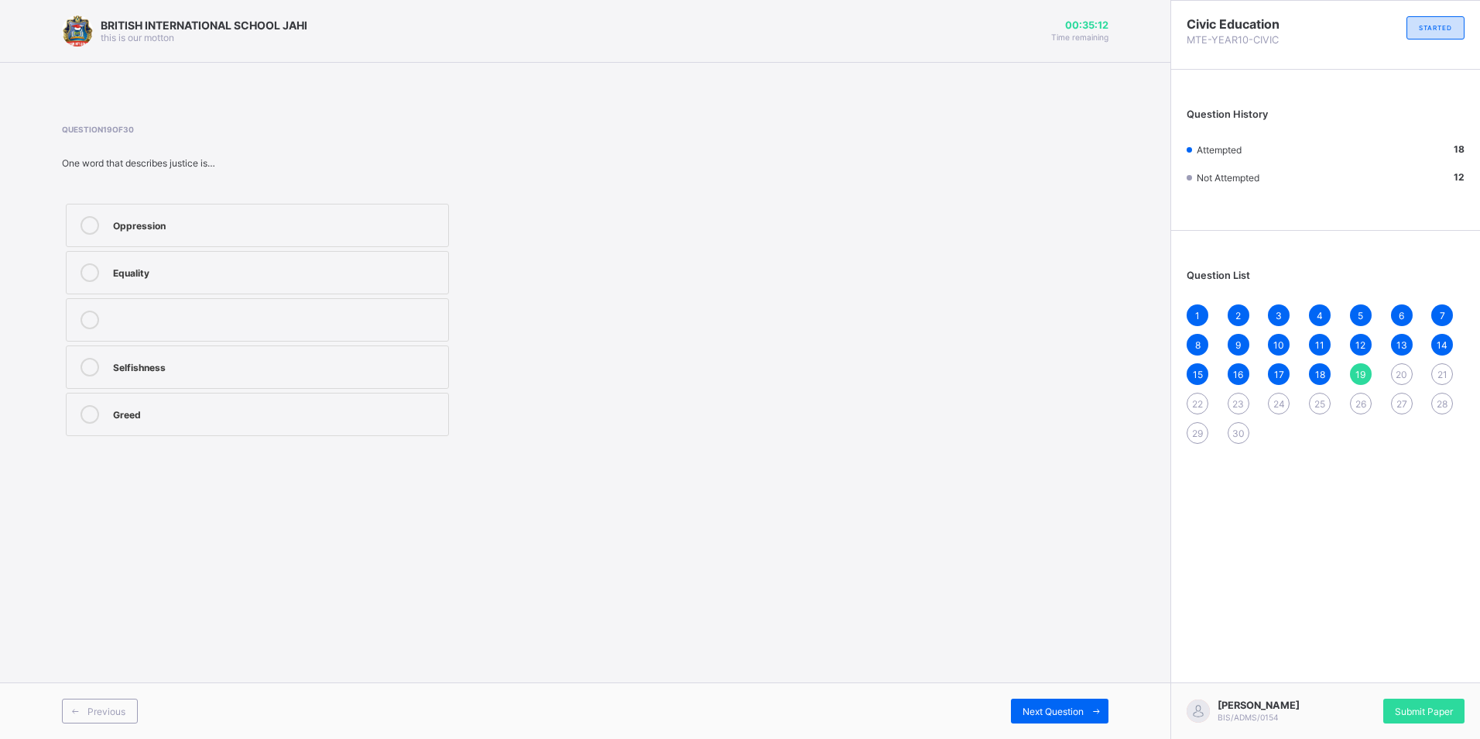
click at [195, 273] on div "Equality" at bounding box center [276, 270] width 327 height 15
click at [1020, 707] on div "Next Question" at bounding box center [1060, 710] width 98 height 25
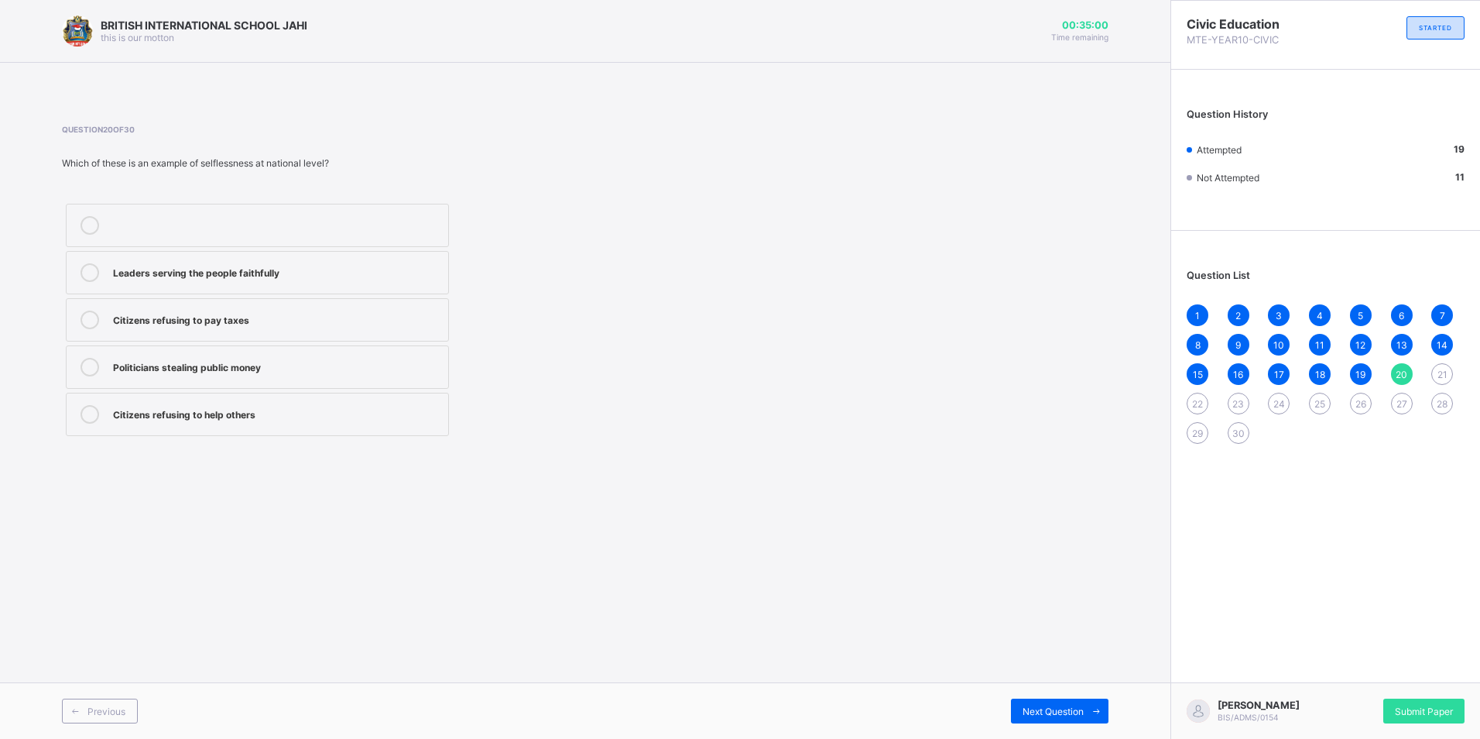
click at [343, 264] on div "Leaders serving the people faithfully" at bounding box center [276, 270] width 327 height 15
click at [1014, 697] on div "Previous Next Question" at bounding box center [585, 710] width 1171 height 57
click at [1016, 701] on div "Next Question" at bounding box center [1060, 710] width 98 height 25
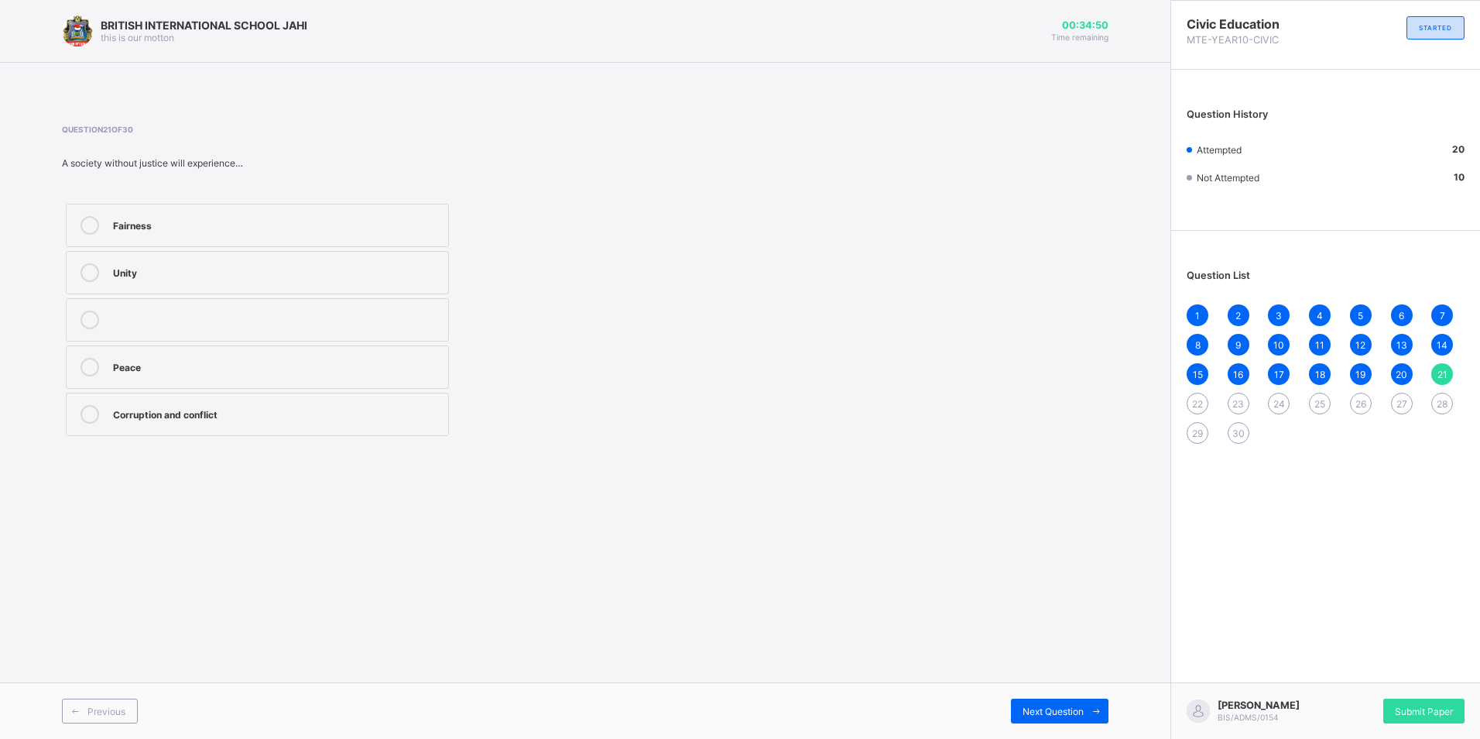
click at [135, 423] on div "Corruption and conflict" at bounding box center [276, 414] width 327 height 19
click at [1047, 715] on span "Next Question" at bounding box center [1053, 711] width 61 height 12
click at [178, 361] on div "Greed" at bounding box center [276, 365] width 327 height 15
click at [1058, 713] on span "Next Question" at bounding box center [1053, 711] width 61 height 12
click at [228, 314] on div "Sacrifice for others" at bounding box center [276, 317] width 327 height 15
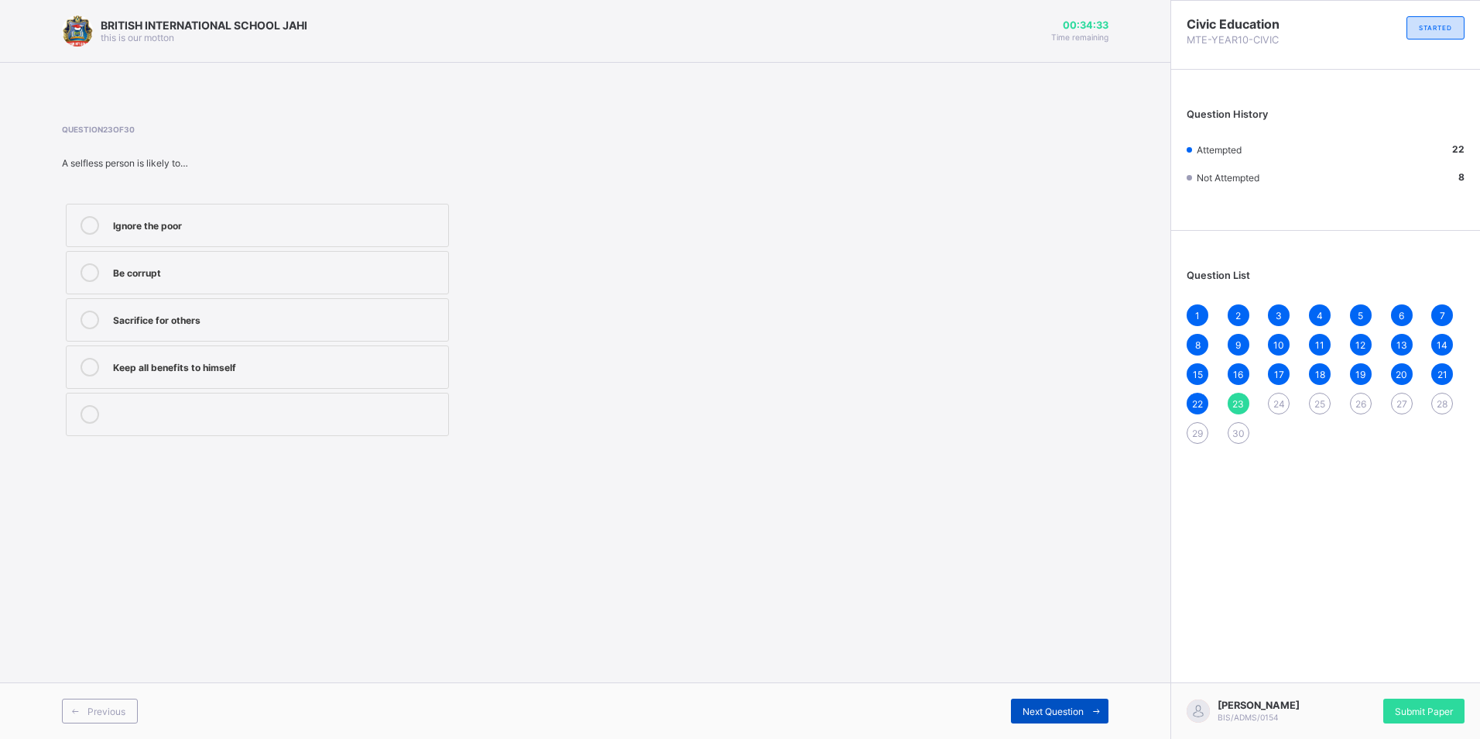
click at [1078, 707] on span "Next Question" at bounding box center [1053, 711] width 61 height 12
click at [222, 235] on label "It brings peace" at bounding box center [257, 225] width 383 height 43
click at [1020, 704] on div "Next Question" at bounding box center [1060, 710] width 98 height 25
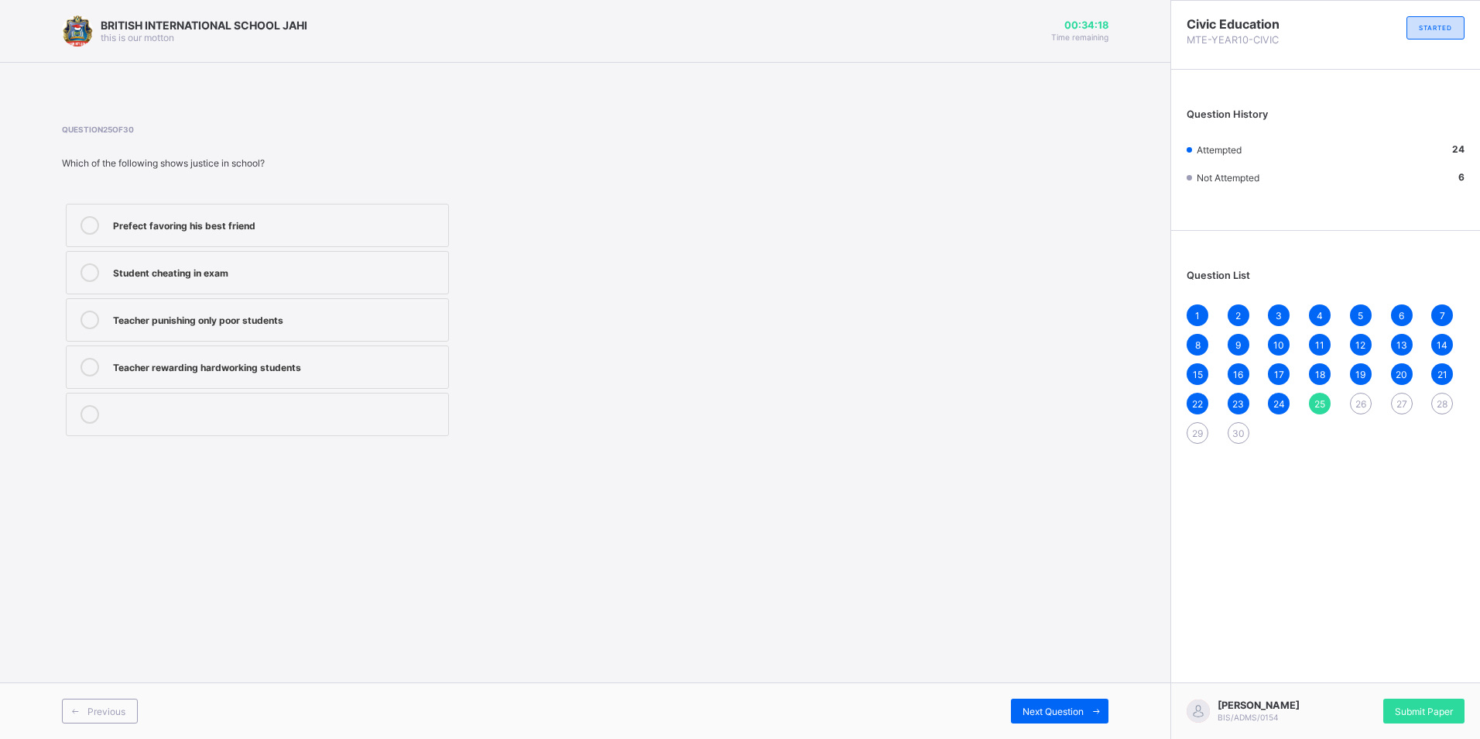
click at [190, 358] on div "Teacher rewarding hardworking students" at bounding box center [276, 365] width 327 height 15
click at [1048, 703] on div "Next Question" at bounding box center [1060, 710] width 98 height 25
click at [224, 362] on div "Putting others’ needs first" at bounding box center [276, 365] width 327 height 15
click at [1041, 719] on div "Next Question" at bounding box center [1060, 710] width 98 height 25
click at [207, 366] on div "Favoritism" at bounding box center [276, 365] width 327 height 15
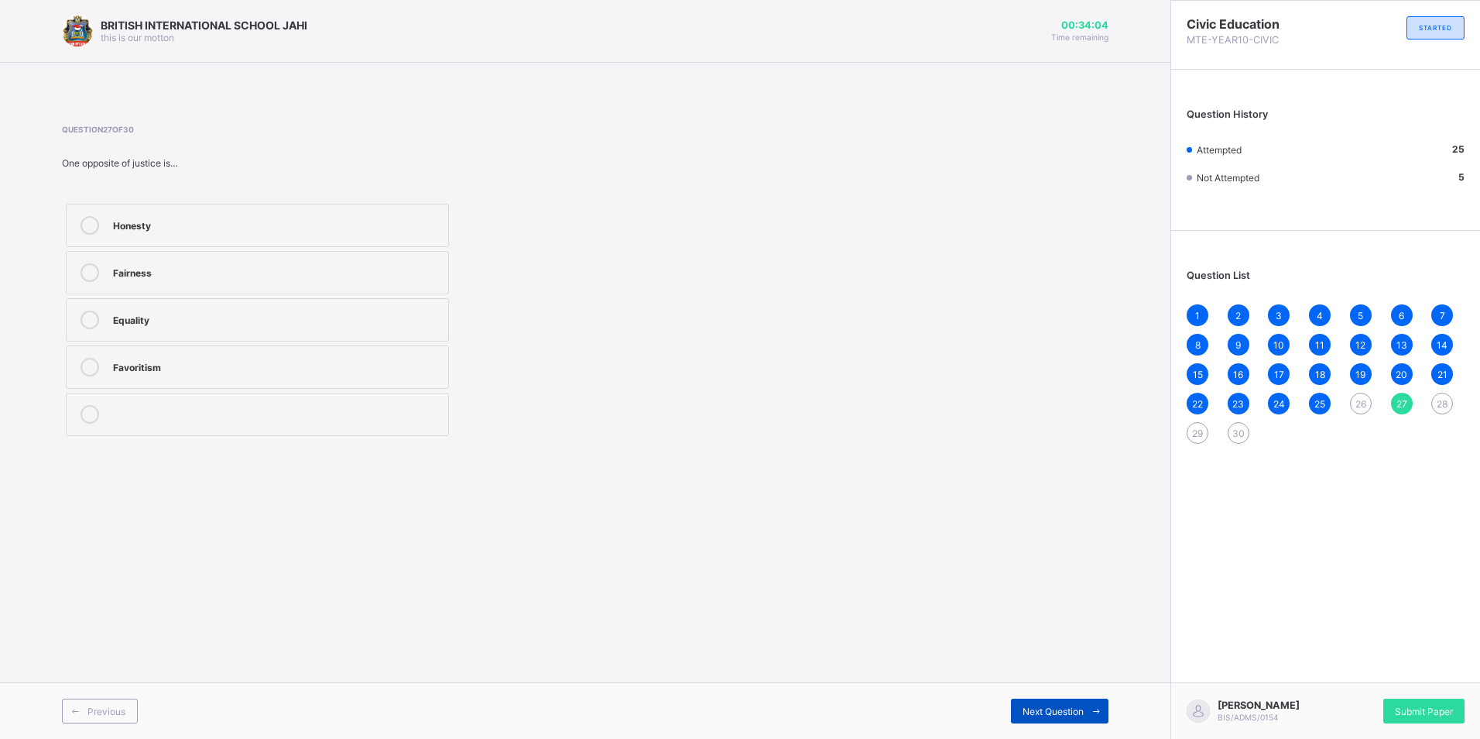
click at [1012, 707] on div "Next Question" at bounding box center [1060, 710] width 98 height 25
click at [205, 406] on div "Selflessness" at bounding box center [276, 412] width 327 height 15
click at [1032, 701] on div "Next Question" at bounding box center [1060, 710] width 98 height 25
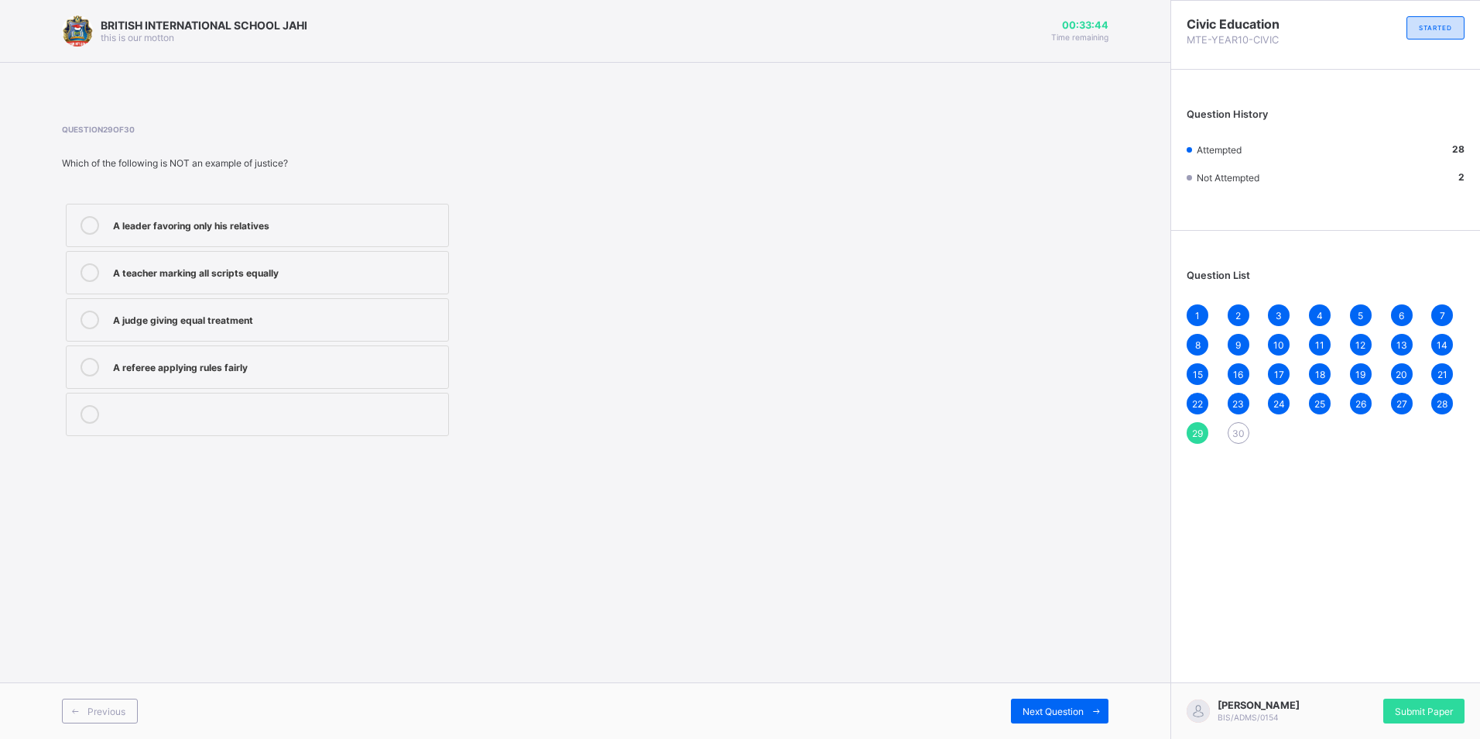
click at [234, 223] on div "A leader favoring only his relatives" at bounding box center [276, 223] width 327 height 15
click at [1023, 707] on span "Next Question" at bounding box center [1053, 711] width 61 height 12
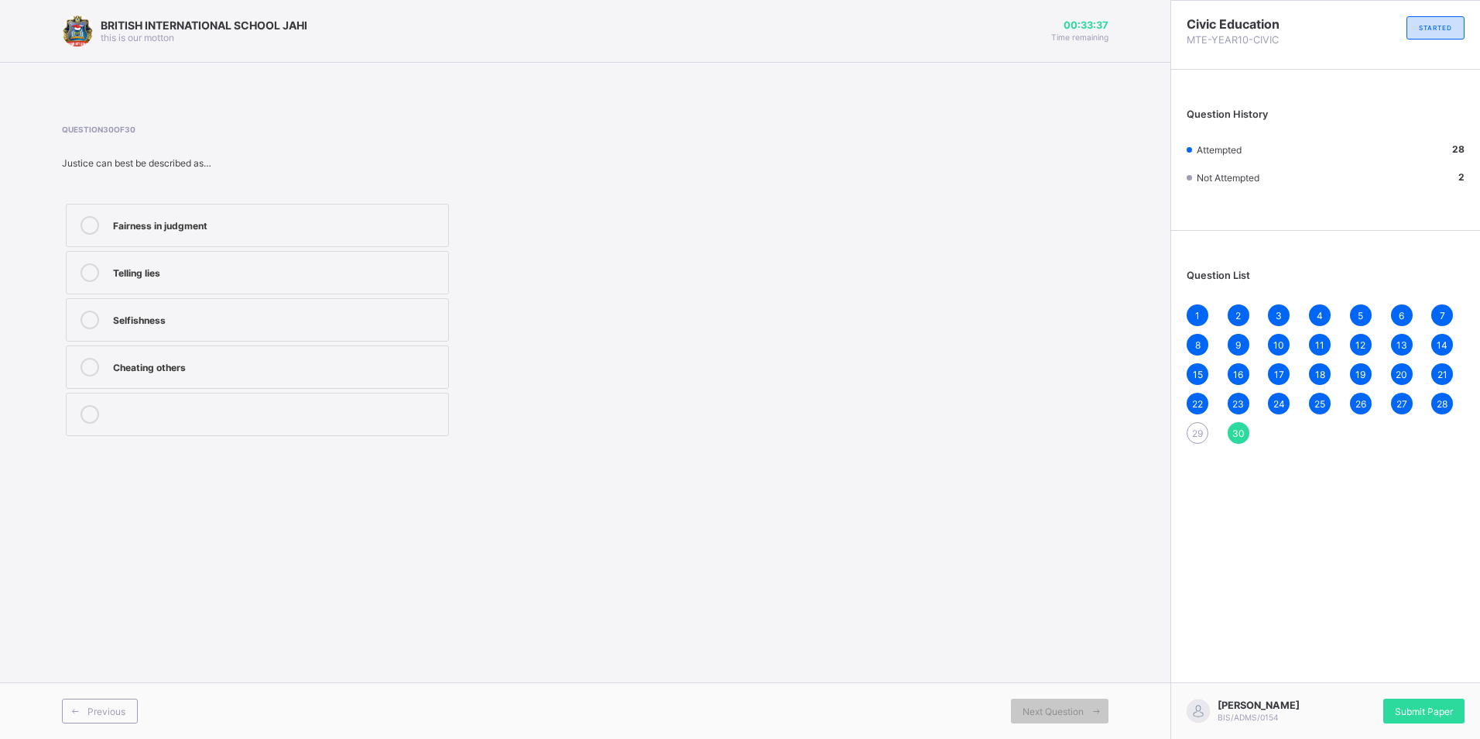
click at [231, 242] on label "Fairness in judgment" at bounding box center [257, 225] width 383 height 43
click at [1426, 706] on span "Submit Paper" at bounding box center [1424, 711] width 58 height 12
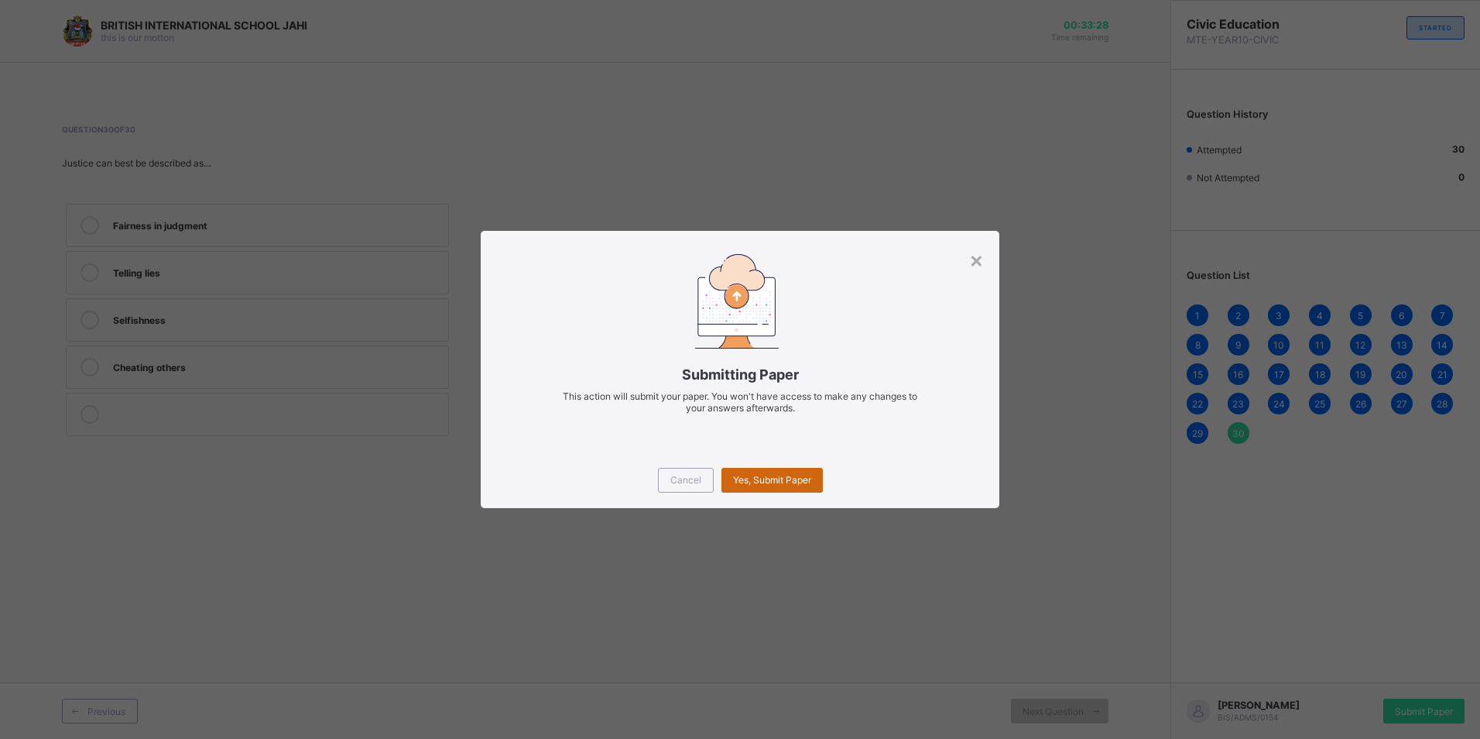
click at [802, 474] on span "Yes, Submit Paper" at bounding box center [772, 480] width 78 height 12
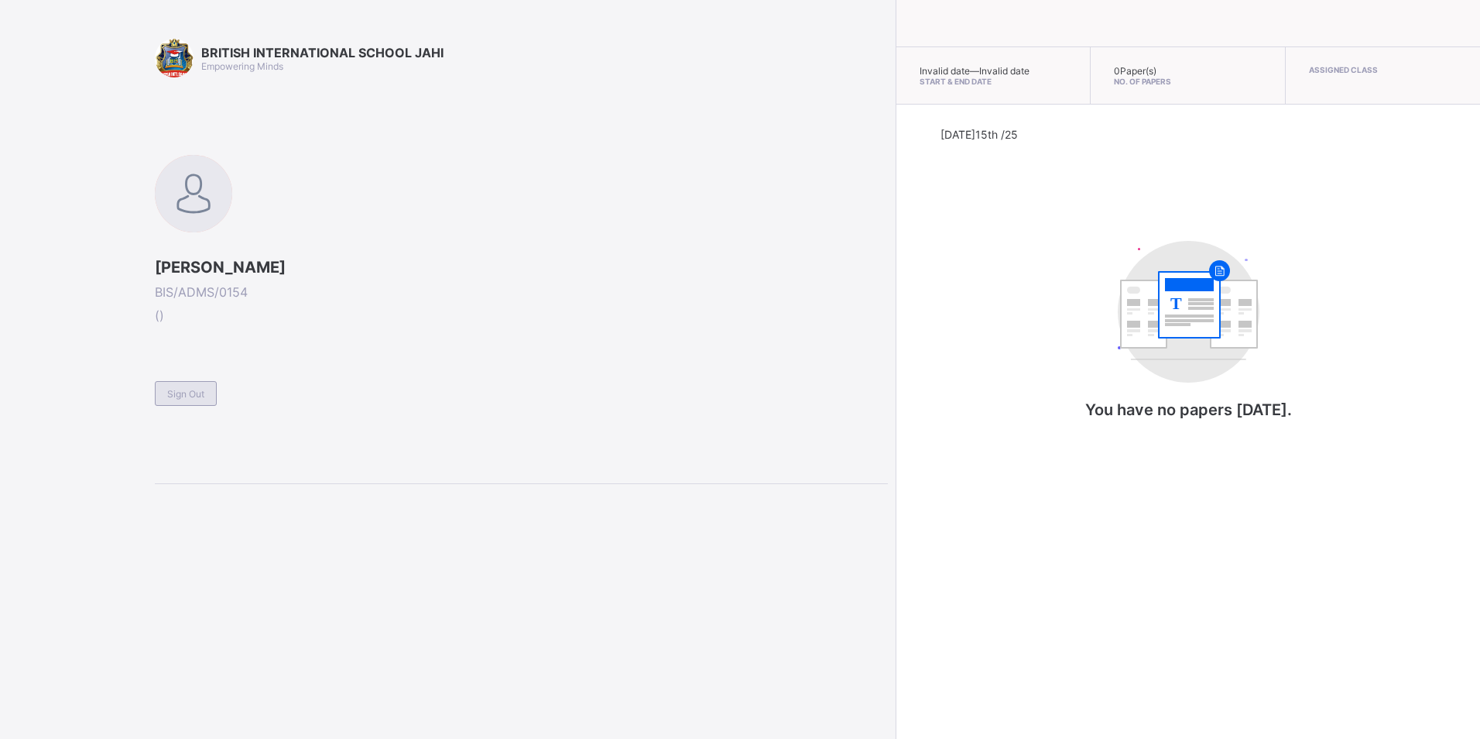
click at [160, 401] on div "Sign Out" at bounding box center [186, 393] width 62 height 25
